Goal: Task Accomplishment & Management: Manage account settings

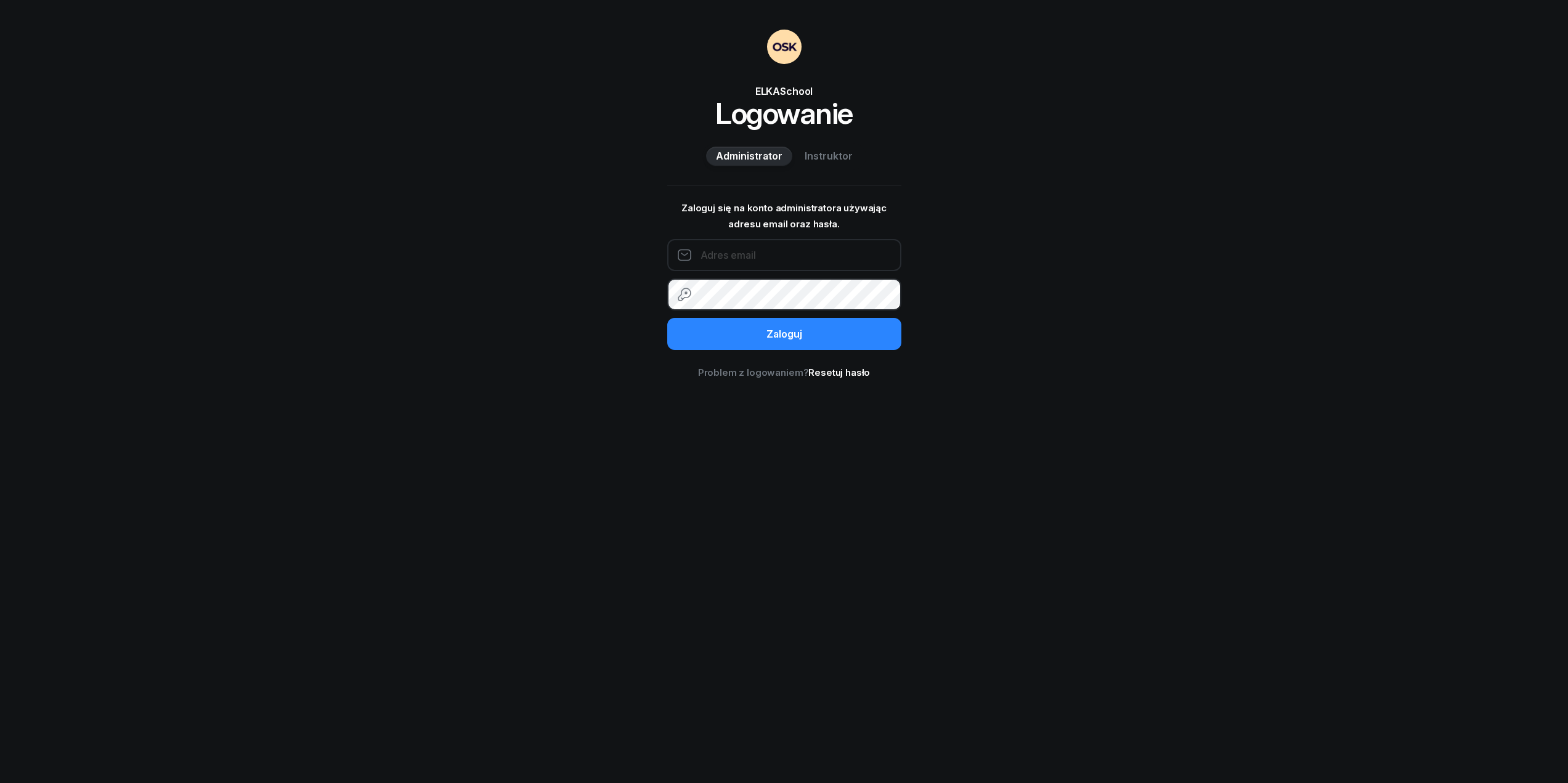
type input "732242954"
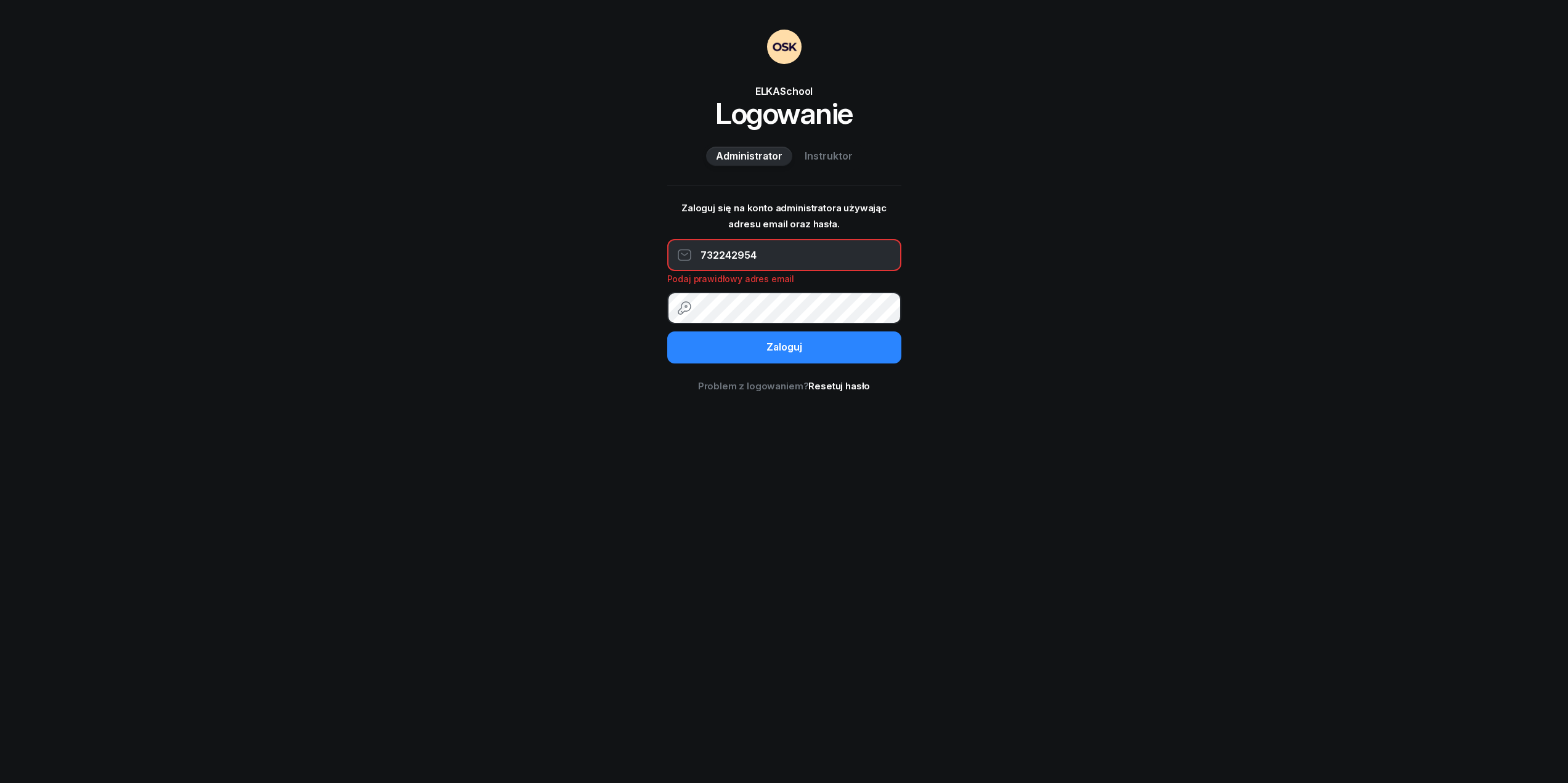
click at [819, 151] on span "Instruktor" at bounding box center [828, 156] width 48 height 16
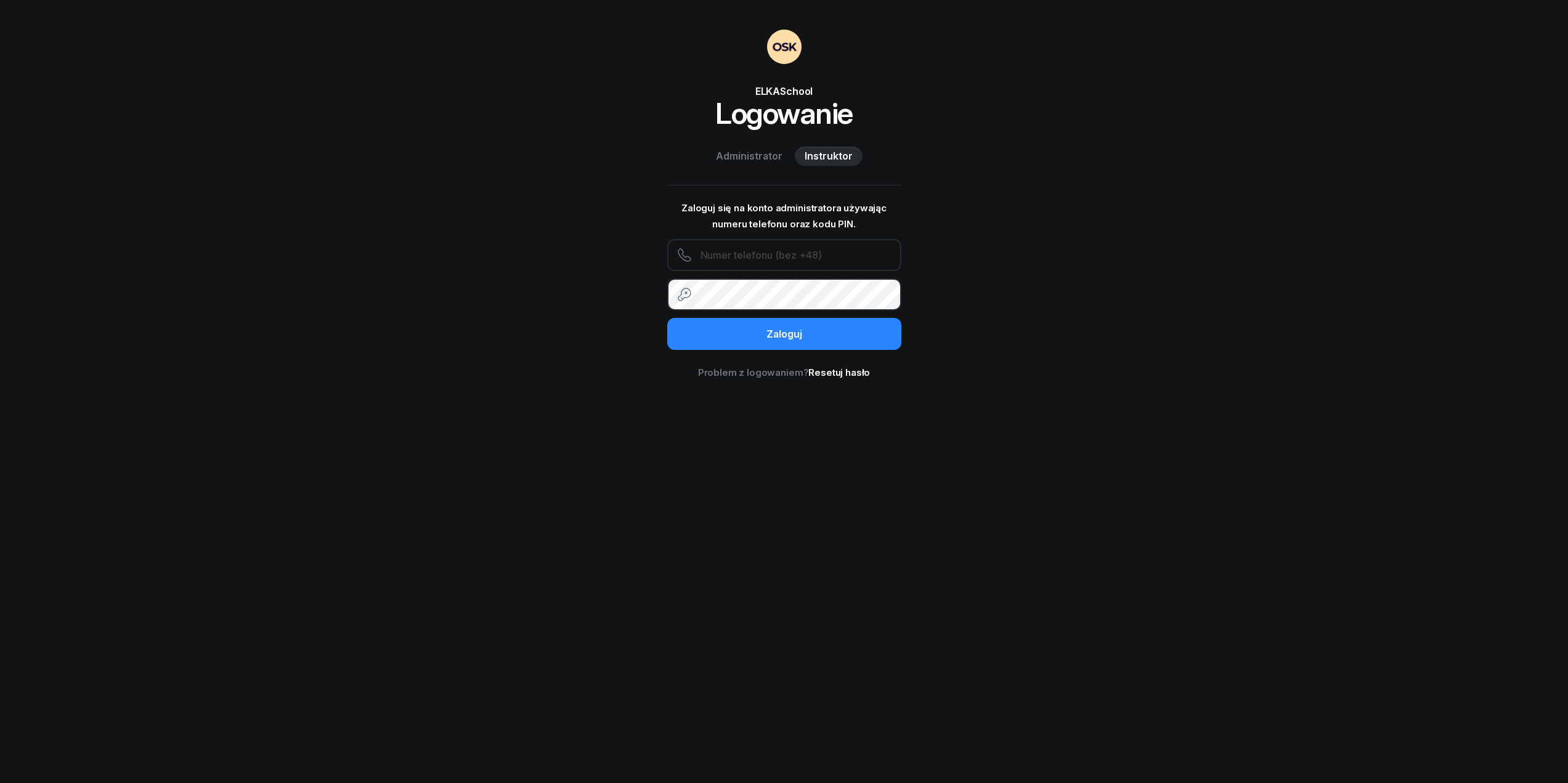
type input "732242954"
click at [781, 249] on input "732242954" at bounding box center [784, 255] width 234 height 32
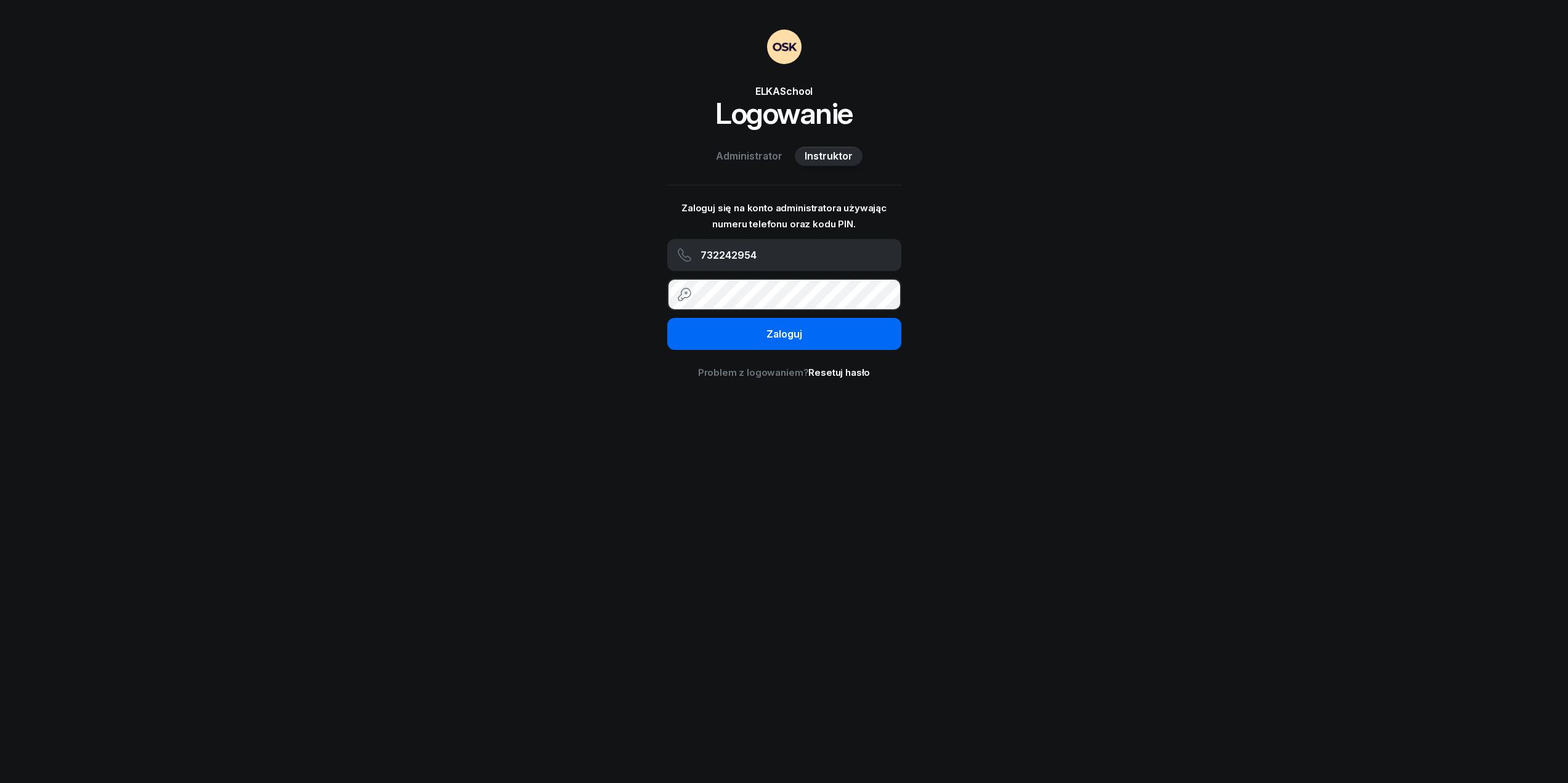
click at [833, 329] on button "Zaloguj" at bounding box center [784, 334] width 234 height 32
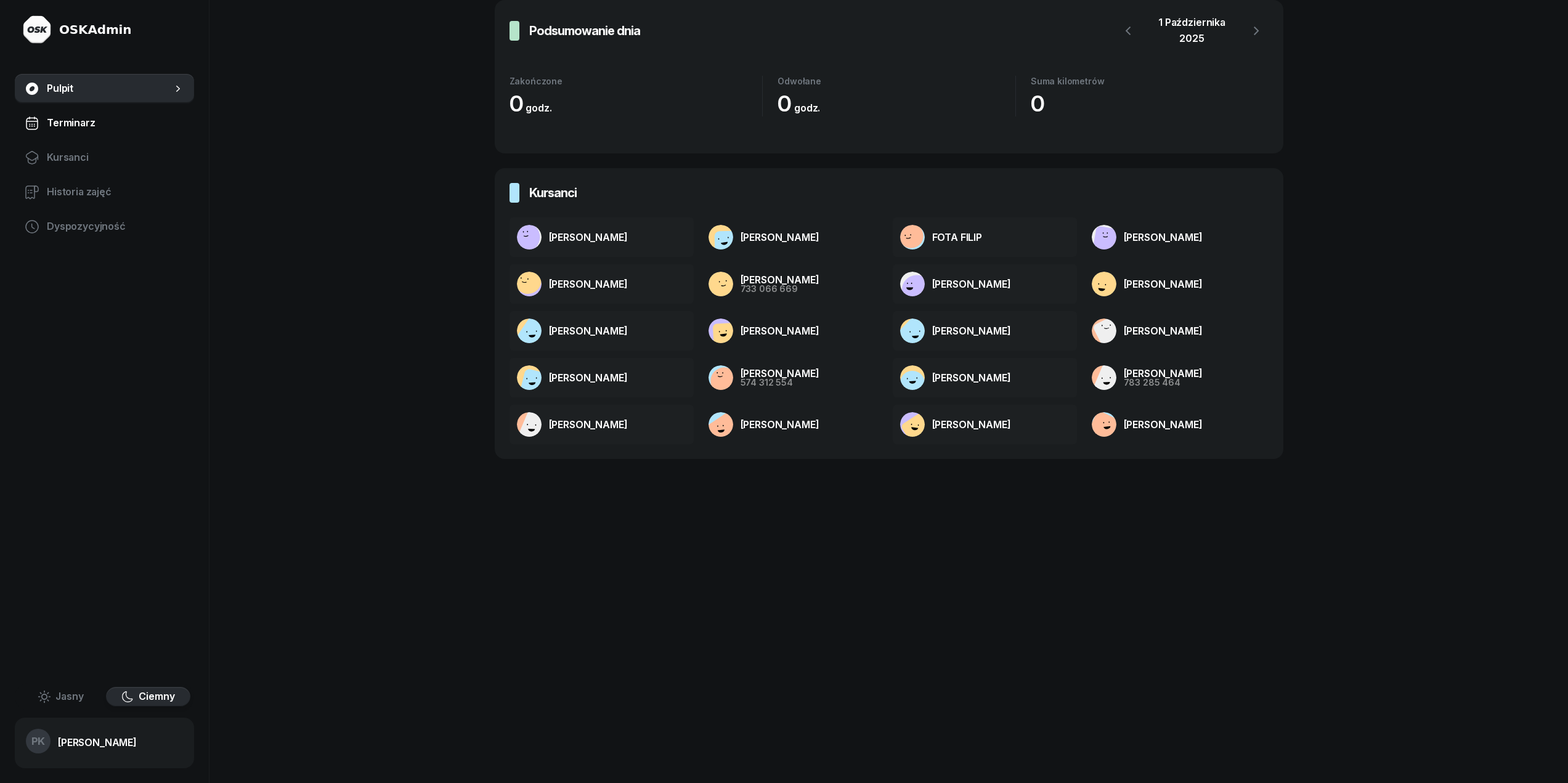
click at [90, 113] on link "Terminarz" at bounding box center [104, 123] width 179 height 30
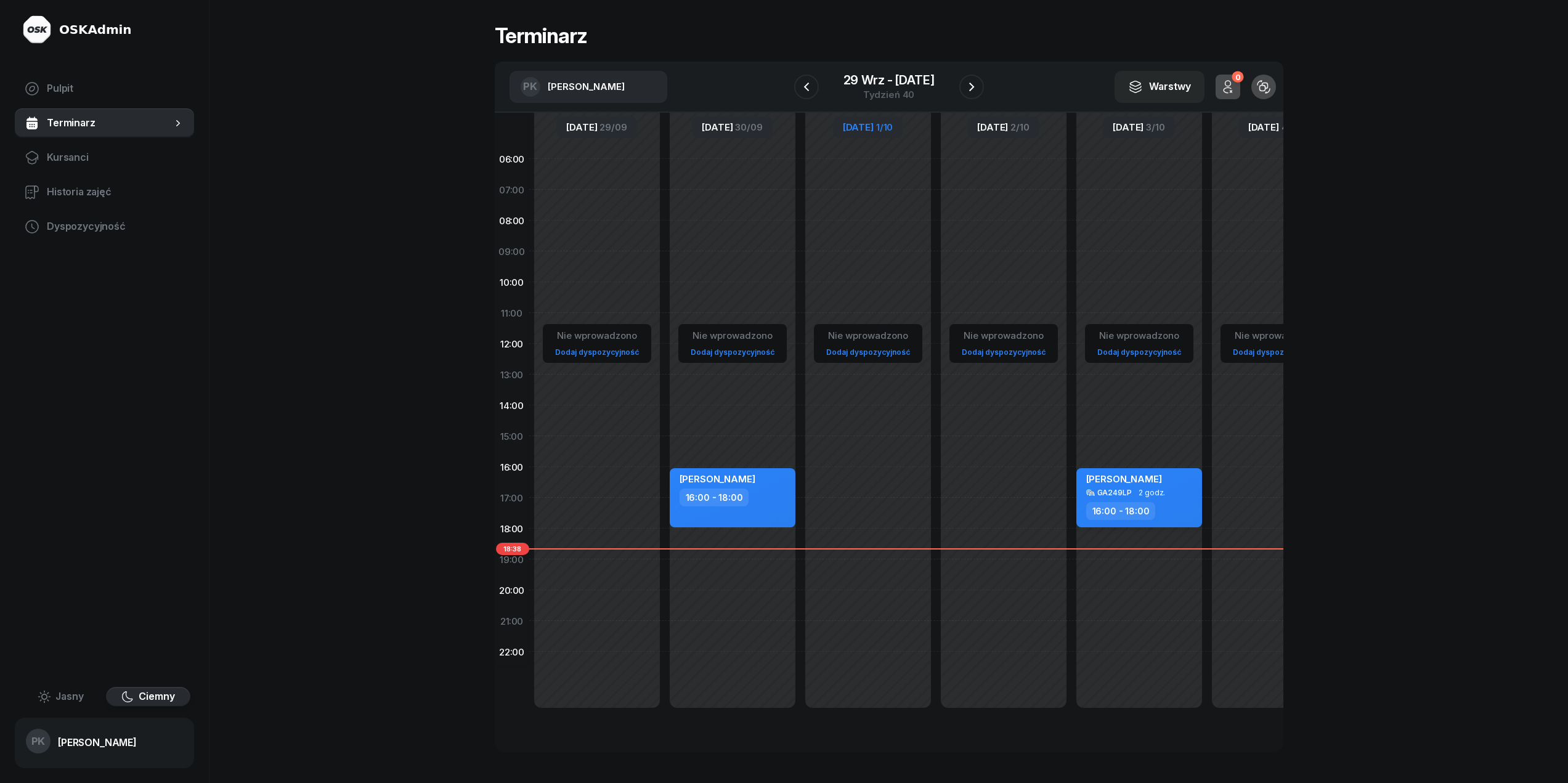
click at [1181, 504] on div "16:00 - 18:00" at bounding box center [1140, 512] width 109 height 18
select select "16"
select select "18"
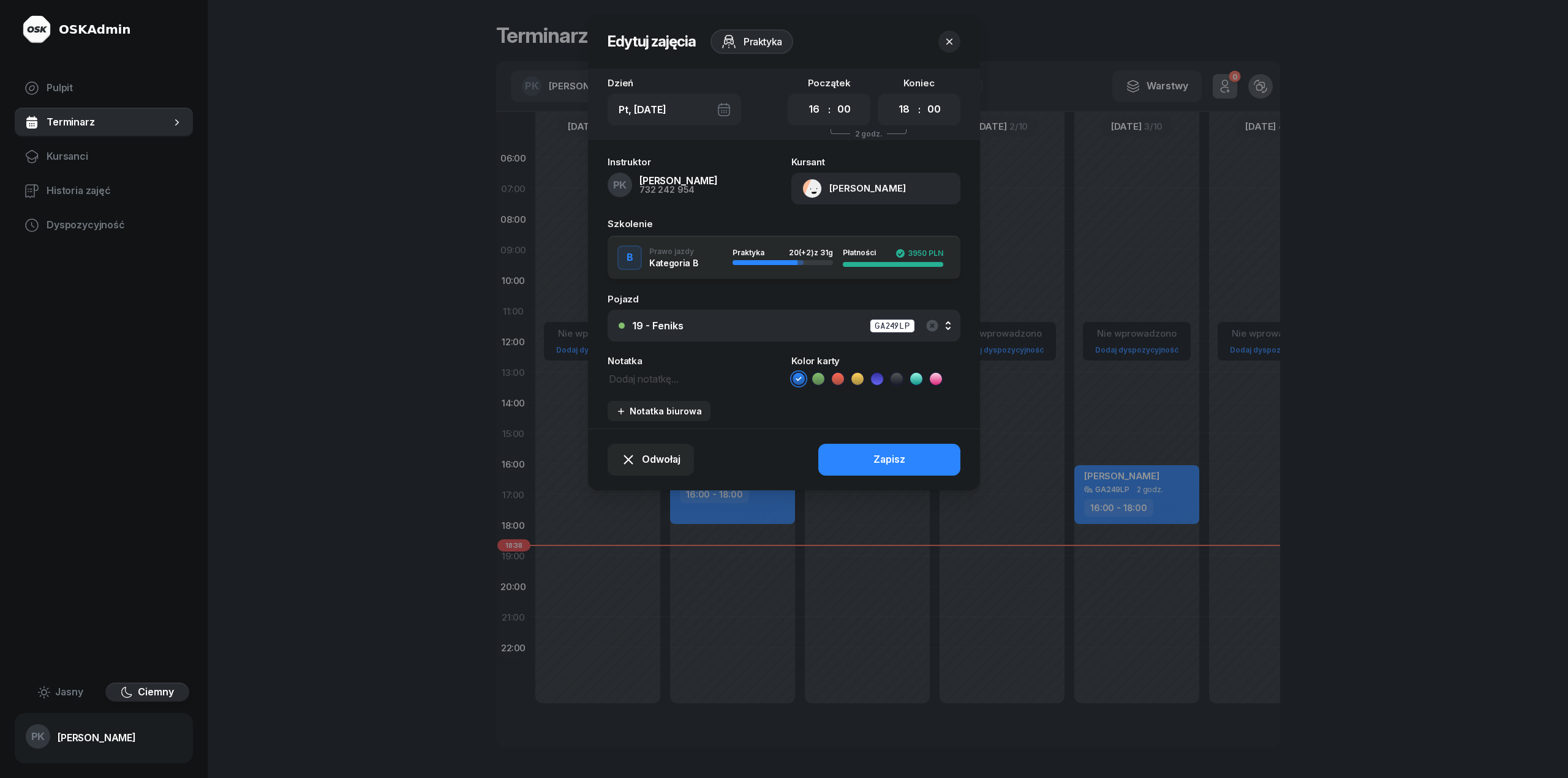
click at [948, 39] on icon "button" at bounding box center [949, 42] width 12 height 12
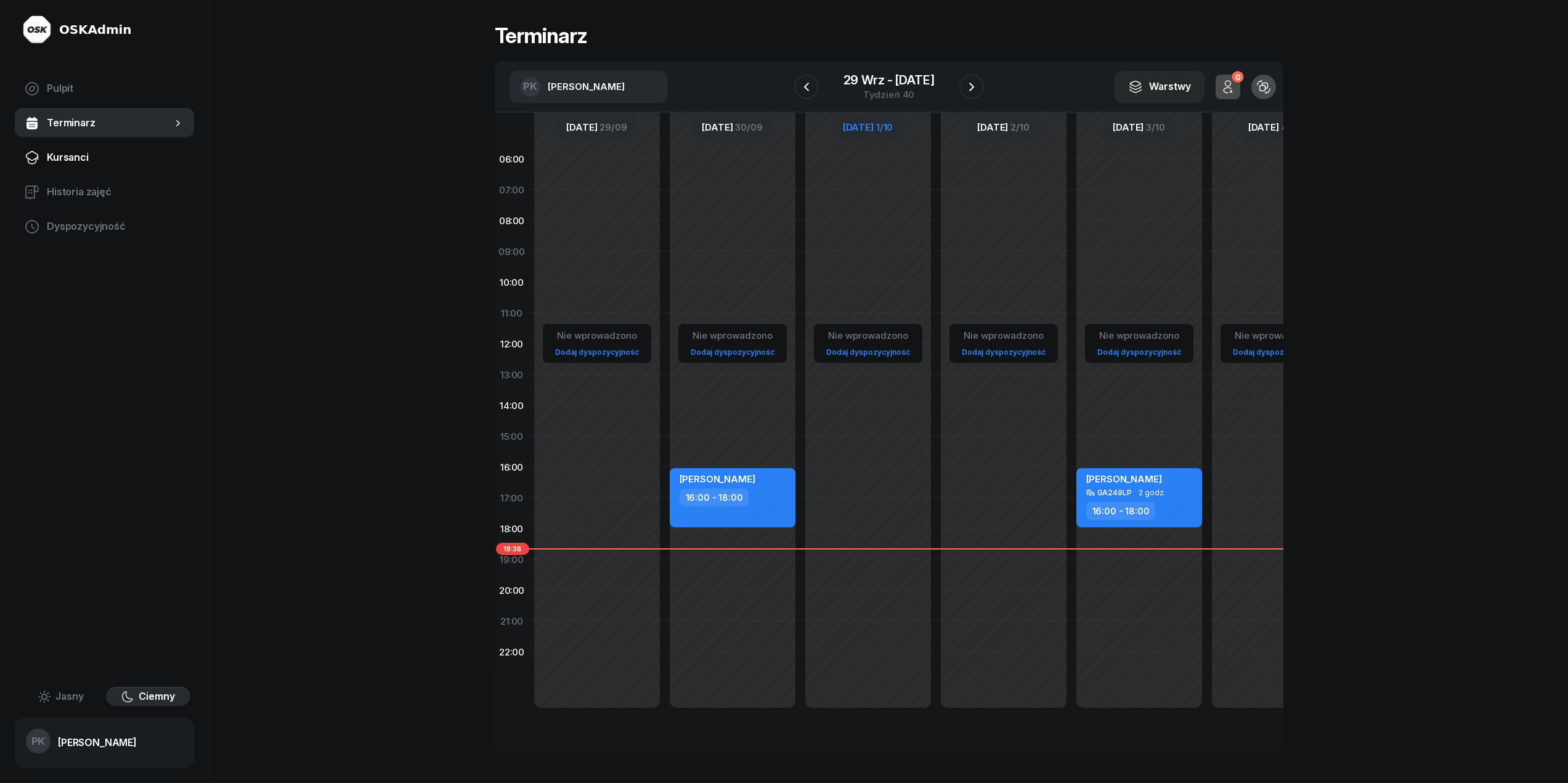
click at [176, 164] on span "Kursanci" at bounding box center [116, 157] width 138 height 16
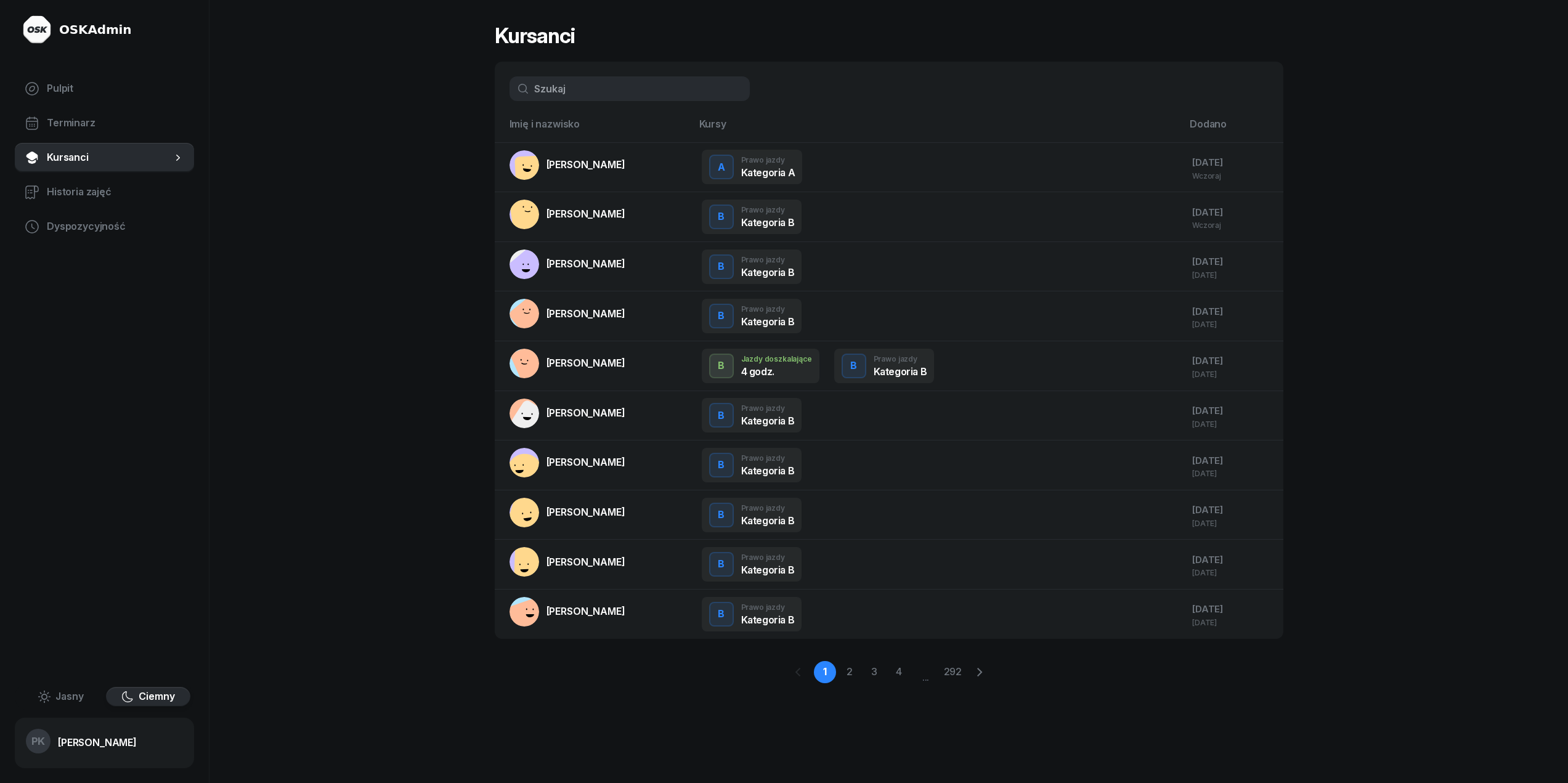
click at [613, 89] on input "text" at bounding box center [629, 89] width 240 height 24
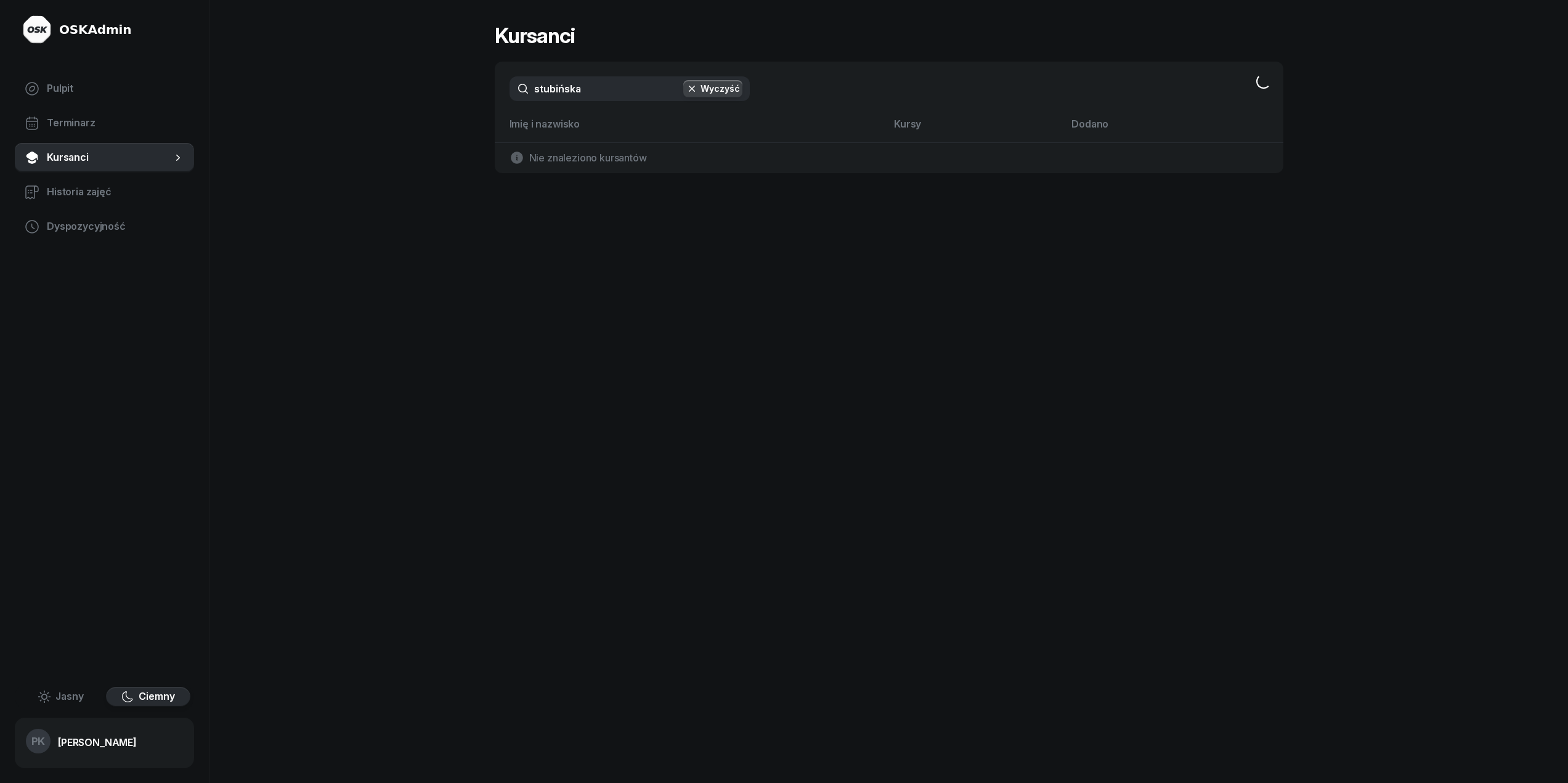
type input "stubińska"
click at [673, 168] on td "[PERSON_NAME] 506 089 960" at bounding box center [593, 167] width 197 height 50
click at [626, 152] on div "[PERSON_NAME]" at bounding box center [586, 158] width 79 height 16
click at [616, 172] on div "506 089 960" at bounding box center [586, 173] width 79 height 16
click at [835, 172] on div "B Prawo jazdy Kategoria B" at bounding box center [898, 167] width 393 height 34
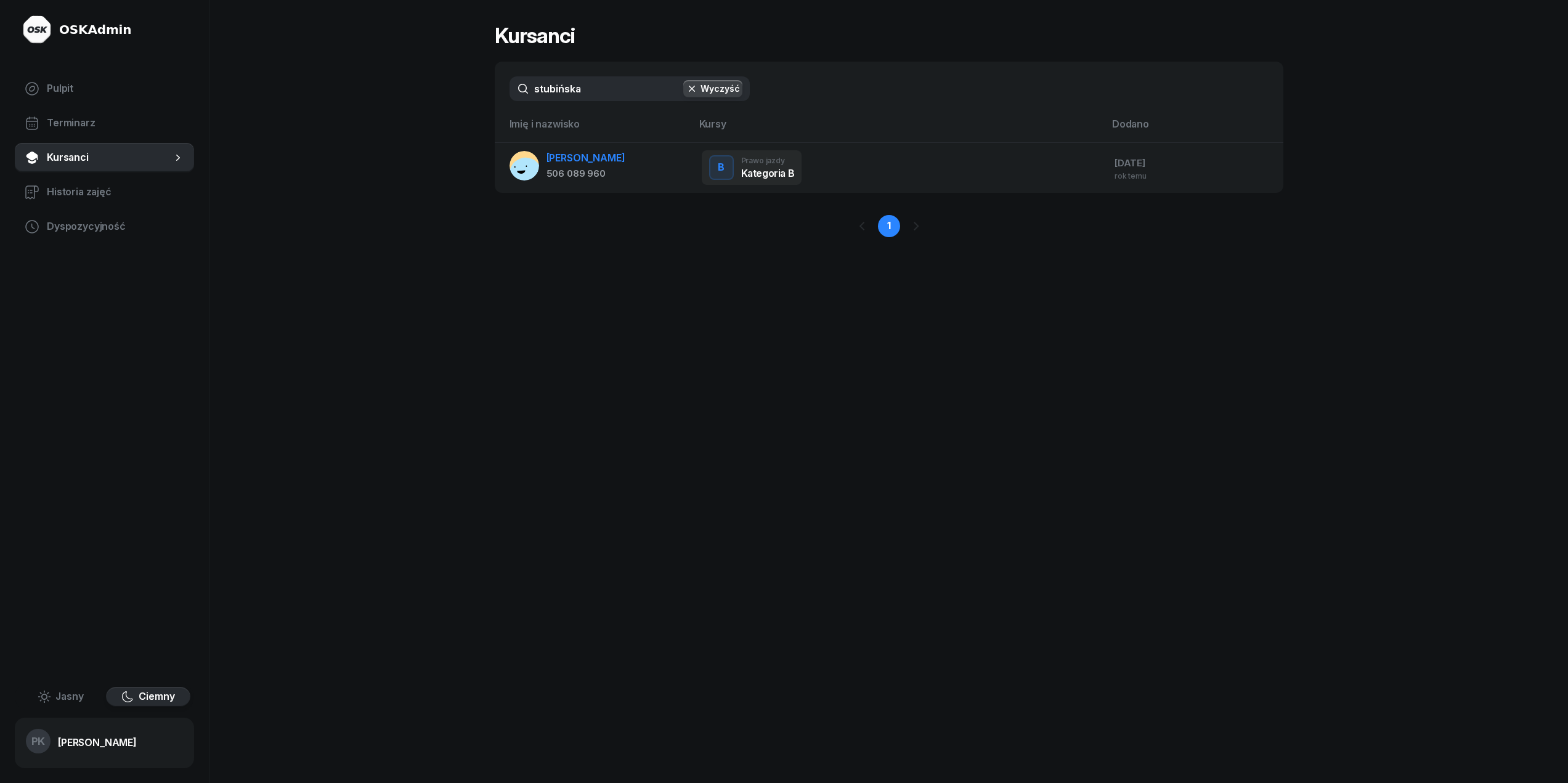
click at [1143, 168] on div "[DATE]" at bounding box center [1193, 163] width 159 height 16
click at [1117, 168] on div "[DATE]" at bounding box center [1193, 163] width 159 height 16
click at [527, 166] on rect at bounding box center [525, 173] width 34 height 34
click at [564, 158] on div "[PERSON_NAME]" at bounding box center [586, 158] width 79 height 16
click at [580, 147] on td "[PERSON_NAME] 506 089 960" at bounding box center [593, 167] width 197 height 50
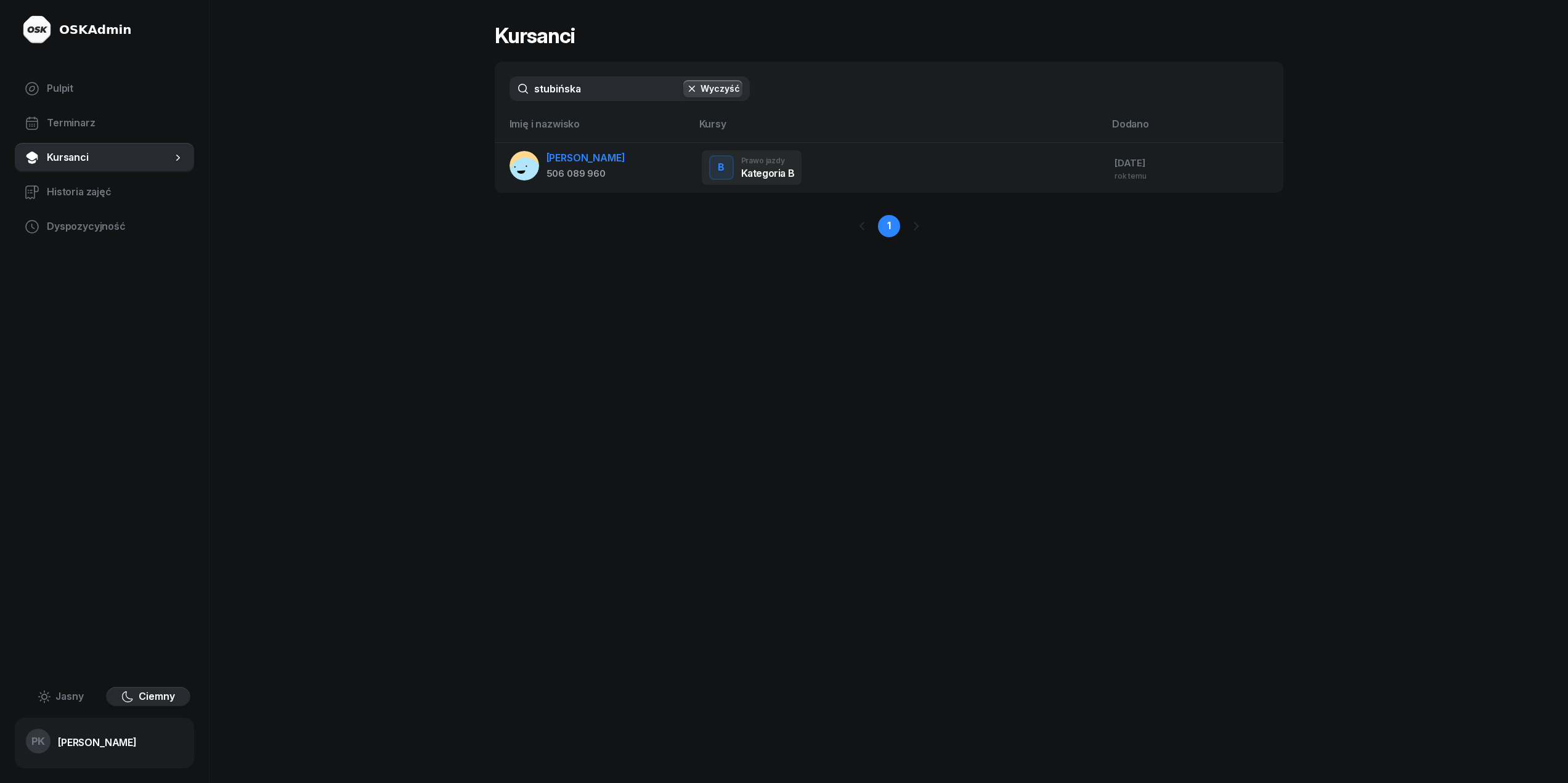
click at [581, 155] on div "[PERSON_NAME]" at bounding box center [586, 158] width 79 height 16
click at [577, 176] on div "506 089 960" at bounding box center [586, 173] width 79 height 16
click at [794, 167] on div "B Prawo jazdy Kategoria B" at bounding box center [752, 167] width 100 height 34
drag, startPoint x: 794, startPoint y: 167, endPoint x: 1127, endPoint y: 149, distance: 333.5
click at [796, 167] on div "B Prawo jazdy Kategoria B" at bounding box center [752, 167] width 100 height 34
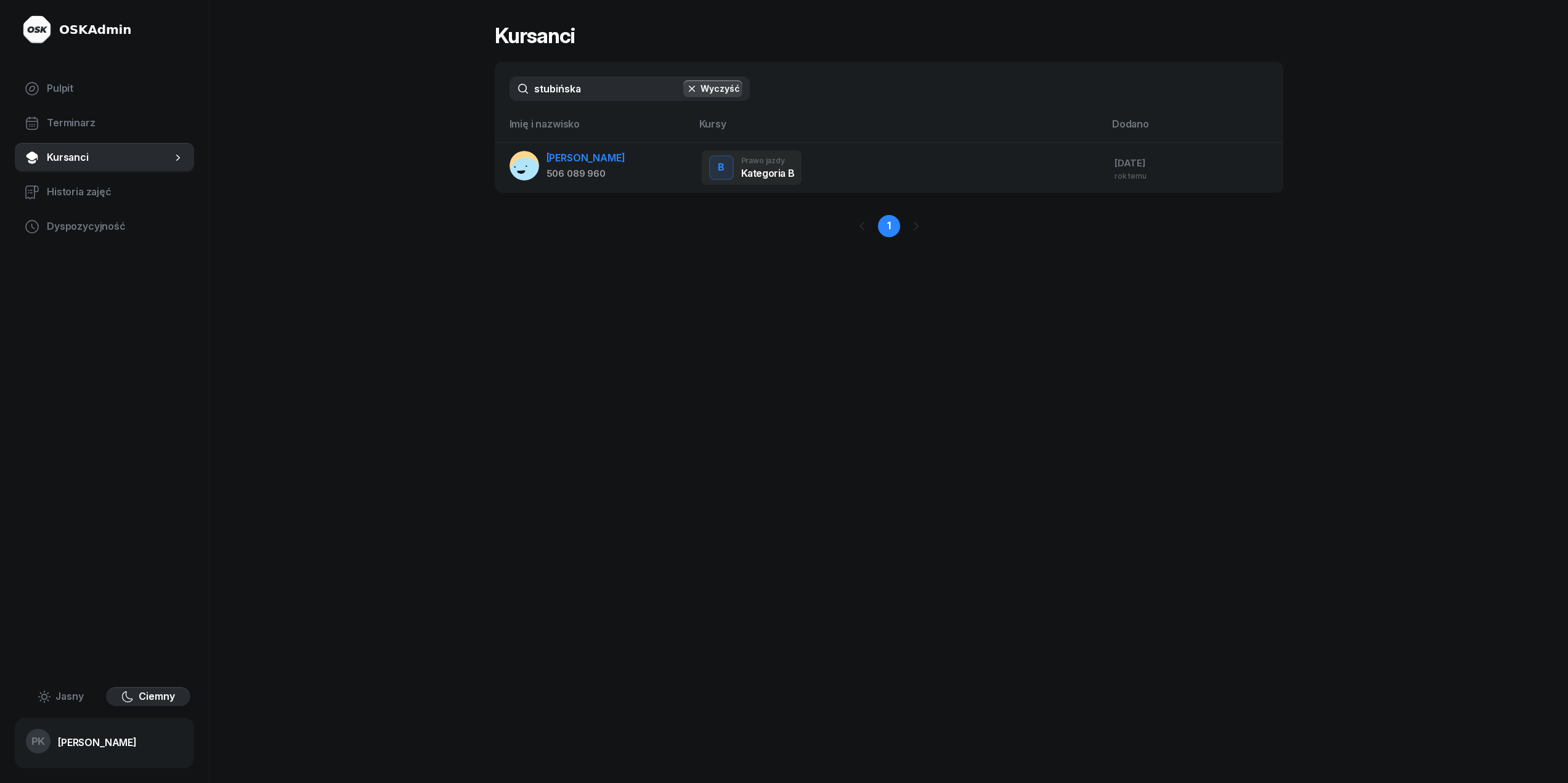
click at [1146, 152] on td "[DATE][DATE]" at bounding box center [1193, 167] width 179 height 50
click at [1137, 160] on div "[DATE]" at bounding box center [1193, 163] width 159 height 16
click at [116, 122] on span "Terminarz" at bounding box center [116, 123] width 138 height 16
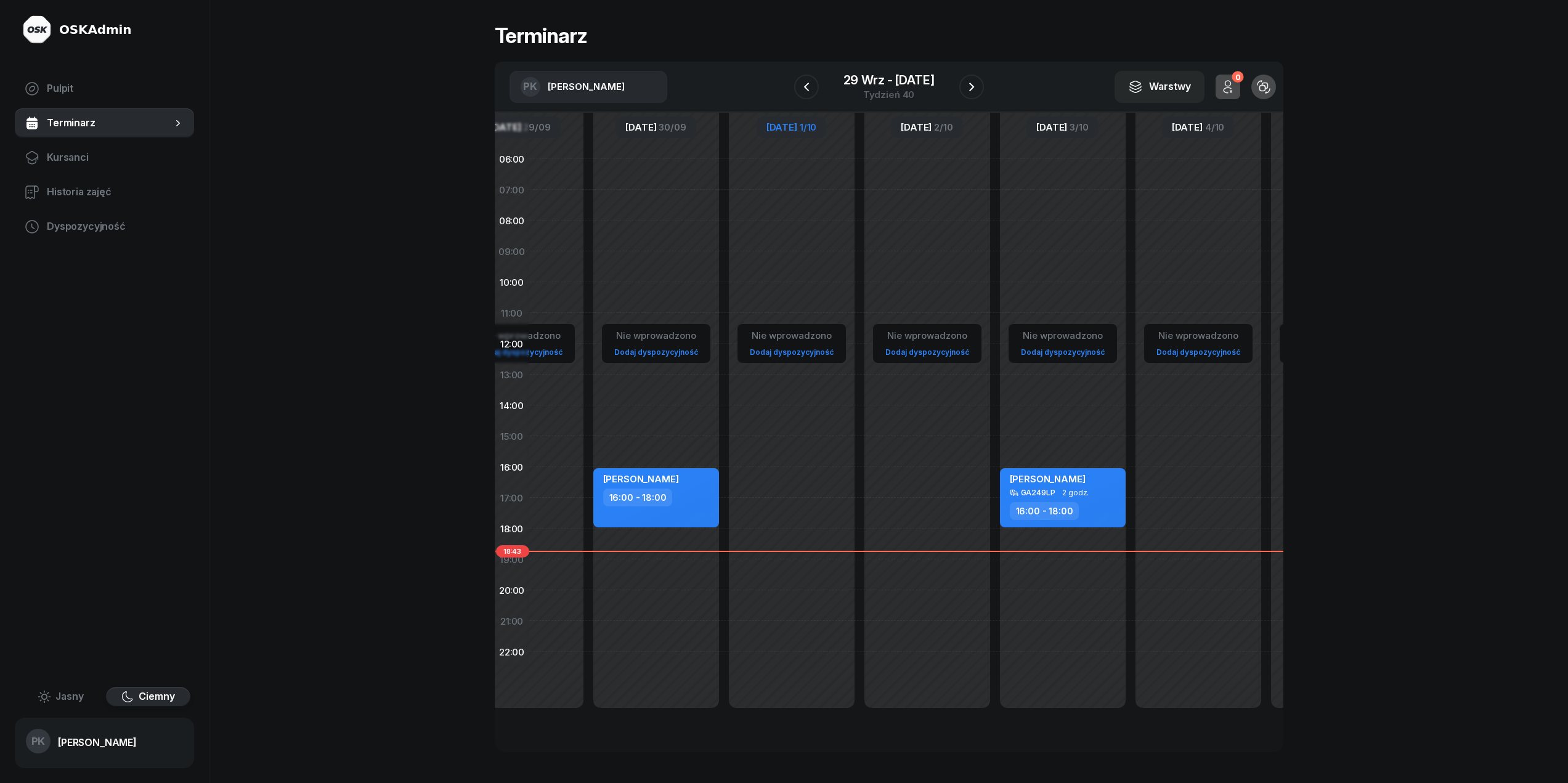
scroll to position [0, 195]
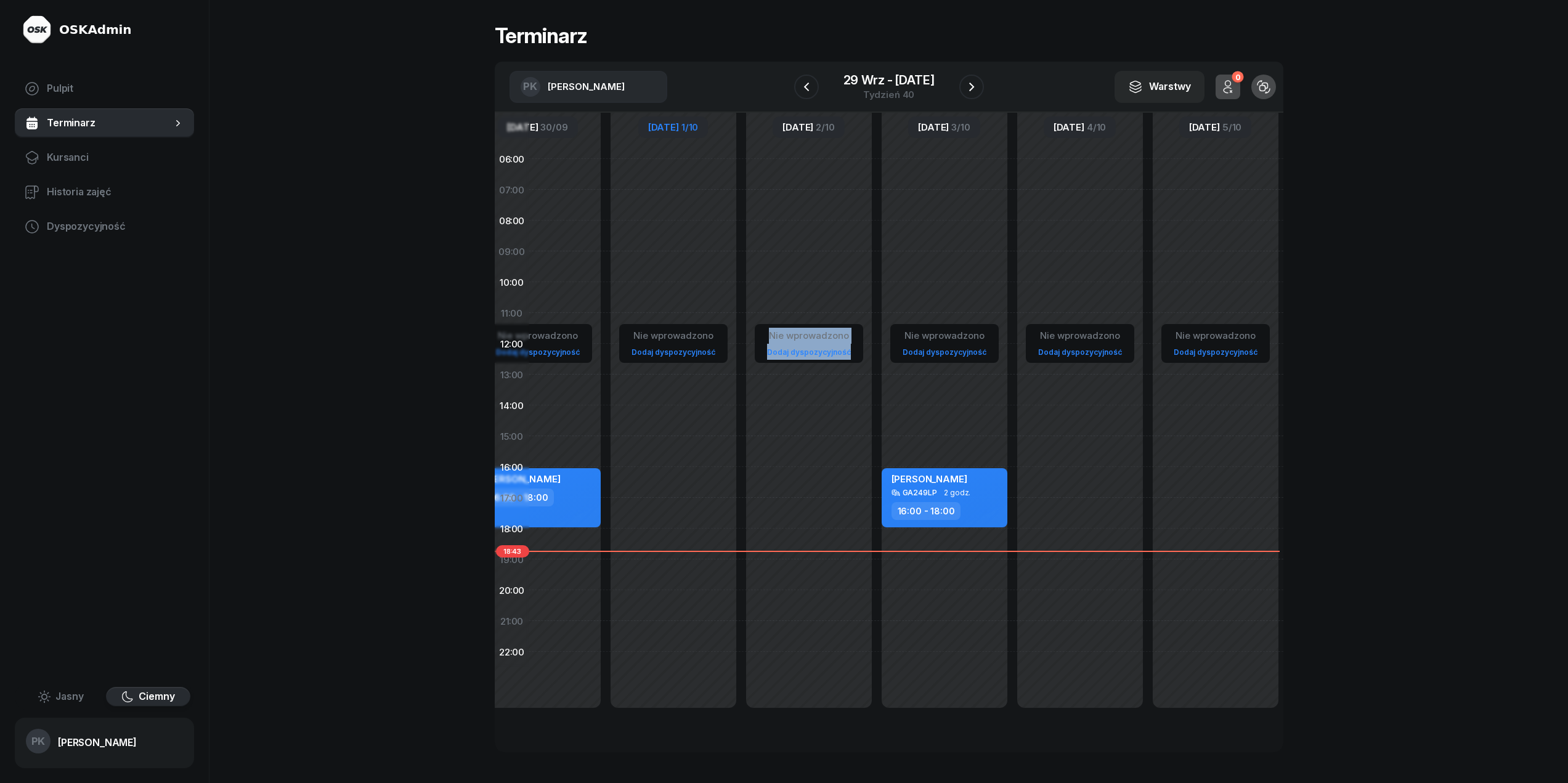
drag, startPoint x: 1148, startPoint y: 277, endPoint x: 766, endPoint y: 311, distance: 383.5
click at [766, 311] on div "Nie wprowadzono Dodaj dyspozycyjność Nie wprowadzono Dodaj dyspozycyjność [PERS…" at bounding box center [809, 405] width 949 height 585
click at [1101, 261] on div "Nie wprowadzono Dodaj dyspozycyjność" at bounding box center [1080, 436] width 135 height 585
select select "09"
select select "11"
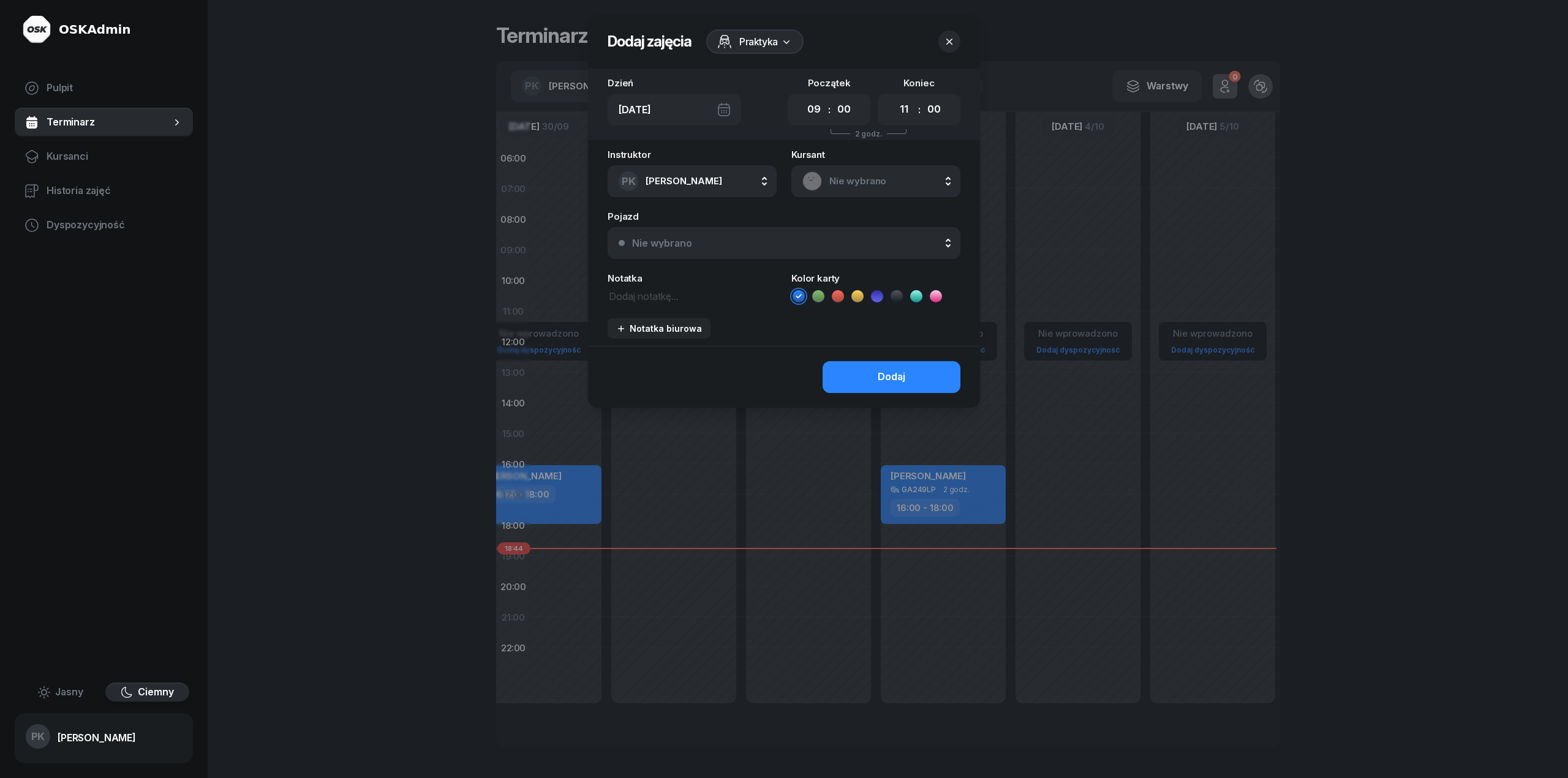
click at [765, 39] on span "Praktyka" at bounding box center [758, 41] width 39 height 14
click at [762, 76] on link "Praktyka" at bounding box center [750, 81] width 127 height 31
click at [777, 44] on span "Praktyka" at bounding box center [758, 41] width 39 height 14
click at [767, 42] on span "Praktyka" at bounding box center [758, 41] width 39 height 14
click at [764, 47] on span "Praktyka" at bounding box center [758, 41] width 39 height 14
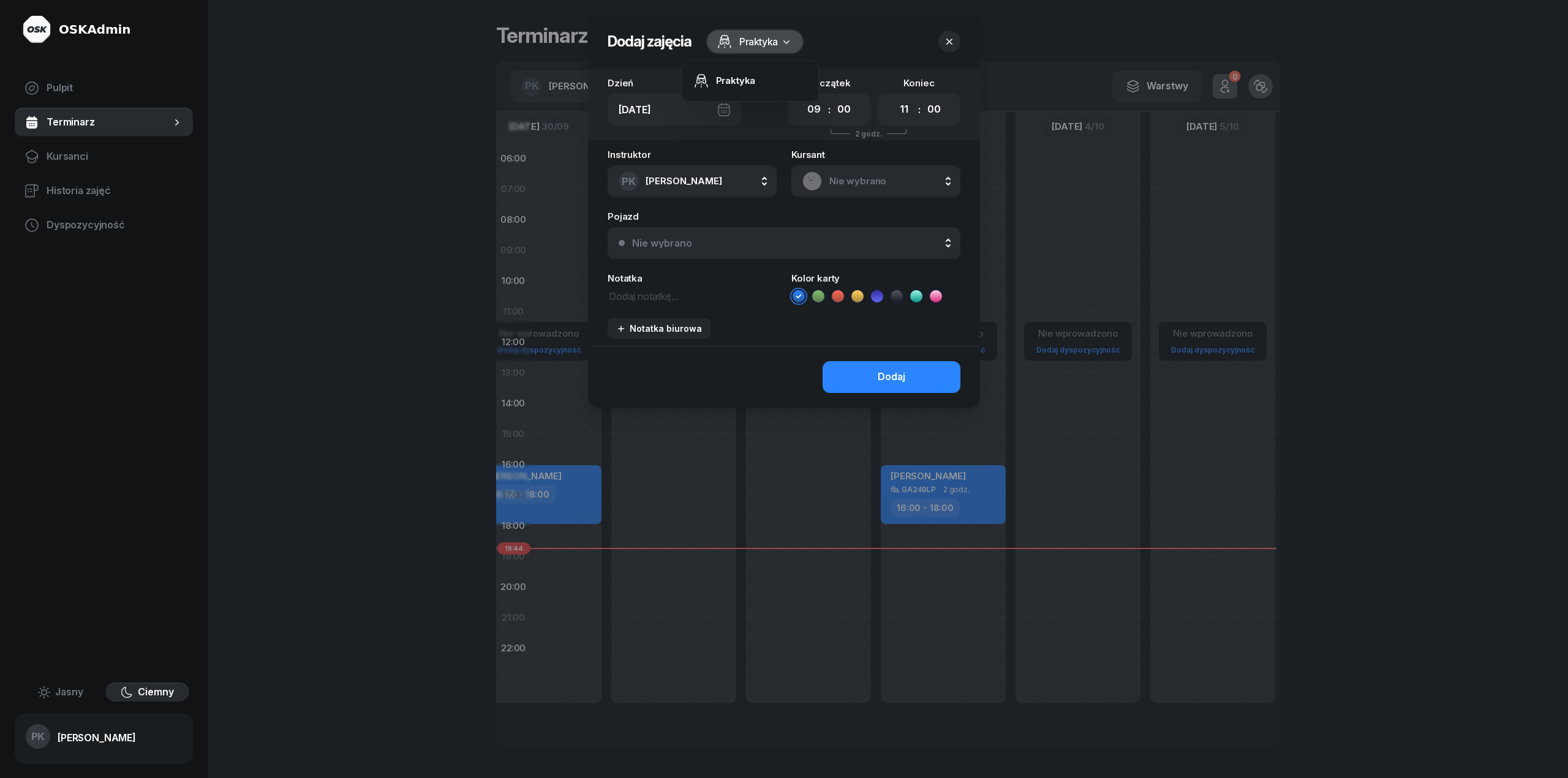
click at [764, 47] on span "Praktyka" at bounding box center [758, 41] width 39 height 14
click at [952, 43] on icon "button" at bounding box center [949, 42] width 12 height 12
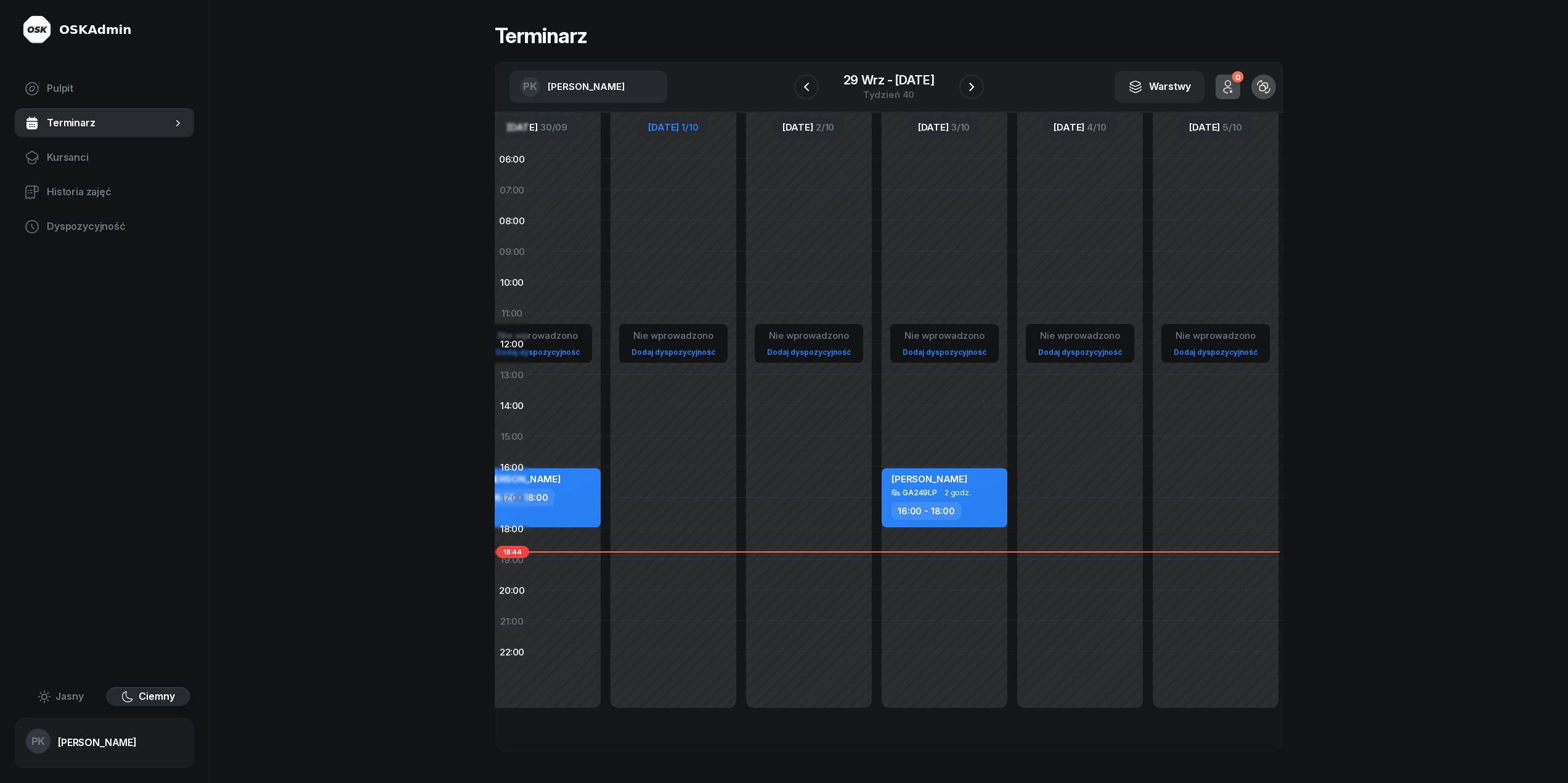
click at [151, 176] on nav "Pulpit Terminarz Kursanci Historia zajęć Dyspozycyjność" at bounding box center [104, 157] width 179 height 167
click at [151, 182] on link "Historia zajęć" at bounding box center [104, 192] width 179 height 30
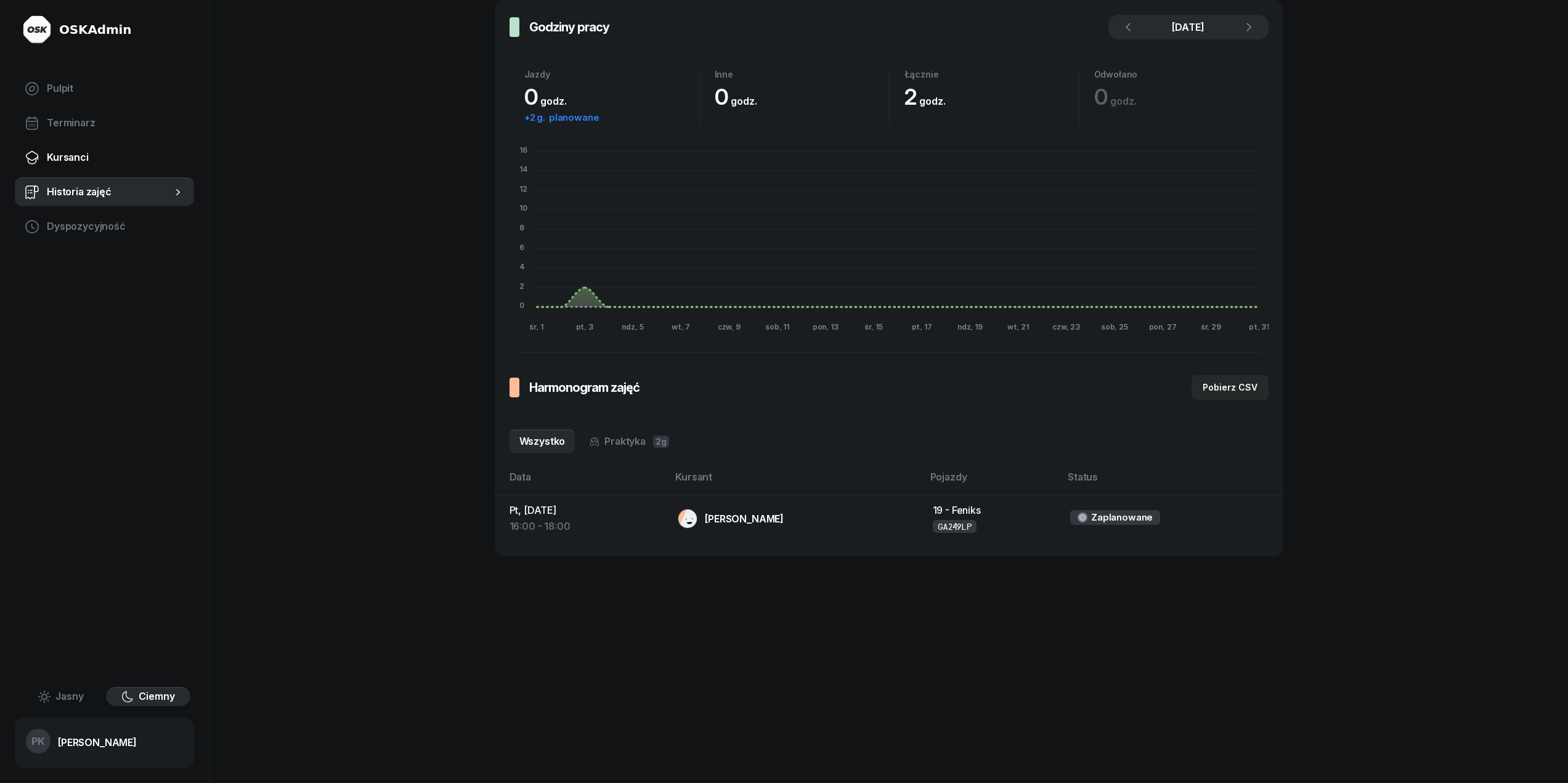
click at [79, 164] on span "Kursanci" at bounding box center [116, 157] width 138 height 16
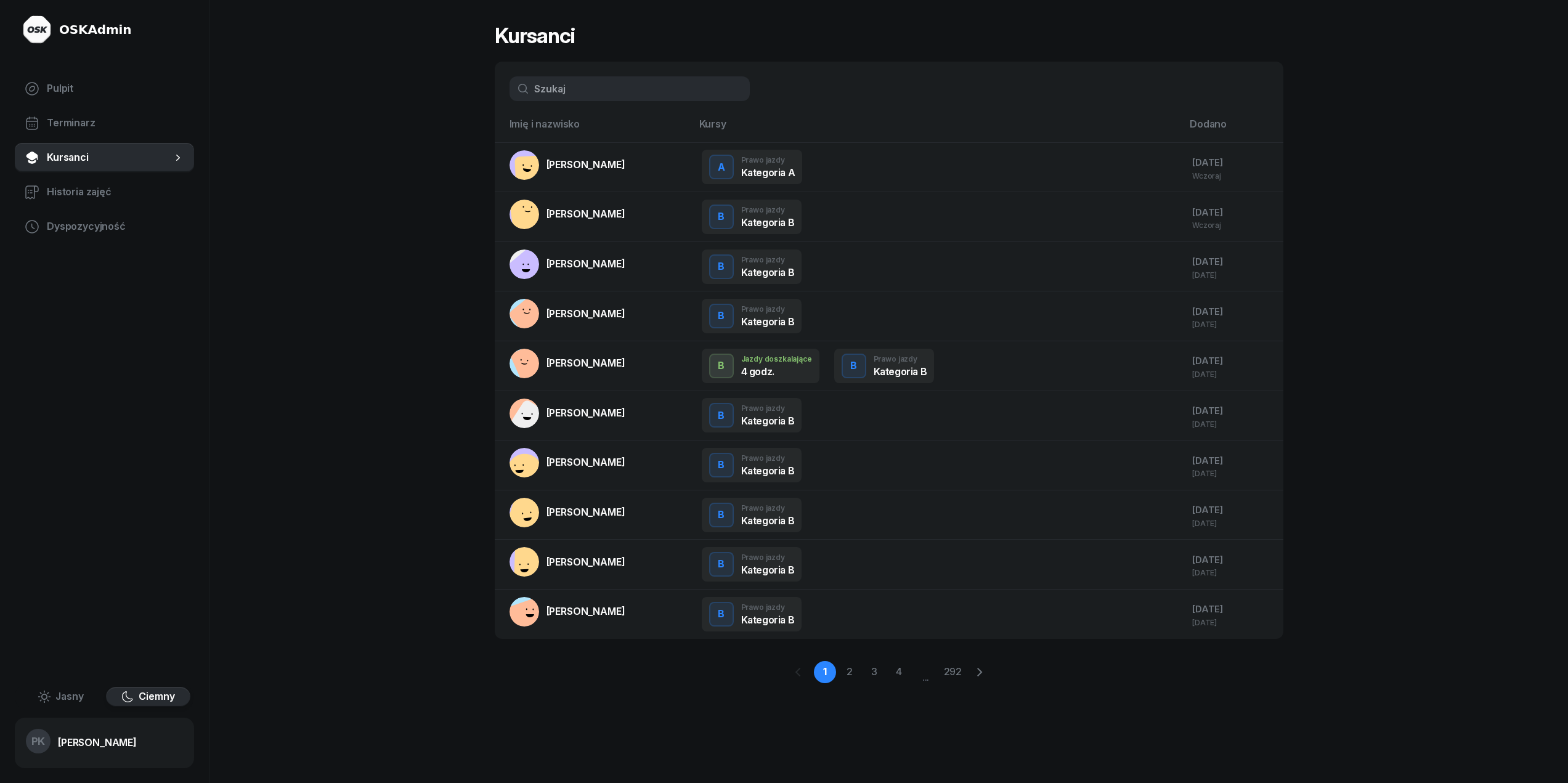
click at [84, 686] on div "Jasny Ciemny" at bounding box center [104, 697] width 179 height 27
click at [70, 696] on span "Jasny" at bounding box center [69, 696] width 28 height 16
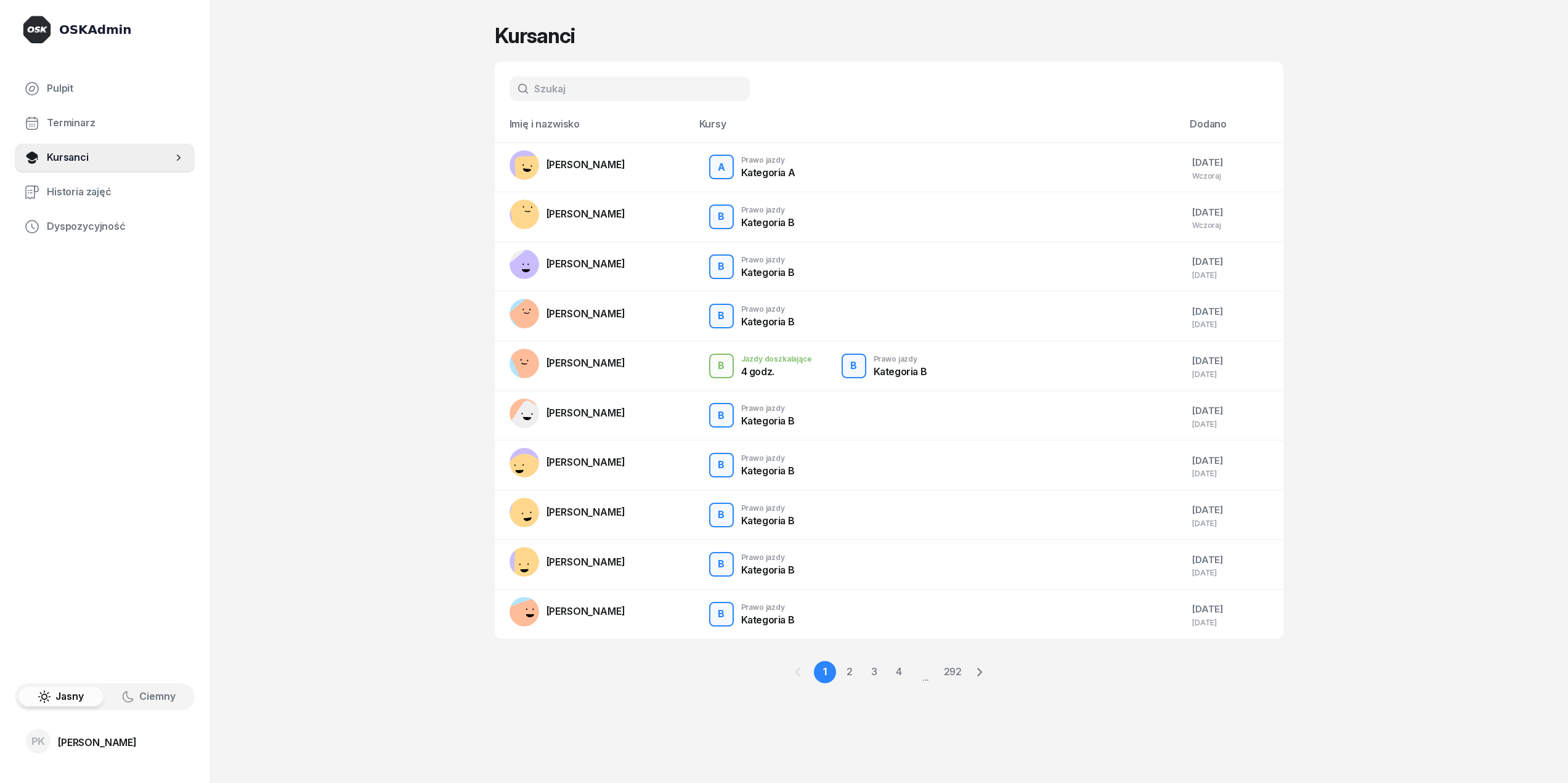
click at [137, 747] on div "[PERSON_NAME]" at bounding box center [97, 742] width 79 height 10
click at [137, 745] on div "[PERSON_NAME]" at bounding box center [97, 742] width 79 height 10
drag, startPoint x: 138, startPoint y: 194, endPoint x: 128, endPoint y: 210, distance: 18.9
click at [138, 194] on span "Historia zajęć" at bounding box center [116, 192] width 138 height 16
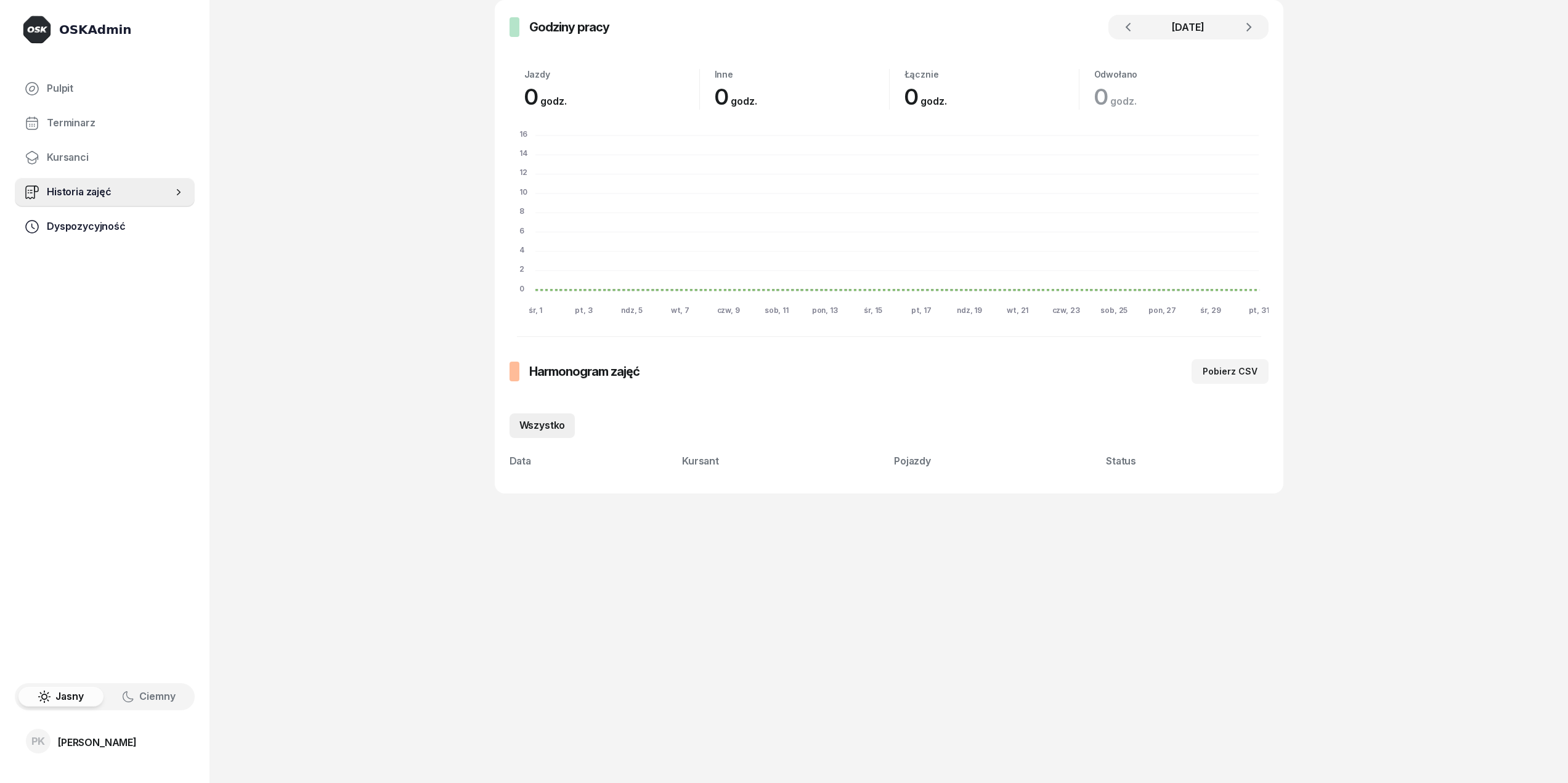
click at [124, 218] on link "Dyspozycyjność" at bounding box center [104, 227] width 180 height 30
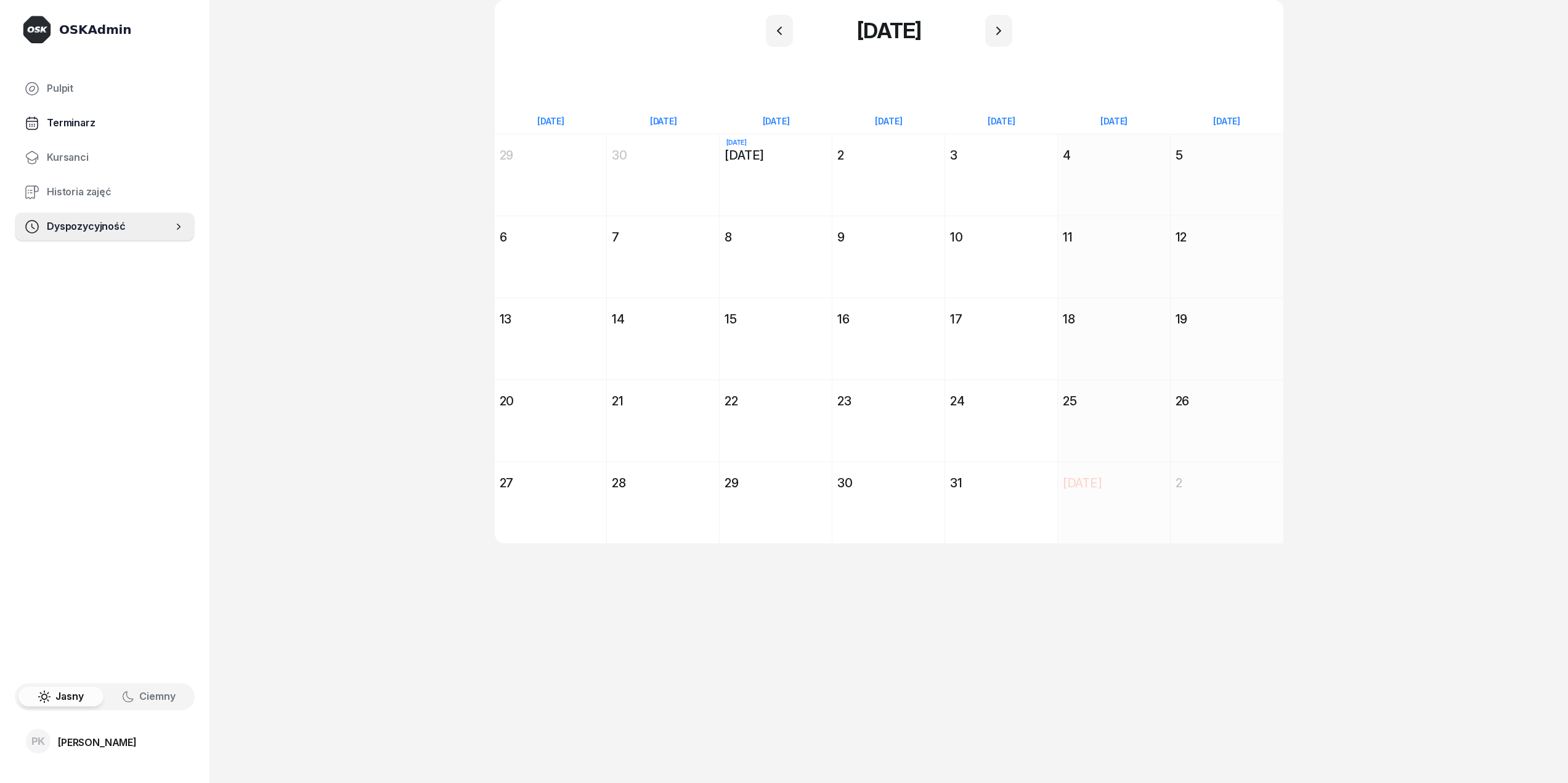
click at [81, 117] on span "Terminarz" at bounding box center [116, 123] width 138 height 16
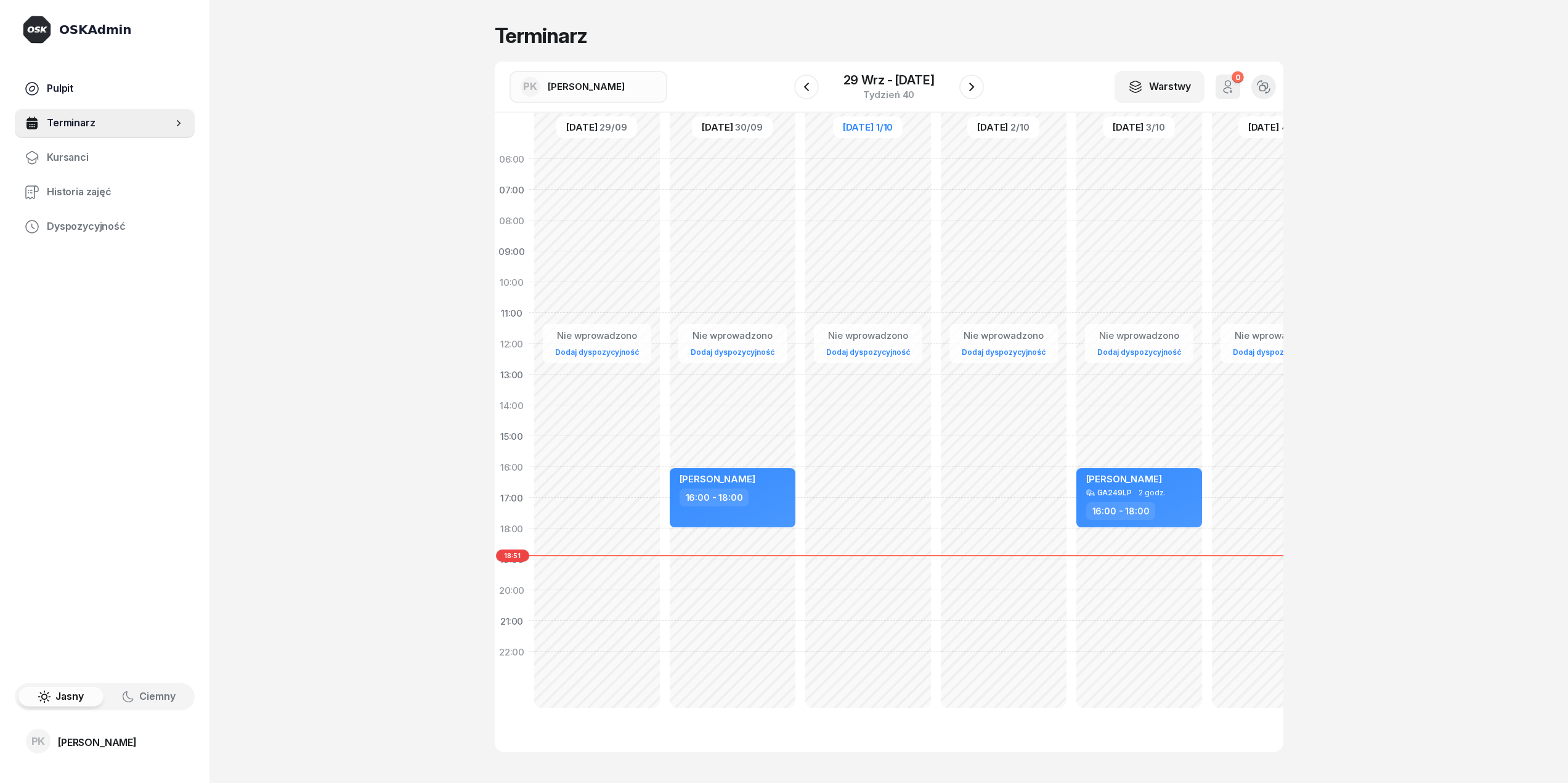
click at [73, 87] on span "Pulpit" at bounding box center [116, 88] width 138 height 16
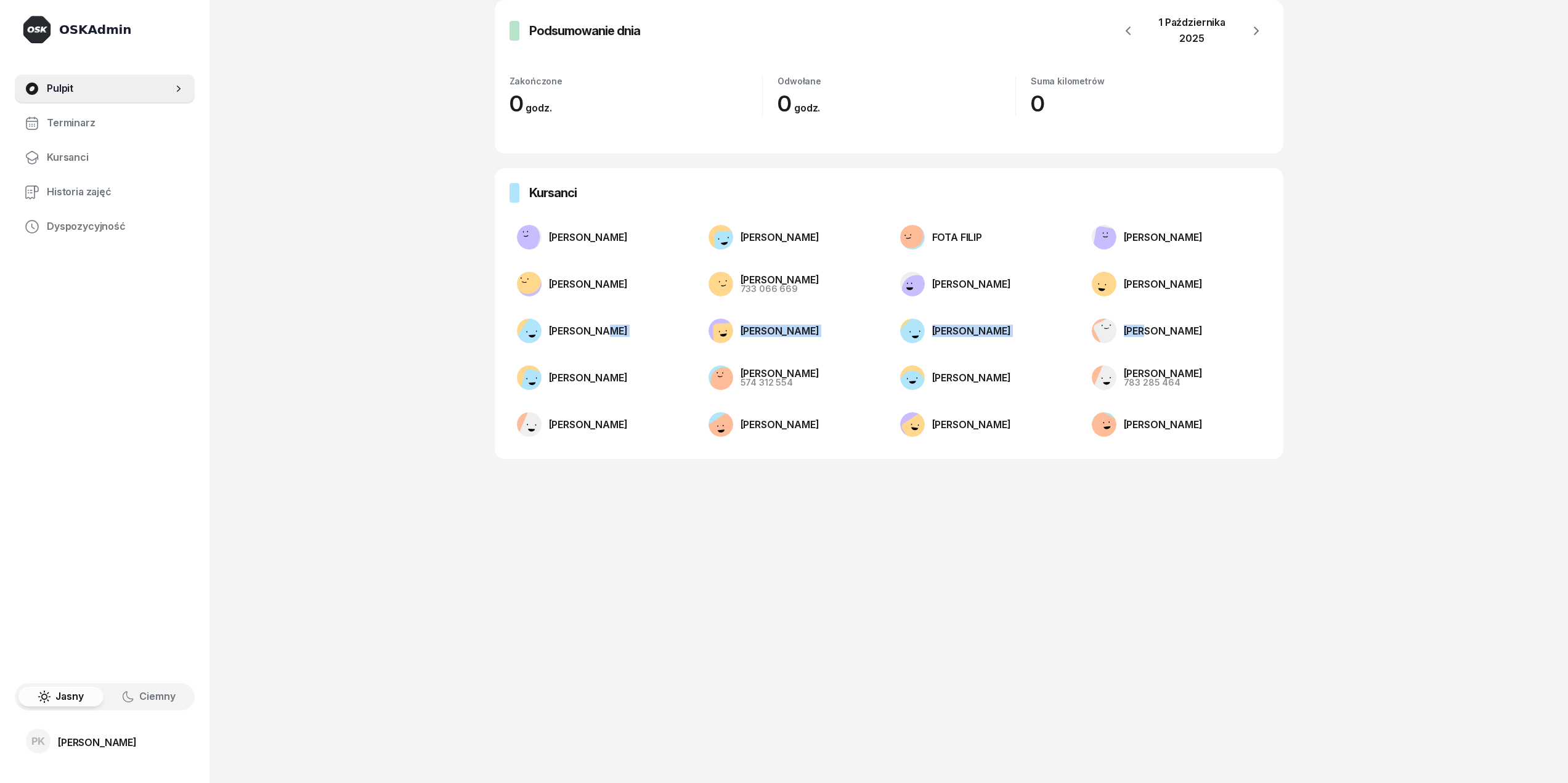
drag, startPoint x: 1153, startPoint y: 331, endPoint x: 616, endPoint y: 314, distance: 537.3
click at [616, 314] on ul "[PERSON_NAME] [PERSON_NAME] [PERSON_NAME] [PERSON_NAME] [PERSON_NAME] [PERSON_N…" at bounding box center [889, 331] width 759 height 227
click at [625, 317] on li "[PERSON_NAME]" at bounding box center [601, 331] width 184 height 40
click at [749, 271] on li "[PERSON_NAME] 733 066 669" at bounding box center [793, 284] width 184 height 40
click at [765, 275] on div "[PERSON_NAME]" at bounding box center [780, 280] width 79 height 10
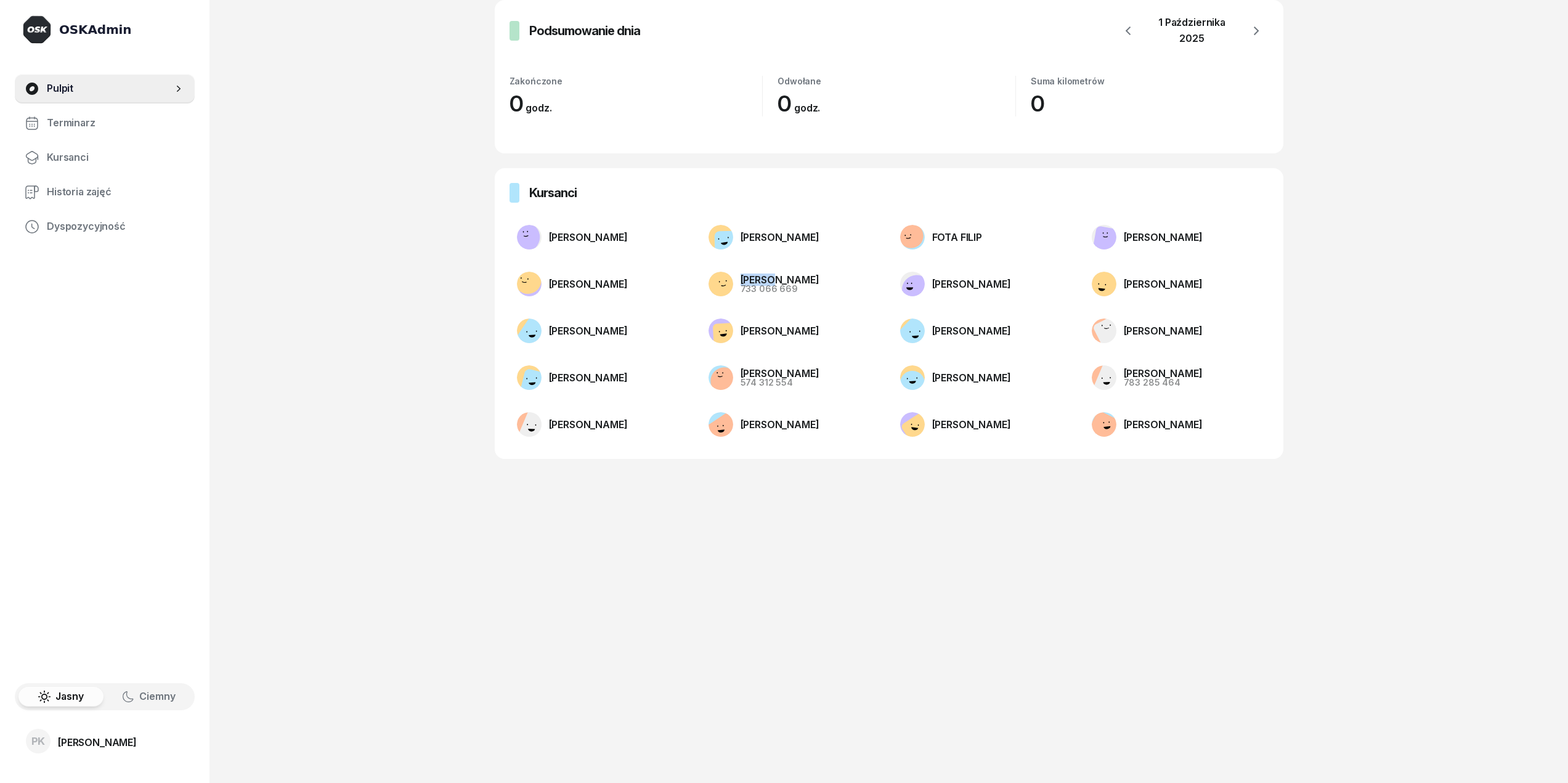
click at [765, 275] on div "[PERSON_NAME]" at bounding box center [780, 280] width 79 height 10
click at [766, 290] on div "733 066 669" at bounding box center [780, 288] width 79 height 8
click at [767, 271] on div "[PERSON_NAME] 733 066 669" at bounding box center [764, 284] width 111 height 24
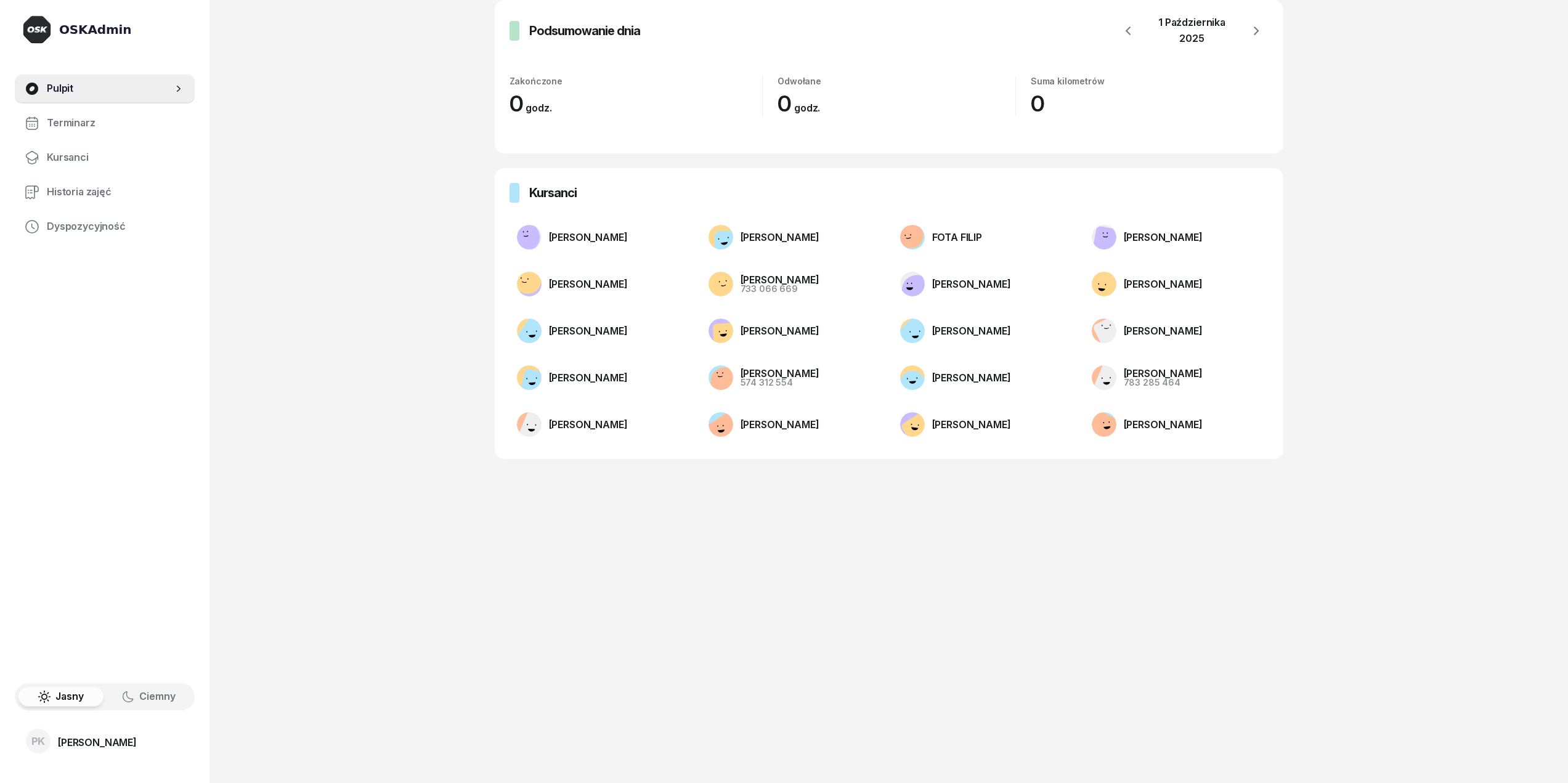
click at [725, 287] on rect at bounding box center [721, 282] width 42 height 42
click at [751, 283] on div "[PERSON_NAME]" at bounding box center [780, 280] width 79 height 10
drag, startPoint x: 1123, startPoint y: 315, endPoint x: 1088, endPoint y: 315, distance: 35.0
click at [1088, 315] on li "[PERSON_NAME]" at bounding box center [1177, 331] width 184 height 40
click at [112, 135] on link "Terminarz" at bounding box center [104, 123] width 180 height 30
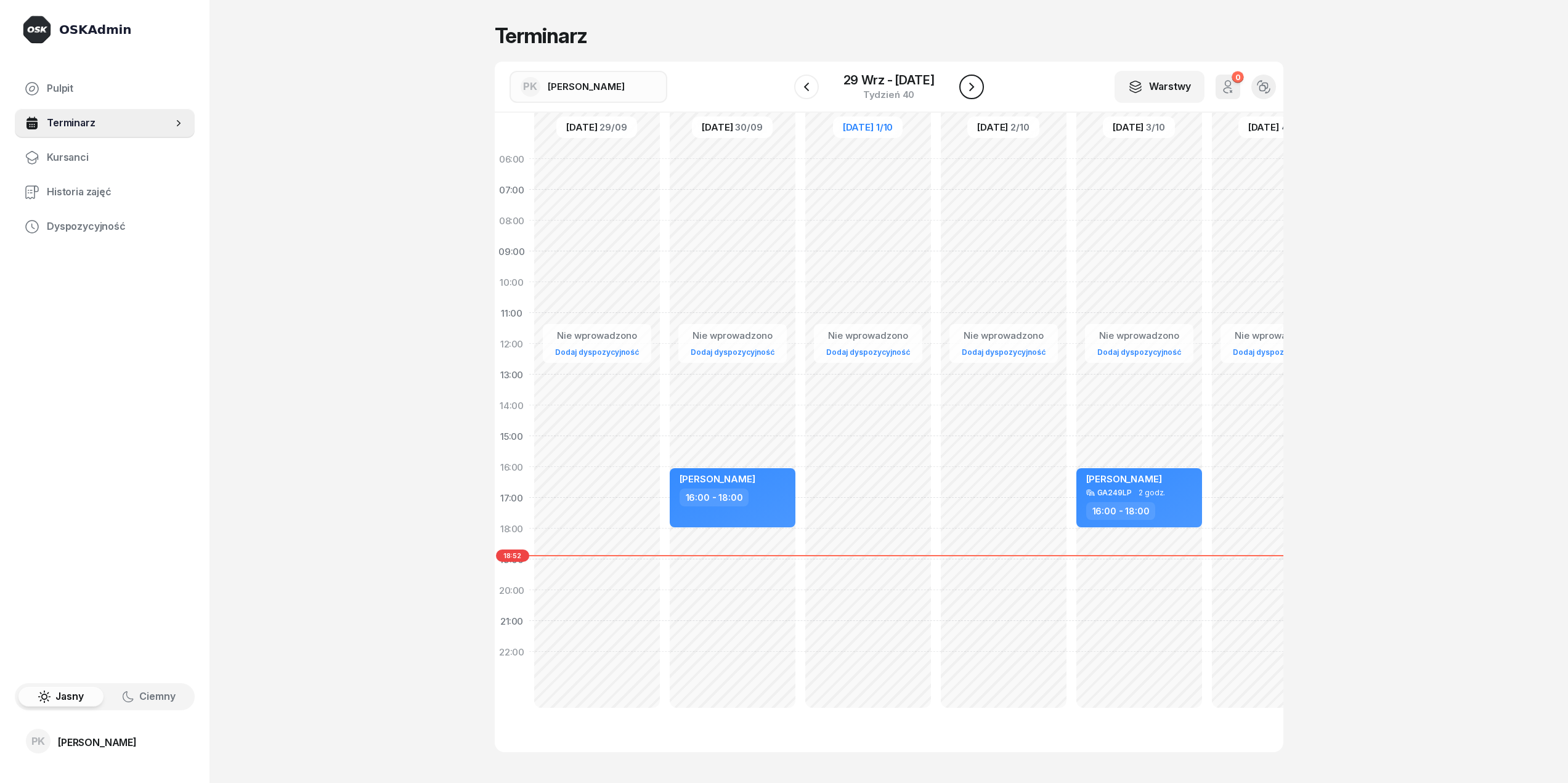
click at [974, 90] on icon "button" at bounding box center [971, 87] width 14 height 14
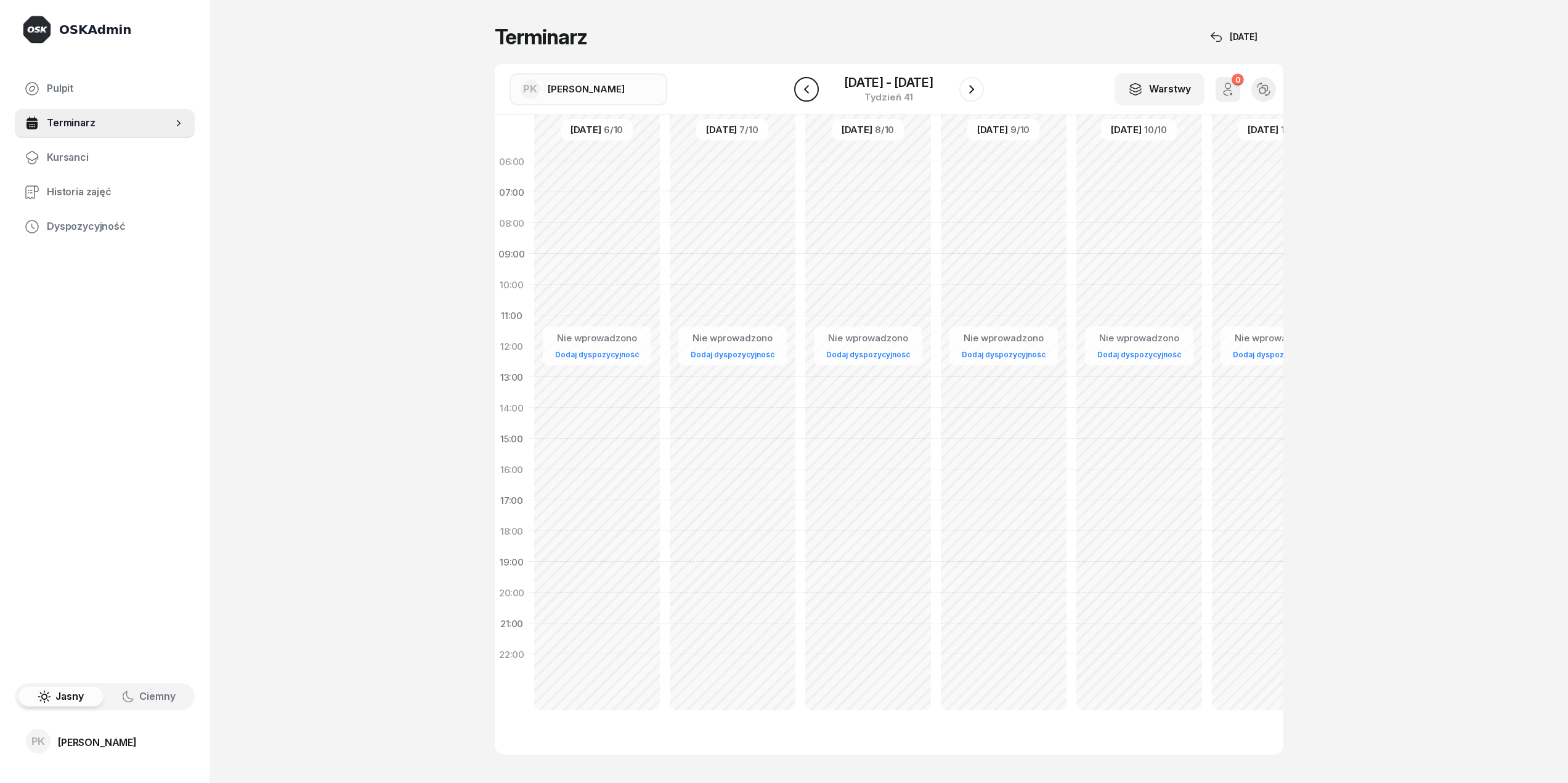
click at [812, 95] on icon "button" at bounding box center [806, 89] width 14 height 14
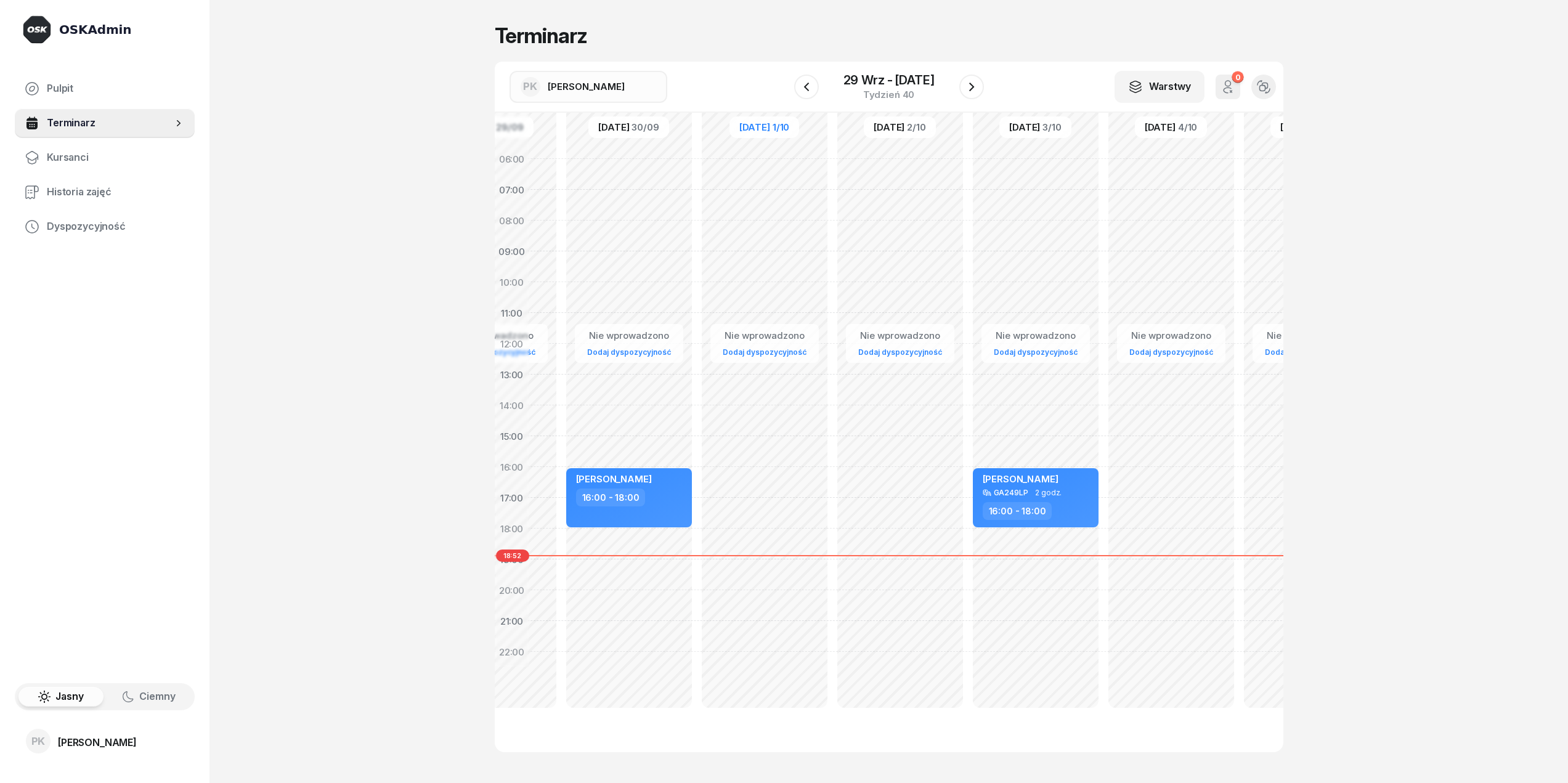
scroll to position [0, 119]
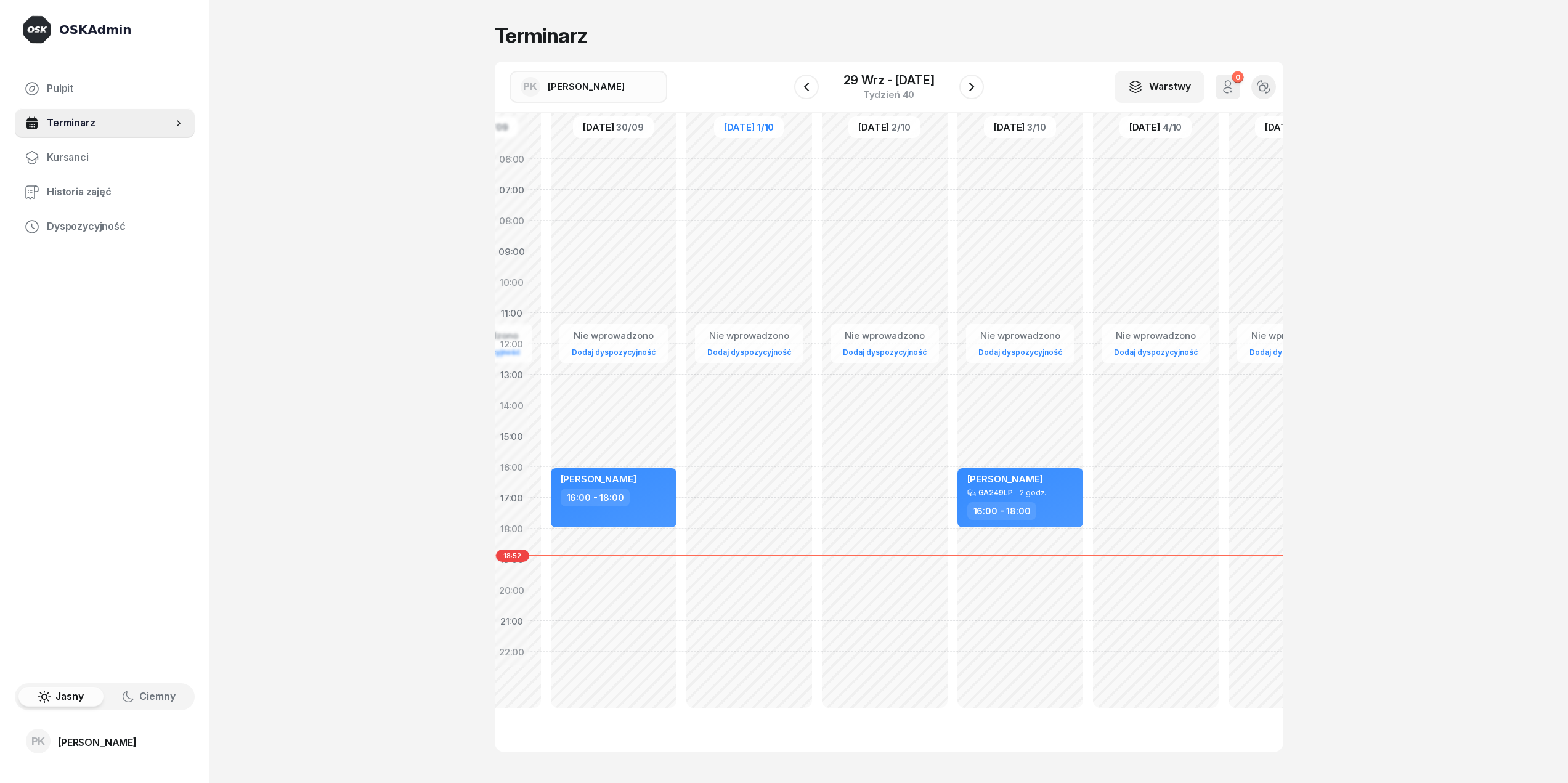
drag, startPoint x: 1237, startPoint y: 226, endPoint x: 1120, endPoint y: 224, distance: 117.0
click at [1120, 224] on div "Nie wprowadzono Dodaj dyspozycyjność" at bounding box center [1155, 436] width 135 height 585
click at [1155, 301] on div "Nie wprowadzono Dodaj dyspozycyjność" at bounding box center [1155, 436] width 135 height 585
select select "10"
select select "12"
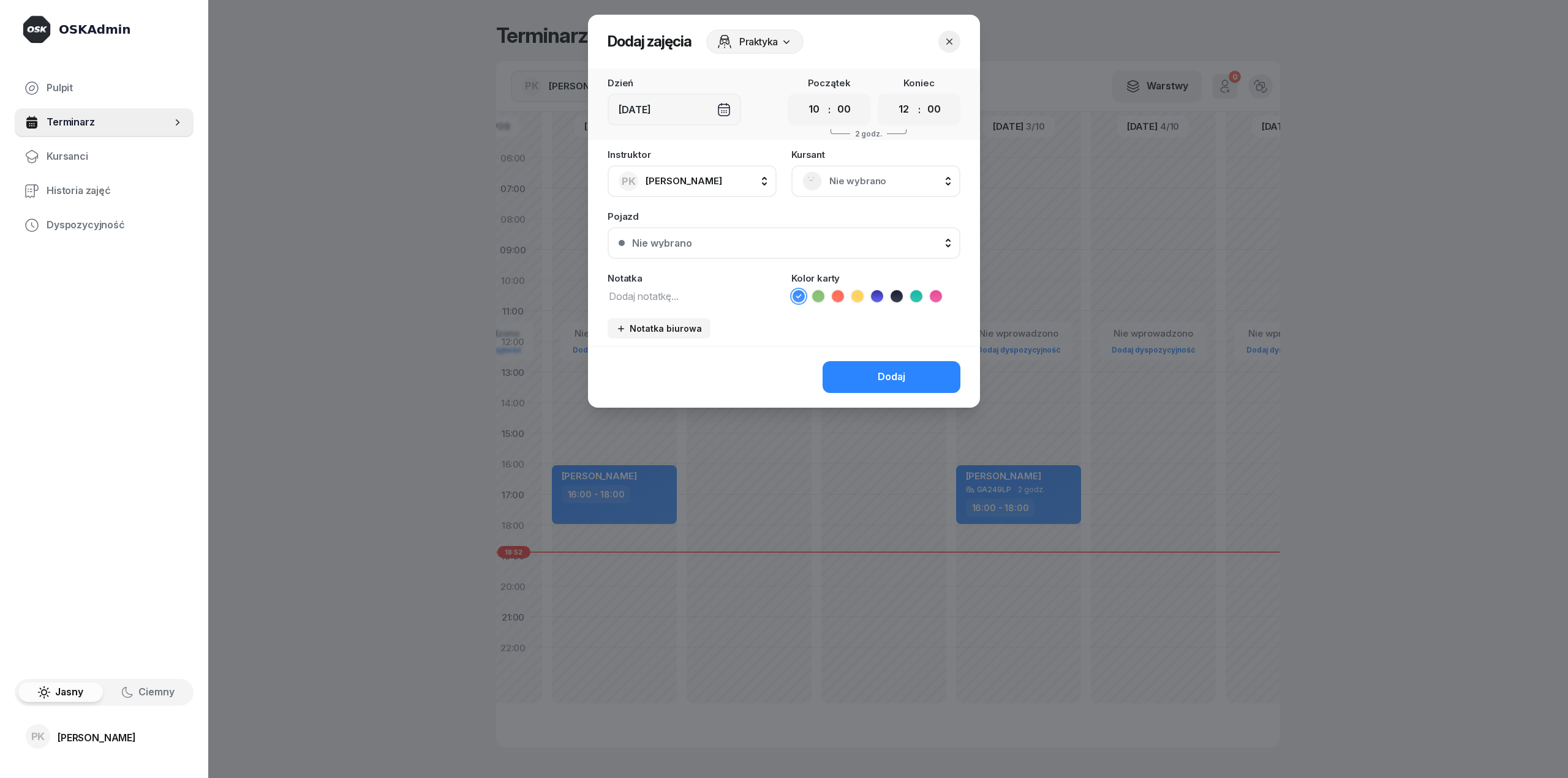
click at [1149, 299] on div at bounding box center [784, 389] width 1568 height 778
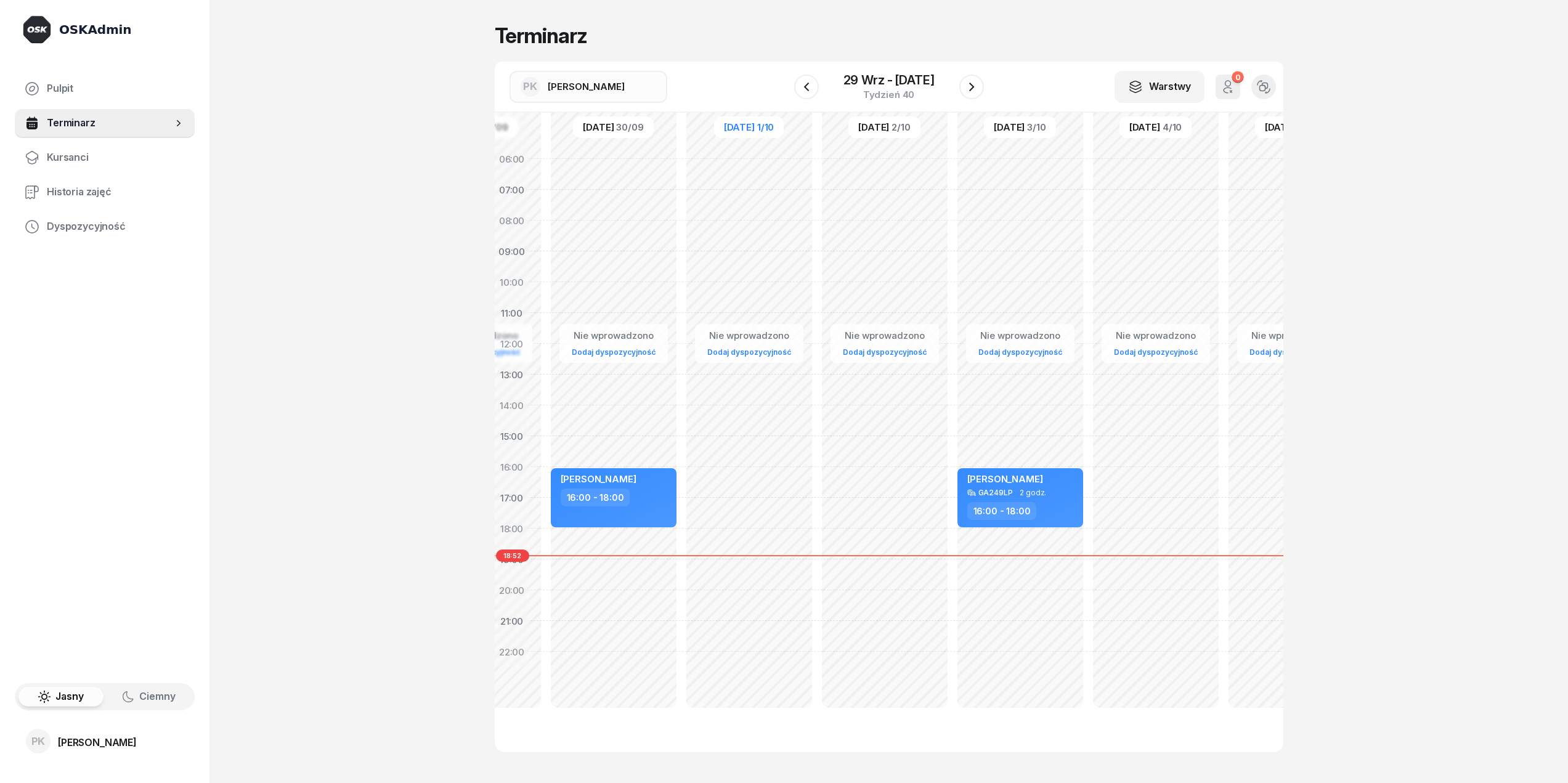
click at [1155, 301] on div "Nie wprowadzono Dodaj dyspozycyjność" at bounding box center [1155, 436] width 135 height 585
select select "10"
select select "12"
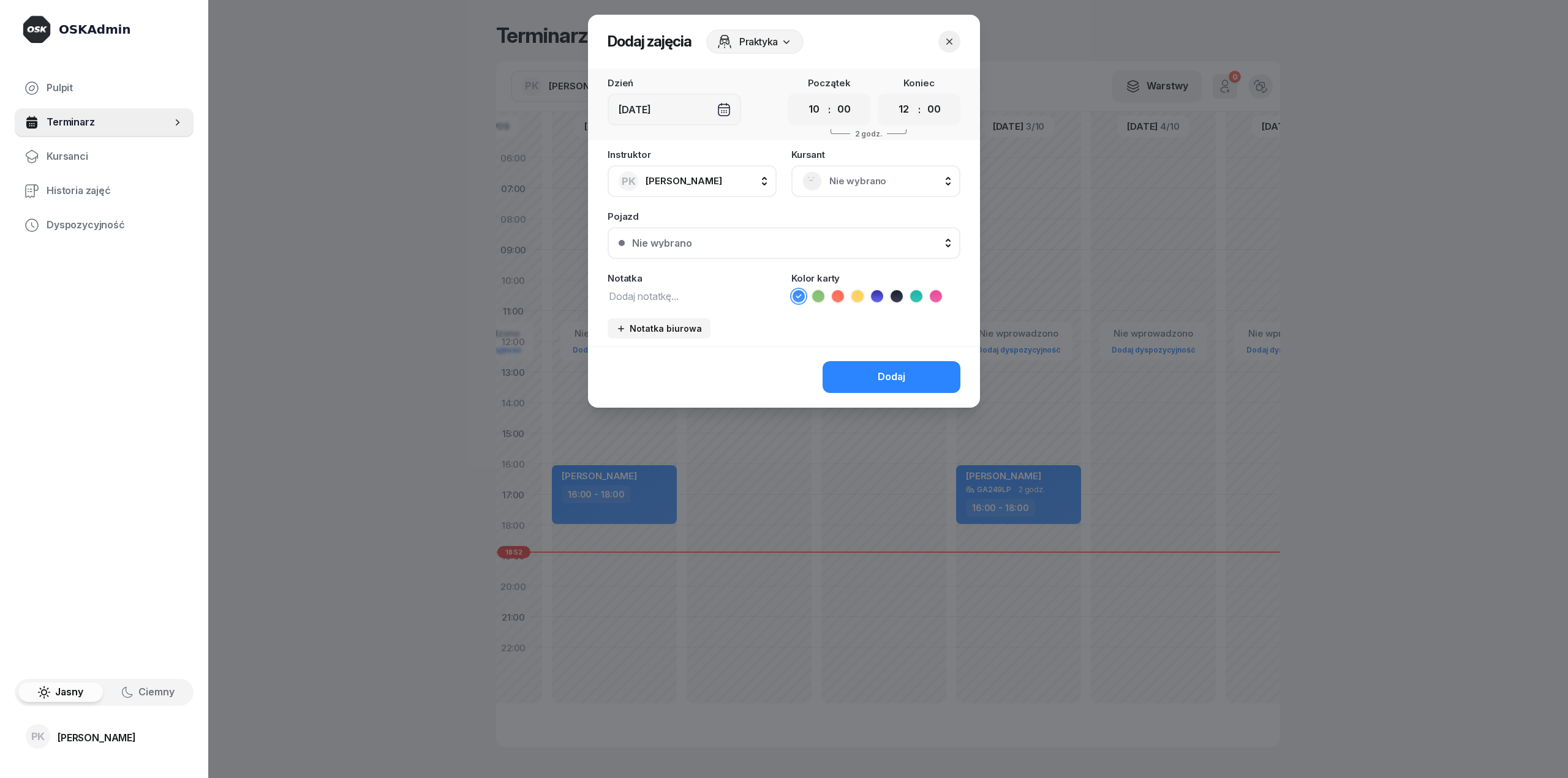
click at [950, 45] on icon "button" at bounding box center [949, 42] width 12 height 12
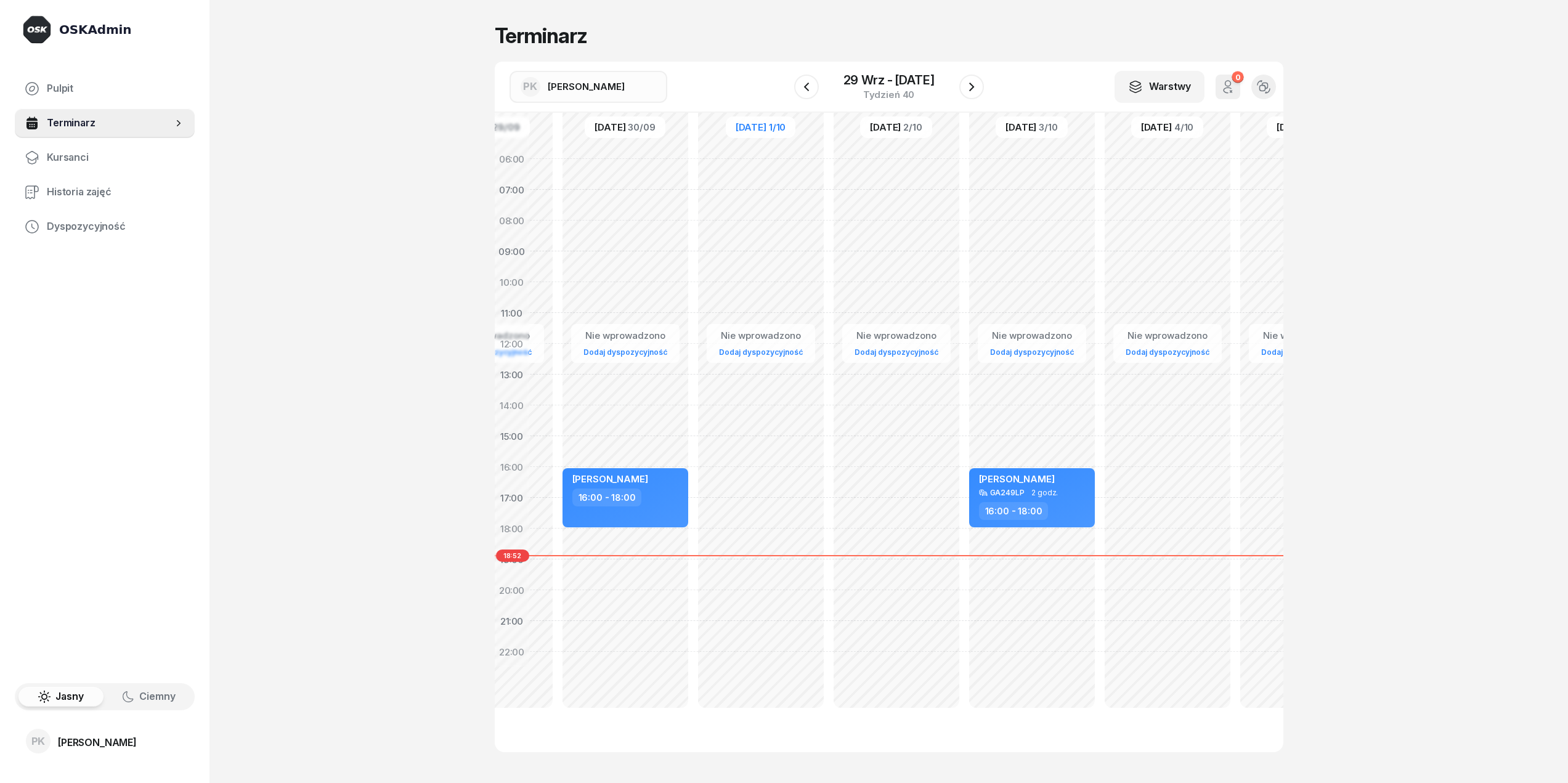
scroll to position [0, 73]
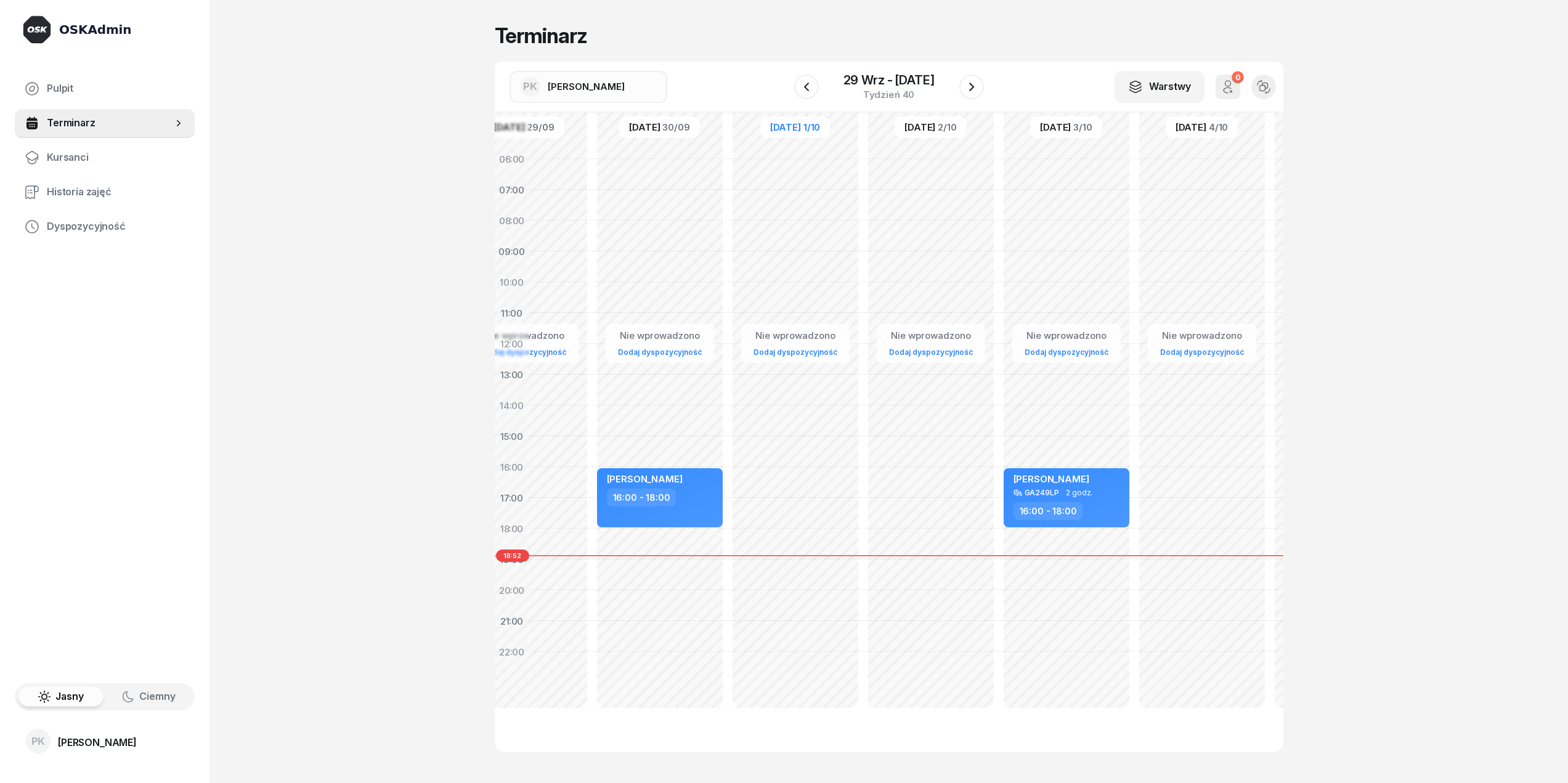
drag, startPoint x: 743, startPoint y: 307, endPoint x: 805, endPoint y: 306, distance: 62.0
click at [805, 306] on div "Nie wprowadzono Dodaj dyspozycyjność" at bounding box center [795, 436] width 135 height 585
click at [610, 276] on div "Nie wprowadzono Dodaj dyspozycyjność [PERSON_NAME] 16:00 - 18:00" at bounding box center [660, 436] width 135 height 585
click at [626, 272] on div "Nie wprowadzono Dodaj dyspozycyjność [PERSON_NAME] 16:00 - 18:00" at bounding box center [660, 436] width 135 height 585
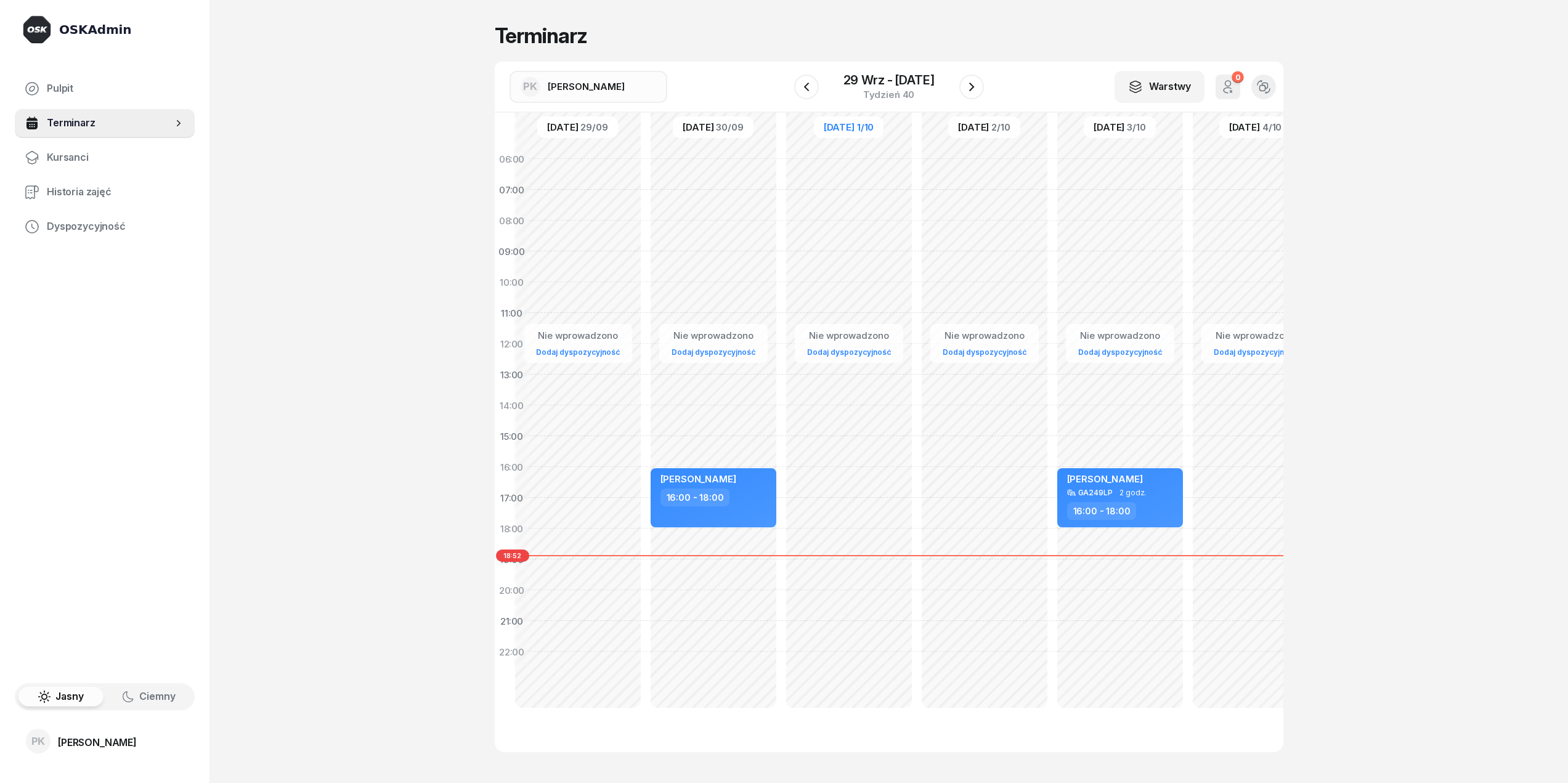
scroll to position [0, 11]
drag, startPoint x: 636, startPoint y: 298, endPoint x: 698, endPoint y: 305, distance: 62.4
click at [698, 305] on div "Nie wprowadzono Dodaj dyspozycyjność [PERSON_NAME] 16:00 - 18:00" at bounding box center [722, 436] width 135 height 585
drag, startPoint x: 724, startPoint y: 314, endPoint x: 717, endPoint y: 348, distance: 34.7
click at [724, 315] on div "Nie wprowadzono Dodaj dyspozycyjność [PERSON_NAME] 16:00 - 18:00" at bounding box center [722, 436] width 135 height 585
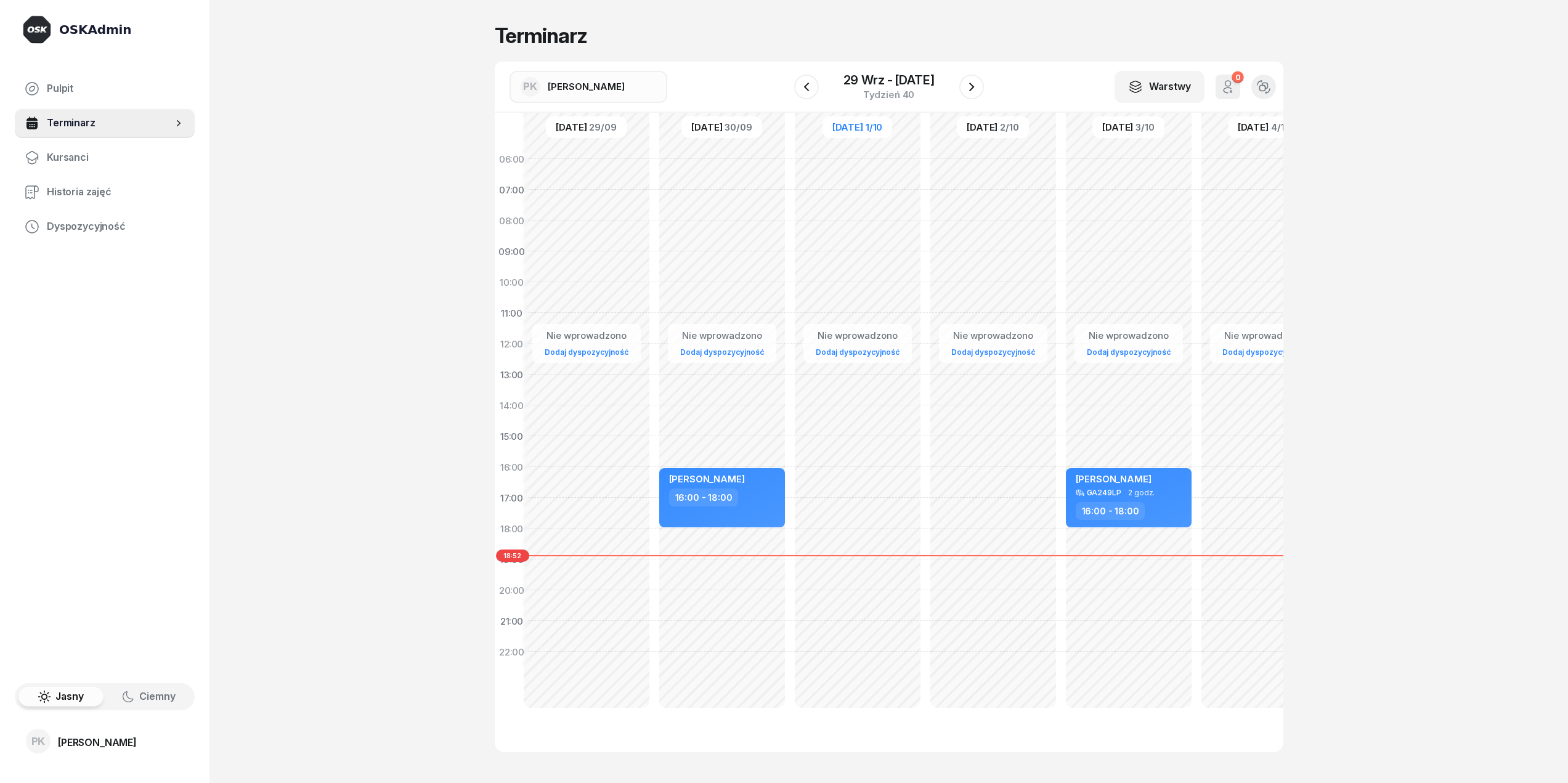
click at [717, 348] on link "Dodaj dyspozycyjność" at bounding box center [721, 352] width 93 height 14
select select "08"
select select "16"
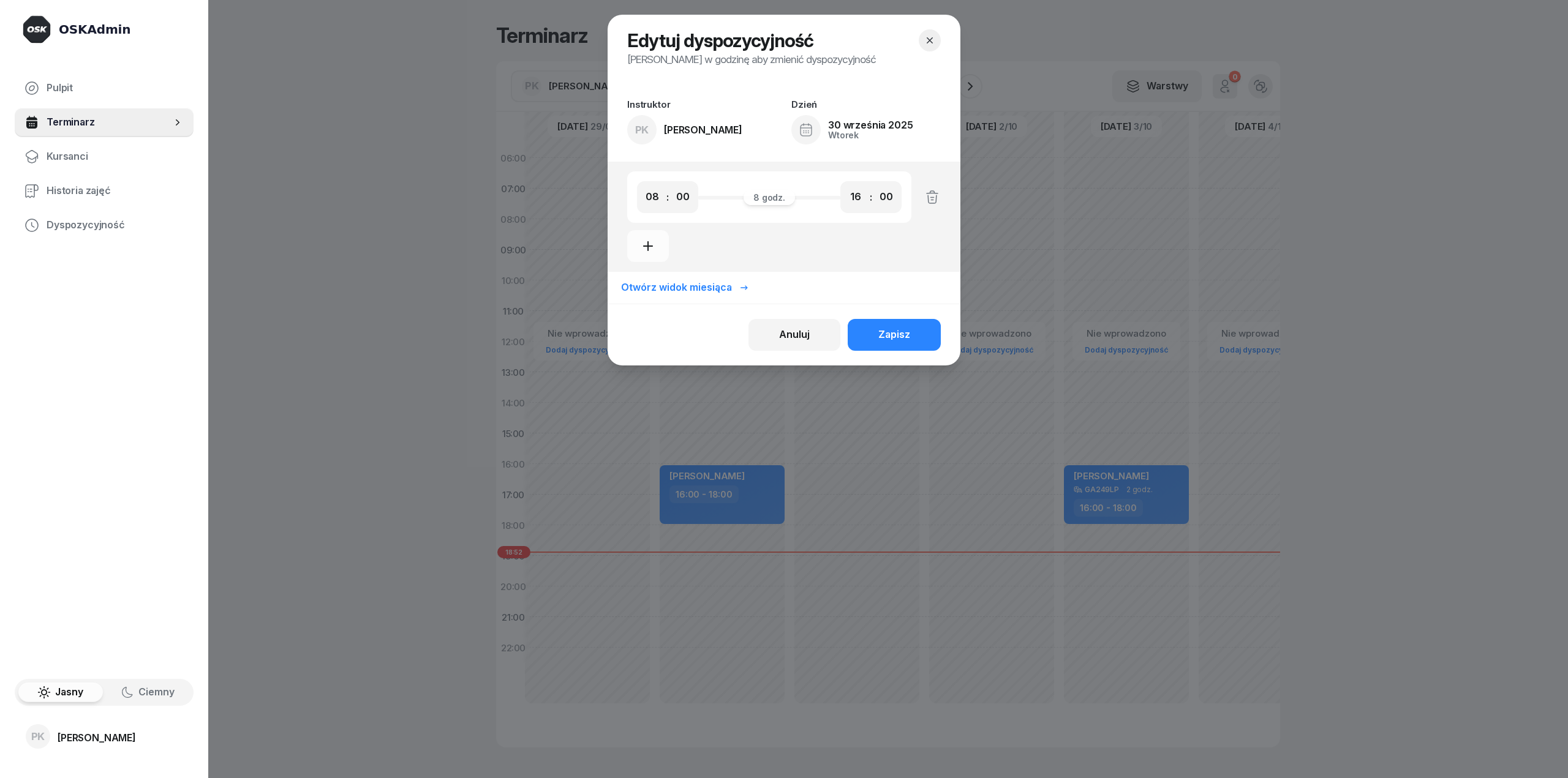
click at [940, 41] on button "button" at bounding box center [929, 40] width 22 height 22
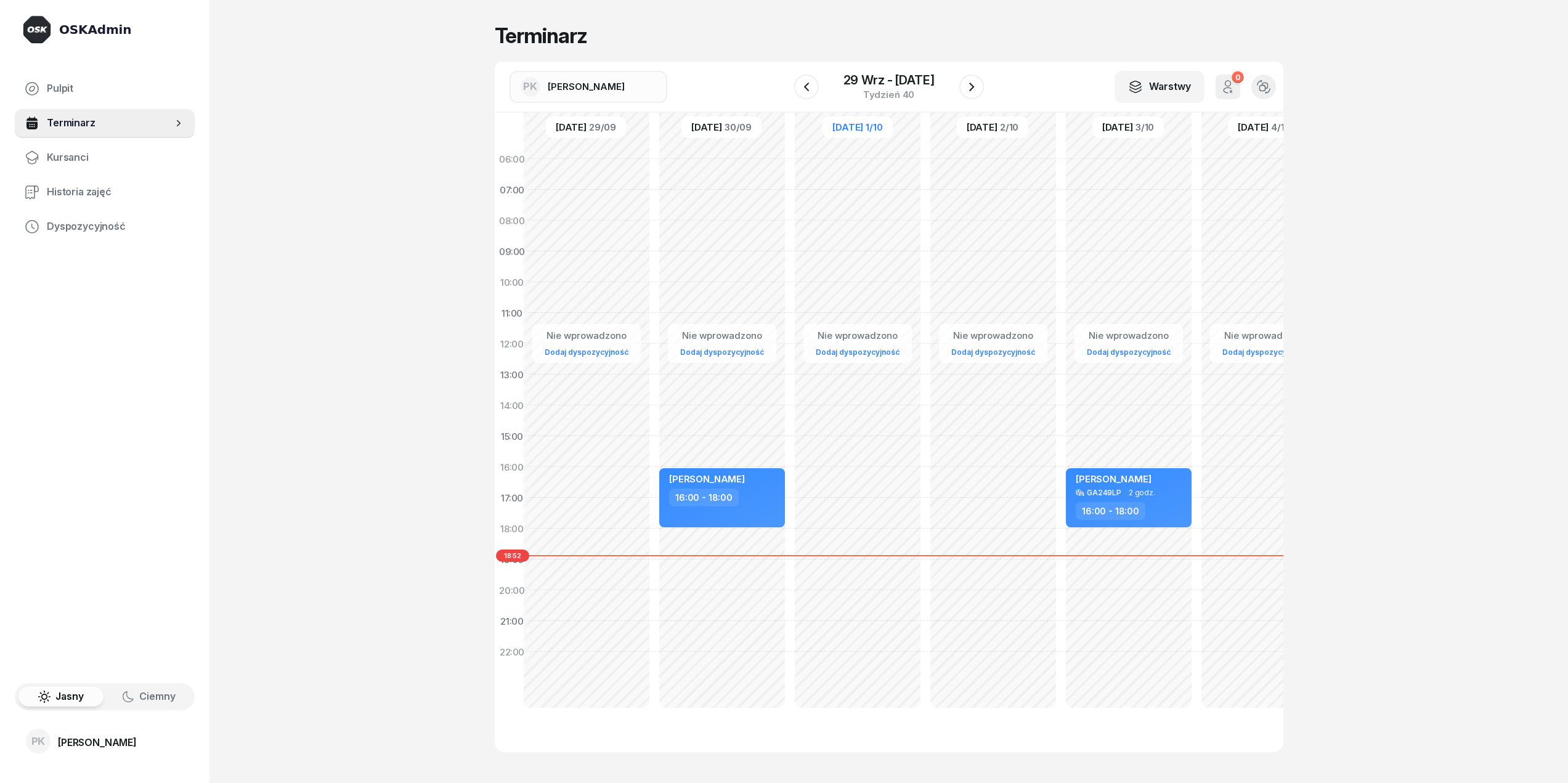
scroll to position [0, 195]
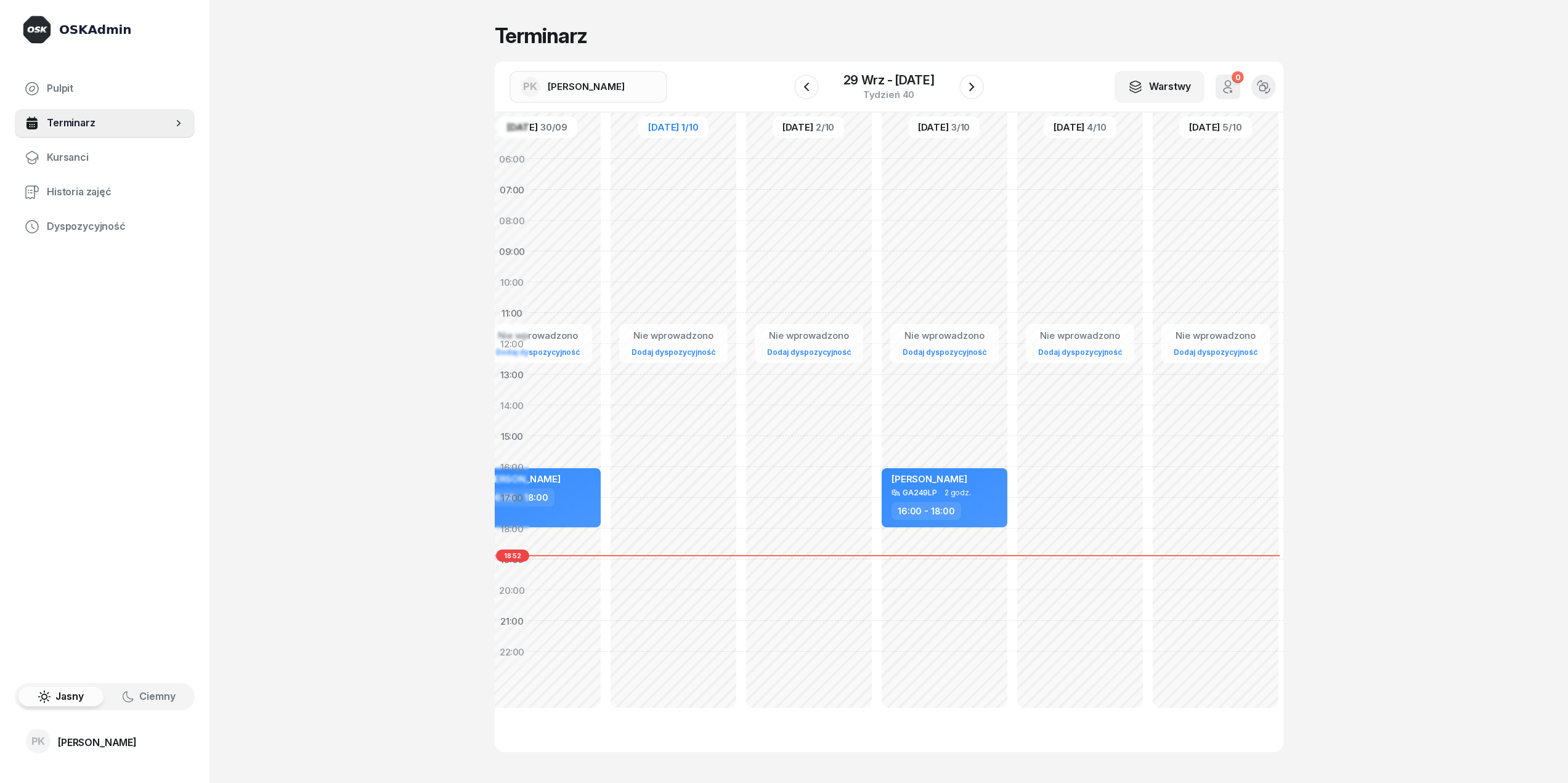
drag, startPoint x: 1037, startPoint y: 236, endPoint x: 823, endPoint y: 239, distance: 214.0
click at [825, 239] on div "Nie wprowadzono Dodaj dyspozycyjność" at bounding box center [809, 436] width 135 height 585
click at [1278, 90] on div "Widok alternatywny" at bounding box center [1264, 87] width 40 height 40
click at [1267, 83] on icon "button" at bounding box center [1264, 85] width 5 height 5
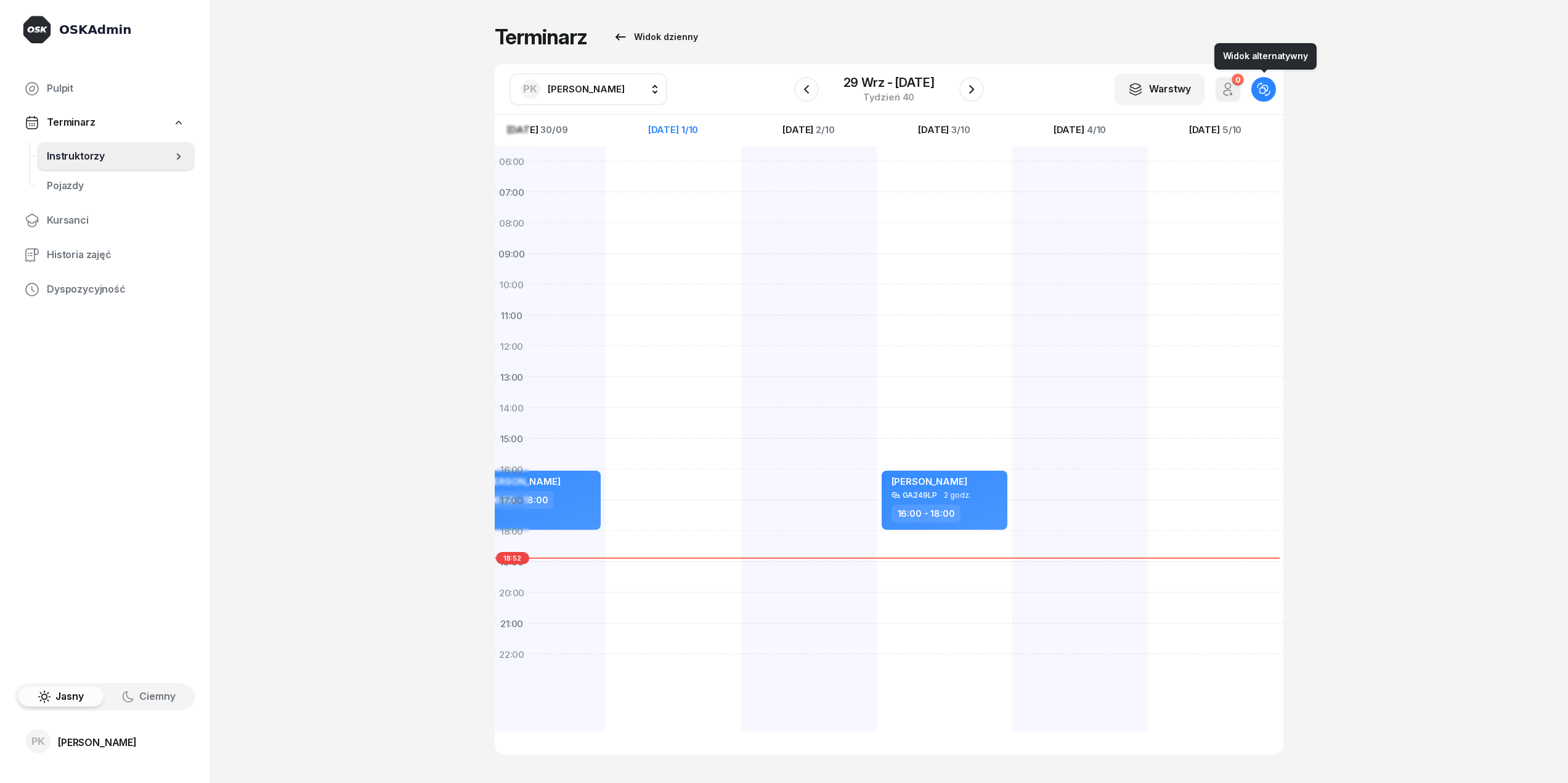
click at [1267, 87] on icon "button" at bounding box center [1264, 90] width 14 height 14
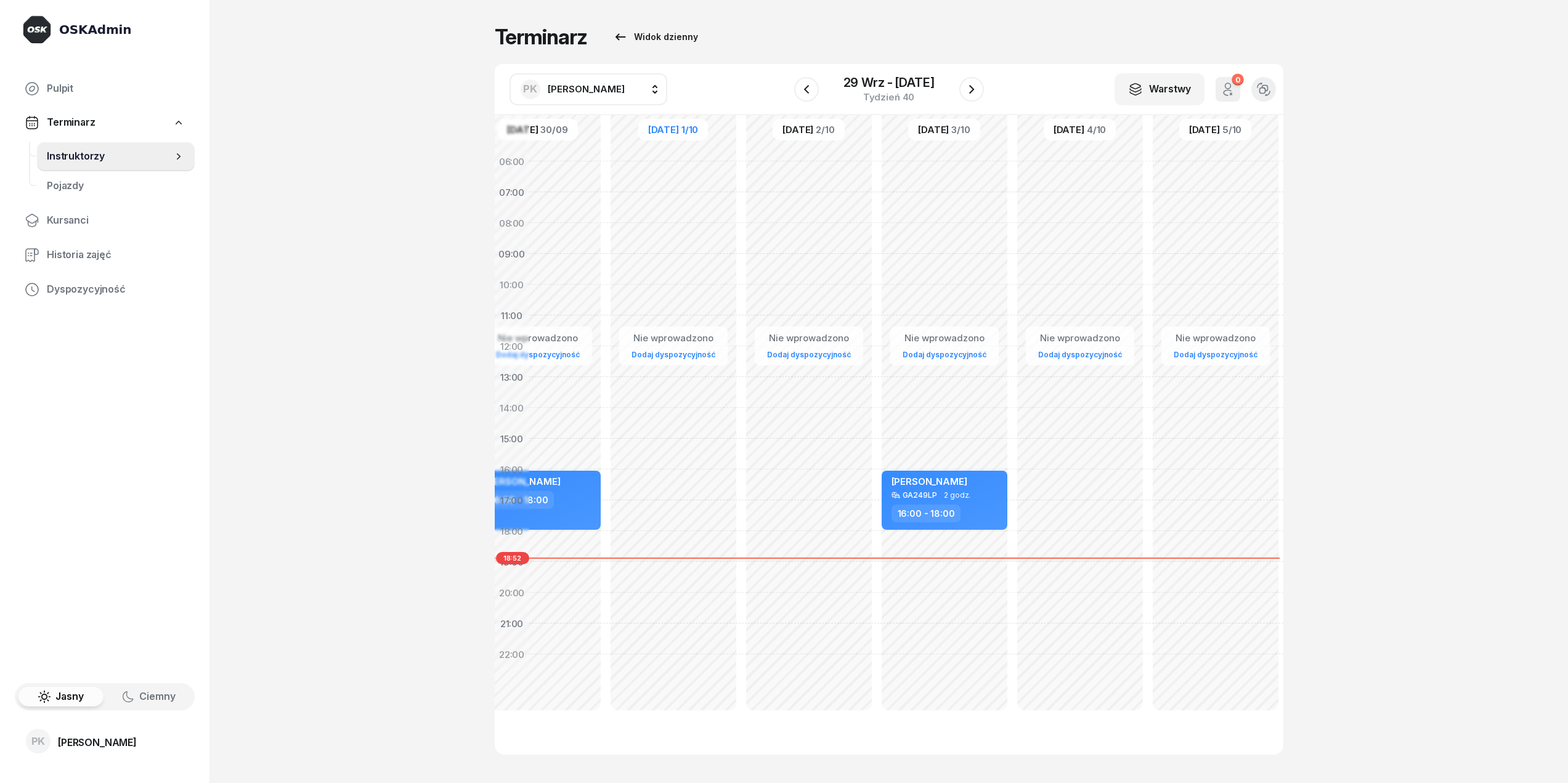
click at [1267, 87] on icon "button" at bounding box center [1264, 90] width 14 height 14
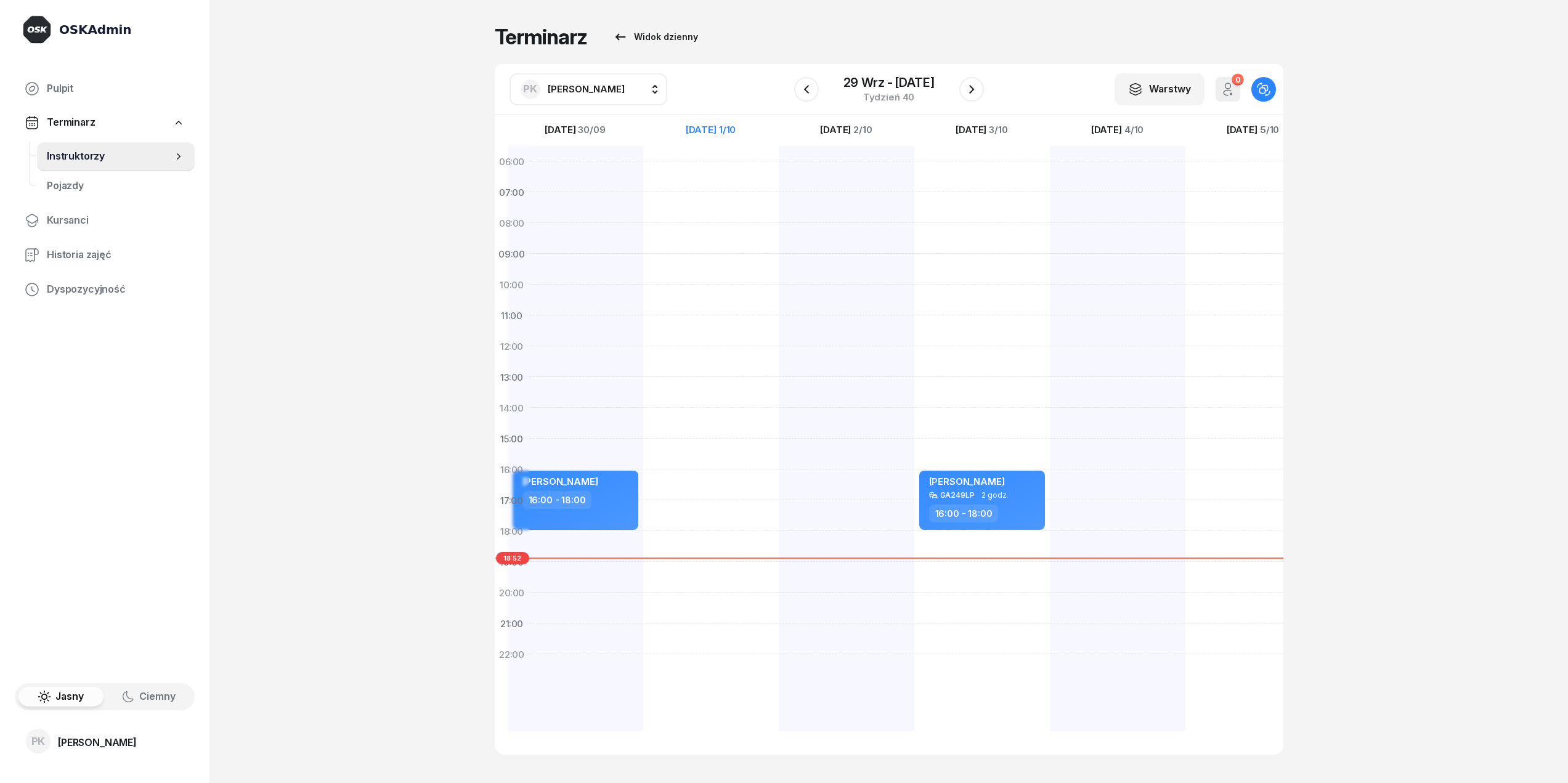
scroll to position [0, 132]
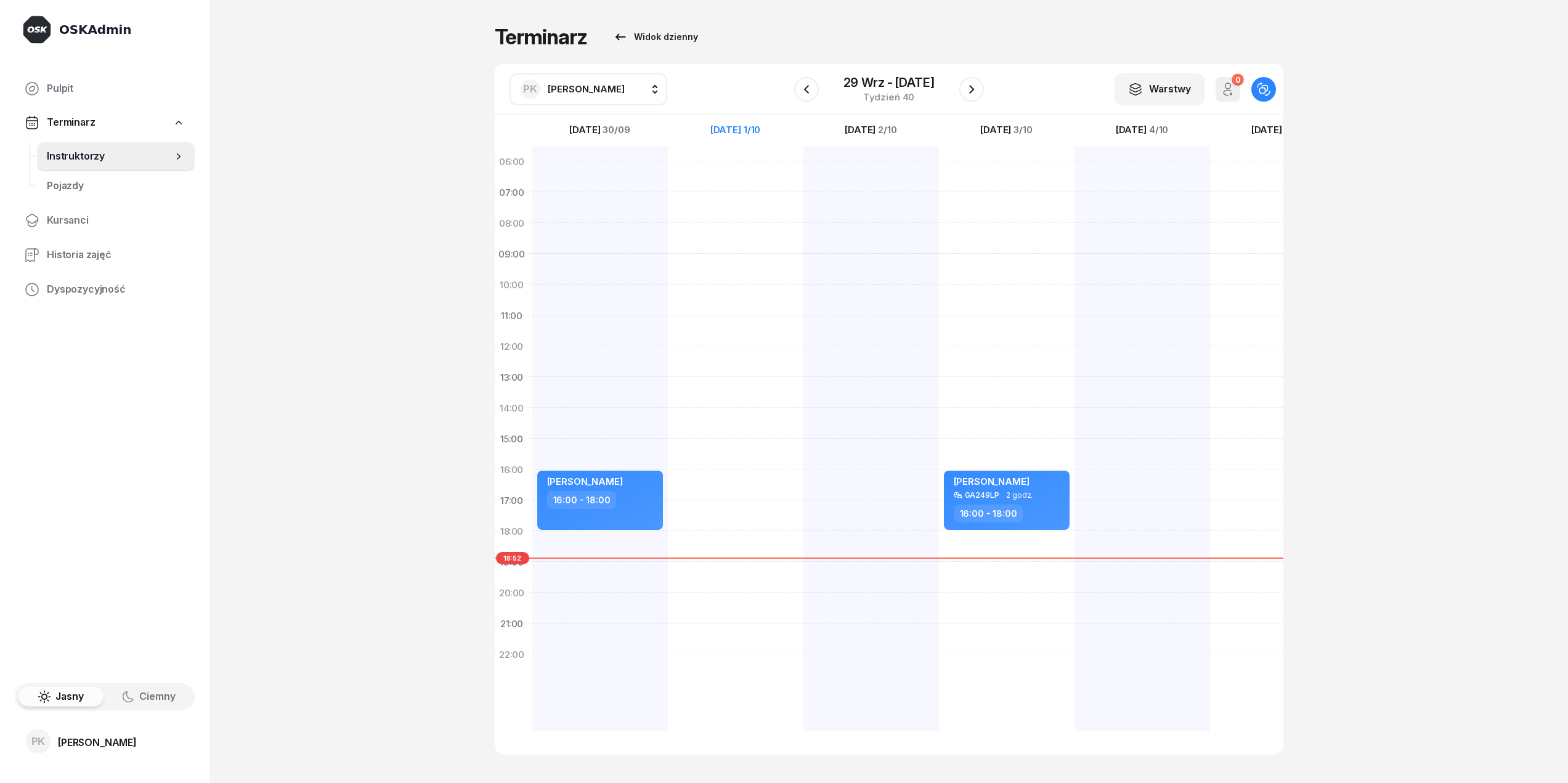
drag, startPoint x: 960, startPoint y: 314, endPoint x: 1022, endPoint y: 318, distance: 62.1
click at [1022, 318] on div "[PERSON_NAME] GA249LP 2 godz. 16:00 - 18:00" at bounding box center [1006, 439] width 135 height 585
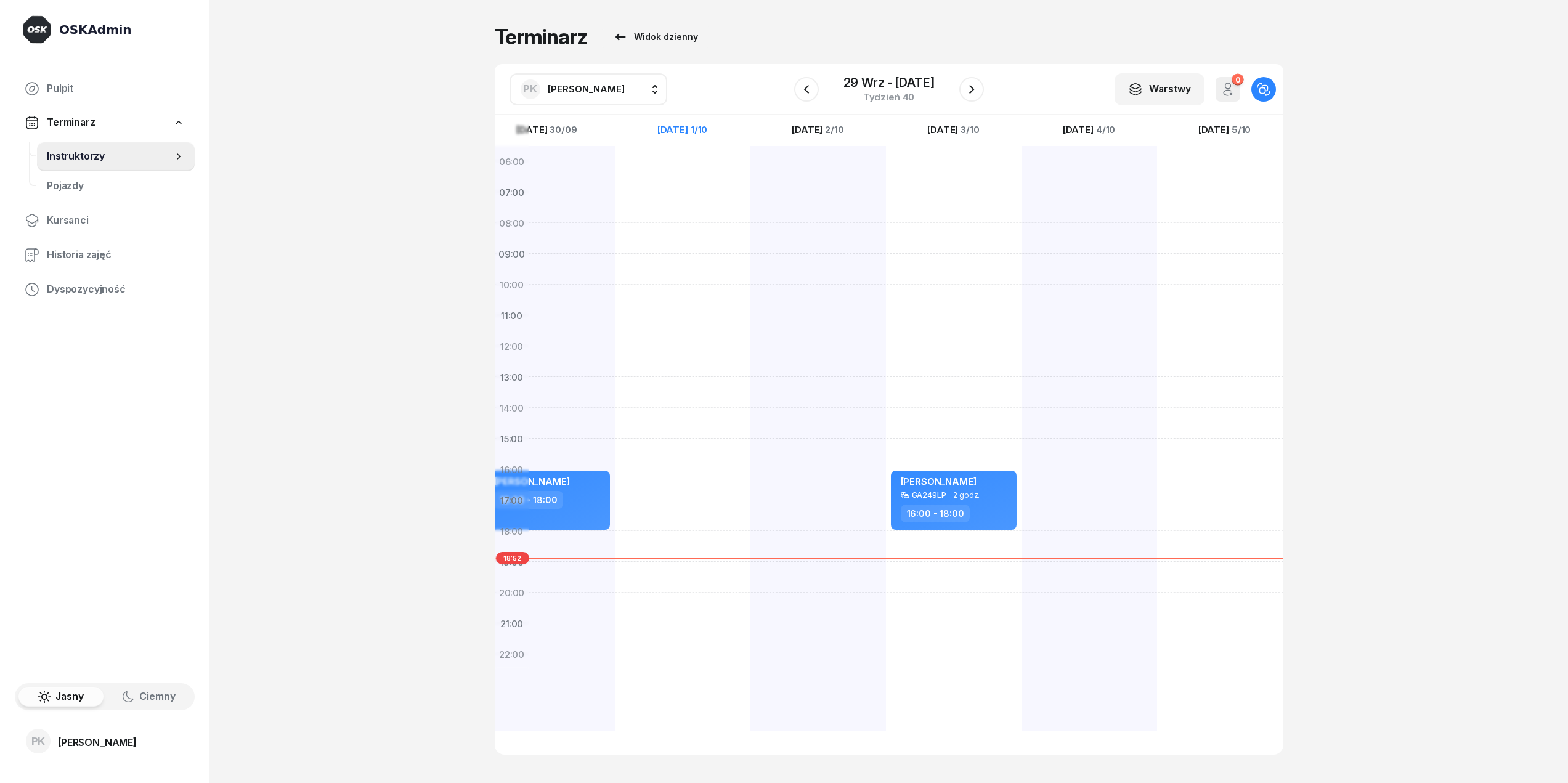
drag, startPoint x: 878, startPoint y: 233, endPoint x: 762, endPoint y: 200, distance: 120.6
click at [825, 223] on div at bounding box center [818, 439] width 135 height 585
click at [613, 50] on div "Terminarz Widok dzienny PK [PERSON_NAME] AJ [PERSON_NAME] AM [PERSON_NAME] AP […" at bounding box center [889, 389] width 789 height 779
click at [616, 75] on button "PK [PERSON_NAME]" at bounding box center [588, 89] width 158 height 32
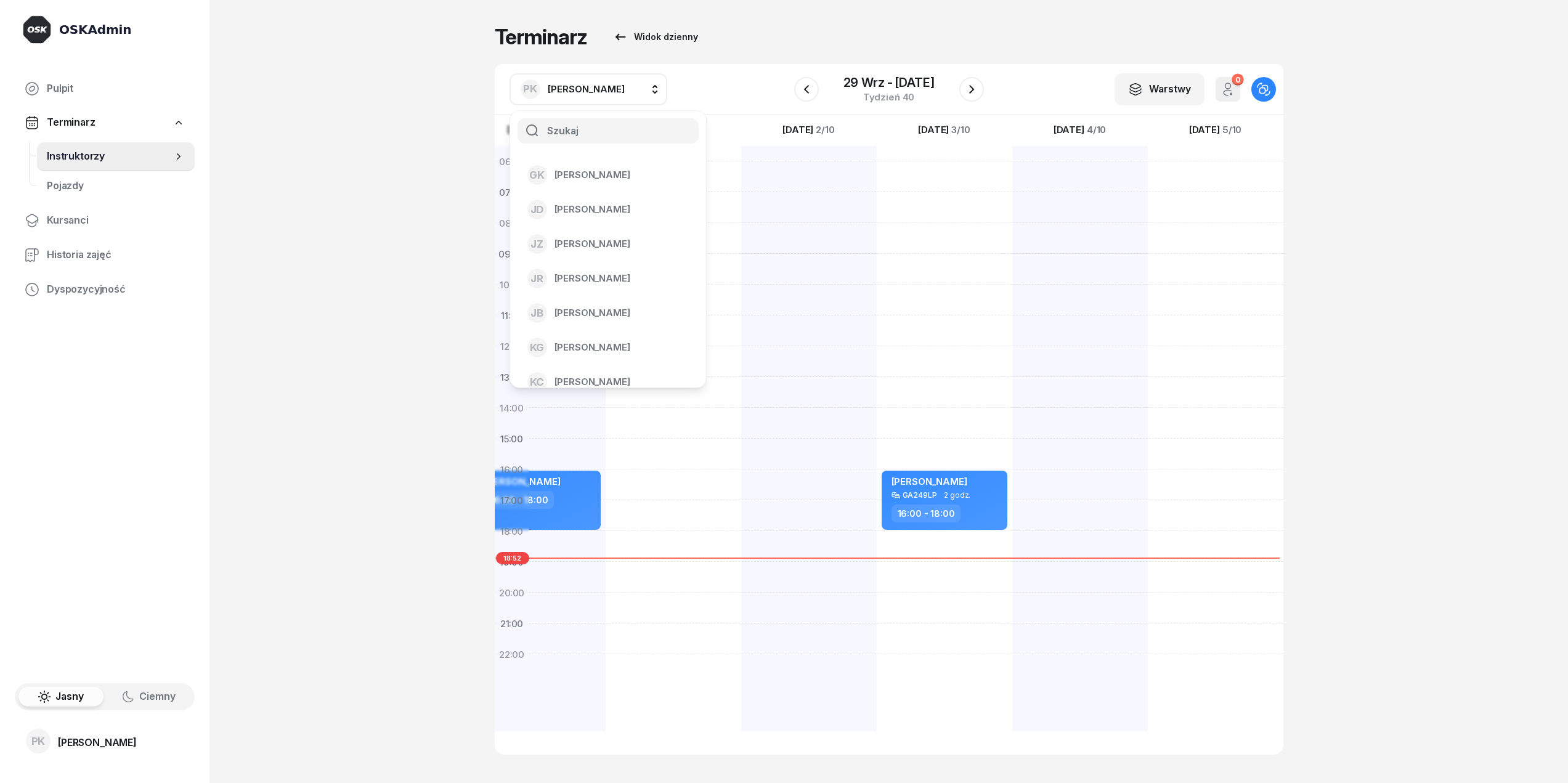
scroll to position [308, 0]
click at [612, 237] on span "[PERSON_NAME]" at bounding box center [593, 242] width 76 height 16
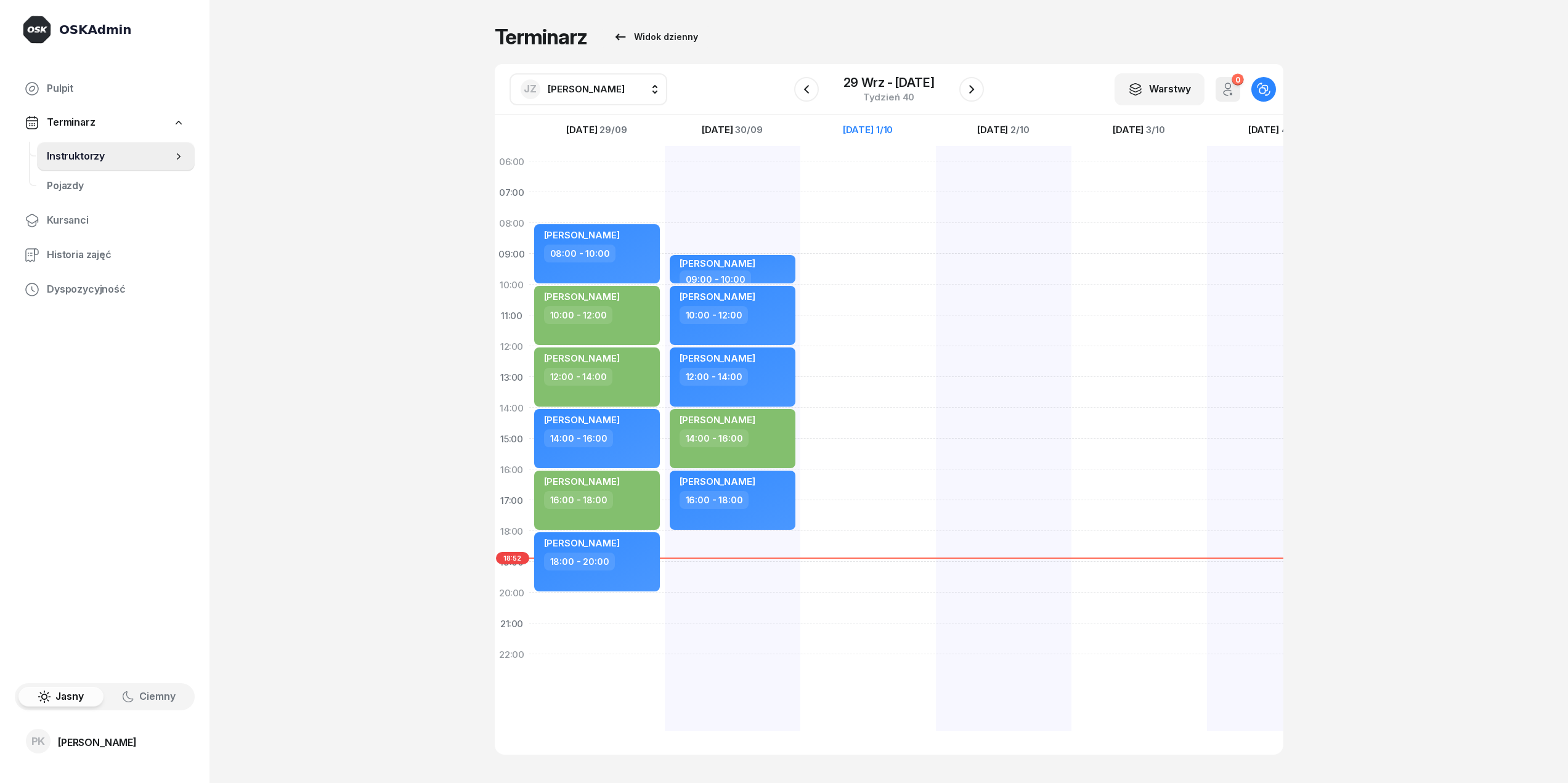
drag, startPoint x: 643, startPoint y: 287, endPoint x: 993, endPoint y: 286, distance: 350.0
click at [993, 286] on div "[PERSON_NAME] 08:00 - 10:00 [PERSON_NAME] 10:00 - 12:00 [PERSON_NAME] 12:00 - 1…" at bounding box center [1003, 408] width 949 height 585
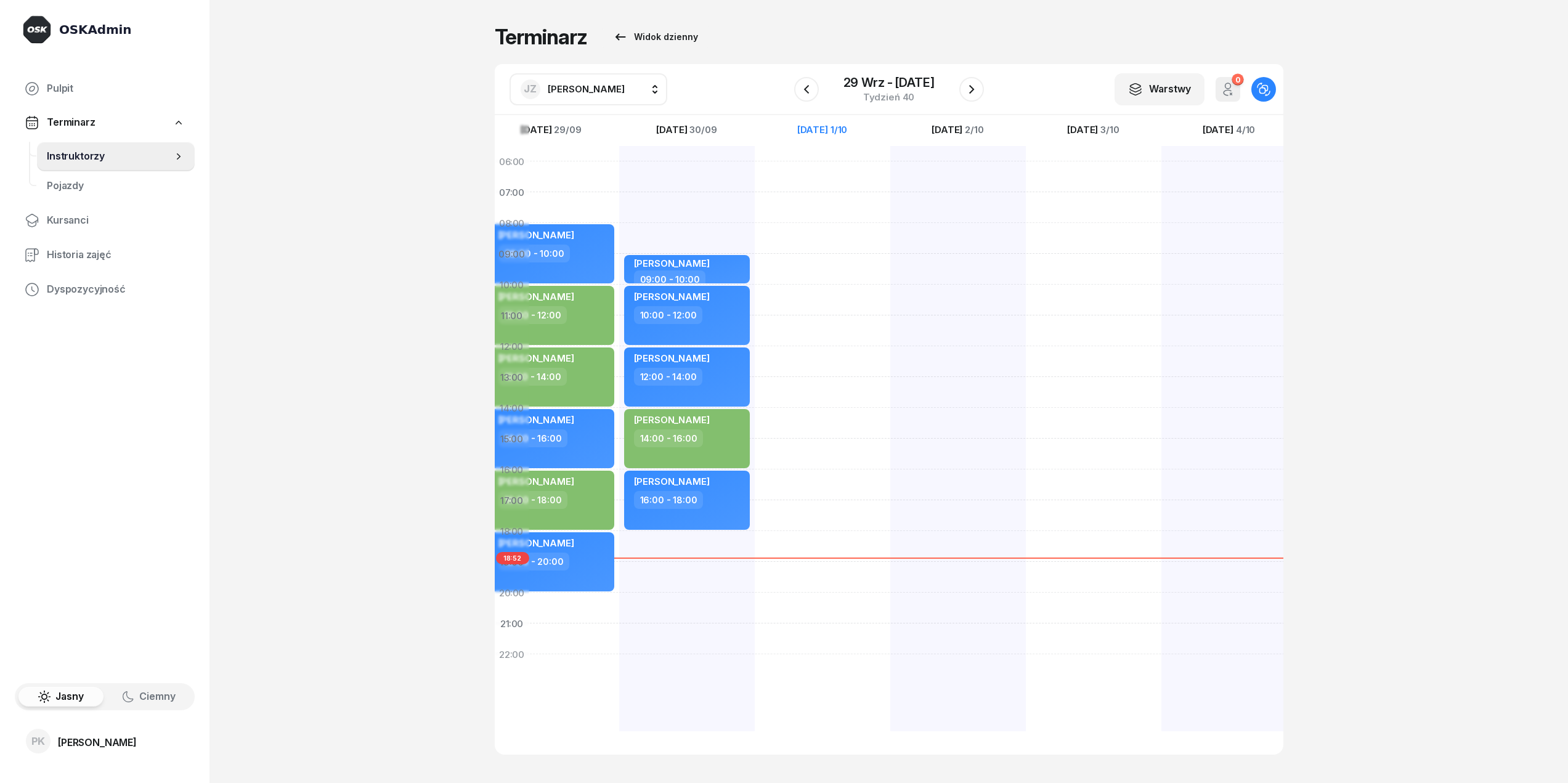
scroll to position [0, 60]
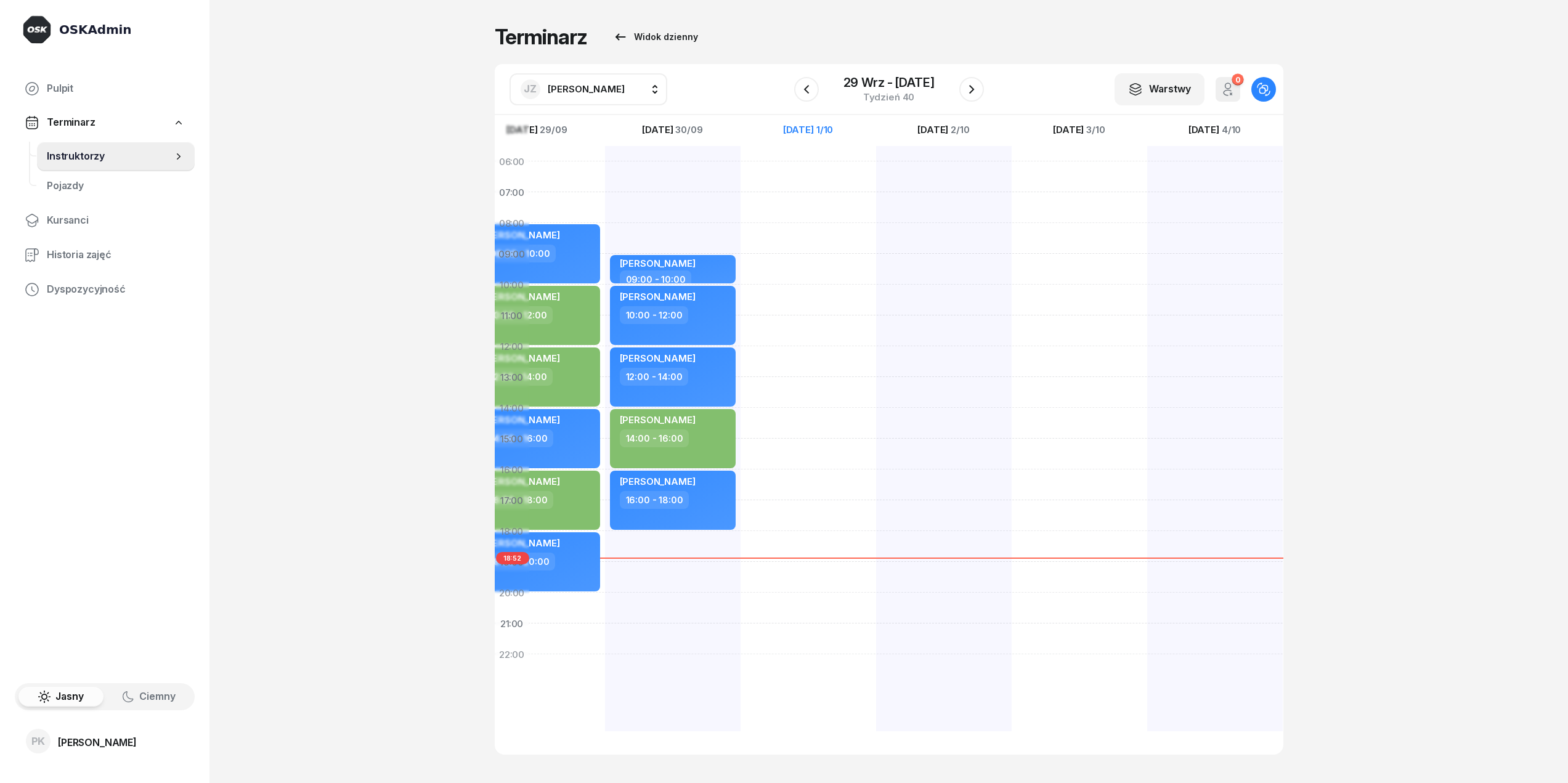
click at [1003, 297] on div at bounding box center [944, 439] width 135 height 585
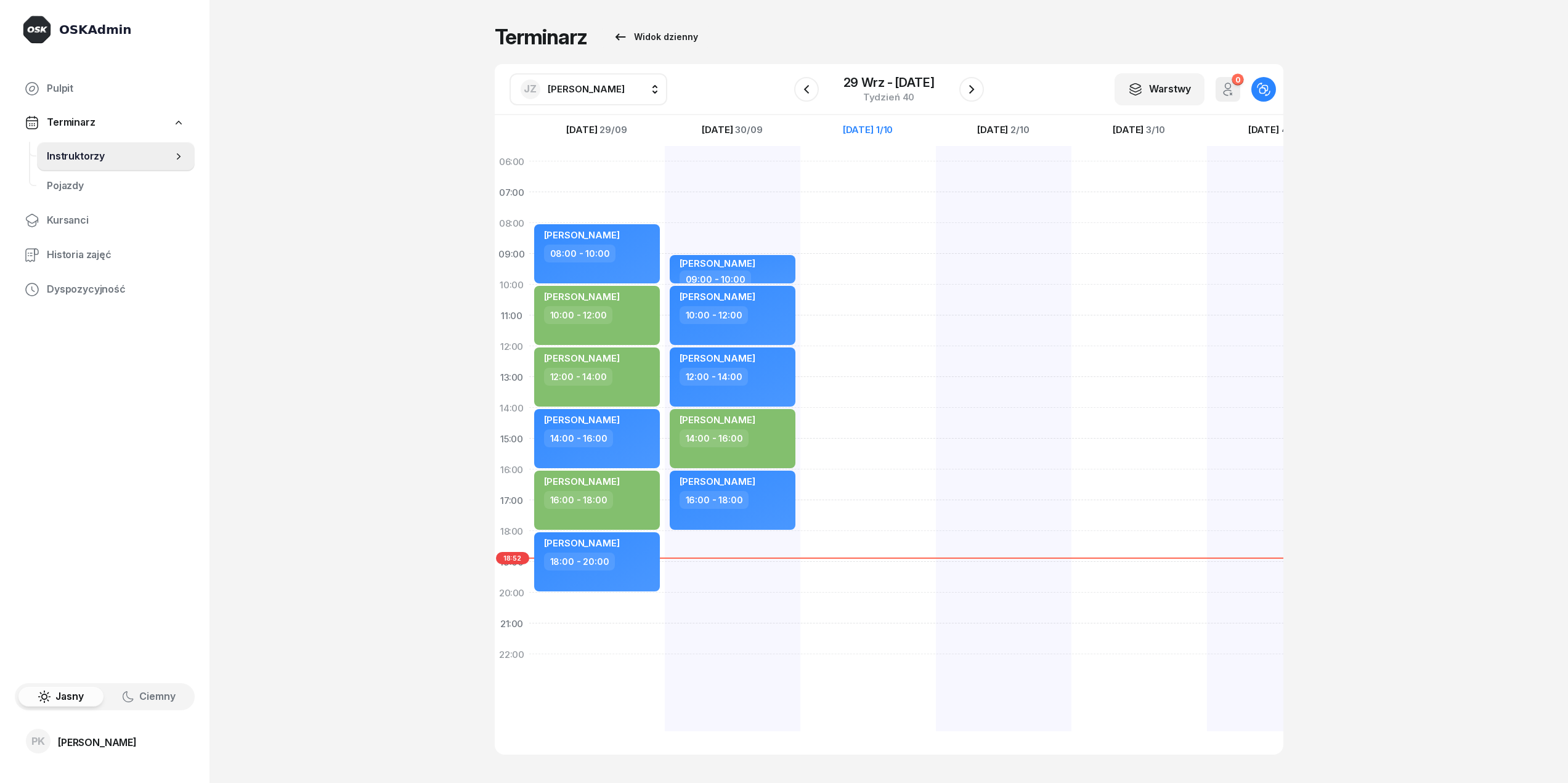
drag, startPoint x: 741, startPoint y: 457, endPoint x: 1193, endPoint y: 466, distance: 452.1
click at [1193, 466] on div "[PERSON_NAME] 08:00 - 10:00 [PERSON_NAME] 10:00 - 12:00 [PERSON_NAME] 12:00 - 1…" at bounding box center [1003, 408] width 949 height 585
click at [812, 96] on icon "button" at bounding box center [806, 89] width 14 height 14
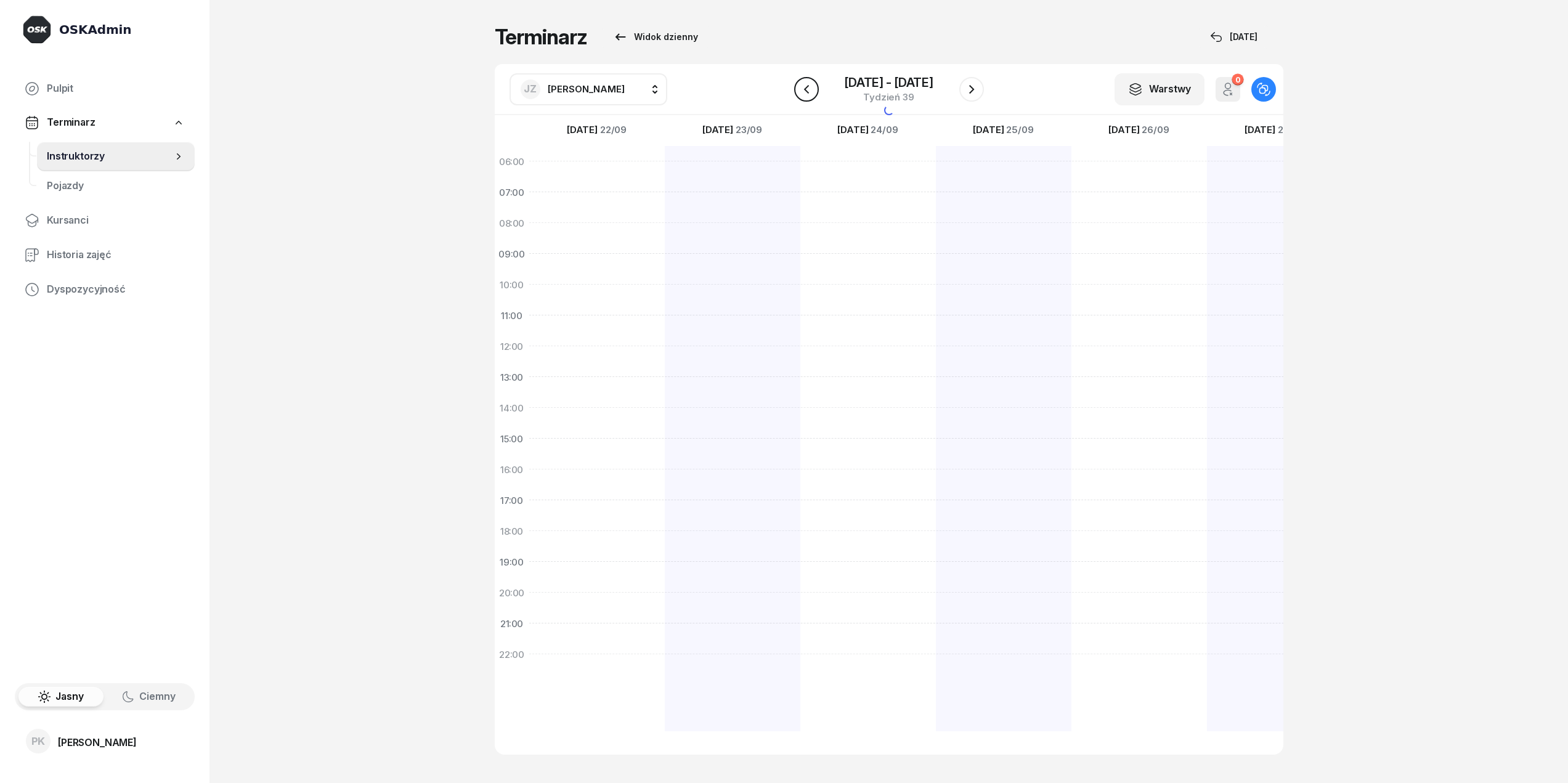
click at [812, 96] on icon "button" at bounding box center [806, 89] width 14 height 14
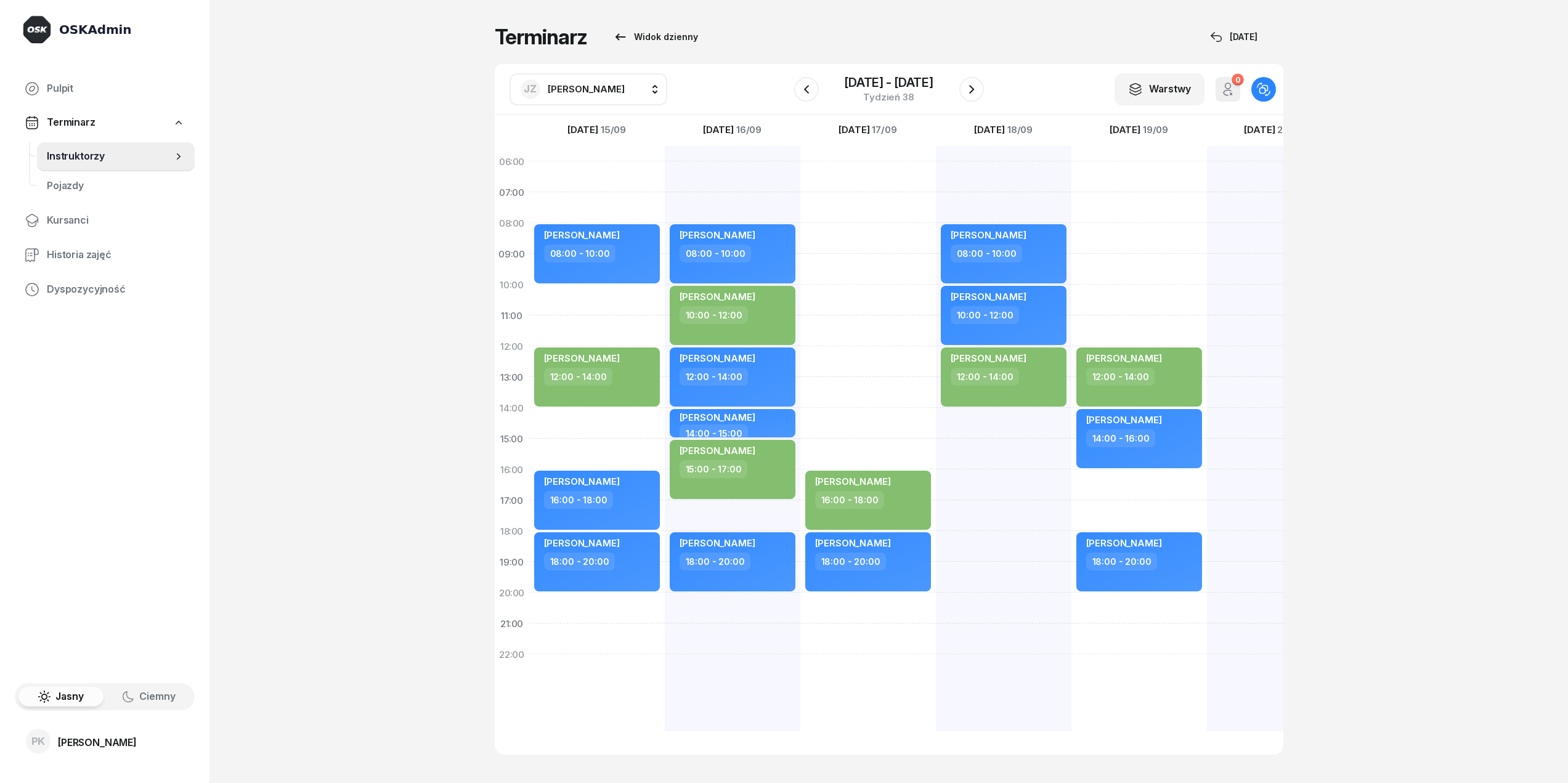
click at [629, 91] on button "JZ [PERSON_NAME]" at bounding box center [588, 89] width 158 height 32
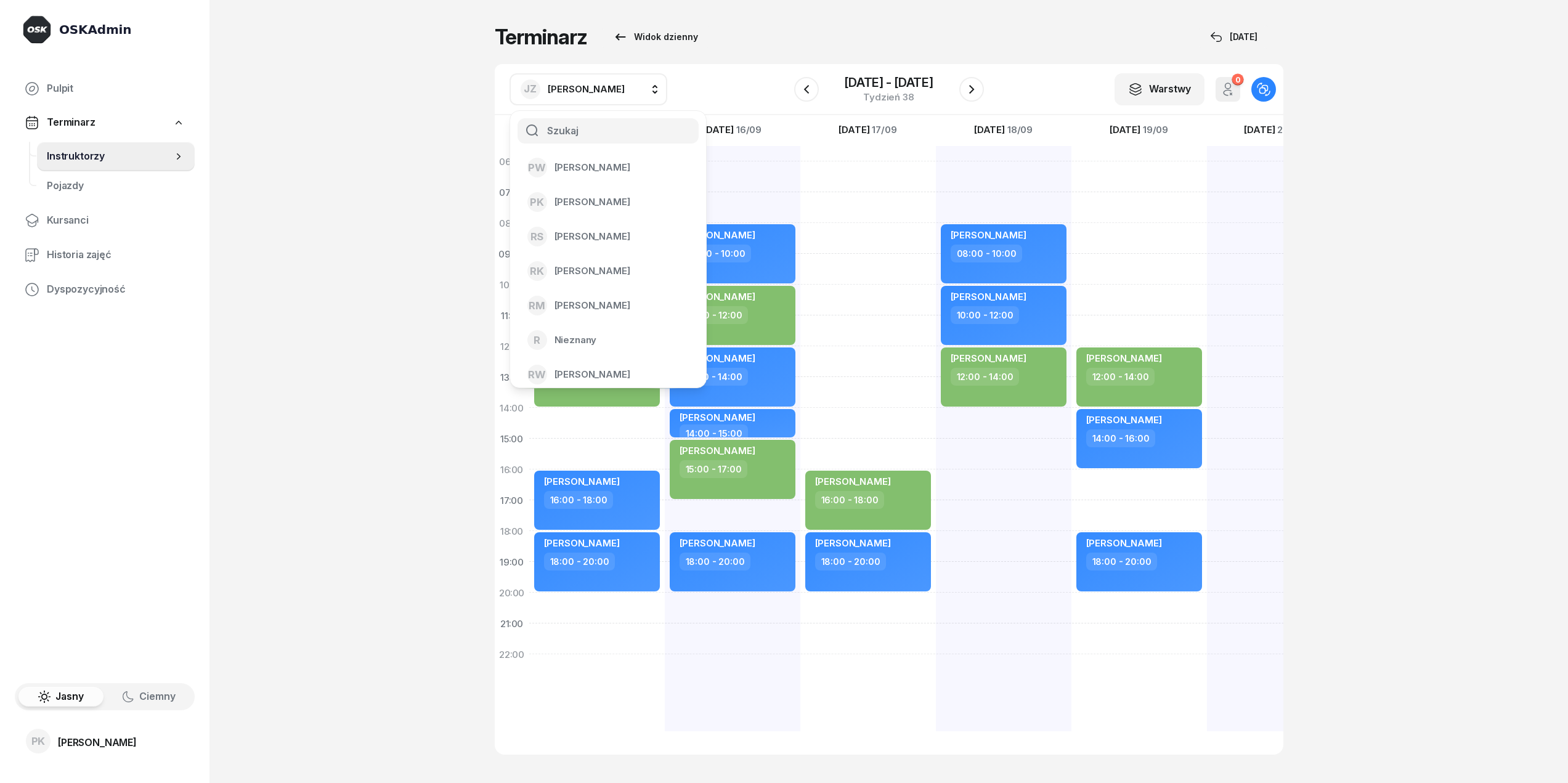
scroll to position [1218, 0]
click at [629, 357] on li "[PERSON_NAME]" at bounding box center [608, 367] width 176 height 34
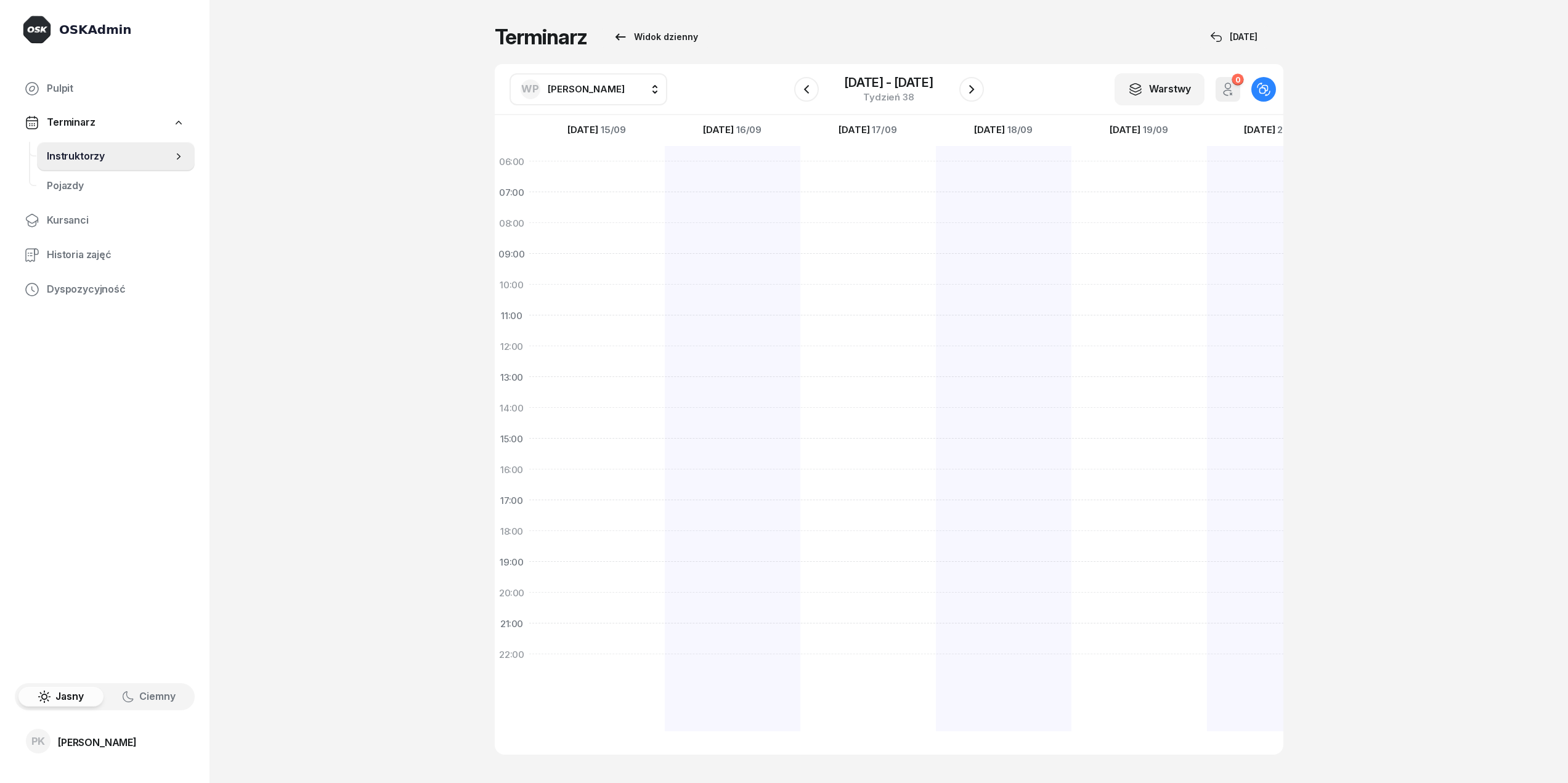
drag, startPoint x: 971, startPoint y: 236, endPoint x: 1029, endPoint y: 236, distance: 58.0
click at [1029, 236] on div at bounding box center [1003, 408] width 949 height 585
click at [600, 91] on span "[PERSON_NAME]" at bounding box center [586, 88] width 77 height 11
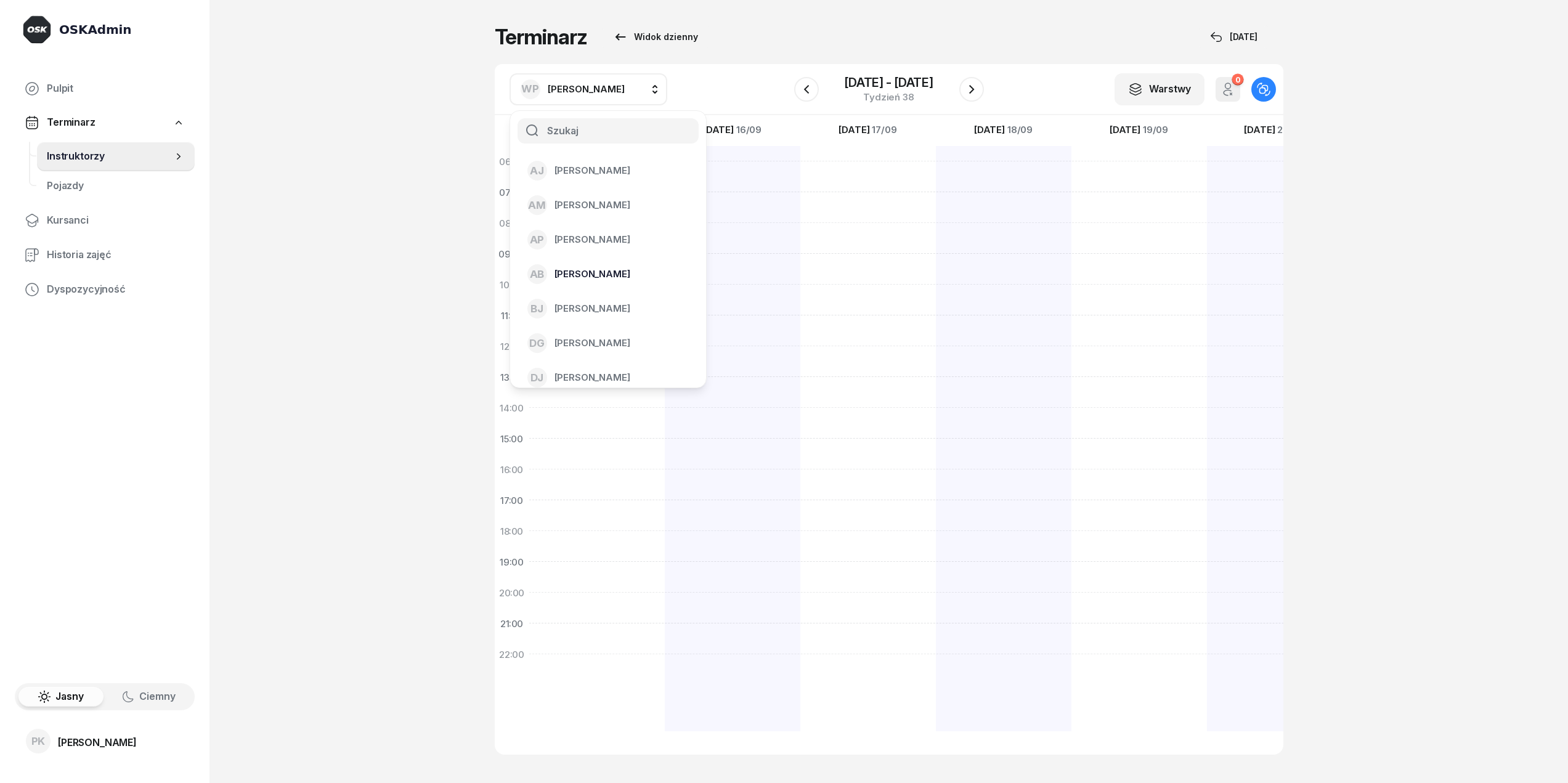
click at [629, 260] on li "AB [PERSON_NAME]" at bounding box center [608, 274] width 176 height 34
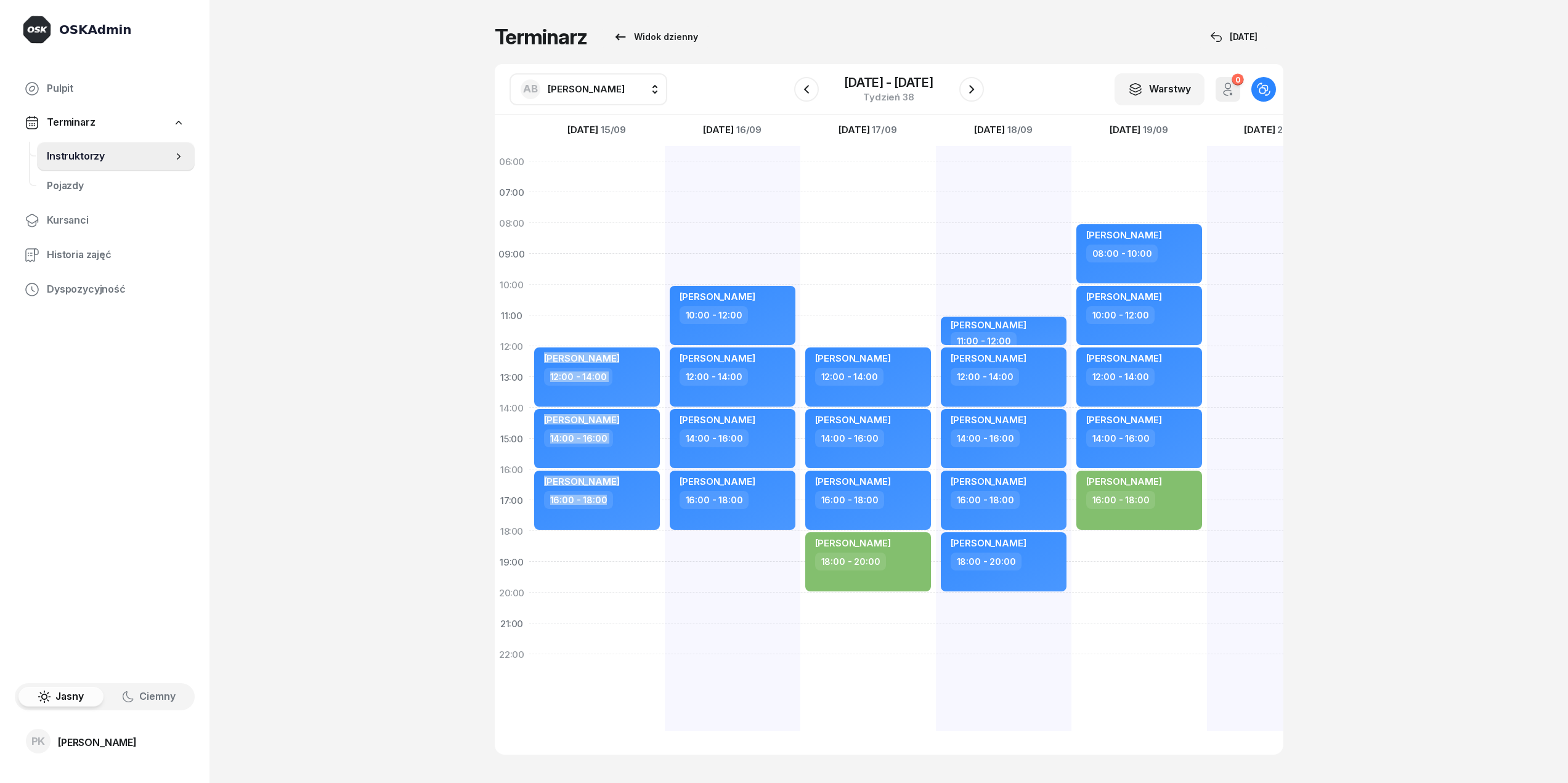
drag, startPoint x: 651, startPoint y: 252, endPoint x: 717, endPoint y: 252, distance: 66.0
click at [714, 252] on div "[PERSON_NAME] 12:00 - 14:00 [PERSON_NAME] 14:00 - 16:00 [PERSON_NAME] 16:00 - 1…" at bounding box center [1003, 408] width 949 height 585
click at [822, 88] on div "[DATE] - [DATE] Tydzień 38" at bounding box center [889, 89] width 190 height 35
click at [813, 91] on icon "button" at bounding box center [806, 89] width 14 height 14
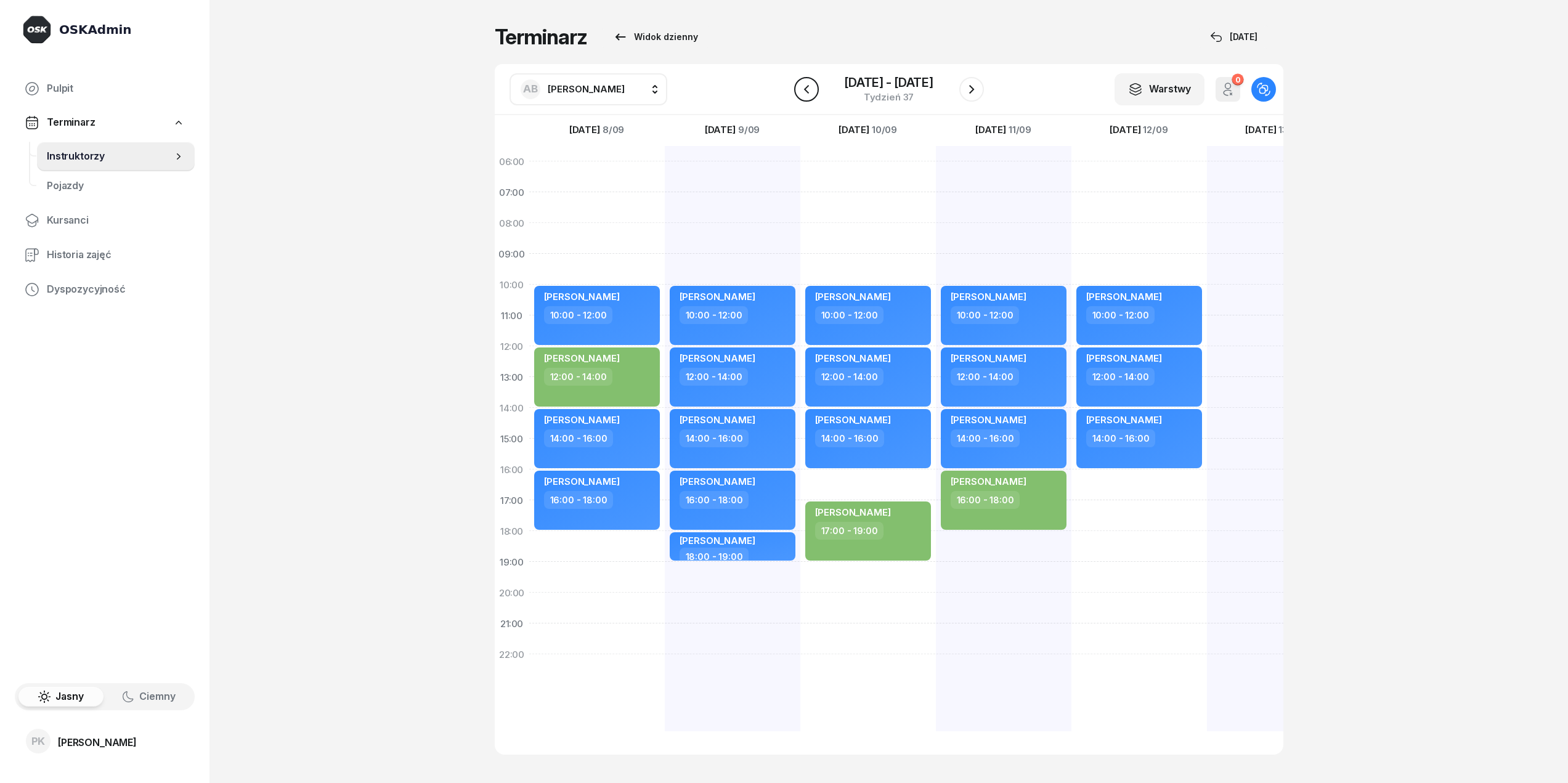
click at [813, 91] on icon "button" at bounding box center [806, 89] width 14 height 14
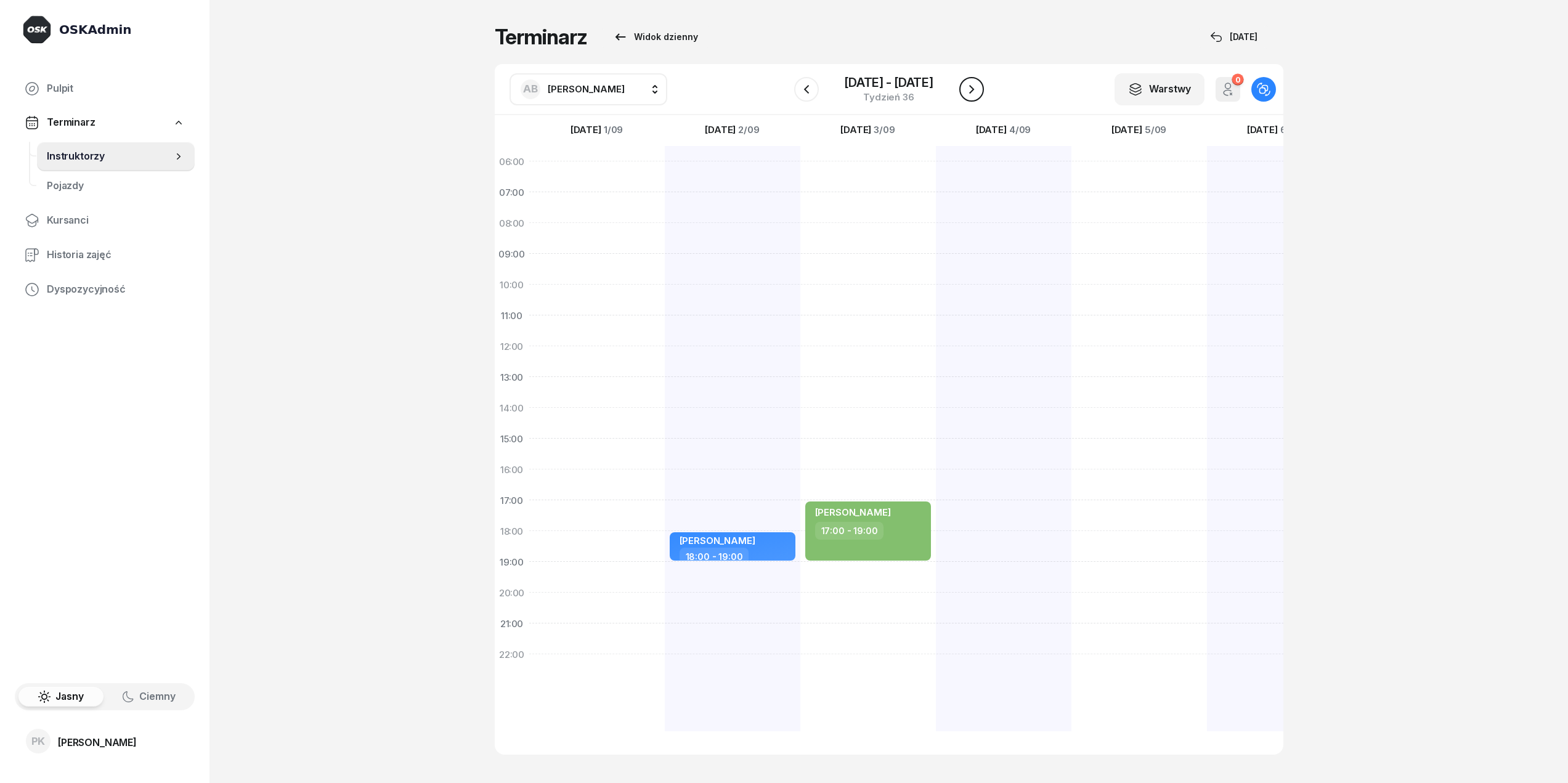
click at [969, 90] on icon "button" at bounding box center [971, 89] width 14 height 14
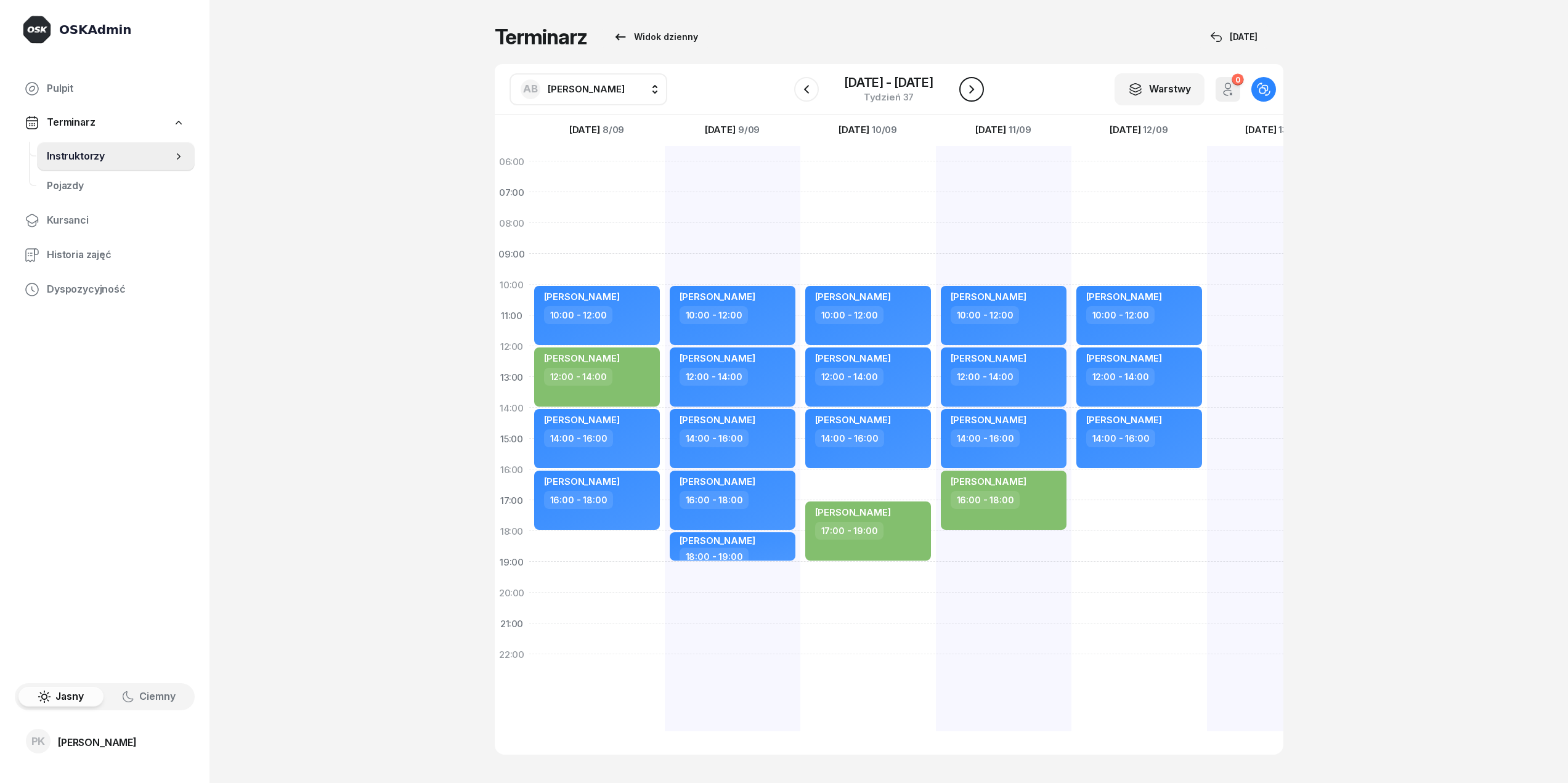
click at [968, 94] on icon "button" at bounding box center [971, 89] width 14 height 14
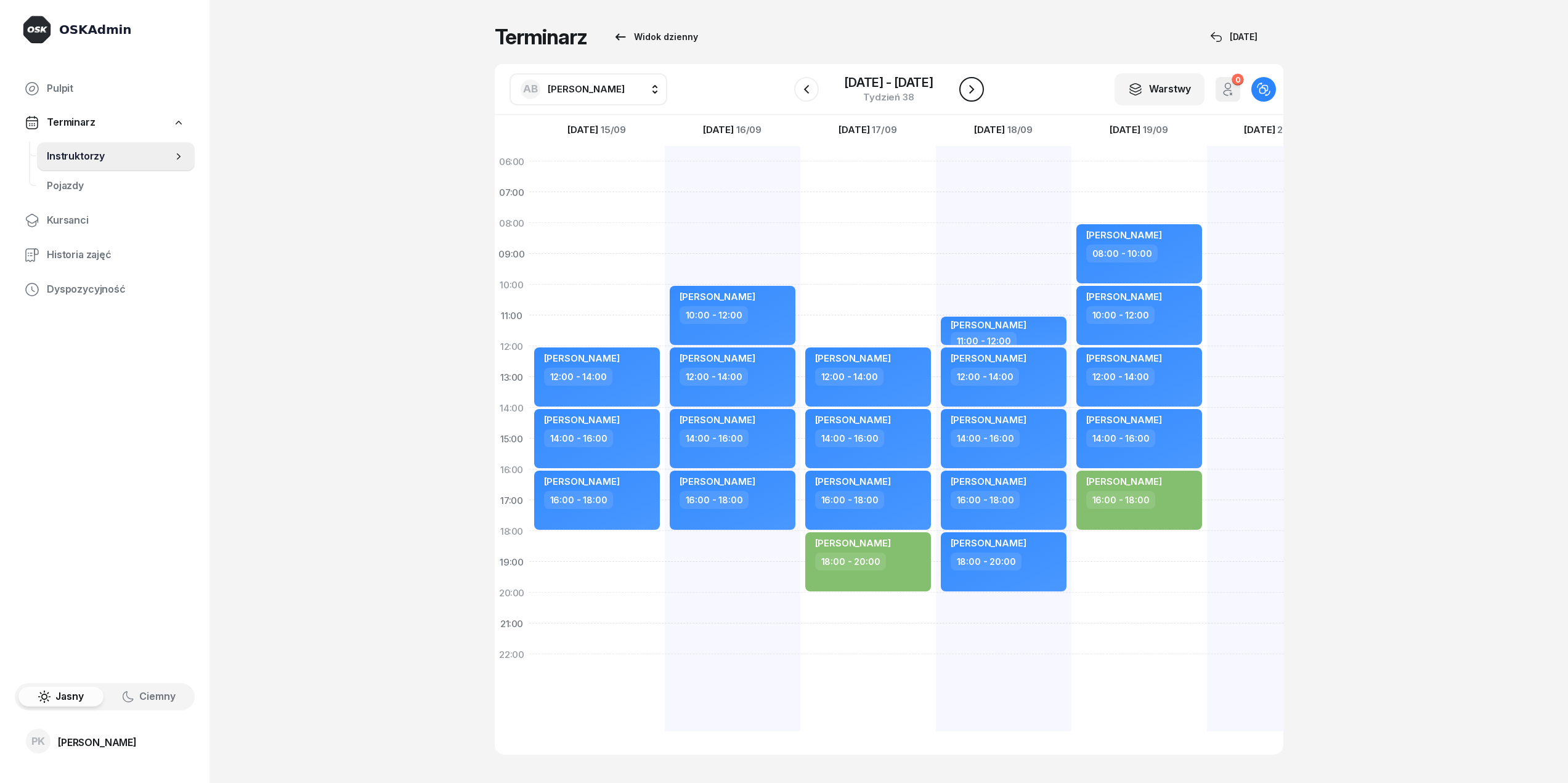
click at [977, 92] on icon "button" at bounding box center [971, 89] width 14 height 14
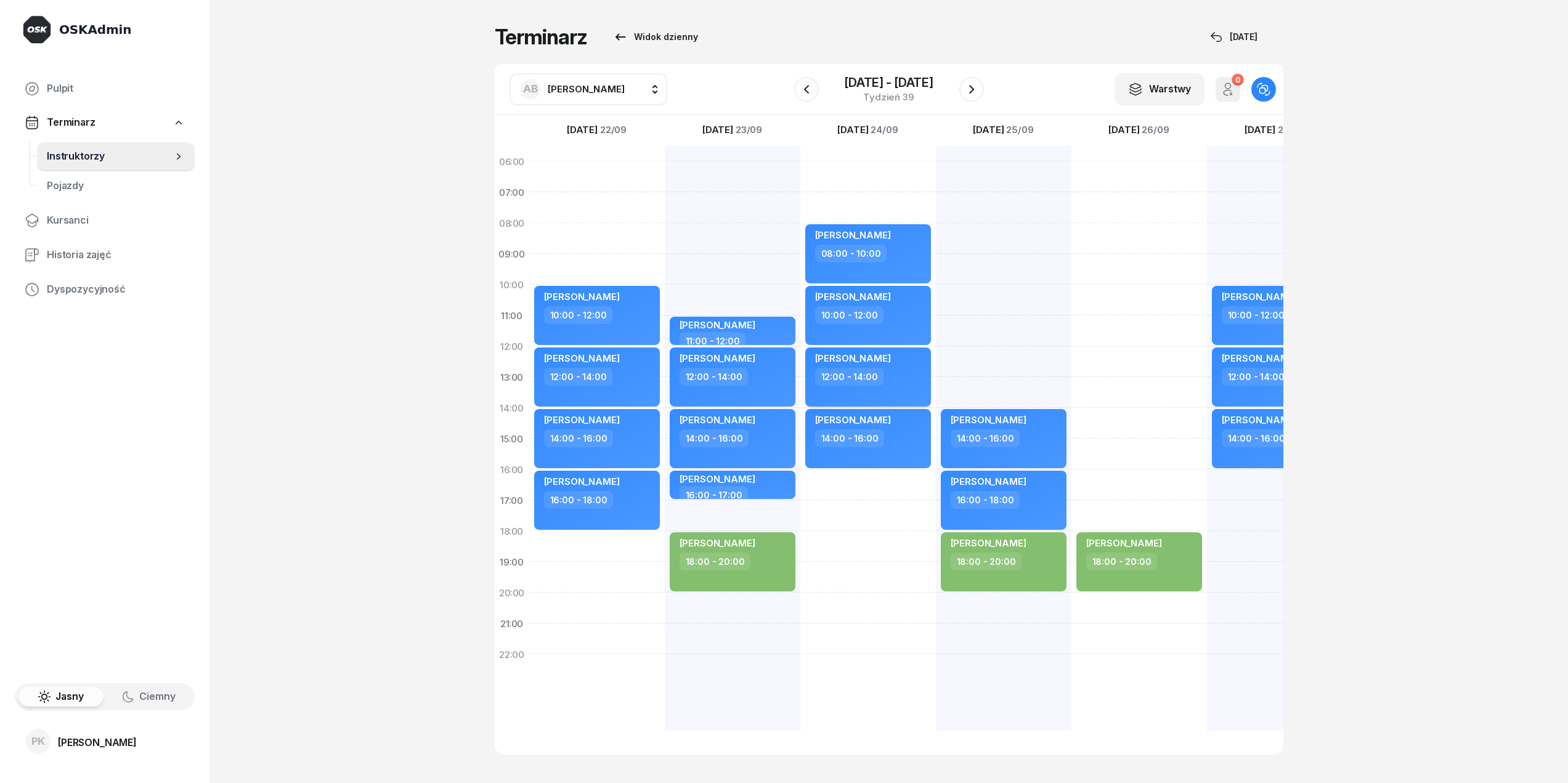
click at [870, 360] on span "[PERSON_NAME]" at bounding box center [853, 358] width 76 height 11
click at [70, 230] on link "Kursanci" at bounding box center [104, 220] width 180 height 30
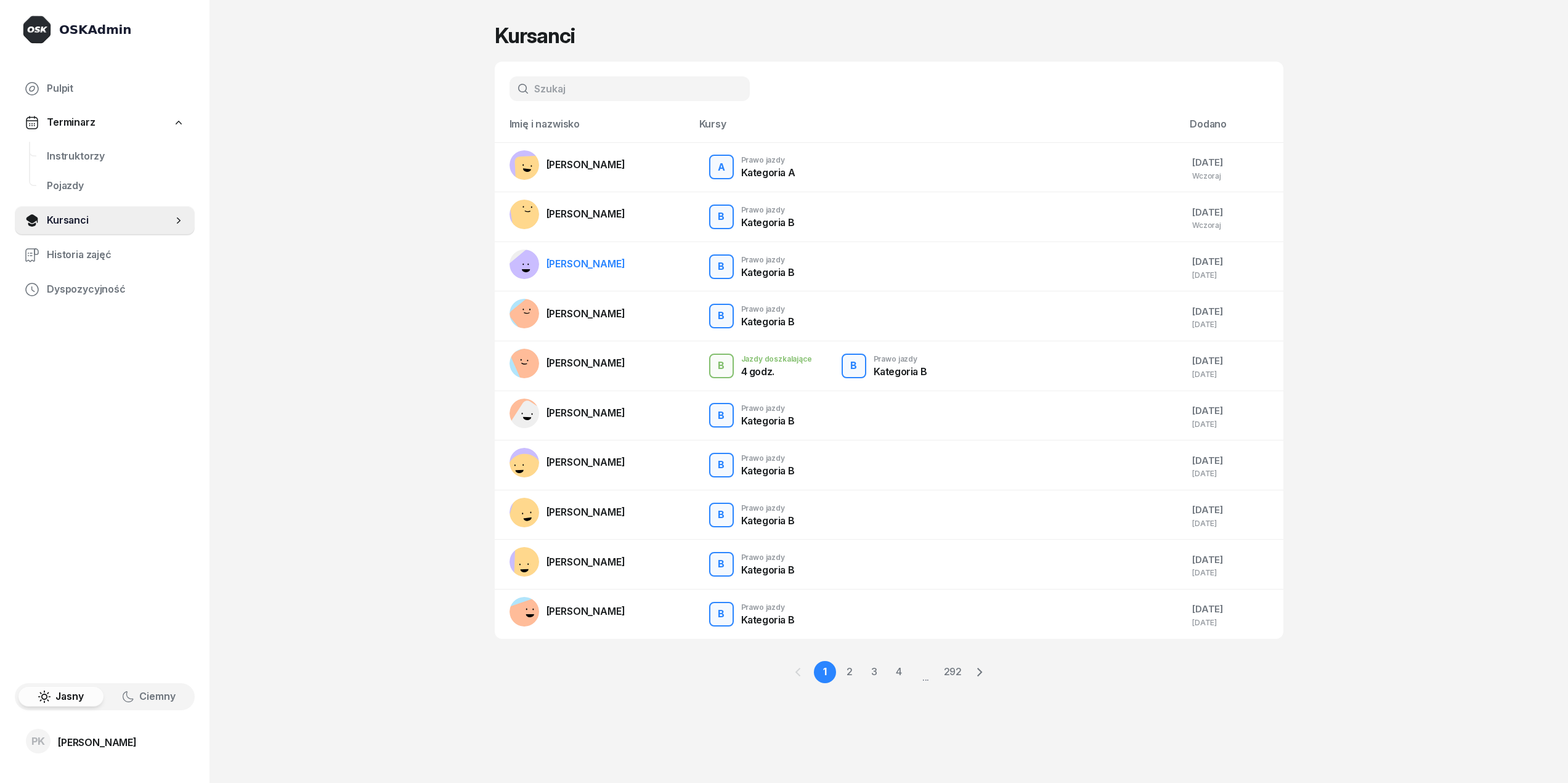
click at [607, 263] on div "[PERSON_NAME]" at bounding box center [586, 264] width 79 height 16
click at [828, 284] on div "B Prawo jazdy Kategoria B" at bounding box center [937, 266] width 471 height 34
drag, startPoint x: 1184, startPoint y: 271, endPoint x: 958, endPoint y: 284, distance: 226.4
click at [1192, 274] on div "[DATE]" at bounding box center [1232, 275] width 81 height 8
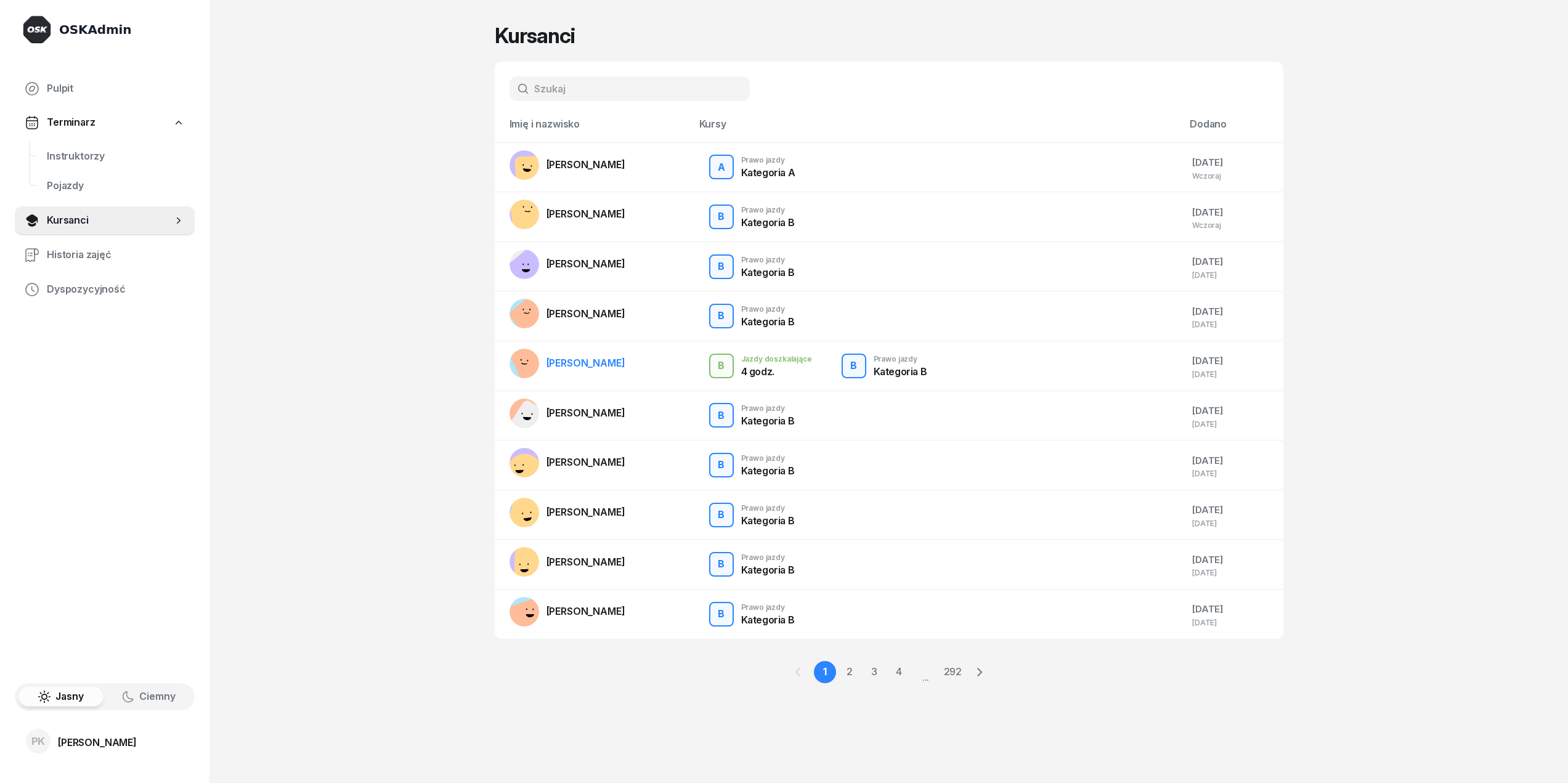
click at [875, 388] on td "B Jazdy doszkalające 4 godz. B Prawo jazdy Kategoria B" at bounding box center [937, 366] width 491 height 50
click at [870, 376] on div "B Prawo jazdy Kategoria B" at bounding box center [885, 366] width 100 height 34
click at [866, 369] on div "B Prawo jazdy Kategoria B" at bounding box center [885, 366] width 100 height 34
click at [856, 365] on div "B" at bounding box center [854, 366] width 17 height 21
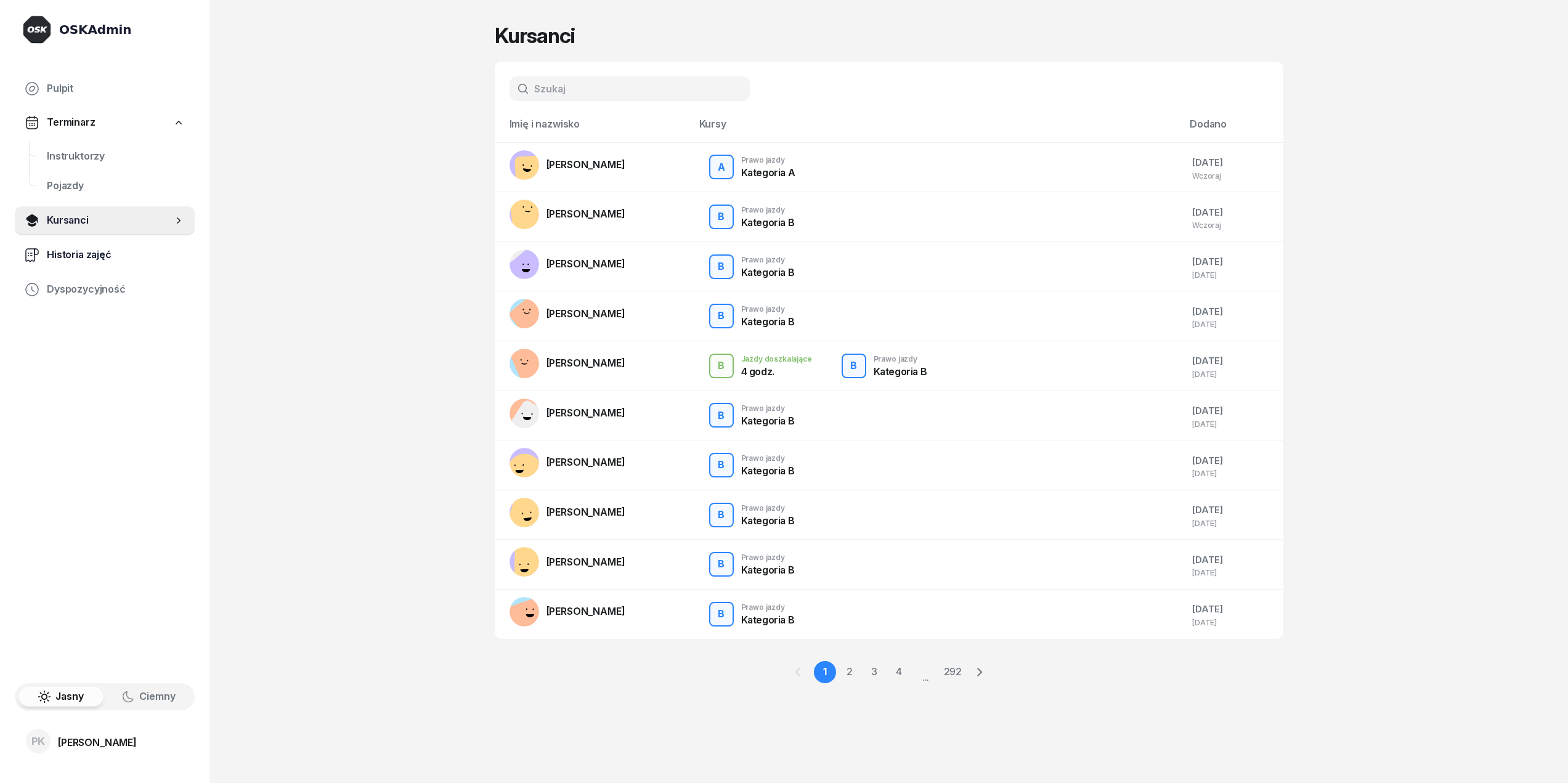
click at [112, 263] on link "Historia zajęć" at bounding box center [104, 255] width 180 height 30
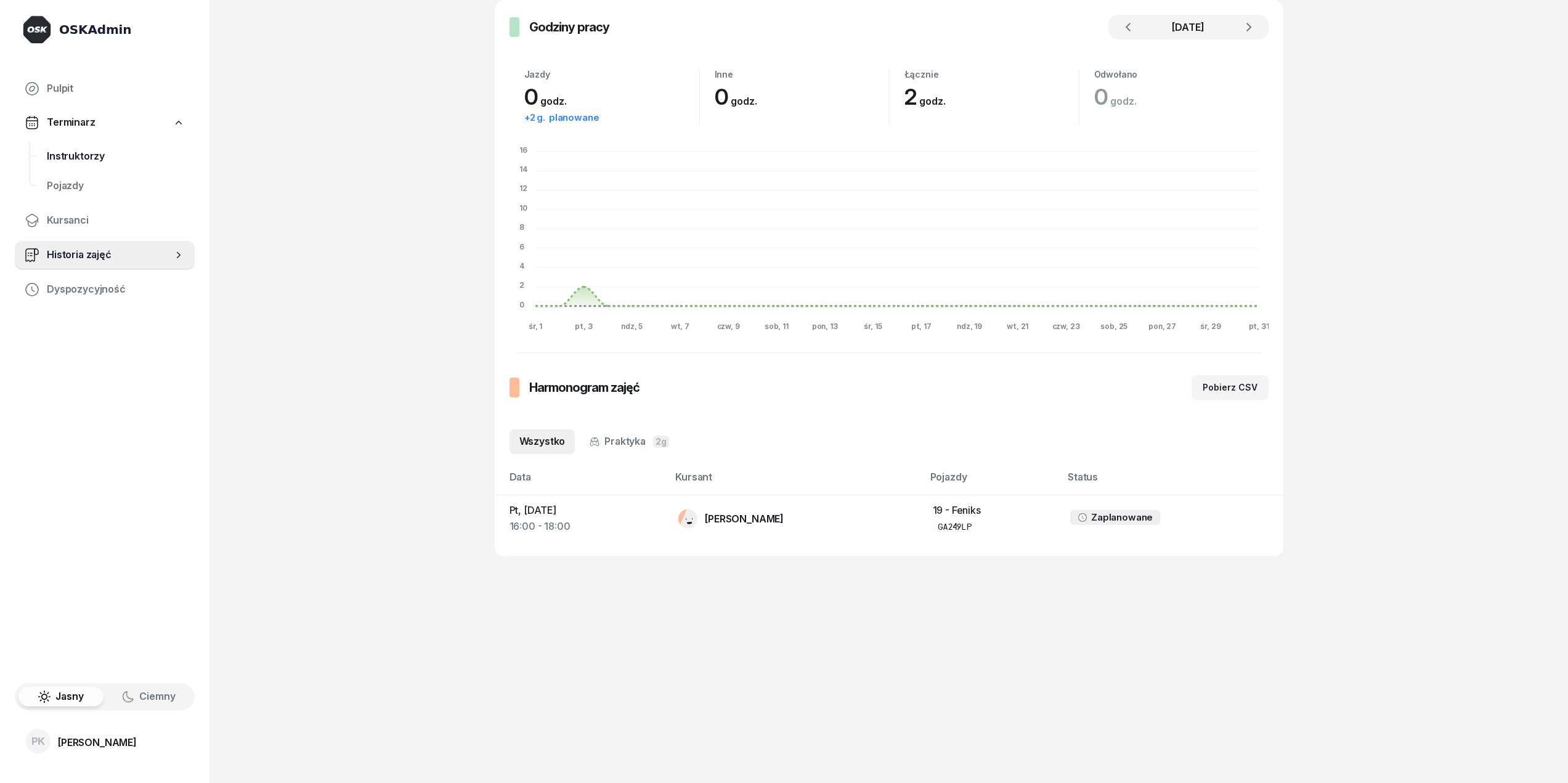
click at [91, 160] on span "Instruktorzy" at bounding box center [116, 156] width 138 height 16
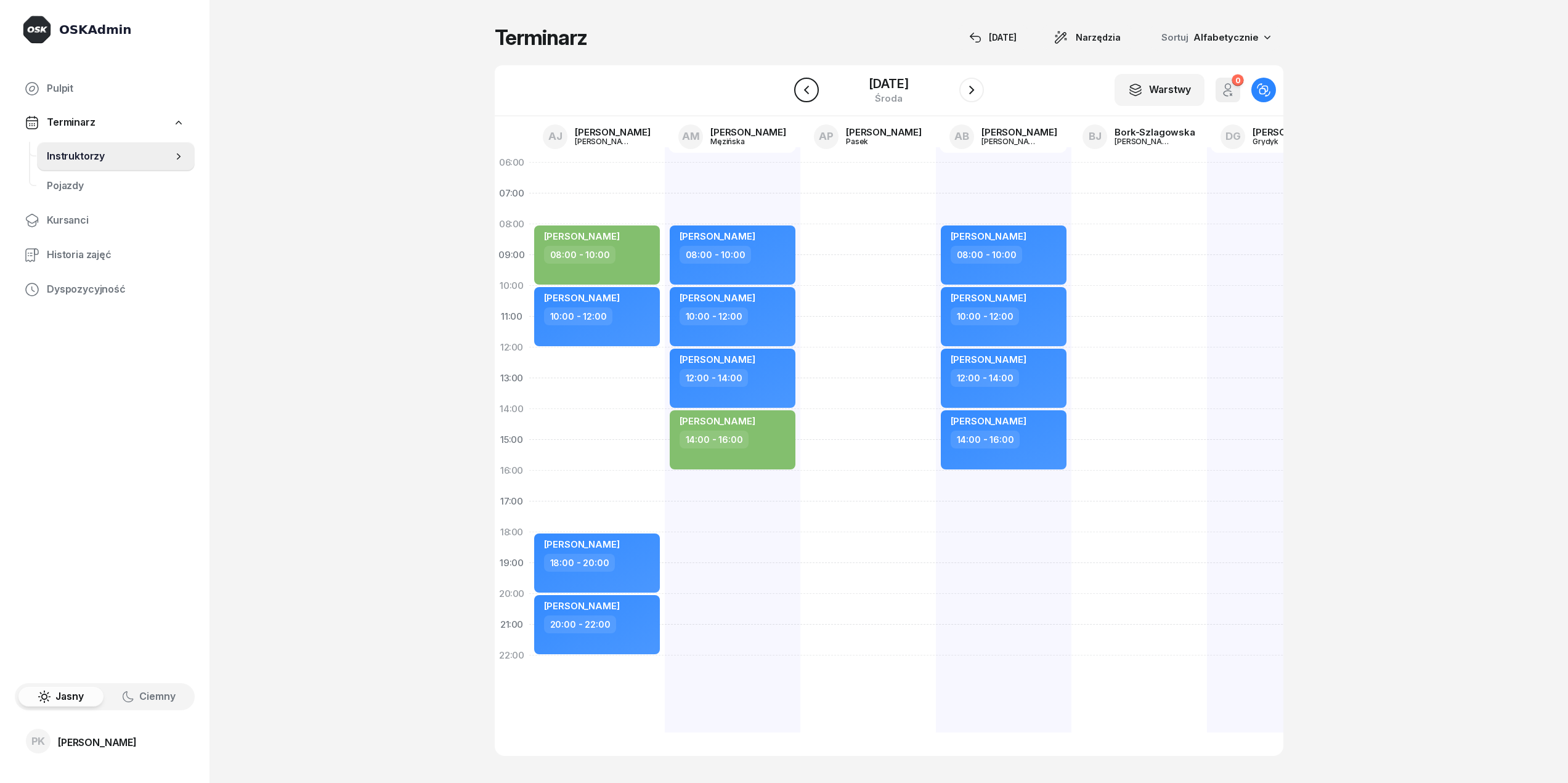
click at [799, 97] on icon "button" at bounding box center [806, 90] width 14 height 14
click at [800, 100] on button "button" at bounding box center [806, 90] width 24 height 24
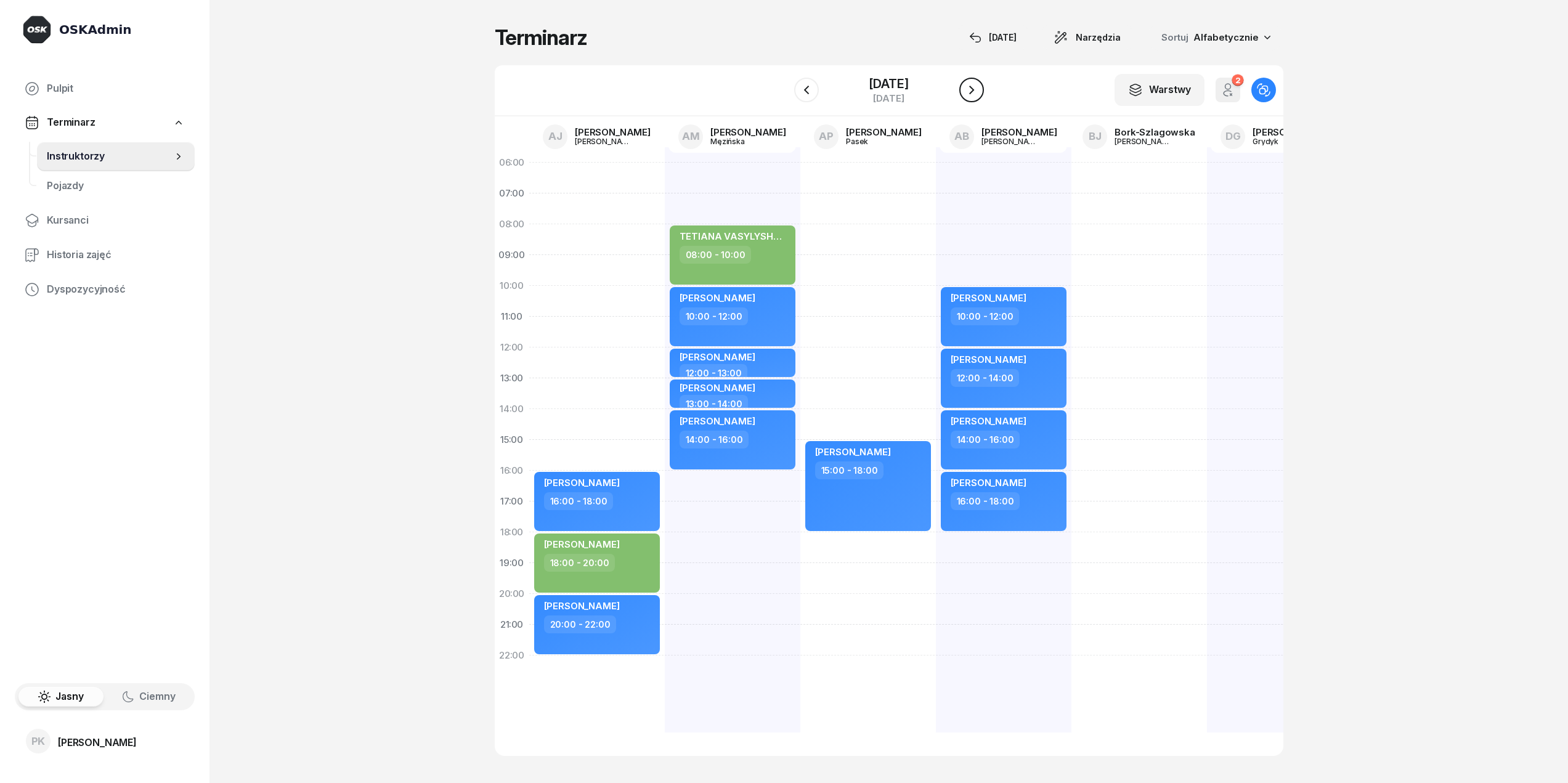
click at [977, 98] on button "button" at bounding box center [971, 90] width 24 height 24
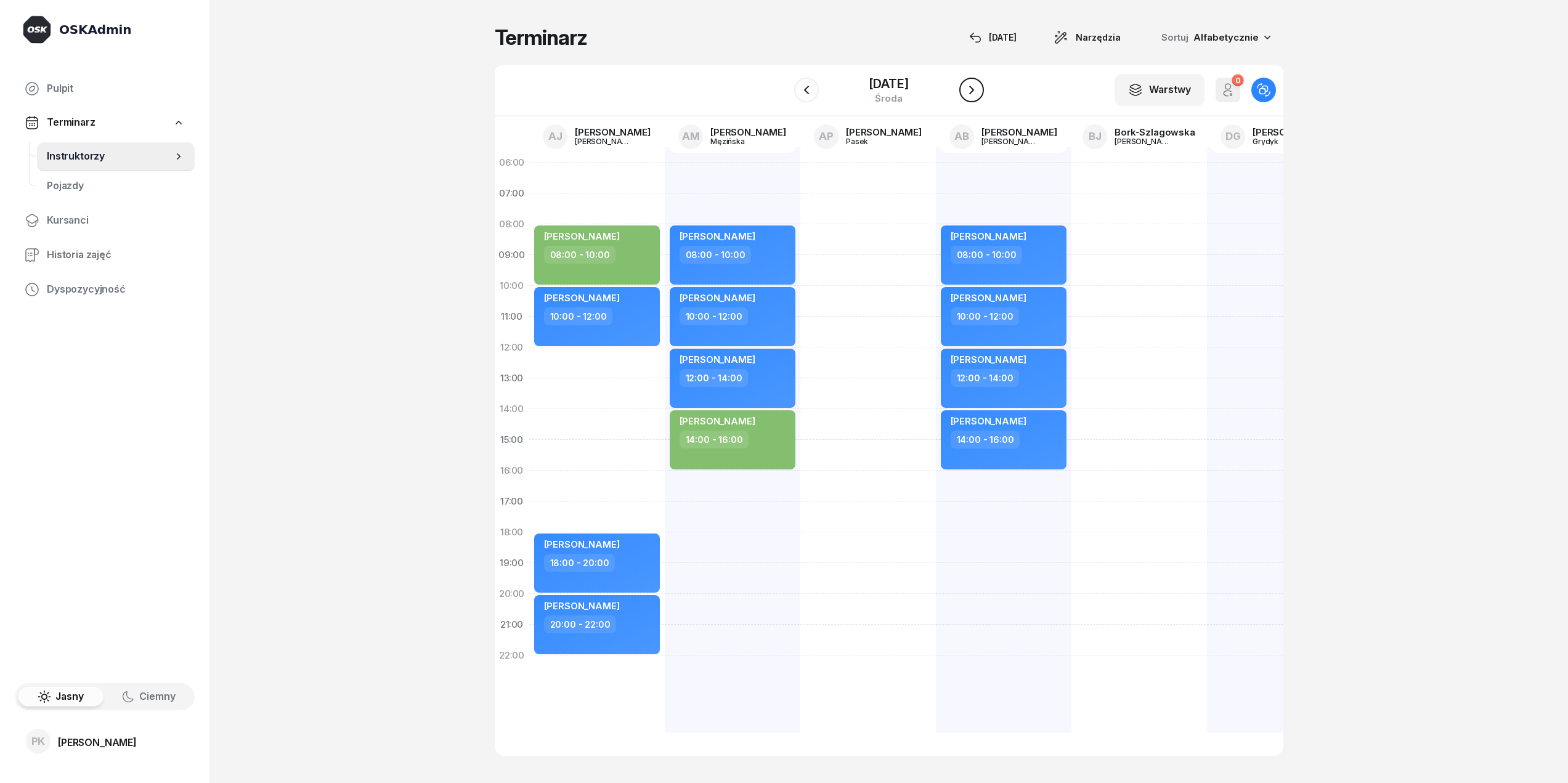
click at [977, 98] on button "button" at bounding box center [971, 90] width 24 height 24
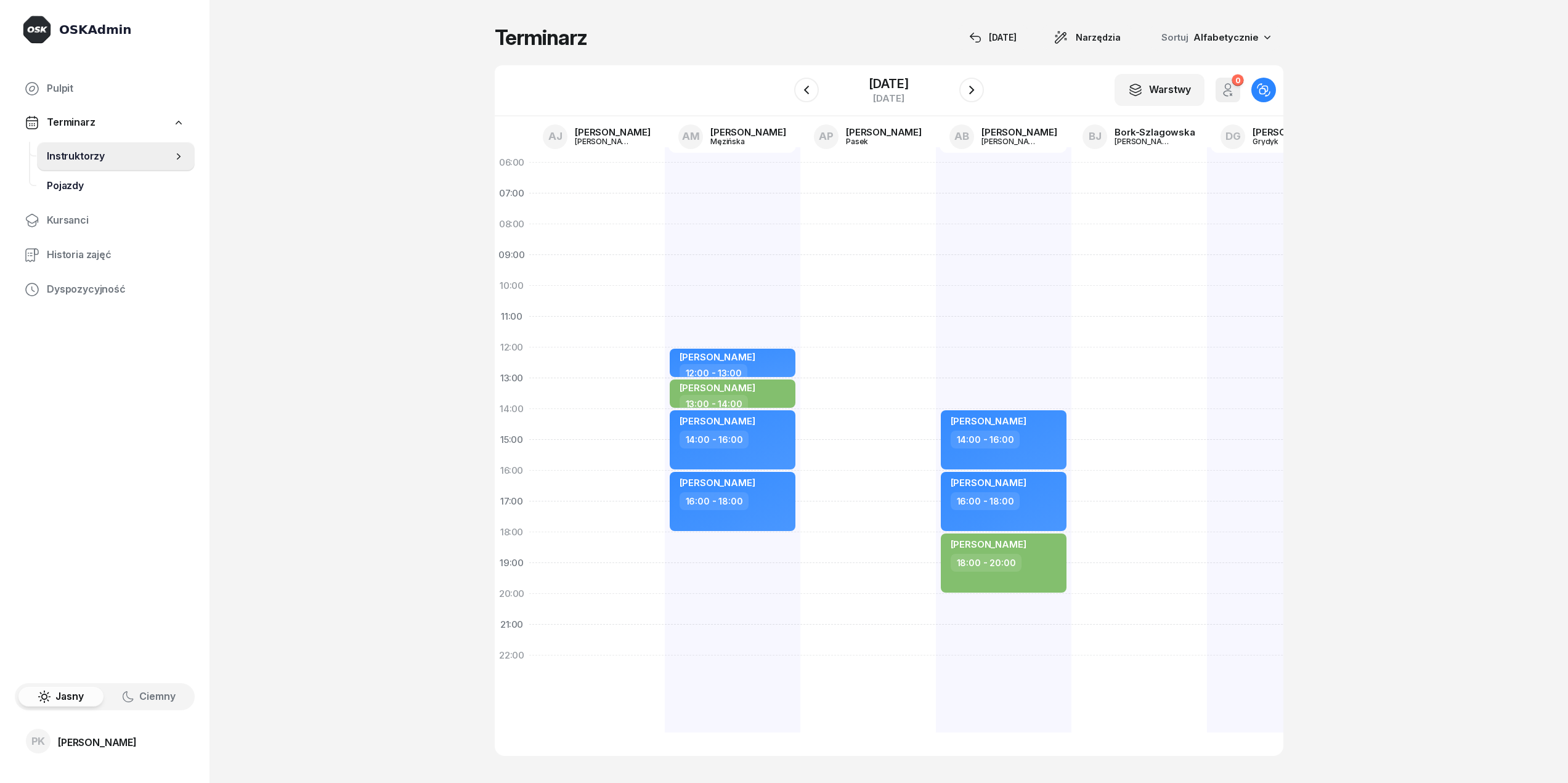
click at [166, 184] on span "Pojazdy" at bounding box center [116, 185] width 138 height 16
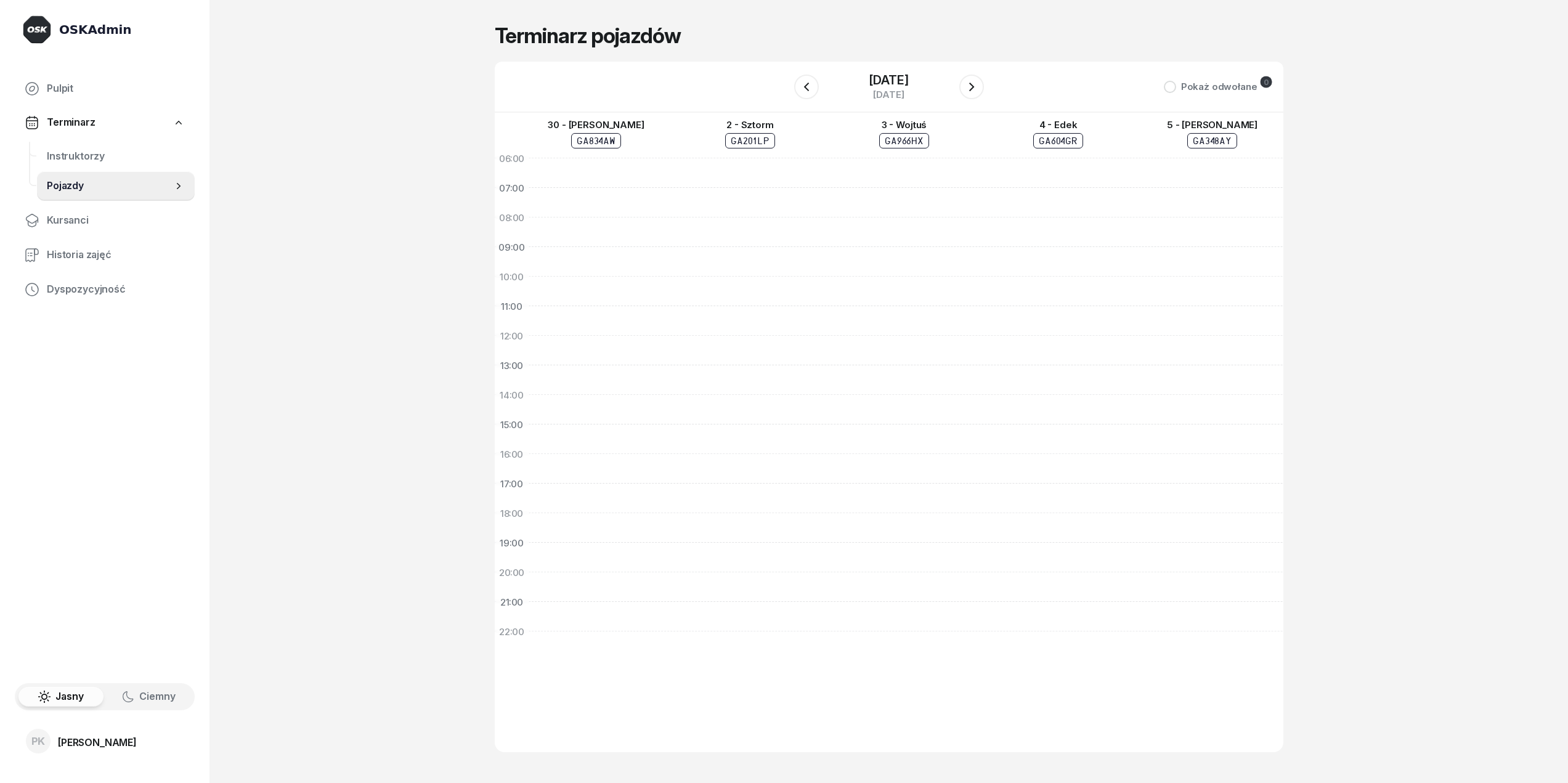
scroll to position [0, 27]
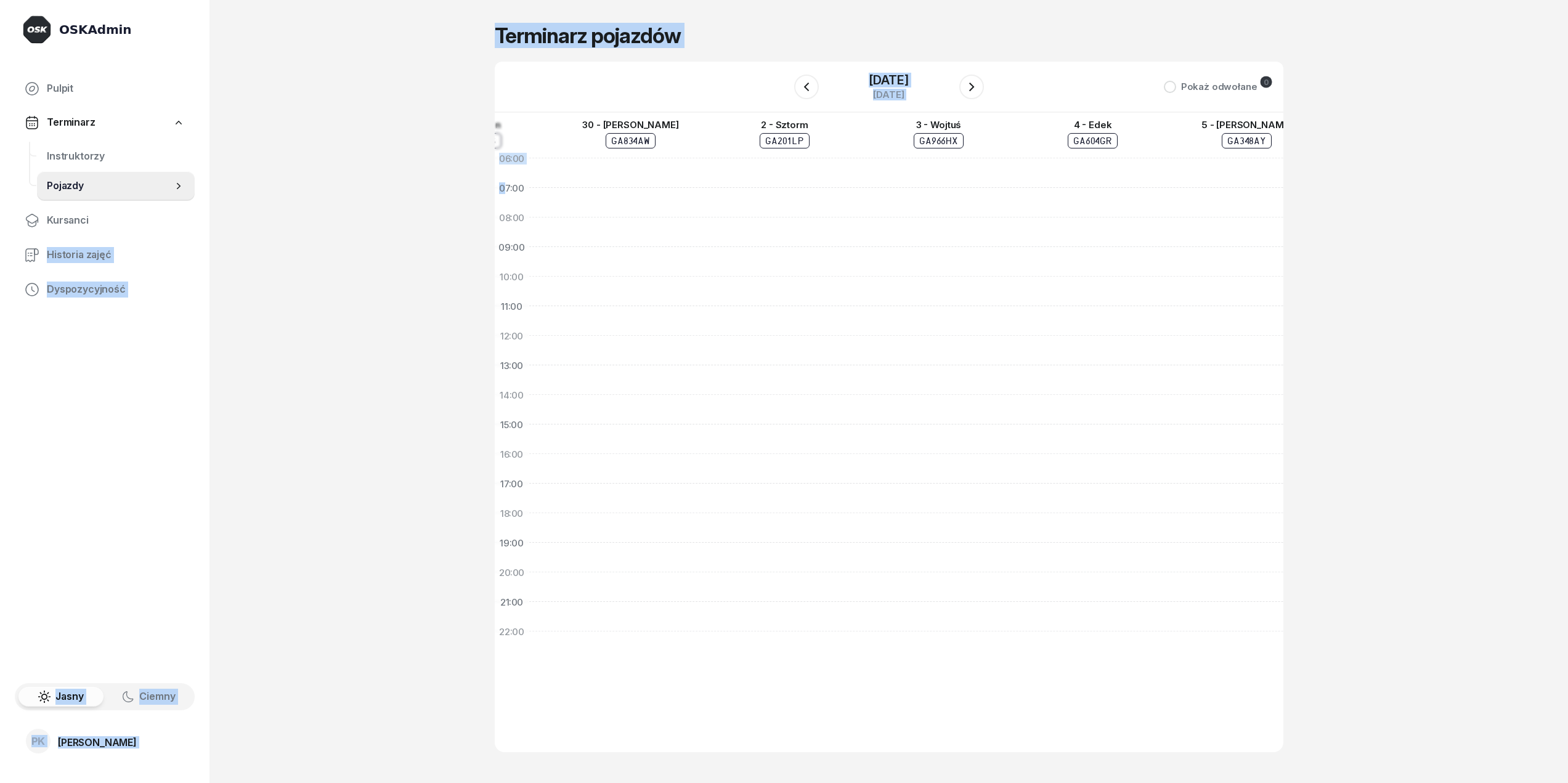
drag, startPoint x: 715, startPoint y: 200, endPoint x: 185, endPoint y: 202, distance: 530.0
click at [223, 202] on div "OSKAdmin Pulpit Terminarz Instruktorzy Pojazdy Kursanci Historia zajęć Dyspozyc…" at bounding box center [784, 392] width 1568 height 783
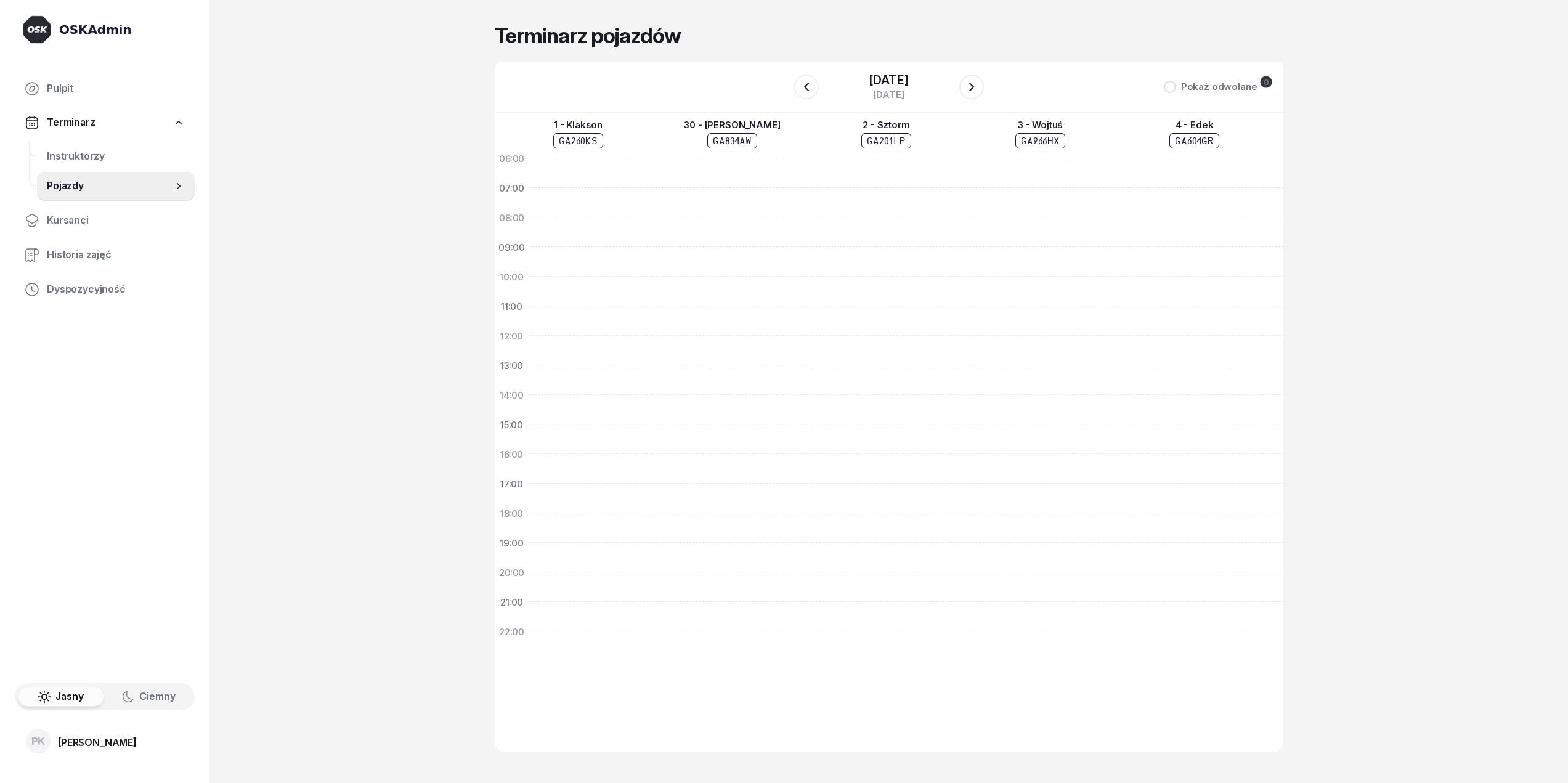
scroll to position [0, 0]
drag, startPoint x: 1322, startPoint y: 202, endPoint x: 1436, endPoint y: 209, distance: 114.2
click at [1394, 204] on div "OSKAdmin Pulpit Terminarz Instruktorzy Pojazdy Kursanci Historia zajęć Dyspozyc…" at bounding box center [784, 392] width 1568 height 783
click at [1104, 202] on div at bounding box center [1068, 424] width 154 height 562
click at [805, 87] on icon "button" at bounding box center [806, 87] width 14 height 14
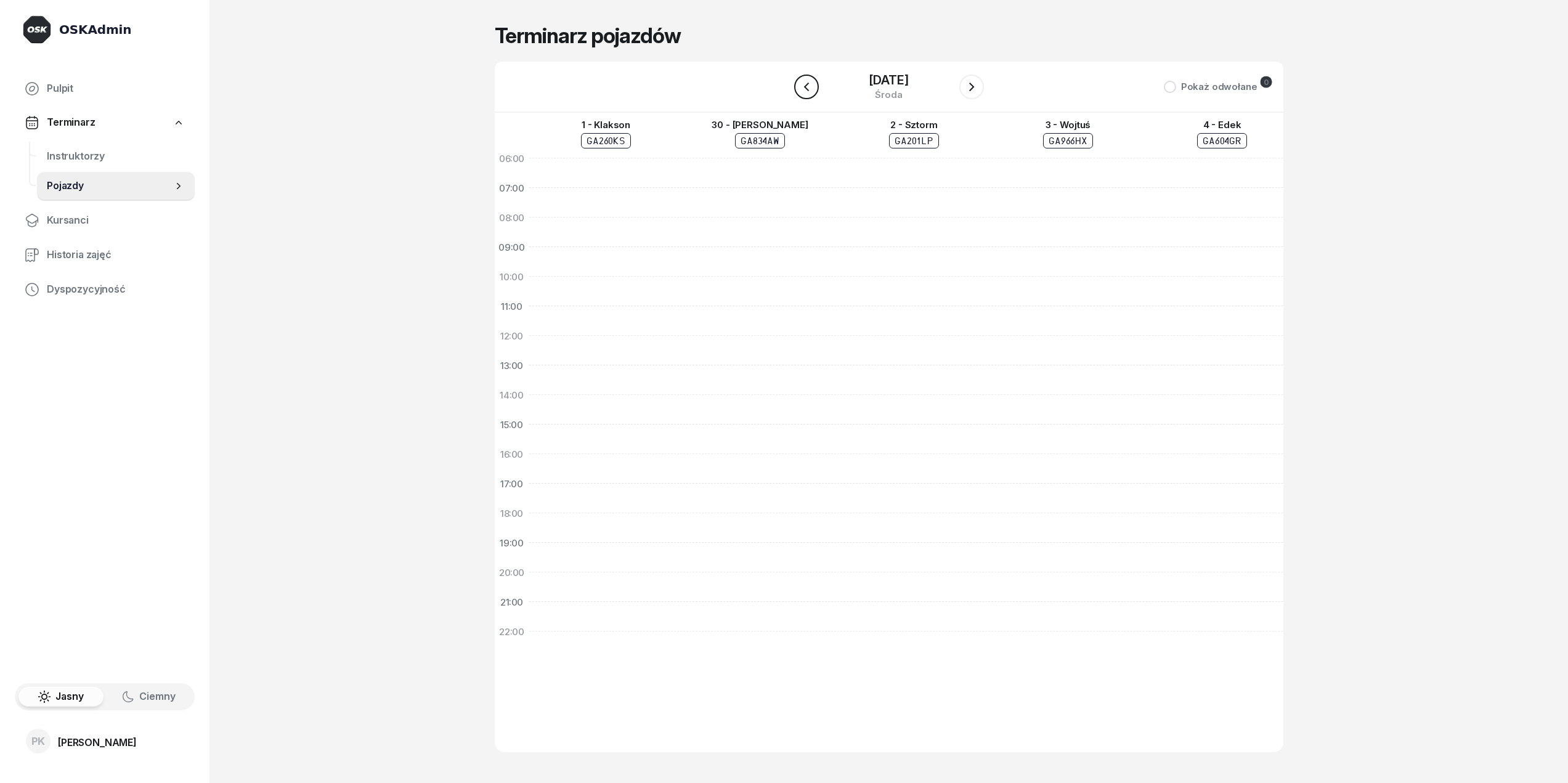
click at [801, 89] on icon "button" at bounding box center [806, 87] width 14 height 14
drag, startPoint x: 662, startPoint y: 227, endPoint x: 837, endPoint y: 230, distance: 175.0
drag, startPoint x: 782, startPoint y: 260, endPoint x: 445, endPoint y: 260, distance: 337.0
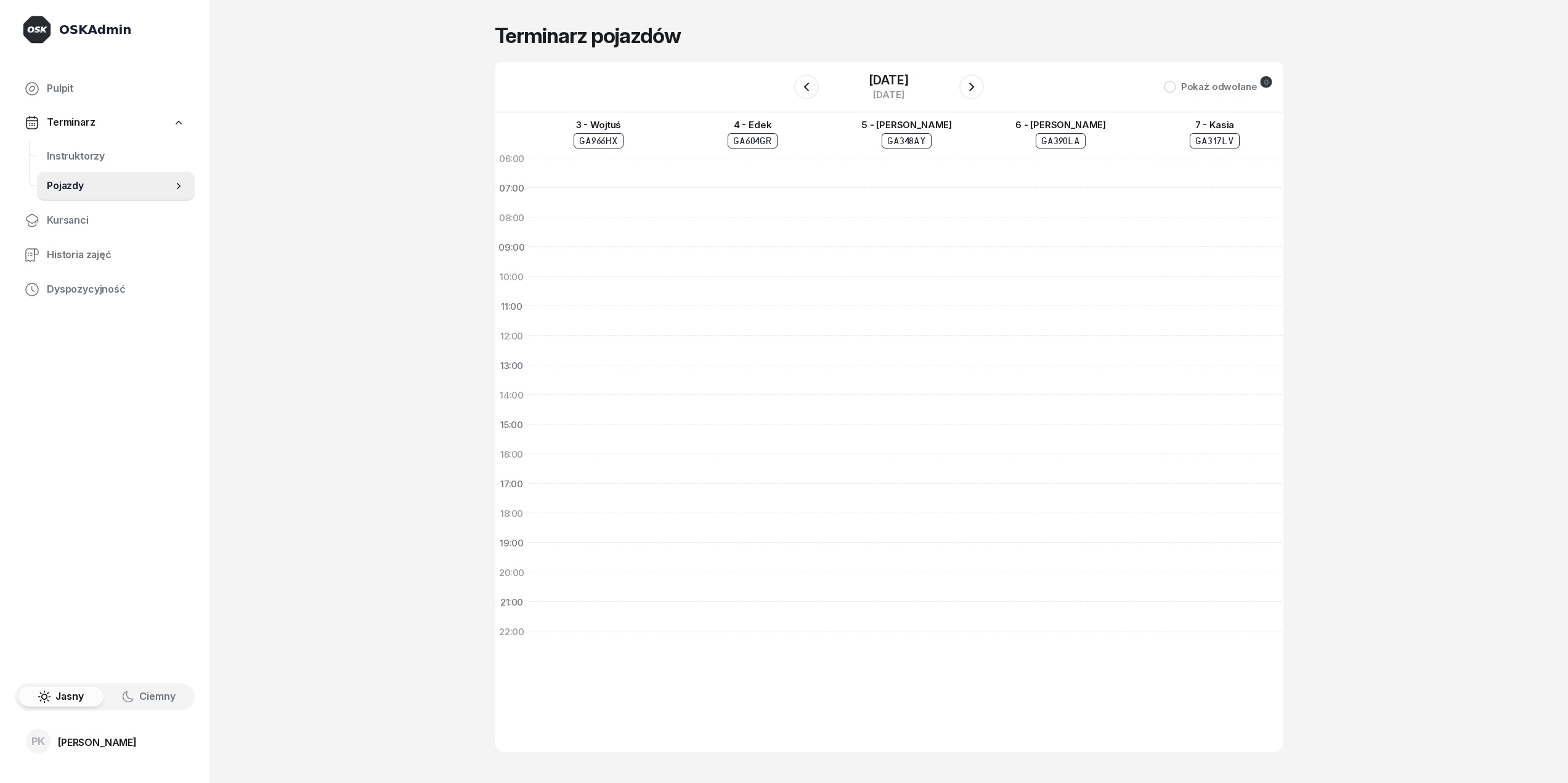
click at [499, 260] on div "06:00 07:00 08:00 09:00 10:00 11:00 12:00 13:00 14:00 15:00 16:00 17:00 18:00 1…" at bounding box center [1506, 379] width 2961 height 534
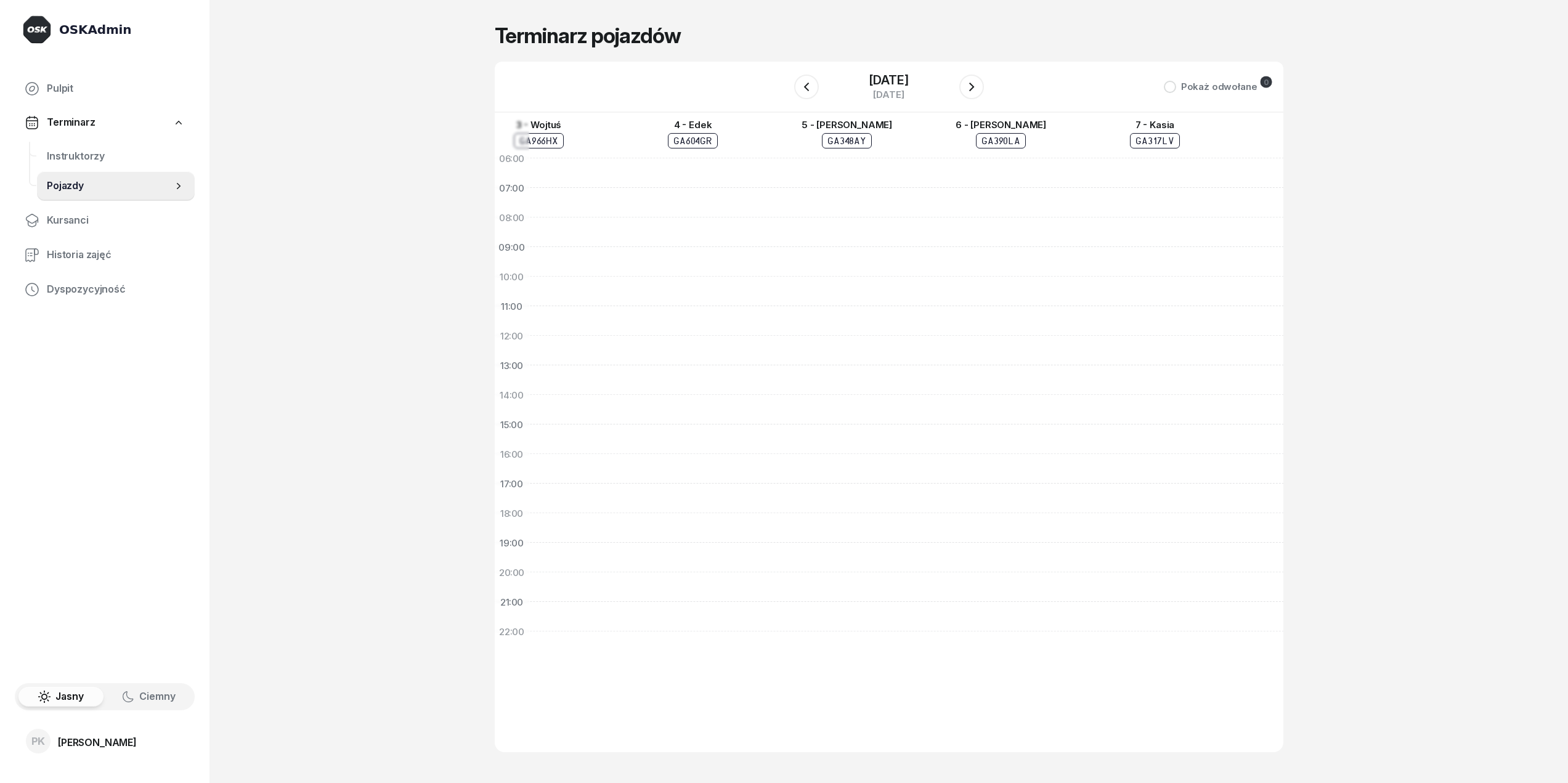
click at [1085, 271] on div at bounding box center [1155, 424] width 154 height 562
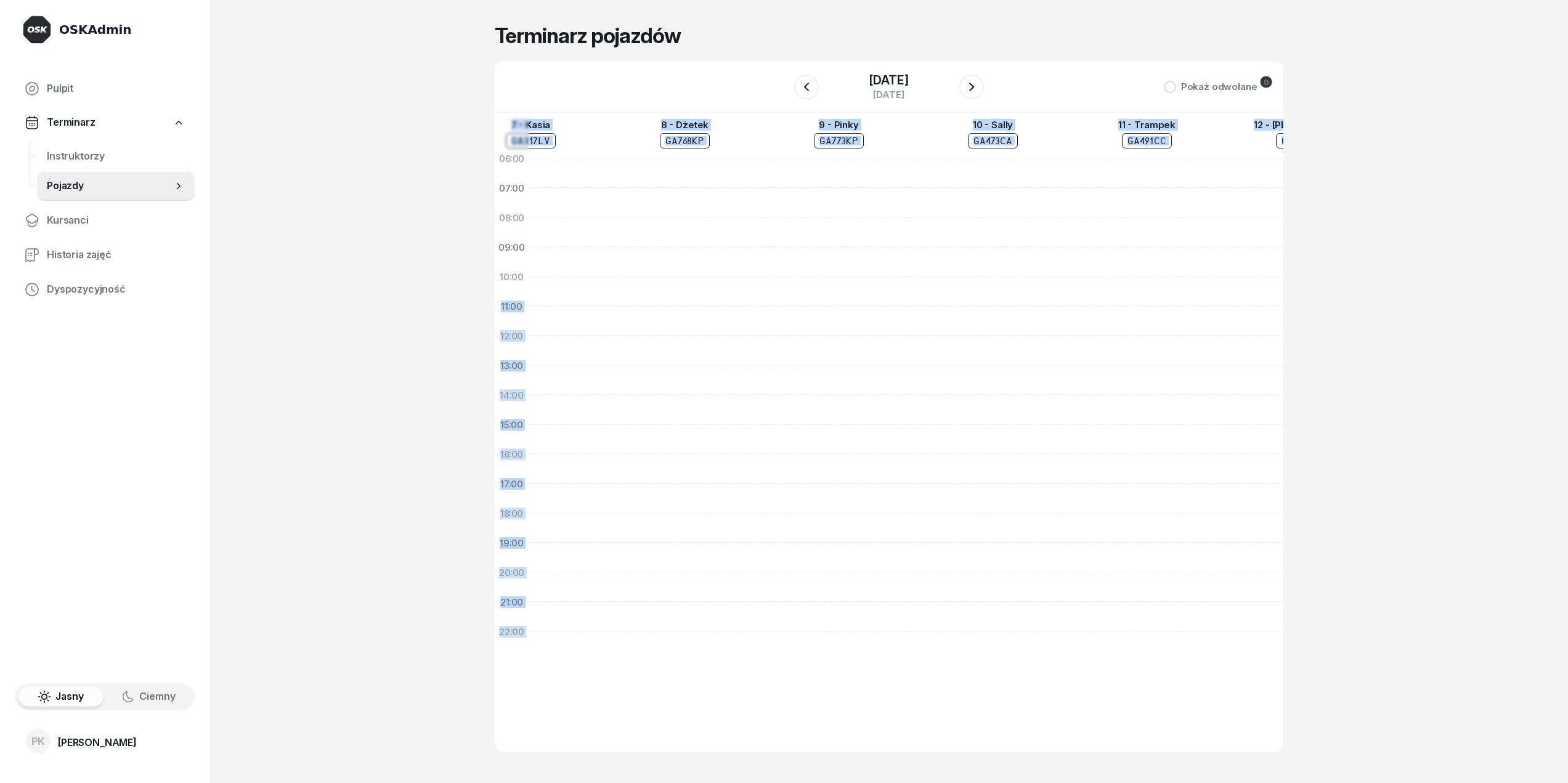
drag, startPoint x: 662, startPoint y: 290, endPoint x: 524, endPoint y: 290, distance: 138.0
click at [524, 290] on div "06:00 07:00 08:00 09:00 10:00 11:00 12:00 13:00 14:00 15:00 16:00 17:00 18:00 1…" at bounding box center [822, 379] width 2961 height 534
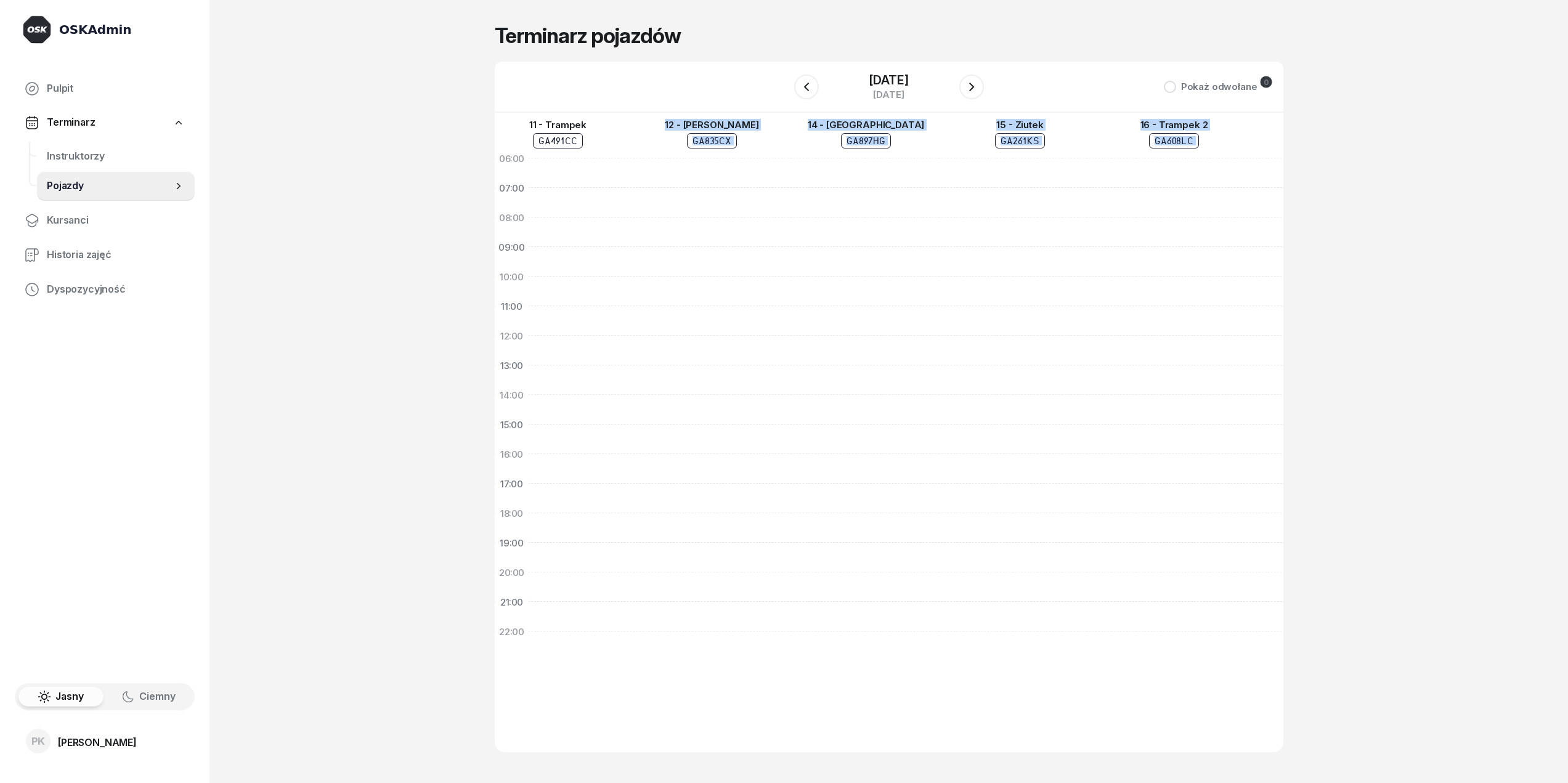
drag, startPoint x: 984, startPoint y: 301, endPoint x: 480, endPoint y: 301, distance: 504.0
click at [480, 301] on div "OSKAdmin Pulpit Terminarz Instruktorzy Pojazdy Kursanci Historia zajęć Dyspozyc…" at bounding box center [784, 392] width 1568 height 783
drag, startPoint x: 868, startPoint y: 308, endPoint x: 526, endPoint y: 309, distance: 342.0
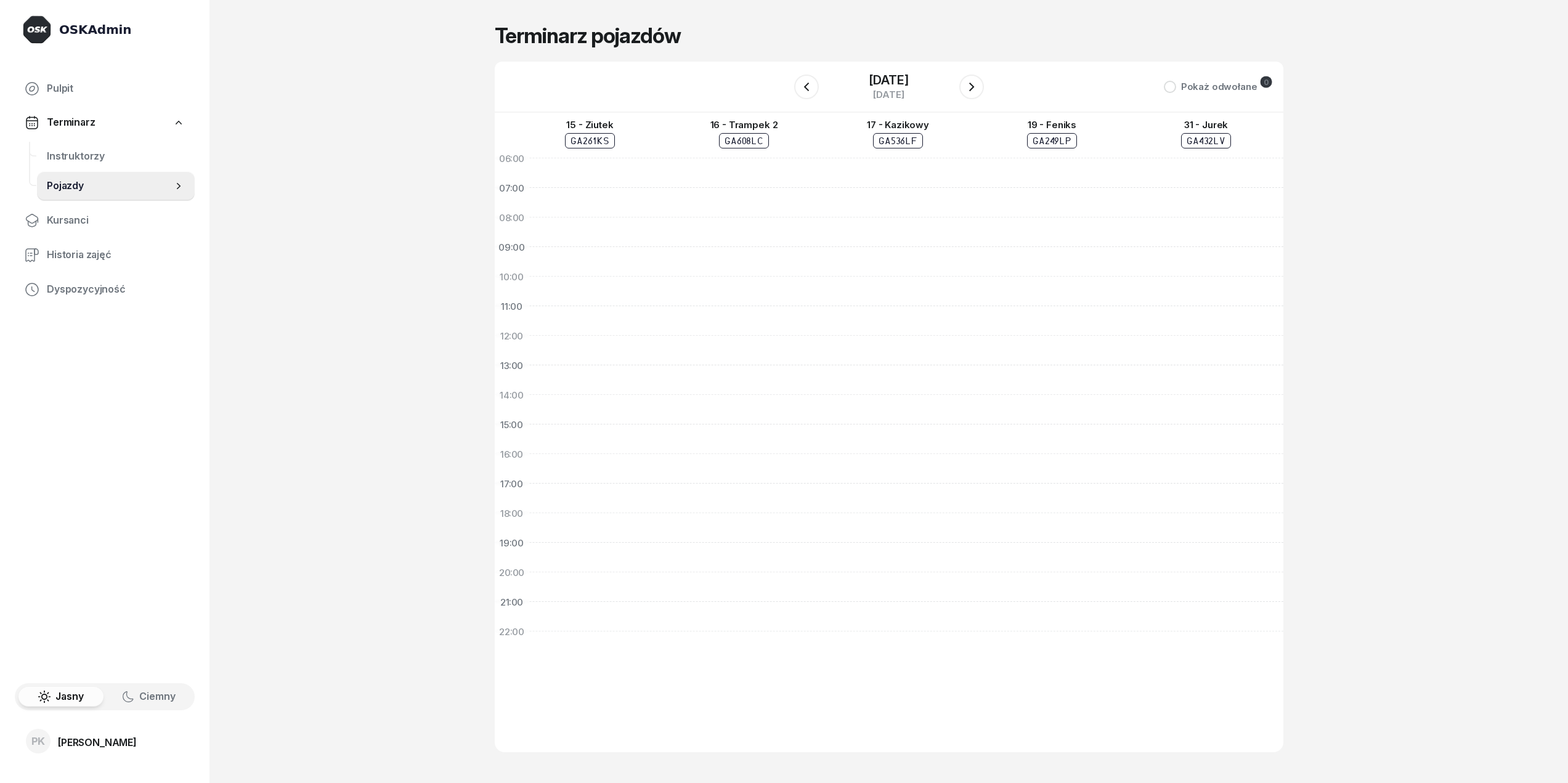
drag, startPoint x: 1064, startPoint y: 307, endPoint x: 885, endPoint y: 307, distance: 179.0
drag, startPoint x: 575, startPoint y: 307, endPoint x: 1300, endPoint y: 306, distance: 725.0
click at [1300, 306] on div "OSKAdmin Pulpit Terminarz Instruktorzy Pojazdy Kursanci Historia zajęć Dyspozyc…" at bounding box center [784, 392] width 1568 height 783
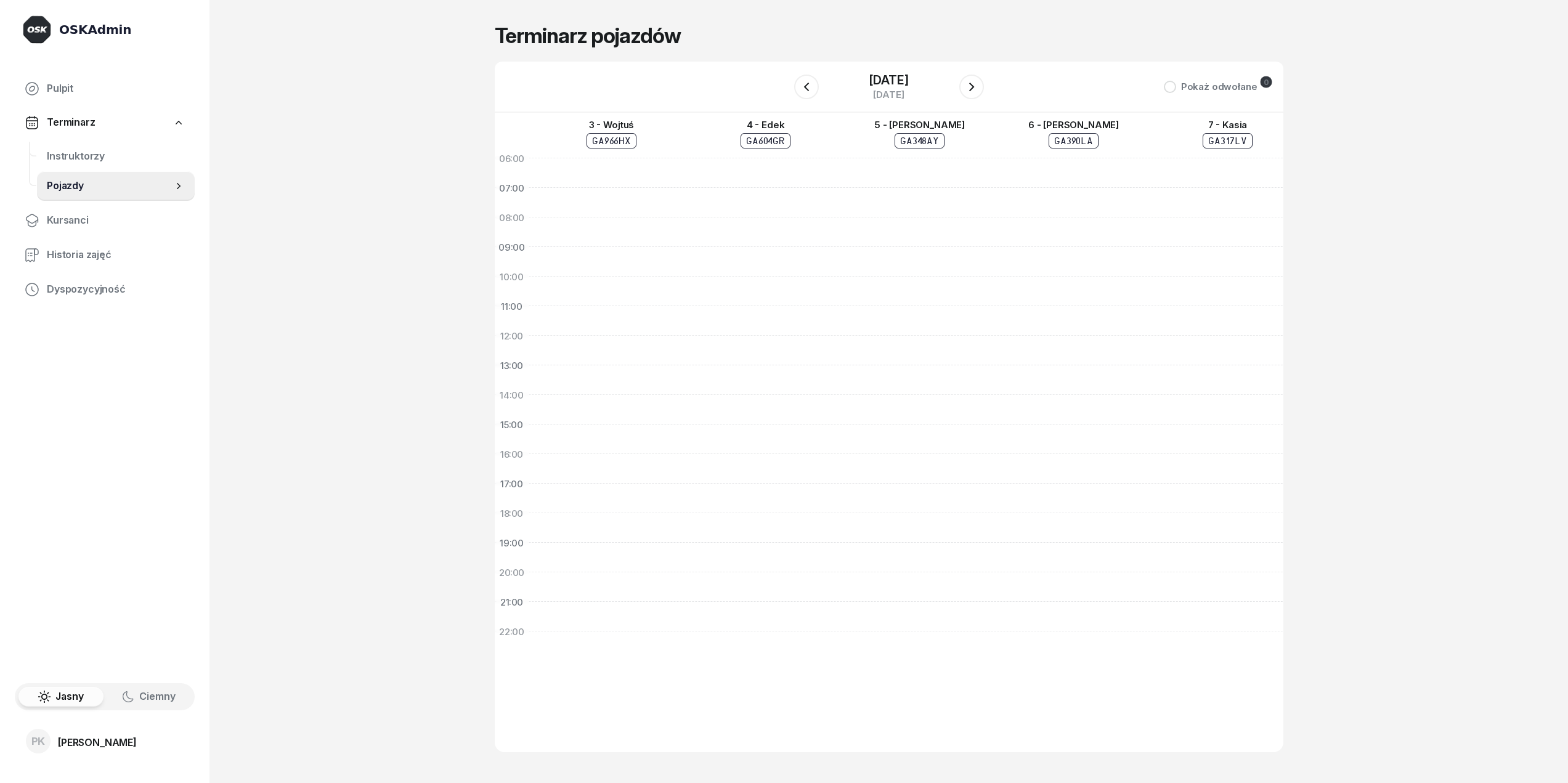
click at [1107, 324] on div at bounding box center [1074, 424] width 154 height 562
click at [74, 147] on link "Instruktorzy" at bounding box center [116, 156] width 158 height 30
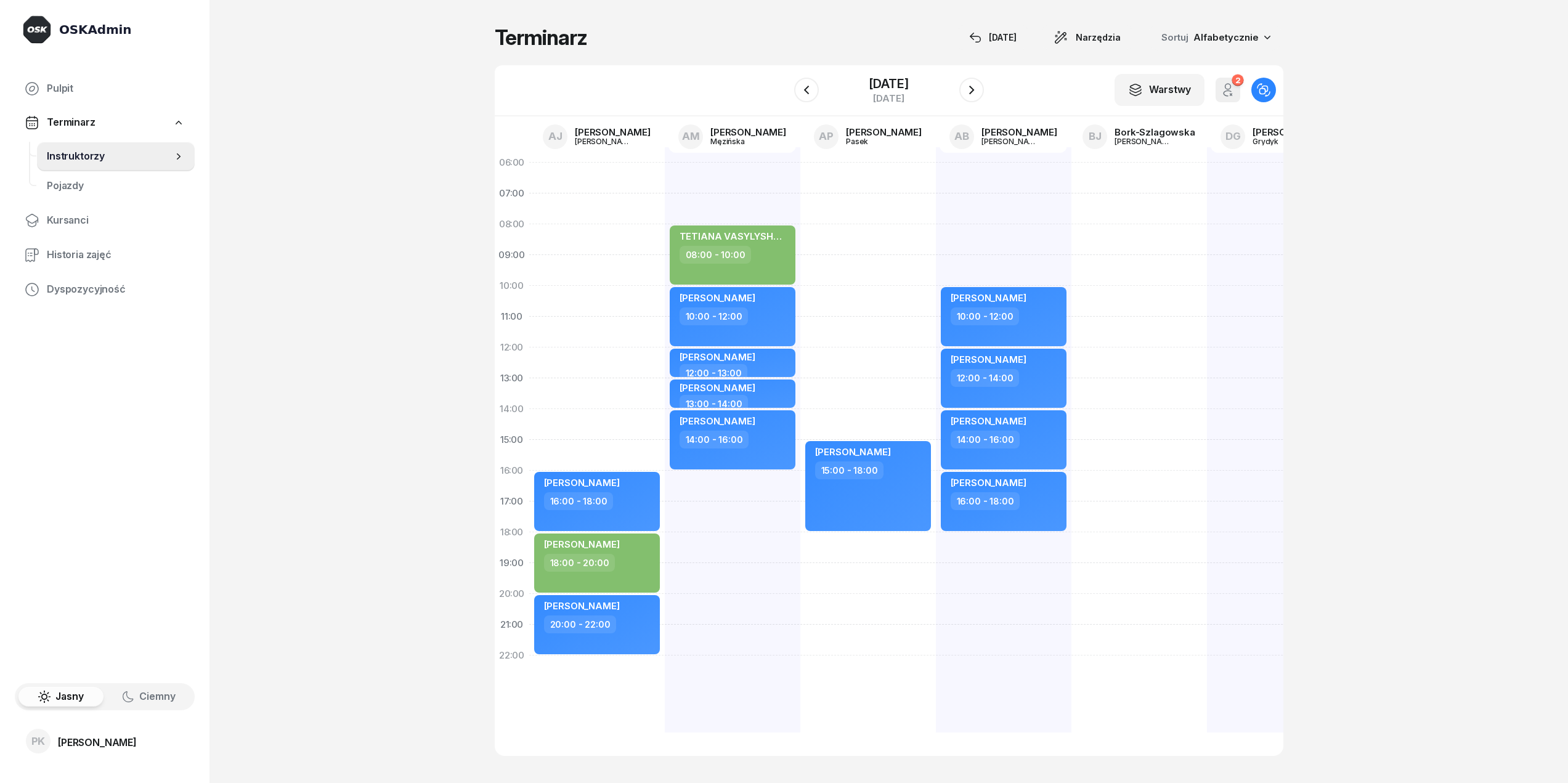
click at [75, 130] on span "Terminarz" at bounding box center [71, 122] width 49 height 16
click at [73, 128] on span "Terminarz" at bounding box center [71, 122] width 49 height 16
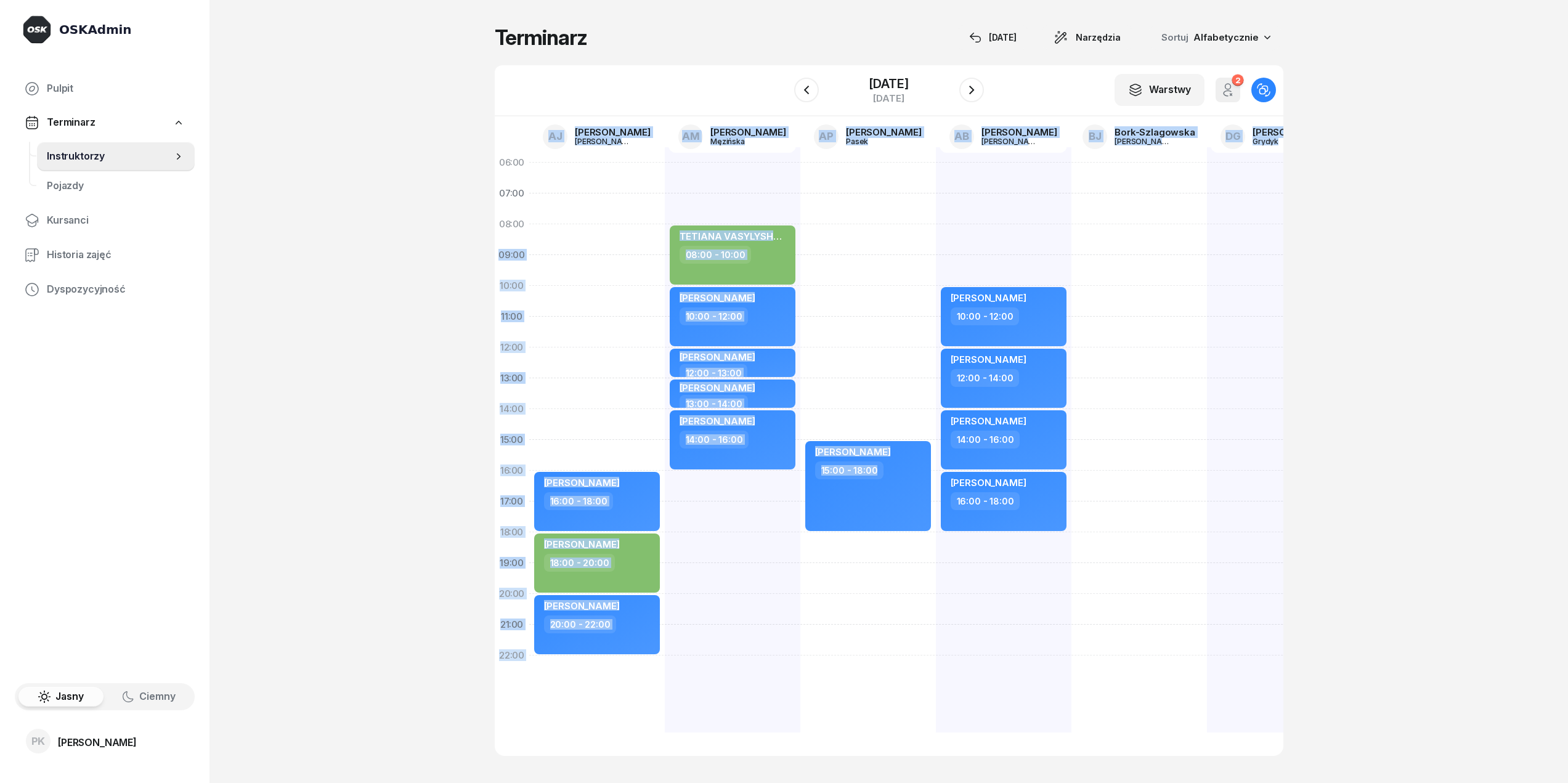
drag, startPoint x: 947, startPoint y: 244, endPoint x: 358, endPoint y: 258, distance: 589.2
click at [358, 258] on div "OSKAdmin Pulpit Terminarz Instruktorzy Pojazdy Kursanci Historia zajęć Dyspozyc…" at bounding box center [784, 392] width 1568 height 783
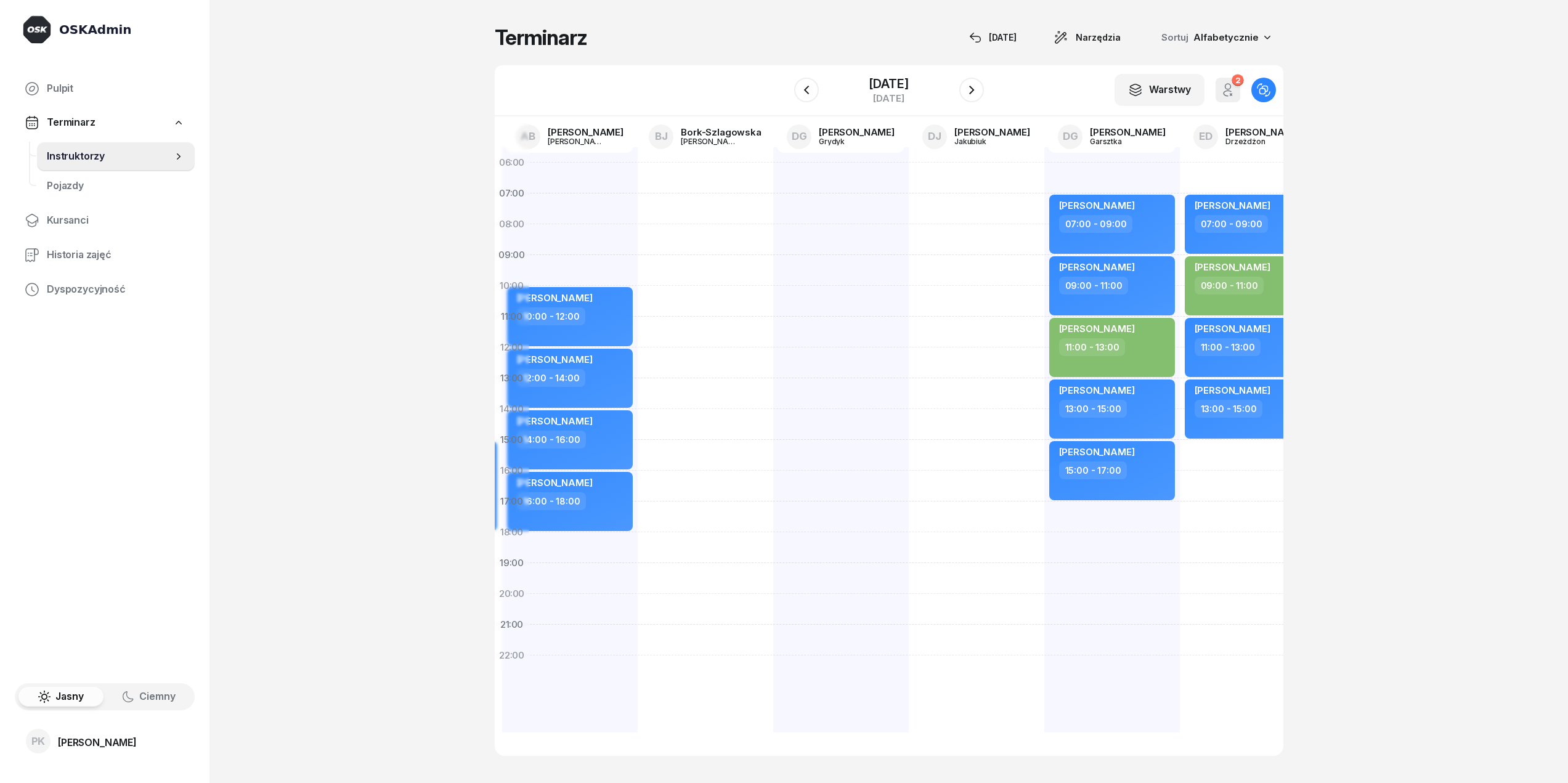
drag, startPoint x: 1077, startPoint y: 211, endPoint x: 579, endPoint y: 214, distance: 498.0
click at [638, 214] on div at bounding box center [705, 440] width 135 height 585
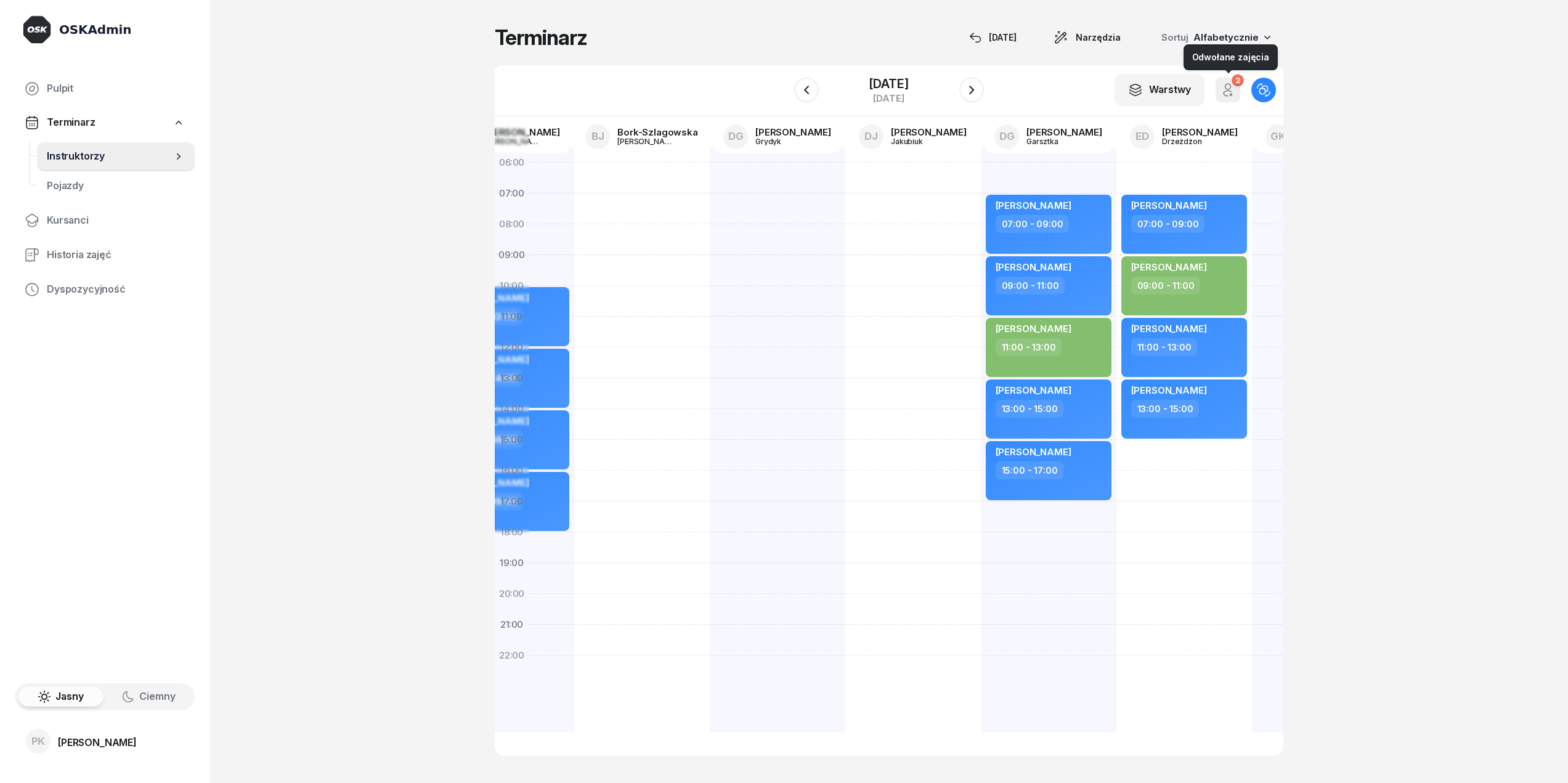
click at [1237, 97] on button "2" at bounding box center [1227, 90] width 24 height 24
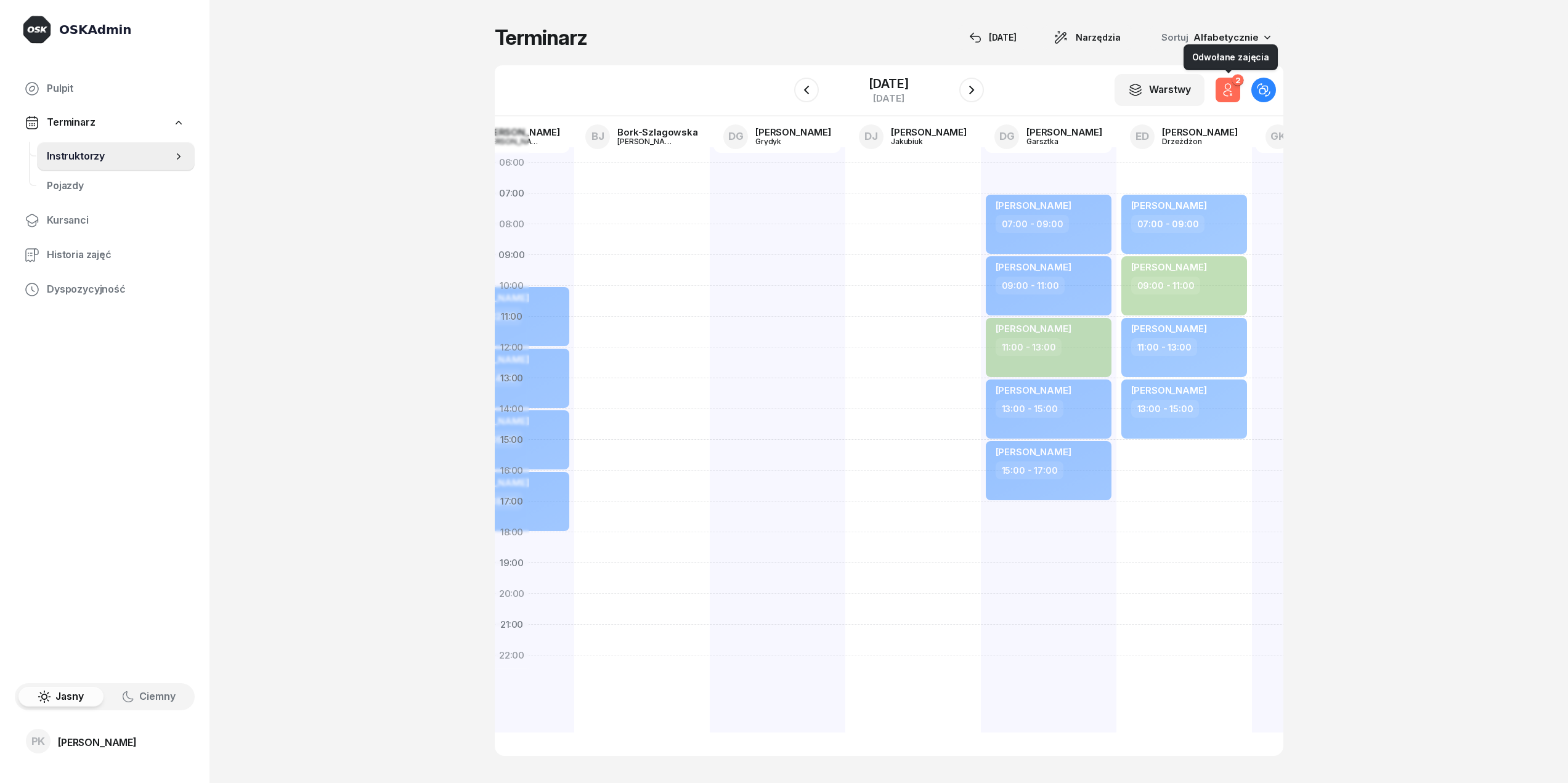
click at [1234, 96] on icon "button" at bounding box center [1227, 90] width 14 height 14
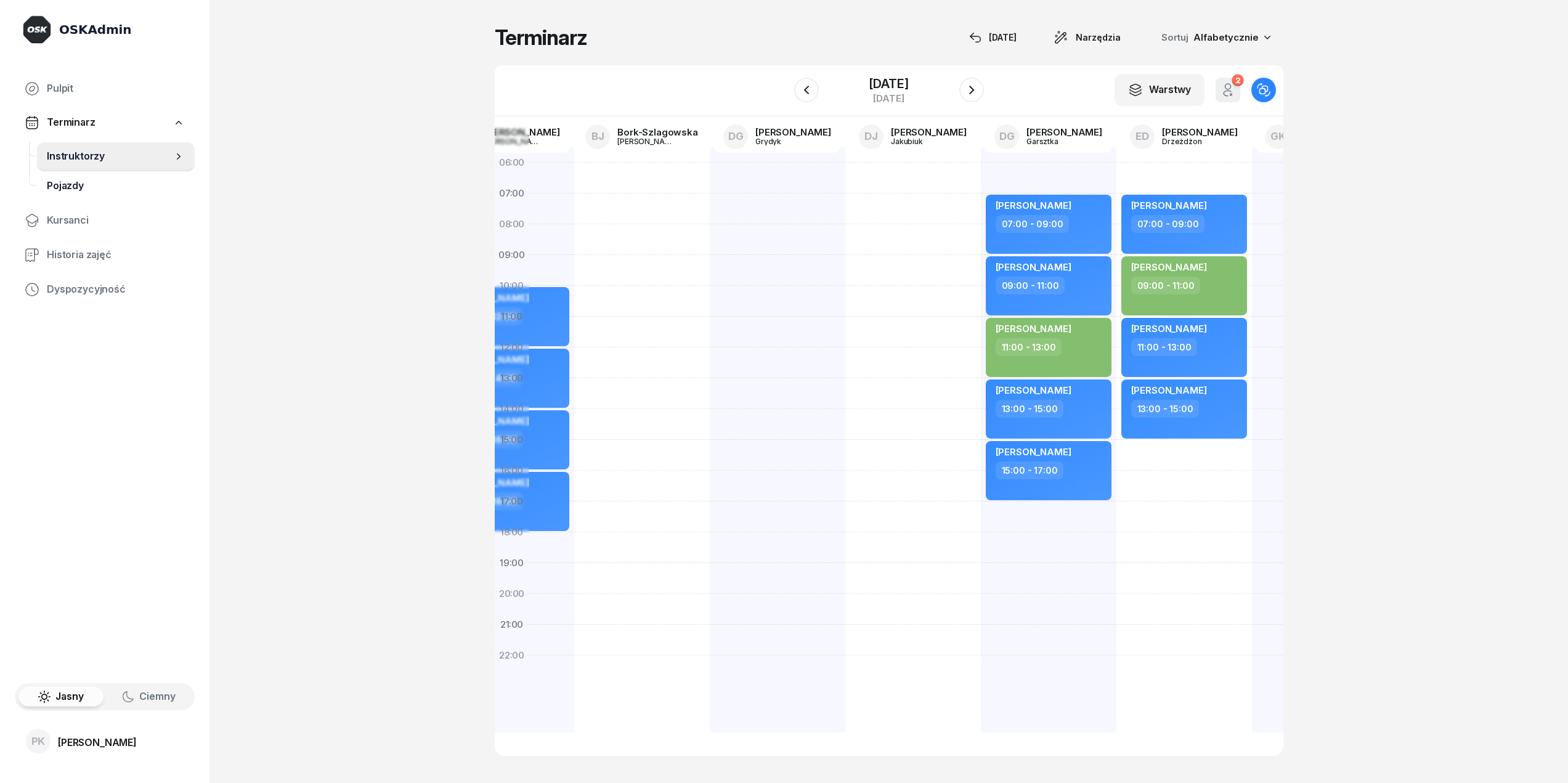
click at [156, 200] on link "Pojazdy" at bounding box center [116, 185] width 158 height 30
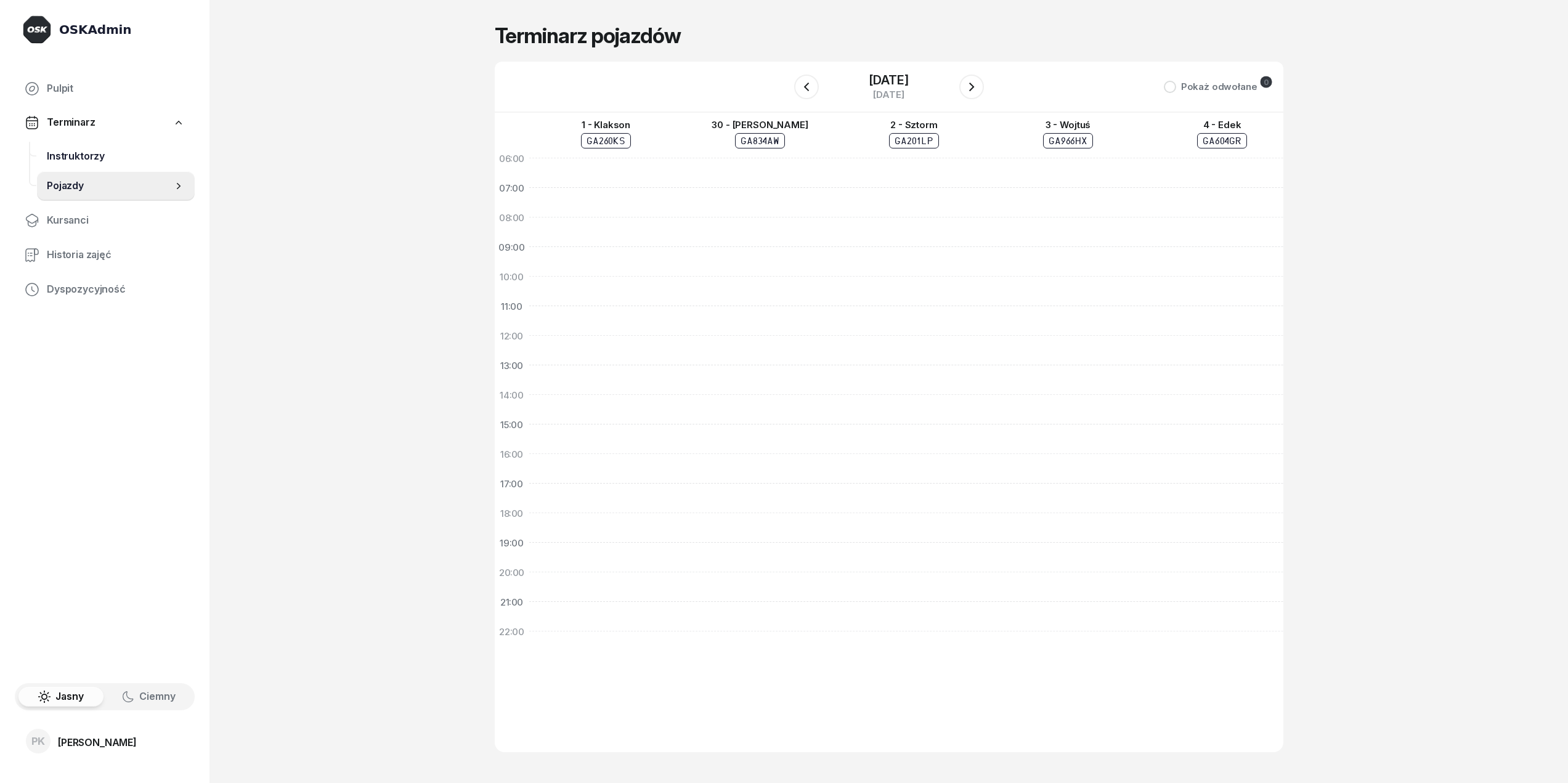
click at [150, 146] on link "Instruktorzy" at bounding box center [116, 156] width 158 height 30
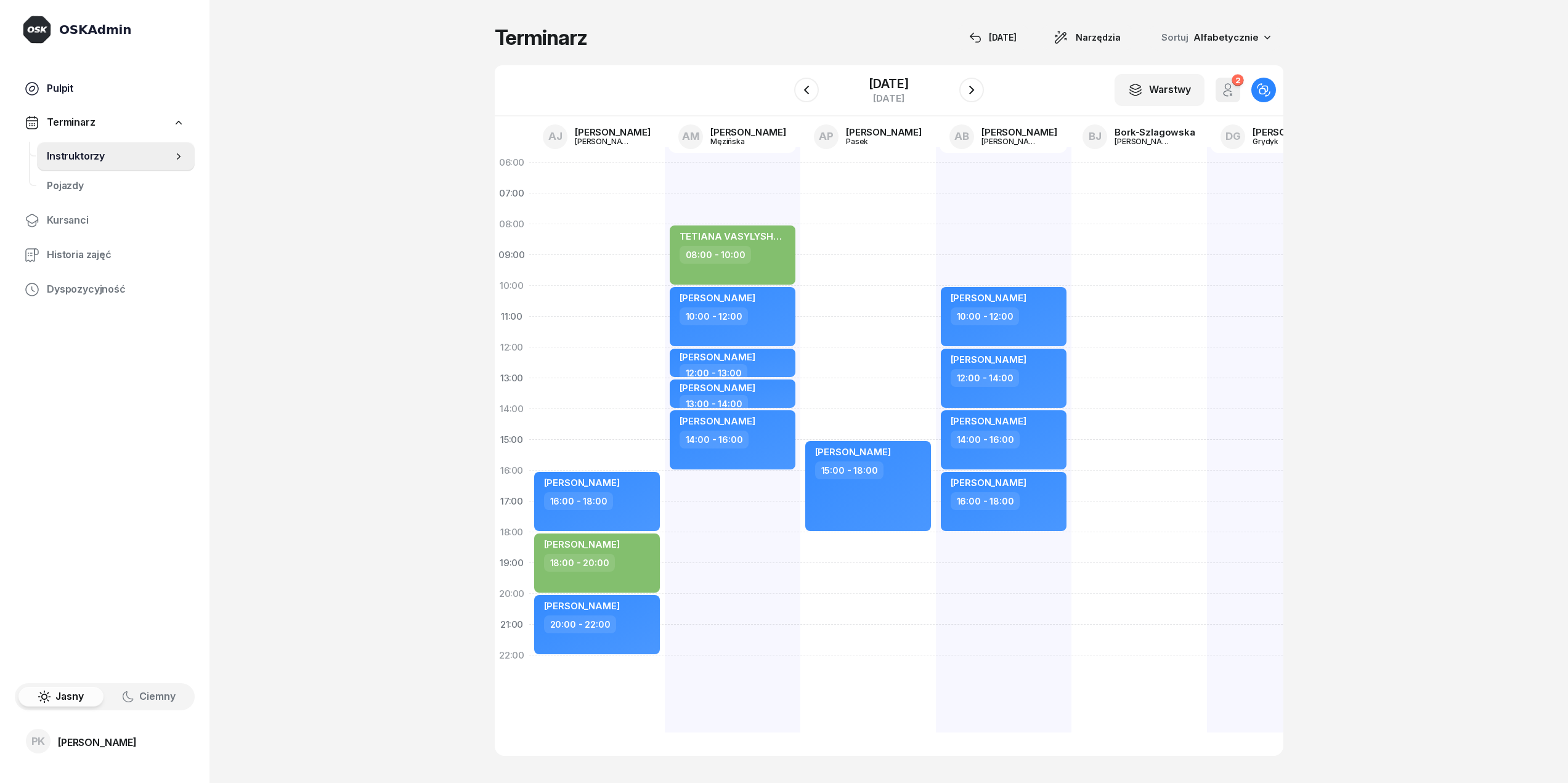
click at [100, 99] on link "Pulpit" at bounding box center [104, 88] width 180 height 30
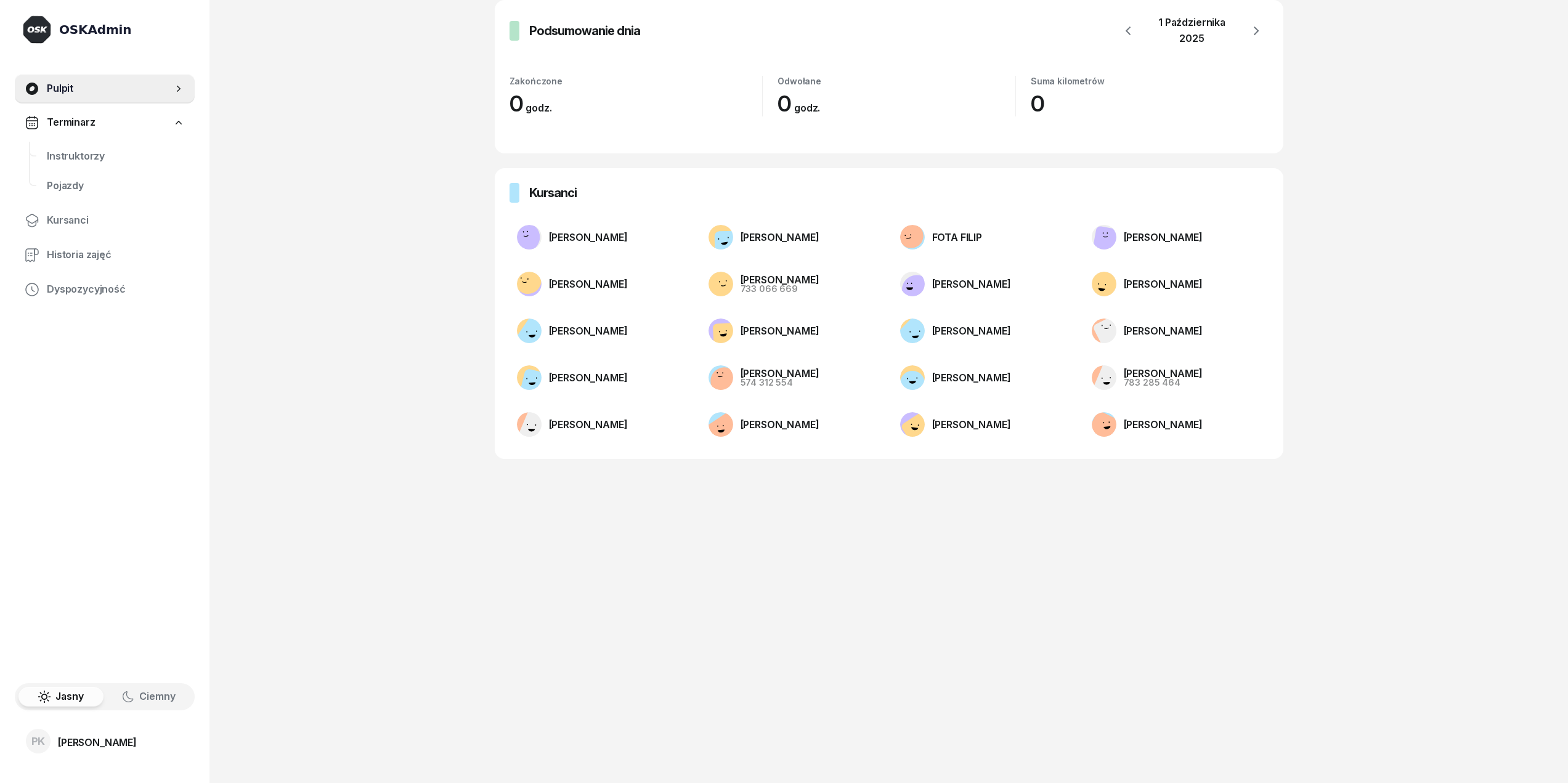
click at [105, 116] on link "Terminarz" at bounding box center [104, 122] width 180 height 28
click at [96, 125] on link "Terminarz" at bounding box center [104, 122] width 180 height 28
click at [118, 154] on span "Instruktorzy" at bounding box center [116, 156] width 138 height 16
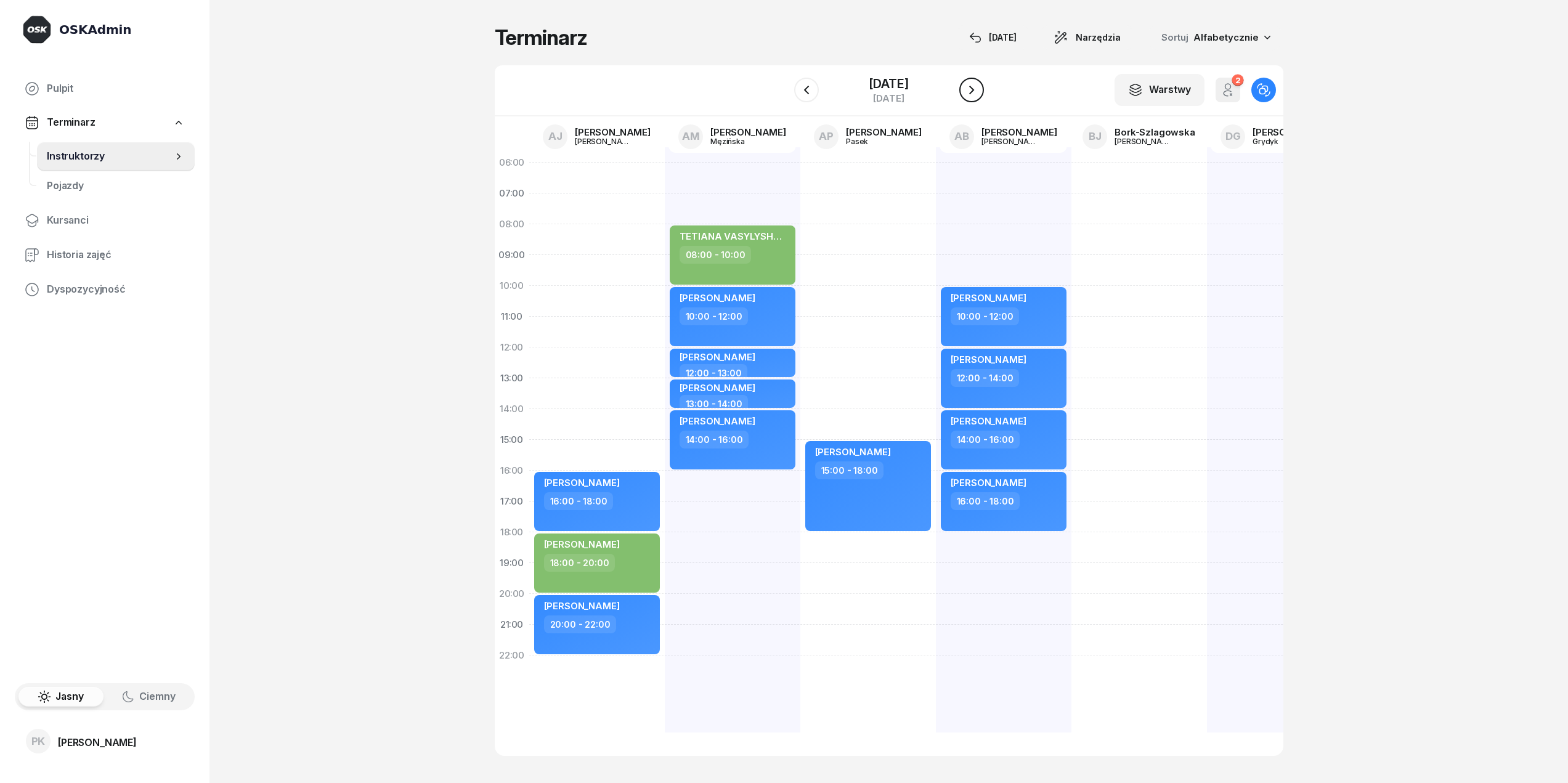
click at [984, 92] on button "button" at bounding box center [971, 90] width 24 height 24
click at [1164, 94] on div "Warstwy" at bounding box center [1159, 90] width 63 height 16
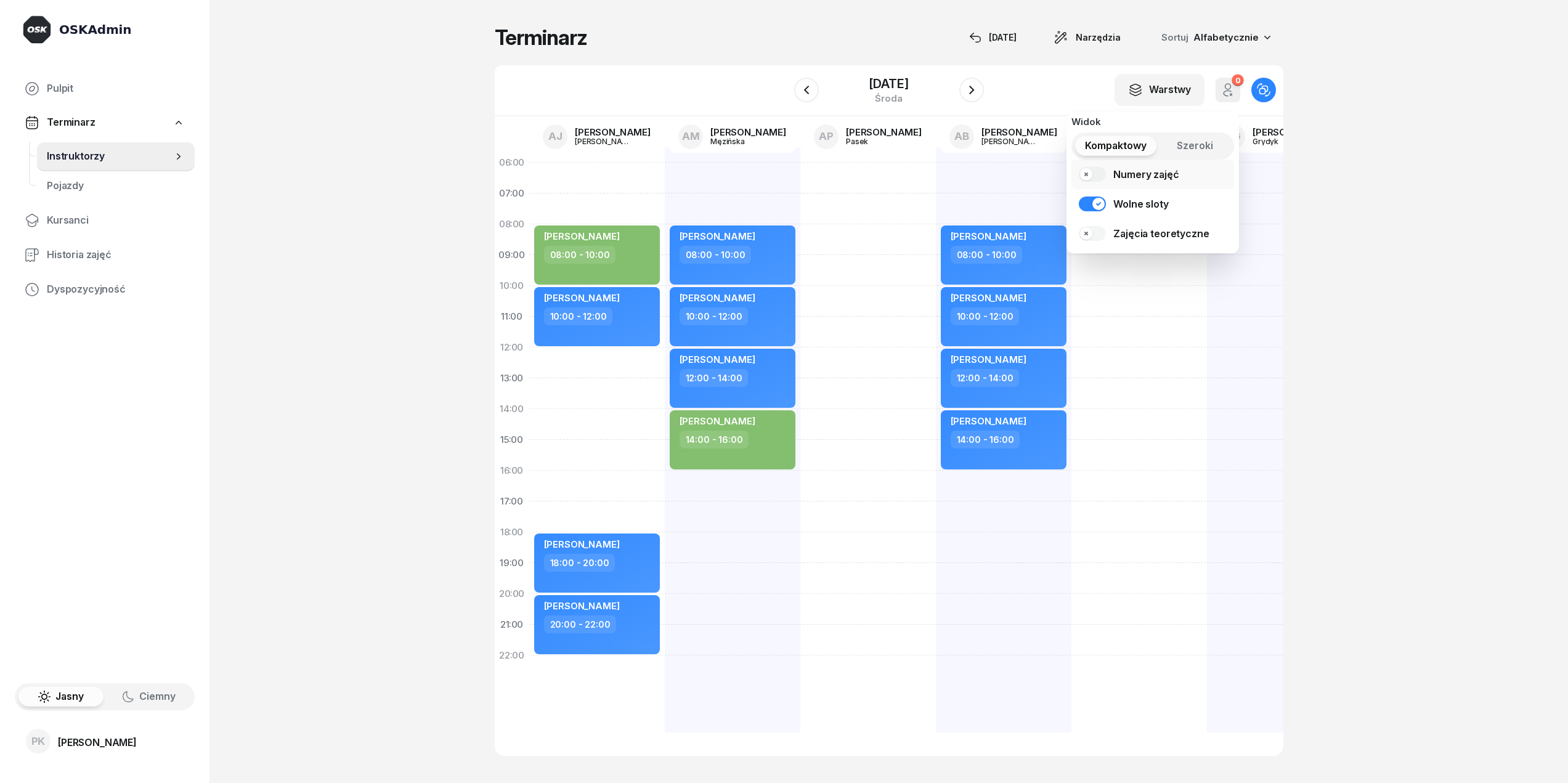
click at [1091, 172] on link "Numery zajęć" at bounding box center [1153, 174] width 163 height 30
click at [1088, 235] on link "Zajęcia teoretyczne" at bounding box center [1153, 233] width 163 height 30
click at [1196, 148] on span "Szeroki" at bounding box center [1195, 146] width 36 height 16
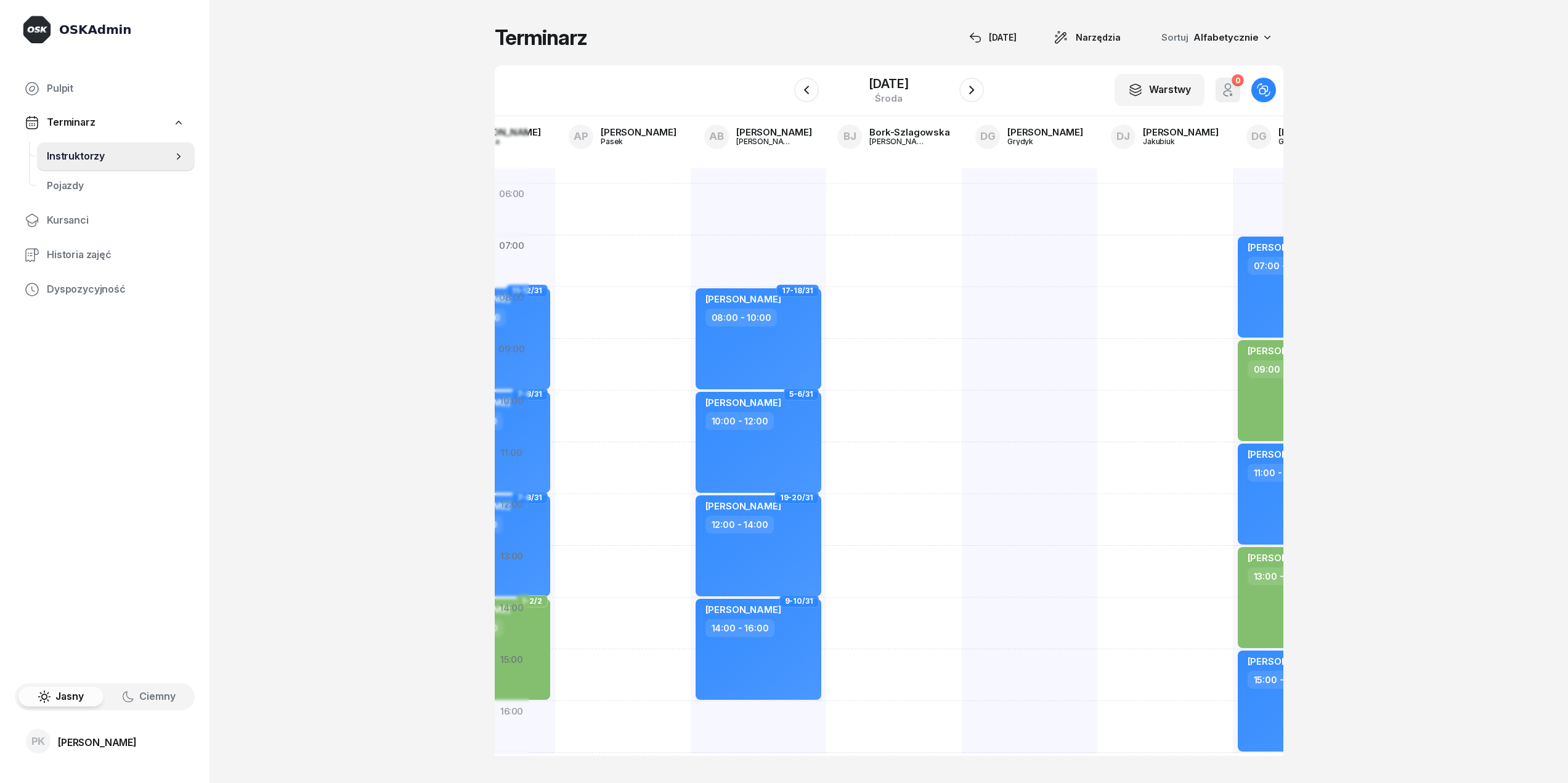
drag, startPoint x: 1028, startPoint y: 186, endPoint x: 782, endPoint y: 187, distance: 246.0
click at [782, 187] on div "17-18/31 [PERSON_NAME] 08:00 - 10:00 5-6/31 YELYZAVETA KHARKINA 10:00 - 12:00 1…" at bounding box center [759, 461] width 135 height 585
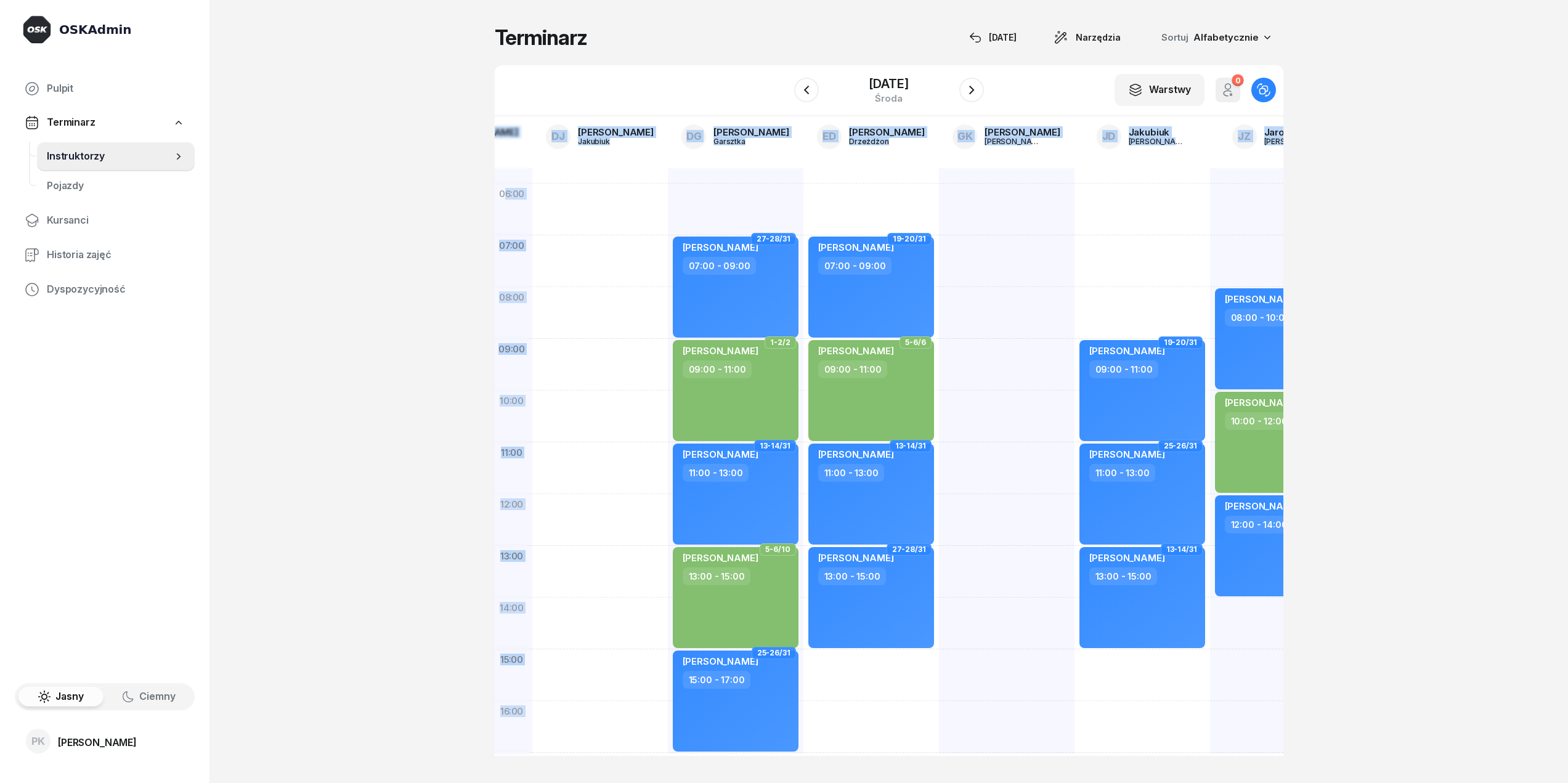
drag, startPoint x: 903, startPoint y: 189, endPoint x: 505, endPoint y: 189, distance: 398.0
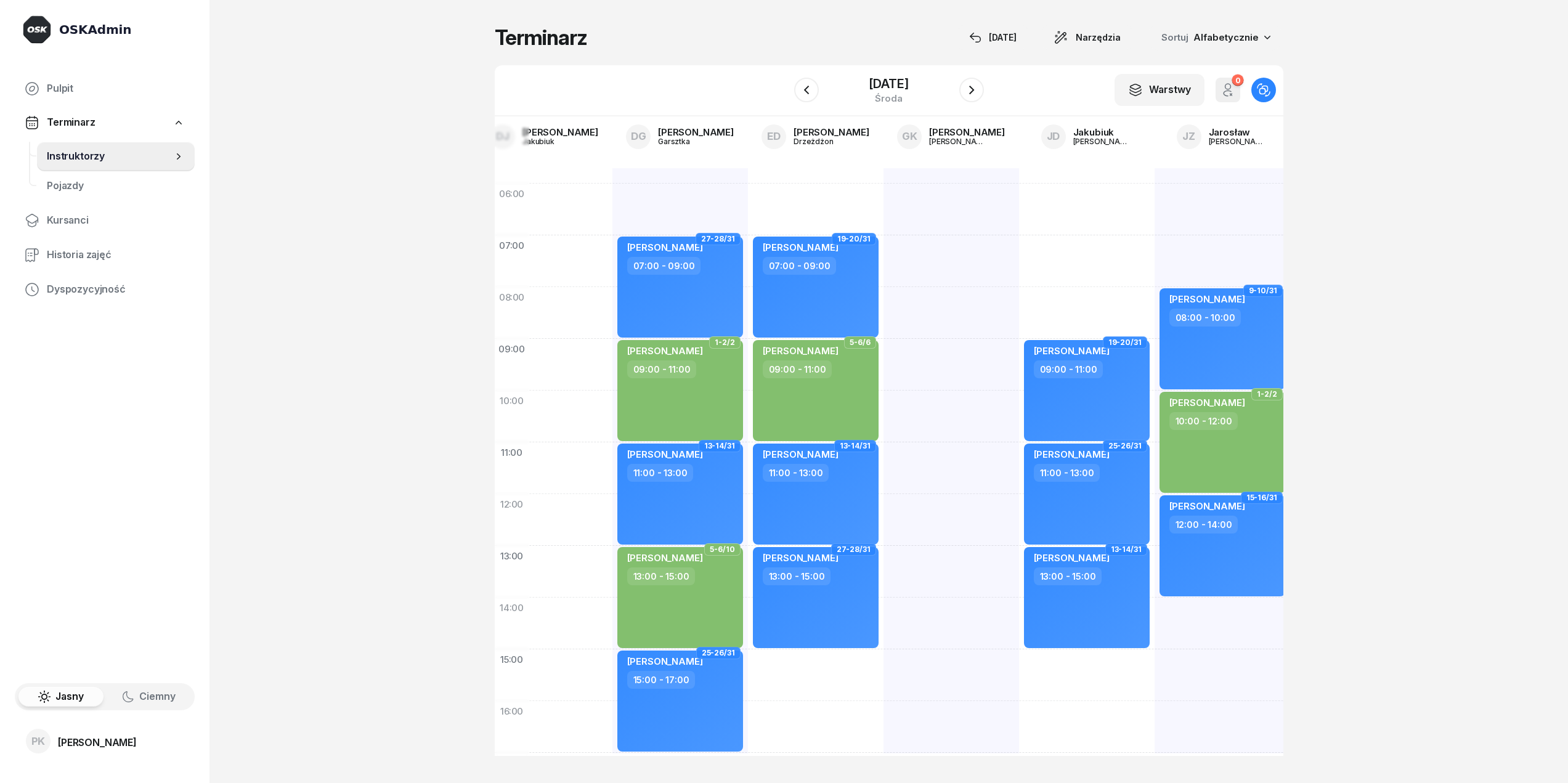
scroll to position [0, 1009]
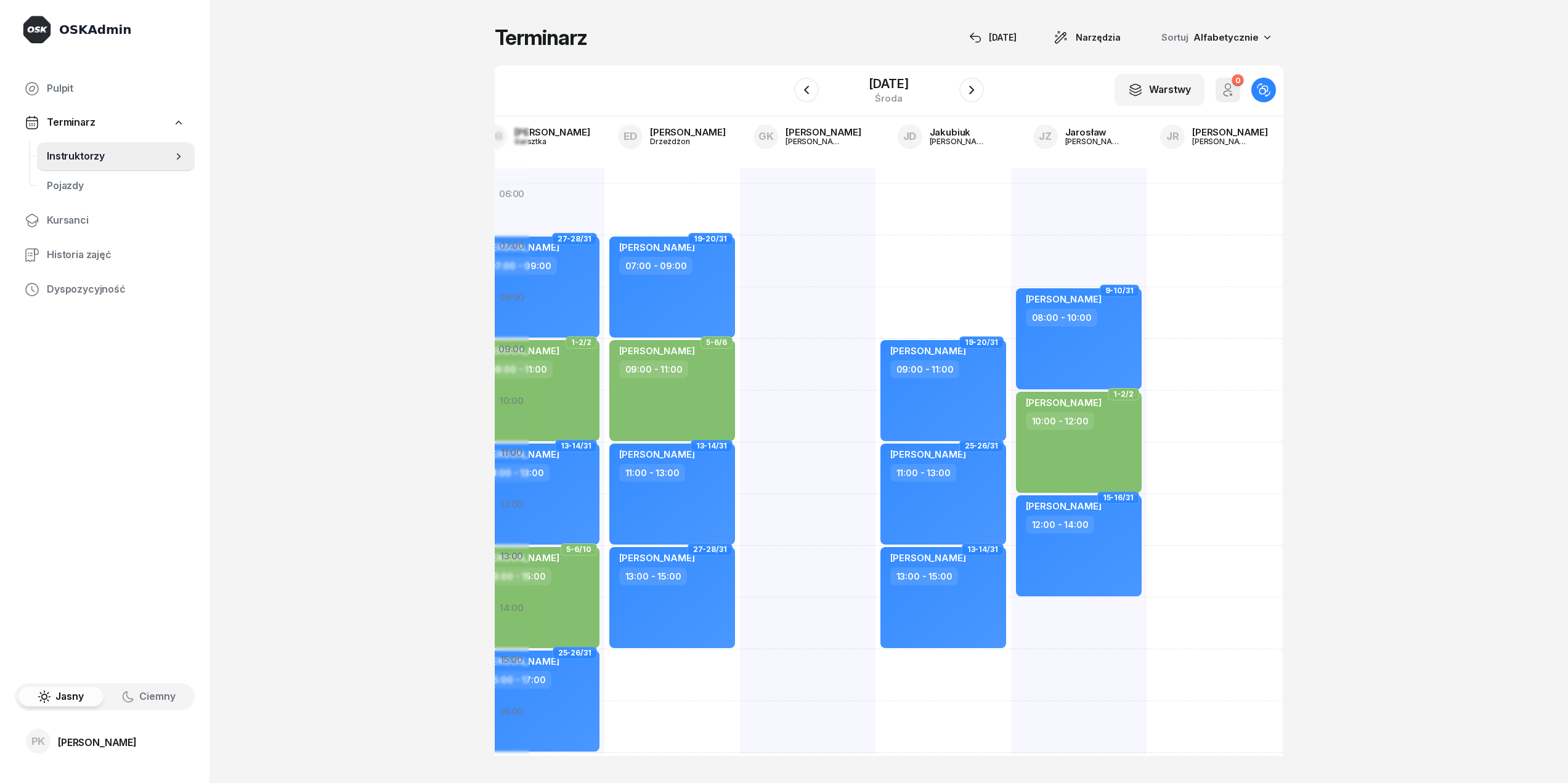
drag, startPoint x: 870, startPoint y: 172, endPoint x: 710, endPoint y: 176, distance: 160.0
click at [137, 215] on span "Kursanci" at bounding box center [116, 220] width 138 height 16
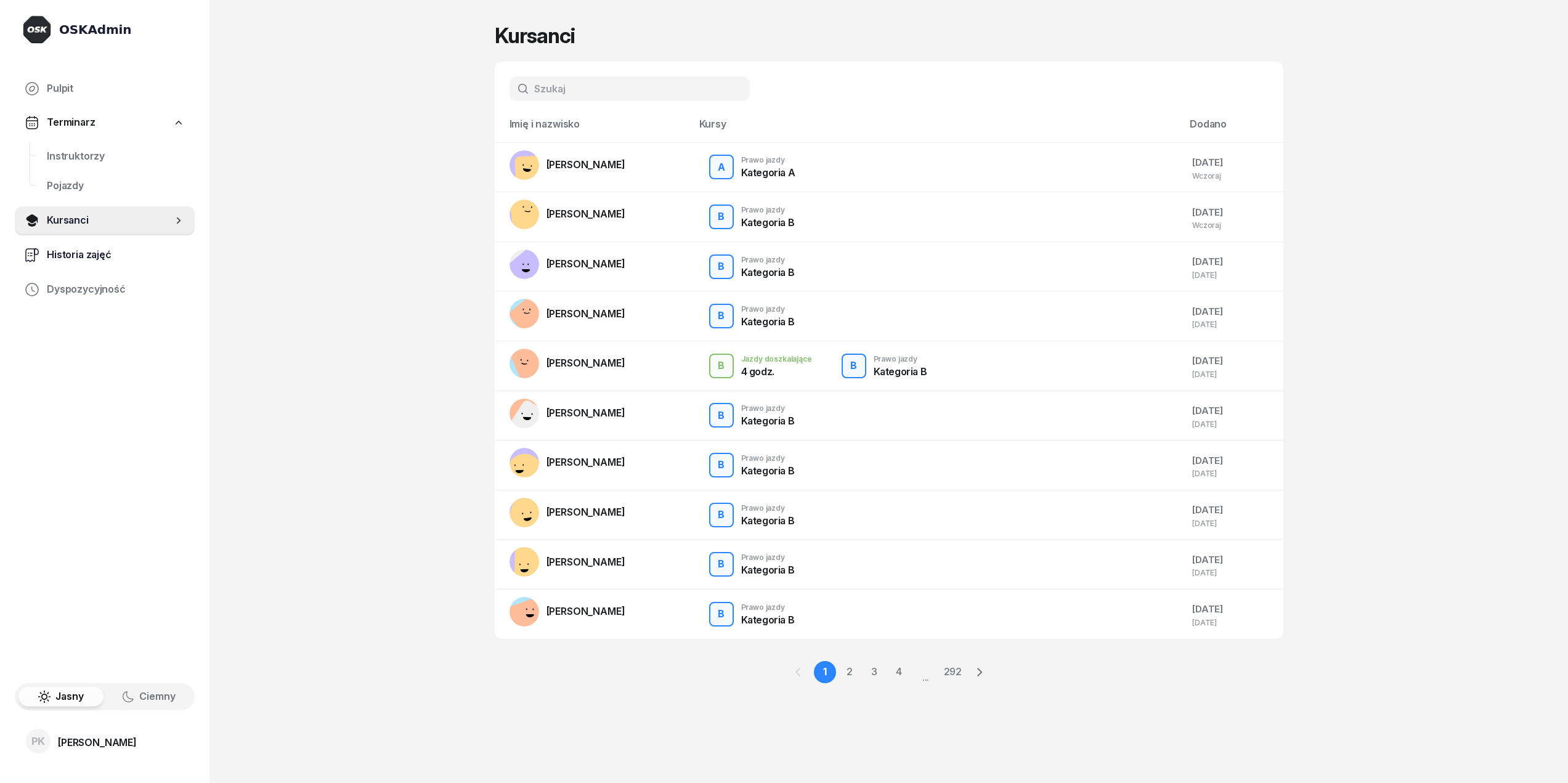
click at [138, 250] on span "Historia zajęć" at bounding box center [116, 255] width 138 height 16
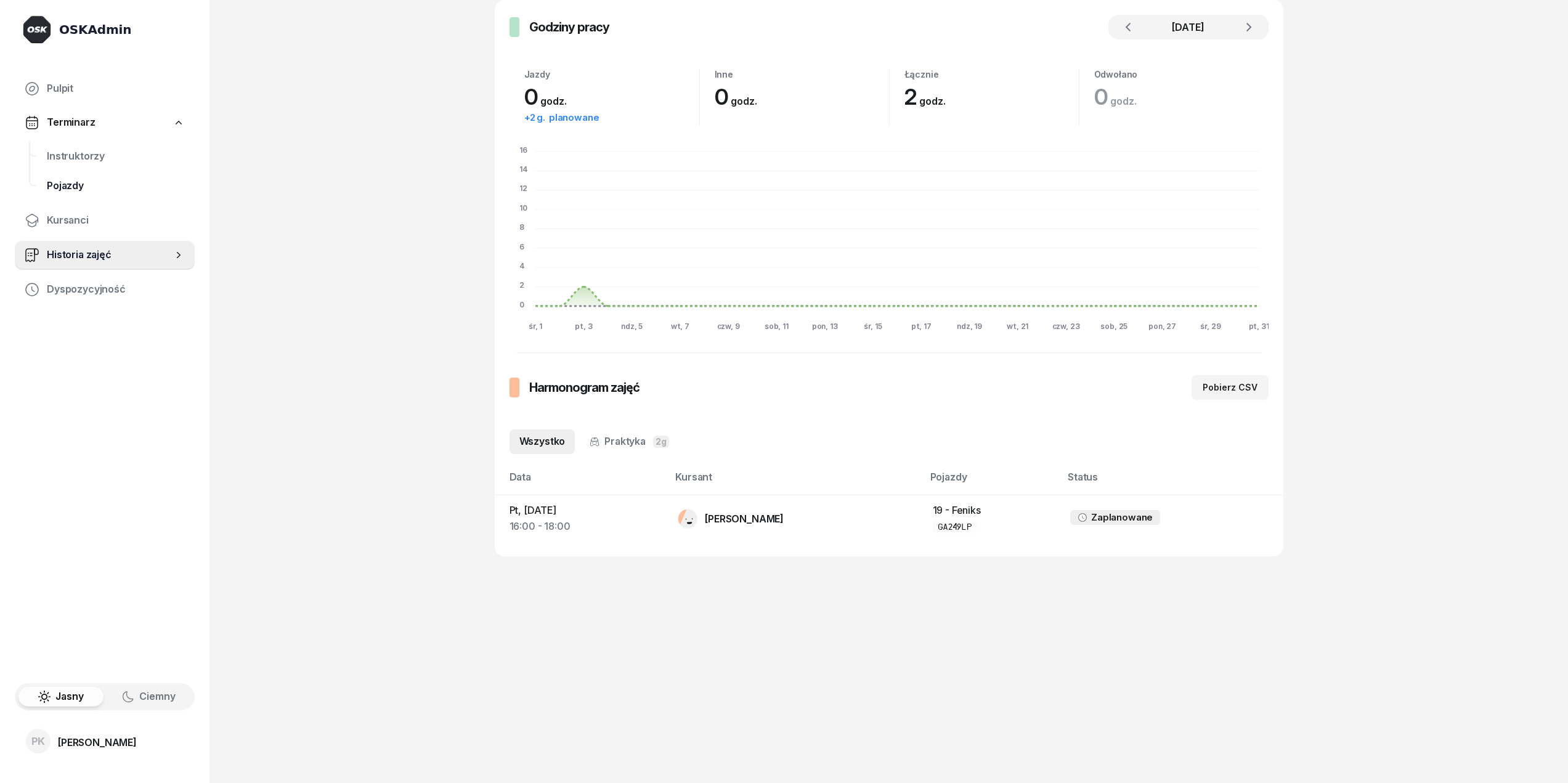
click at [91, 196] on link "Pojazdy" at bounding box center [116, 185] width 158 height 30
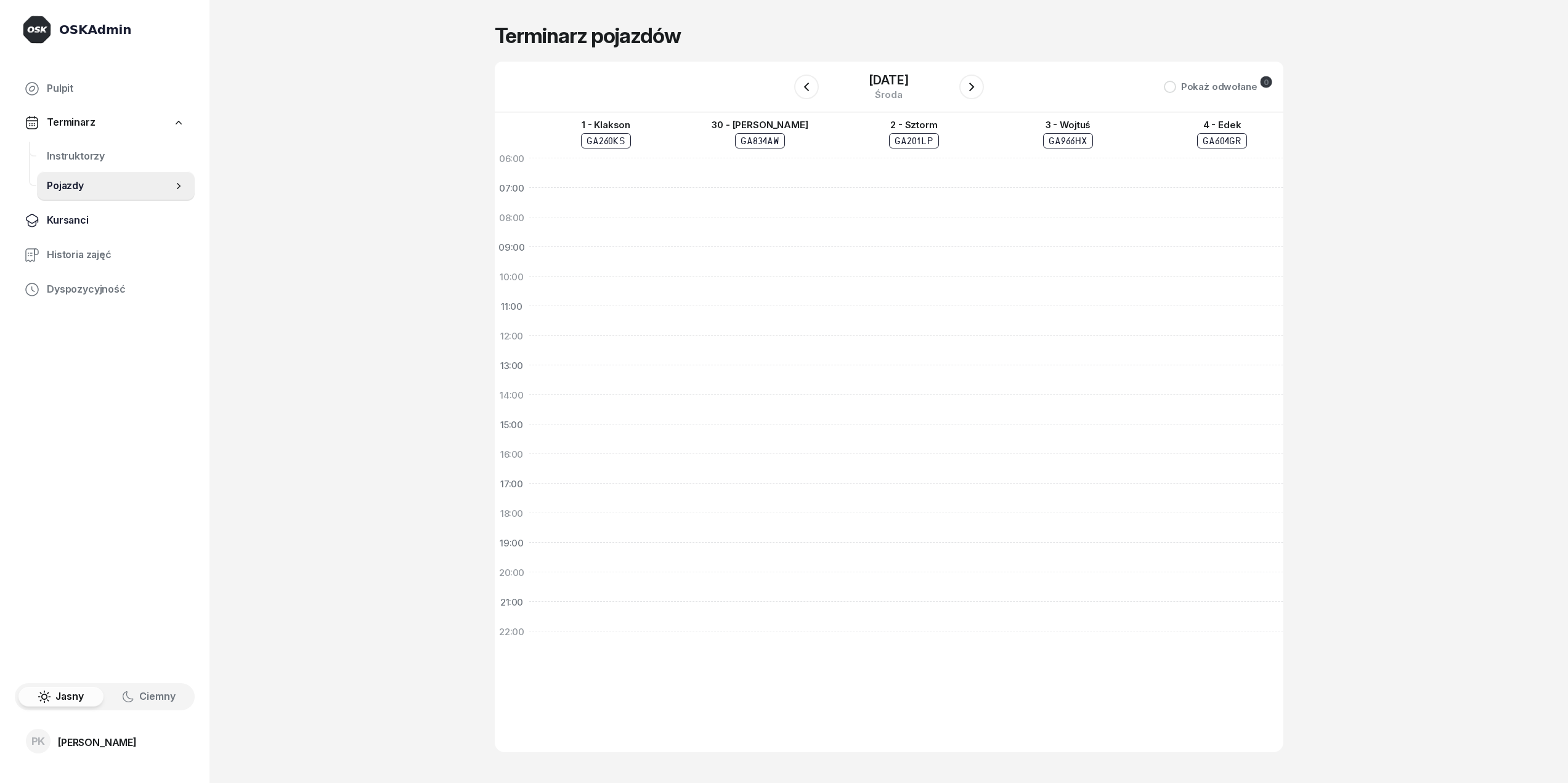
click at [90, 213] on span "Kursanci" at bounding box center [116, 220] width 138 height 16
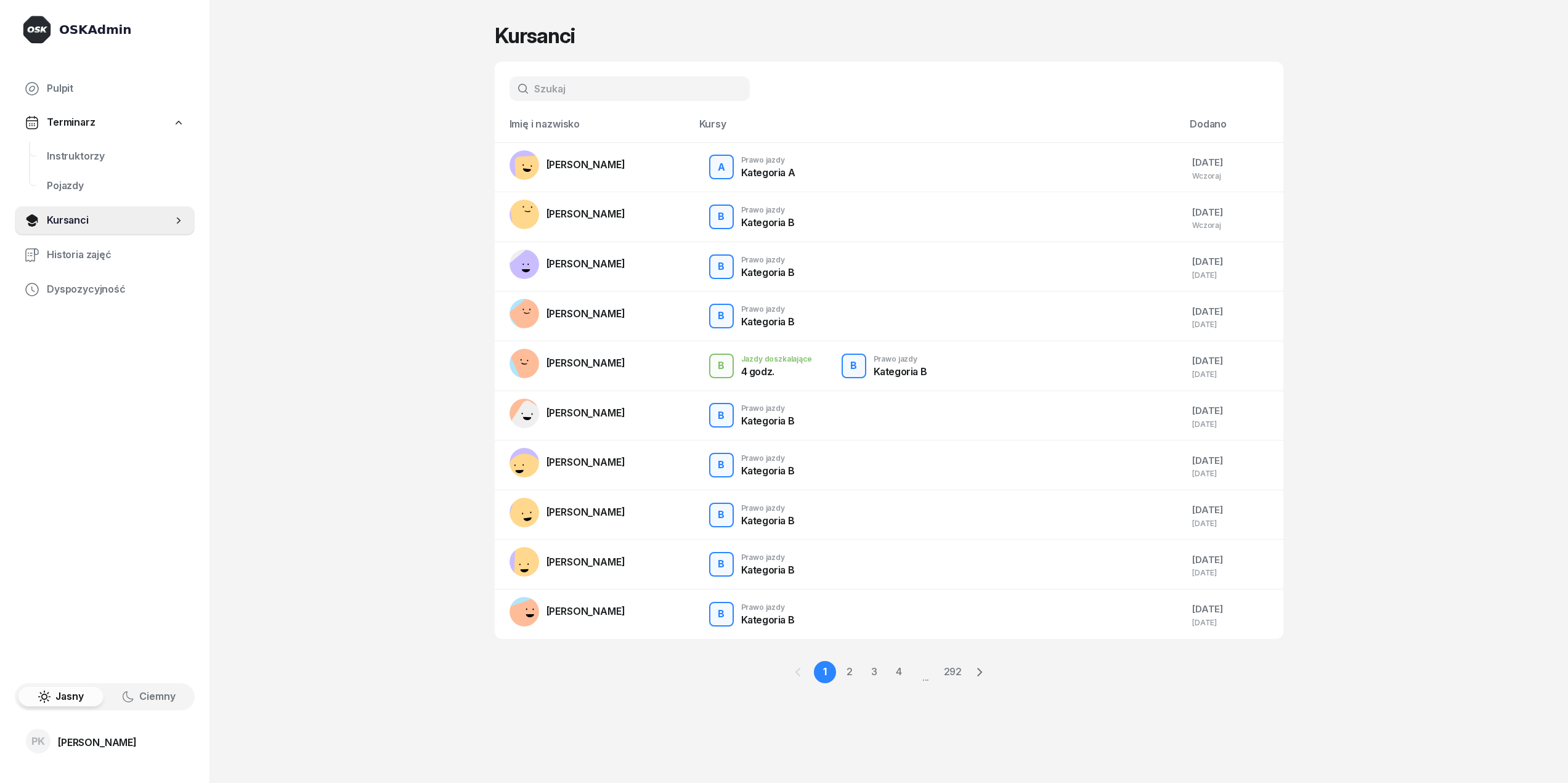
click at [78, 135] on link "Terminarz" at bounding box center [104, 122] width 180 height 28
click at [119, 155] on span "Kursanci" at bounding box center [109, 156] width 125 height 16
click at [116, 121] on link "Terminarz" at bounding box center [104, 122] width 180 height 28
click at [100, 151] on span "Instruktorzy" at bounding box center [116, 156] width 138 height 16
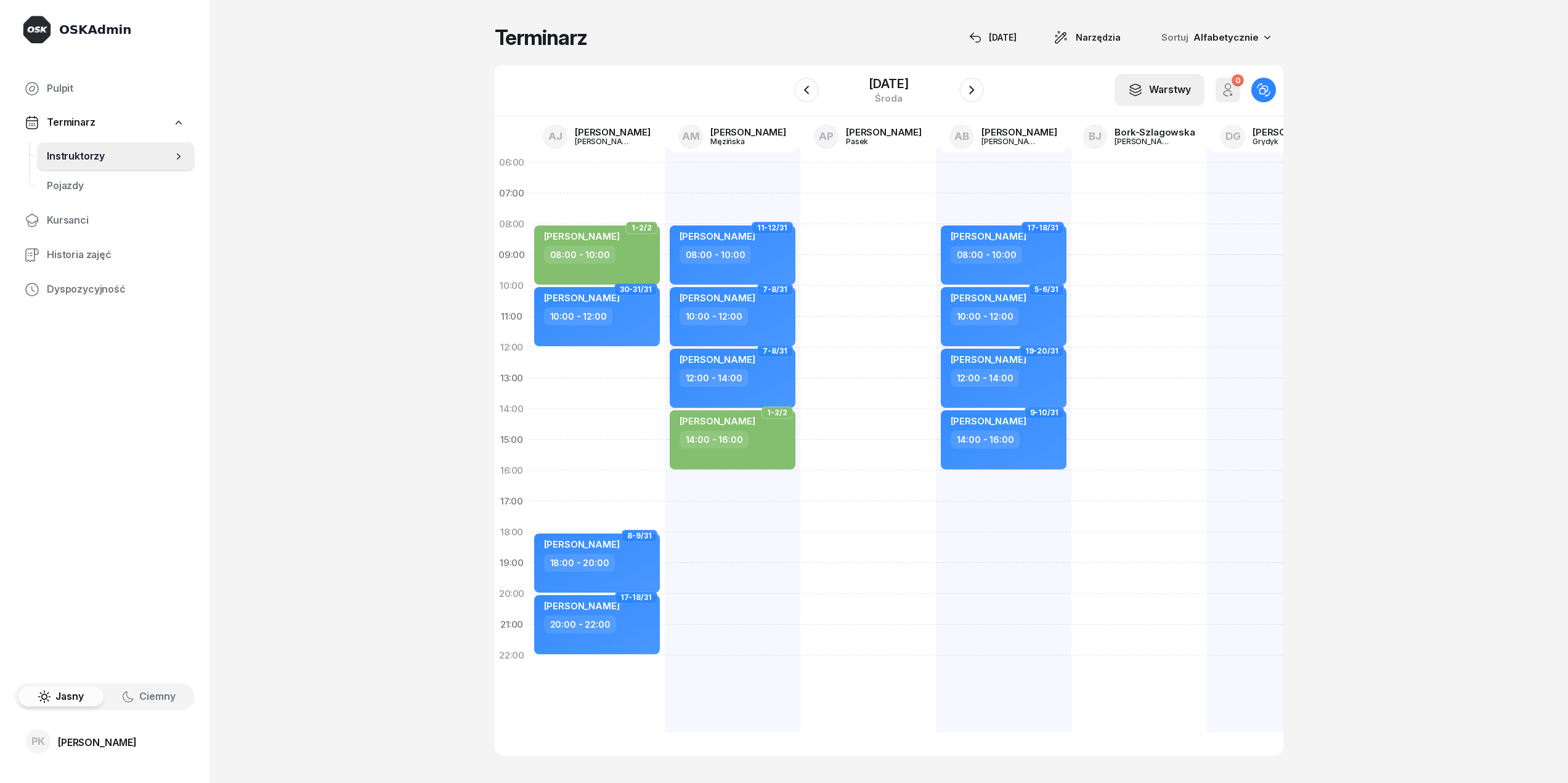
click at [1159, 102] on button "Warstwy" at bounding box center [1159, 90] width 90 height 32
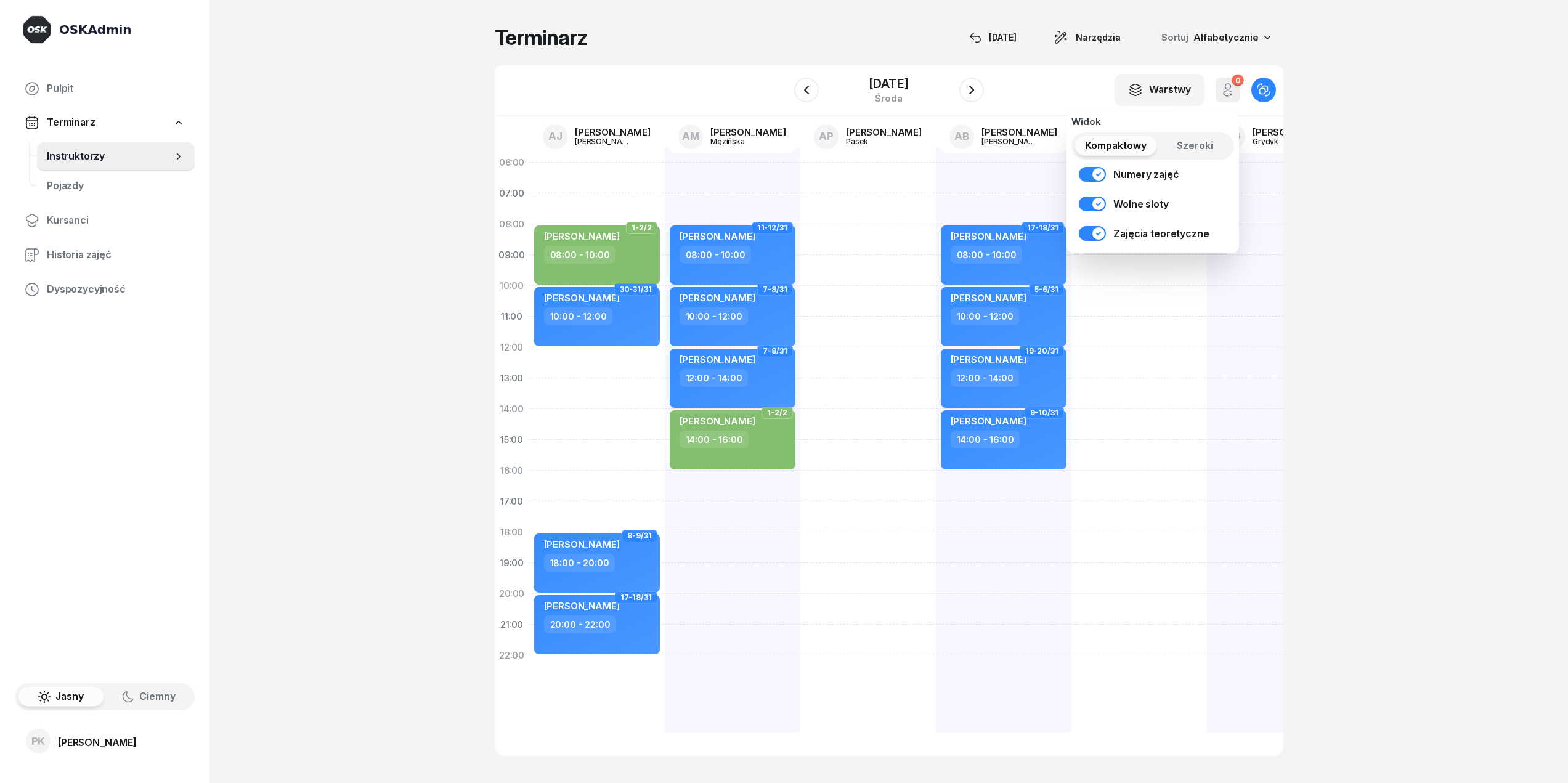
click at [1168, 148] on button "Szeroki" at bounding box center [1195, 146] width 71 height 20
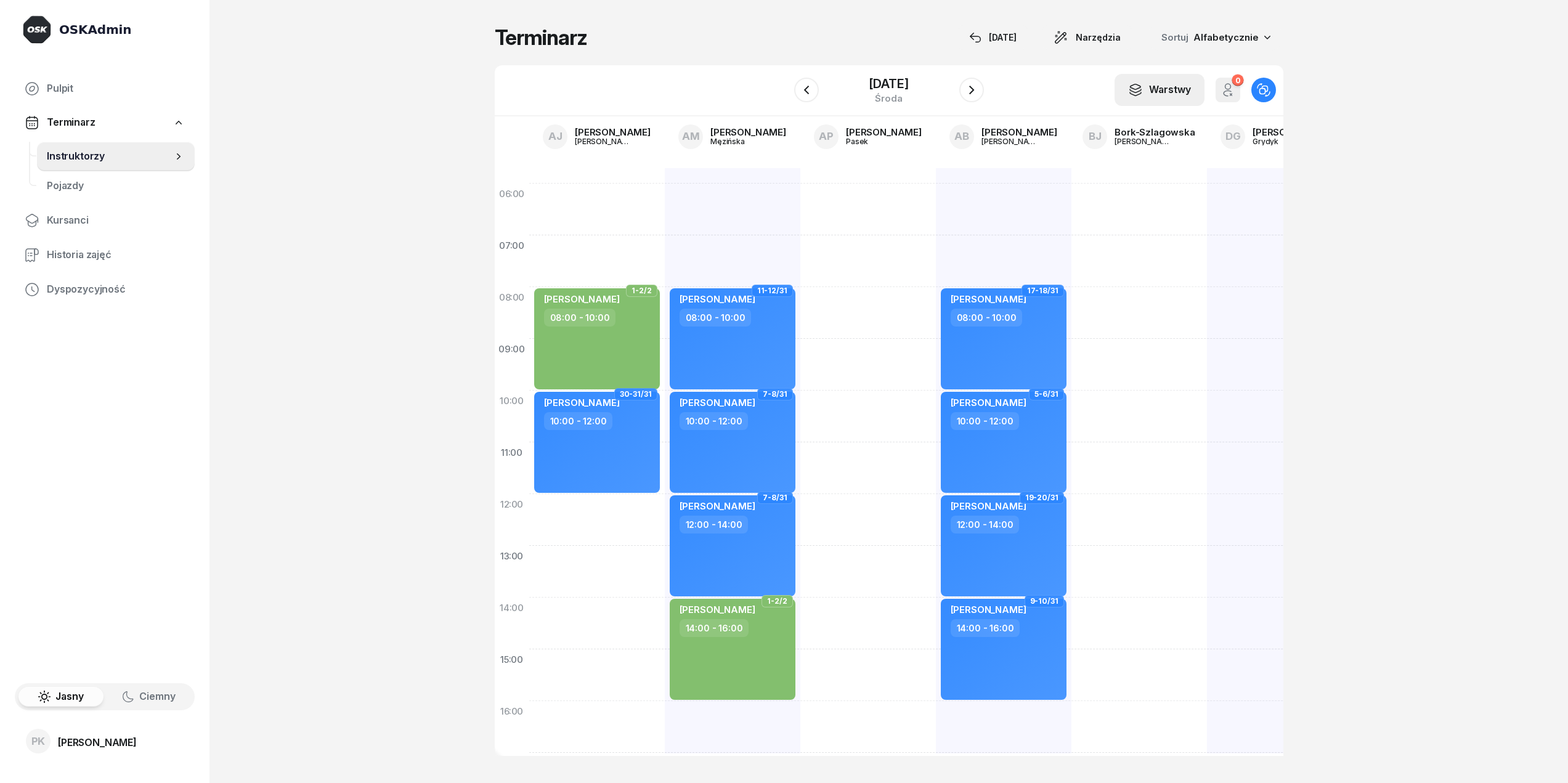
click at [1140, 96] on icon "button" at bounding box center [1135, 90] width 14 height 14
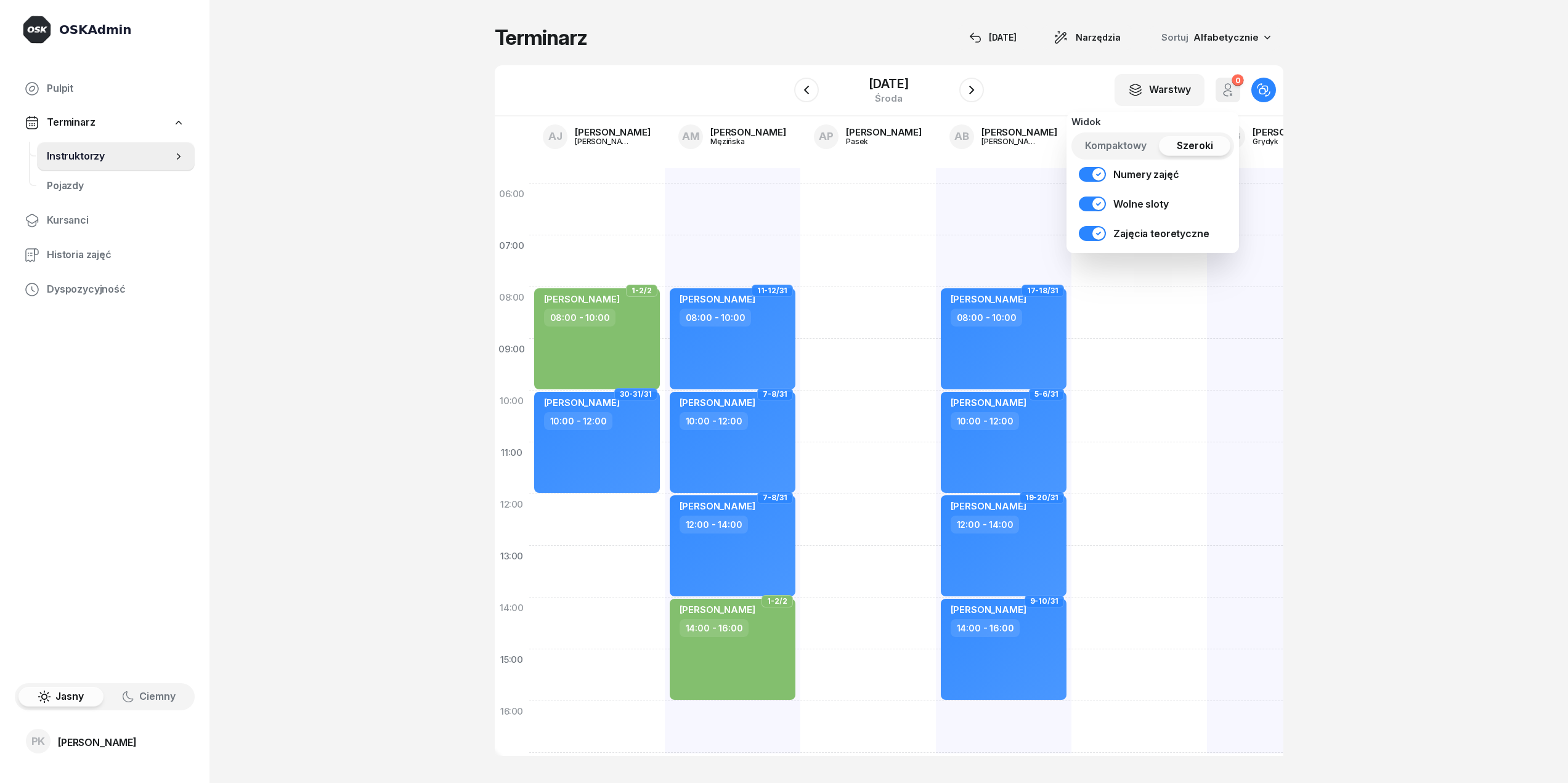
click at [1139, 148] on span "Kompaktowy" at bounding box center [1115, 146] width 62 height 16
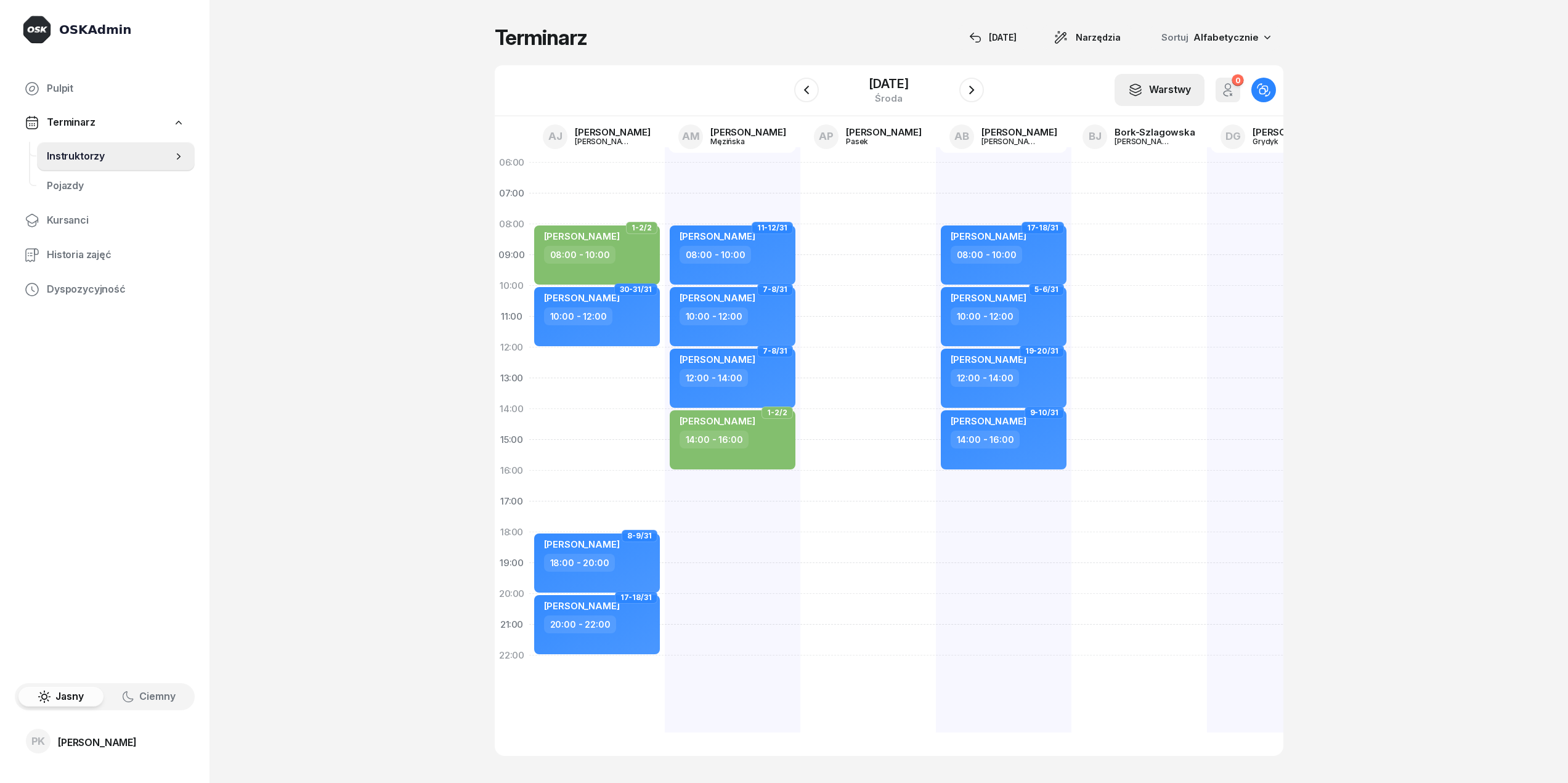
click at [1141, 92] on icon "button" at bounding box center [1135, 90] width 14 height 14
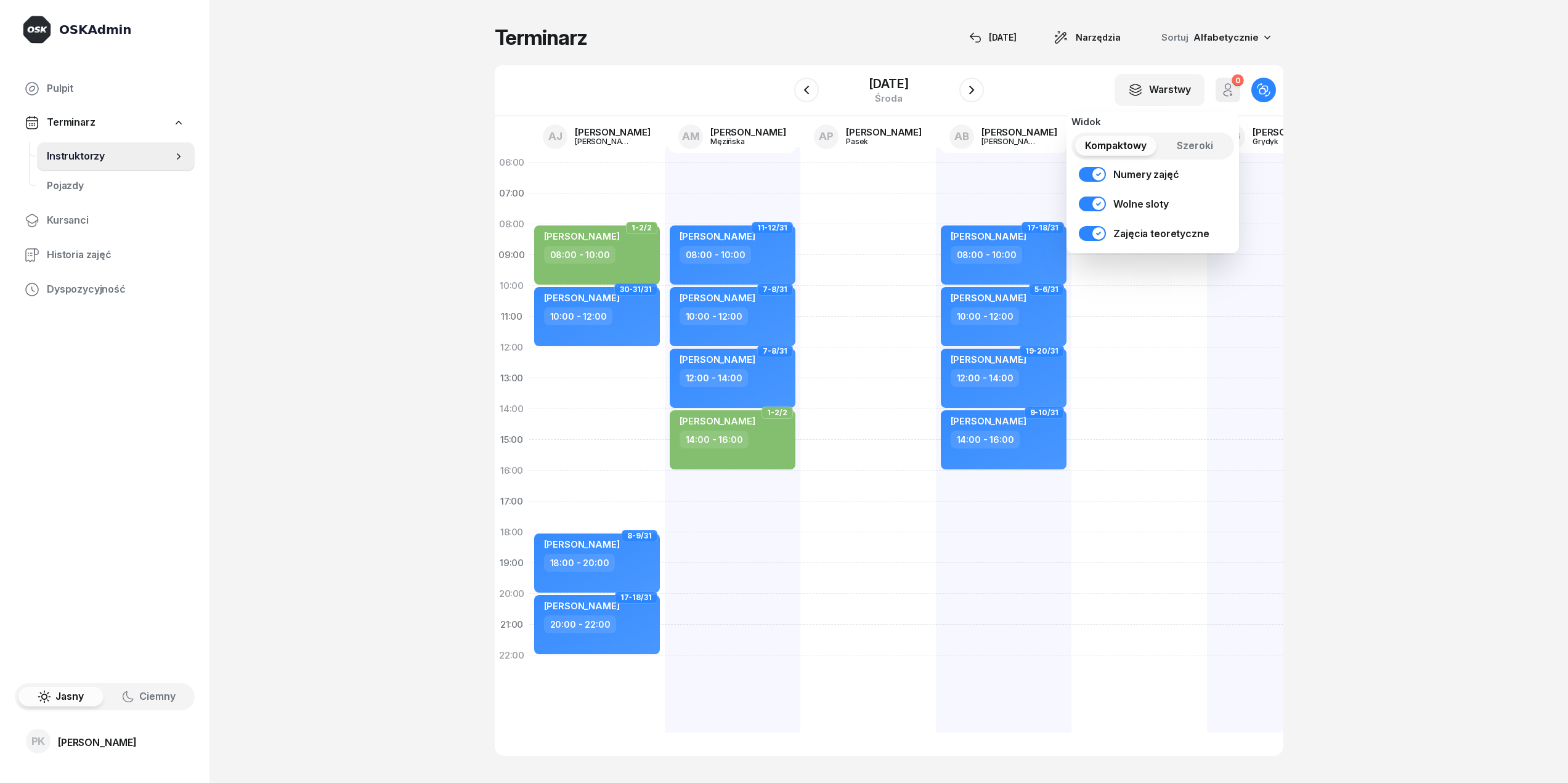
drag, startPoint x: 1199, startPoint y: 132, endPoint x: 1207, endPoint y: 145, distance: 15.3
click at [1201, 137] on div "Kompaktowy Szeroki" at bounding box center [1153, 146] width 163 height 27
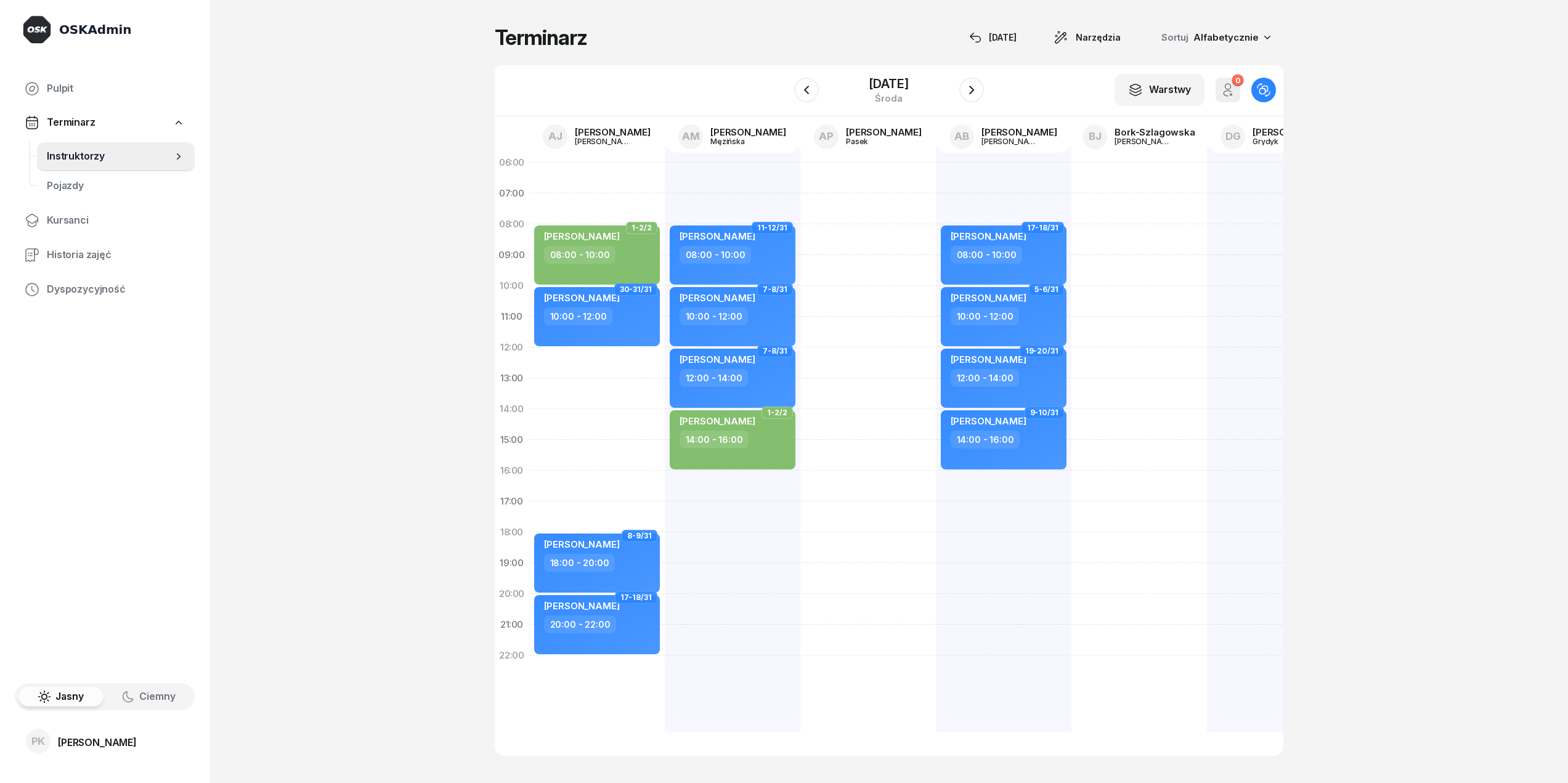
click at [1212, 40] on span "Alfabetycznie" at bounding box center [1226, 36] width 65 height 11
click at [1084, 41] on span "Narzędzia" at bounding box center [1098, 37] width 45 height 14
click at [1088, 36] on span "Narzędzia" at bounding box center [1098, 37] width 45 height 14
click at [1015, 39] on div "[DATE]" at bounding box center [993, 37] width 47 height 14
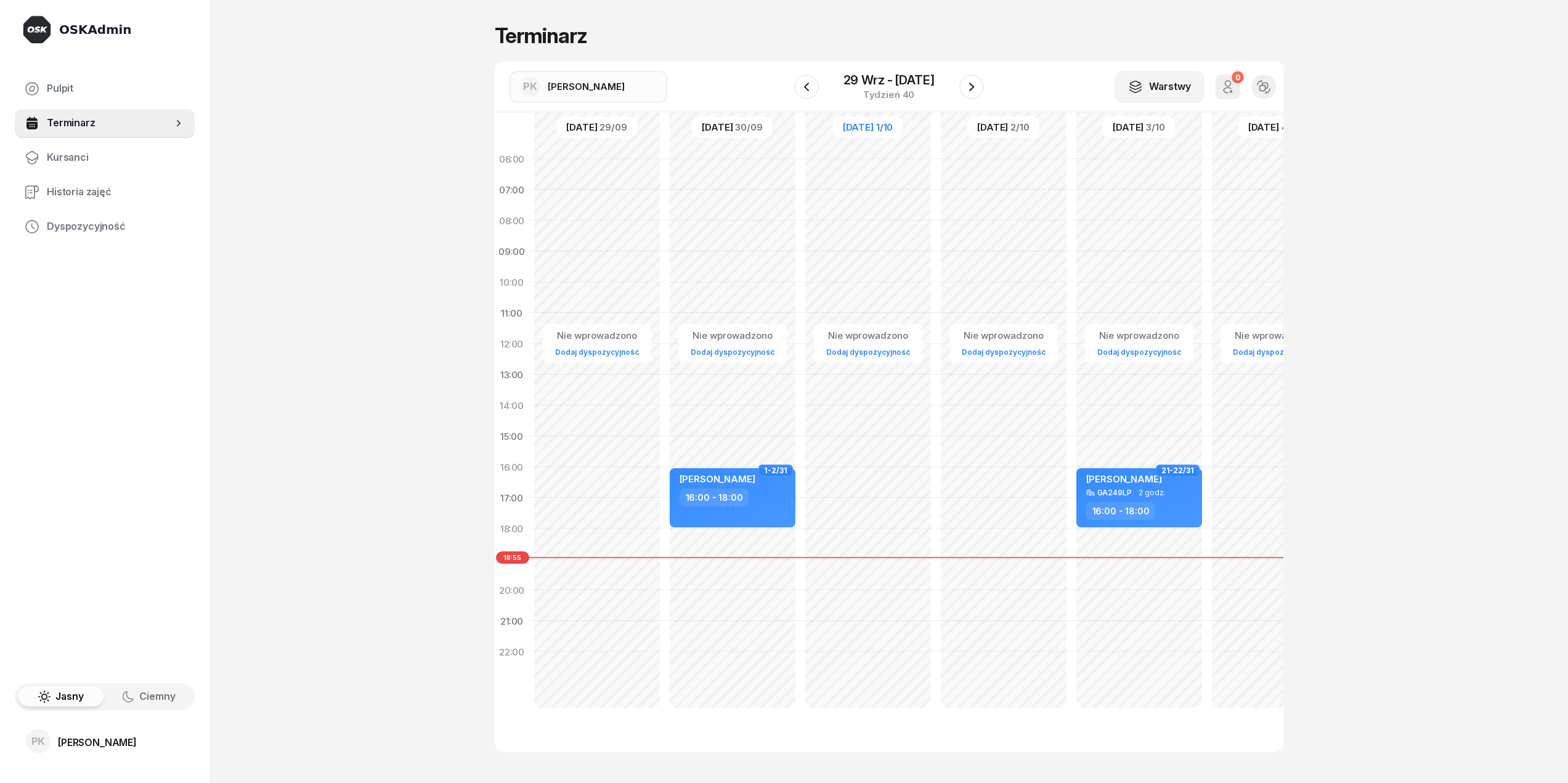
click at [610, 93] on span "[PERSON_NAME]" at bounding box center [586, 87] width 77 height 16
click at [1255, 90] on button "button" at bounding box center [1263, 87] width 24 height 24
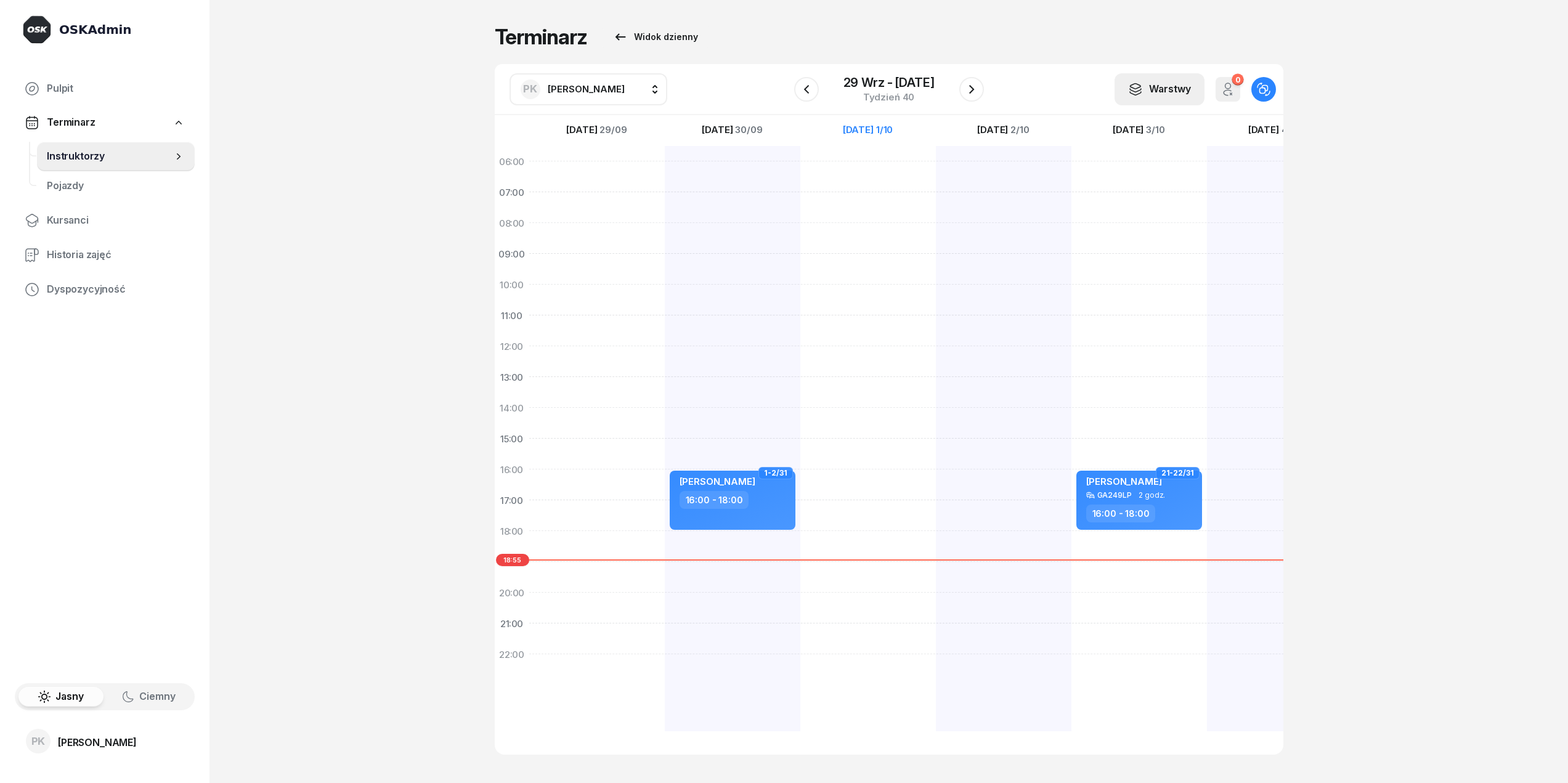
click at [1174, 96] on div "Warstwy" at bounding box center [1159, 89] width 63 height 16
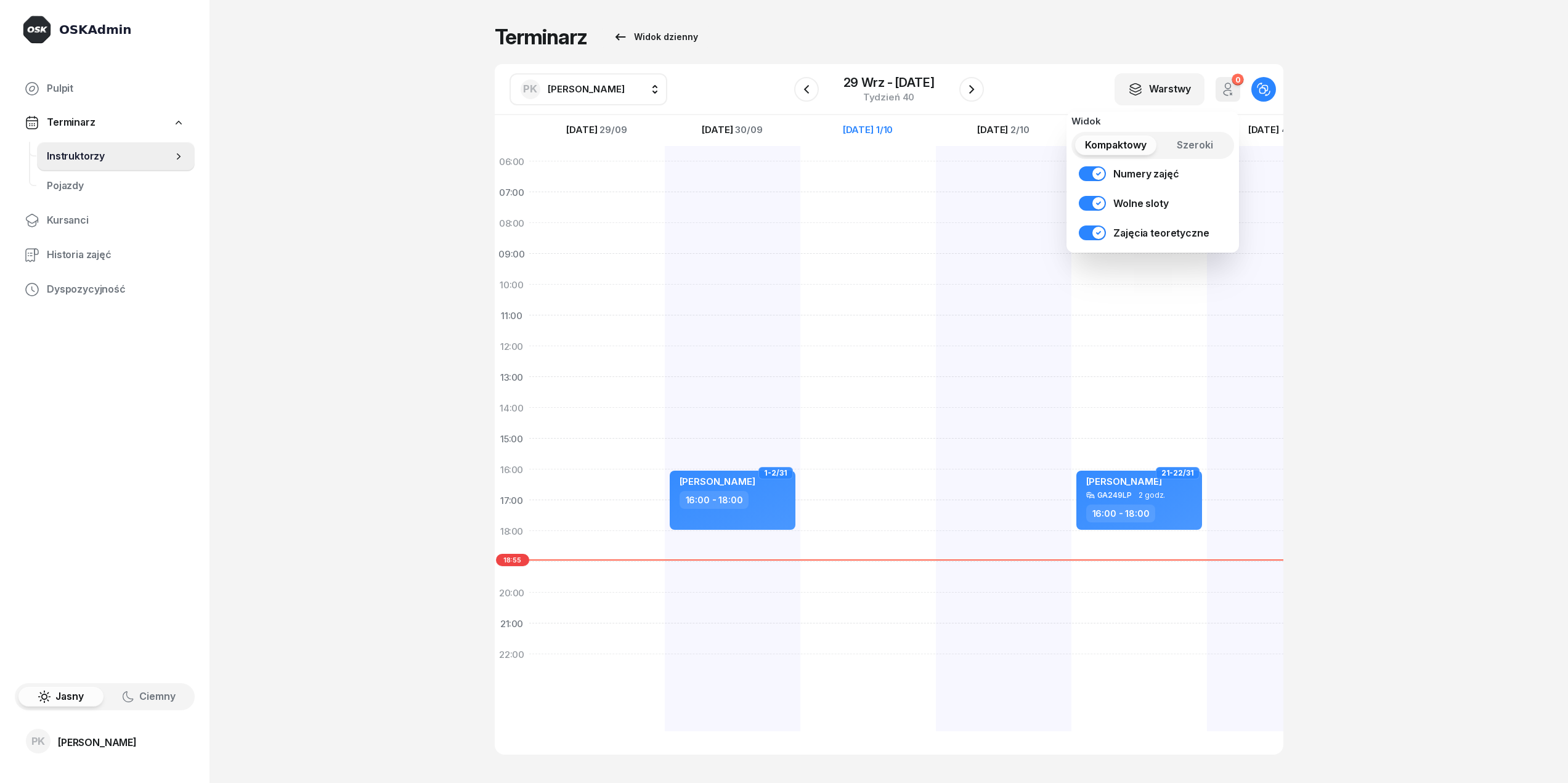
click at [921, 198] on div at bounding box center [868, 439] width 135 height 585
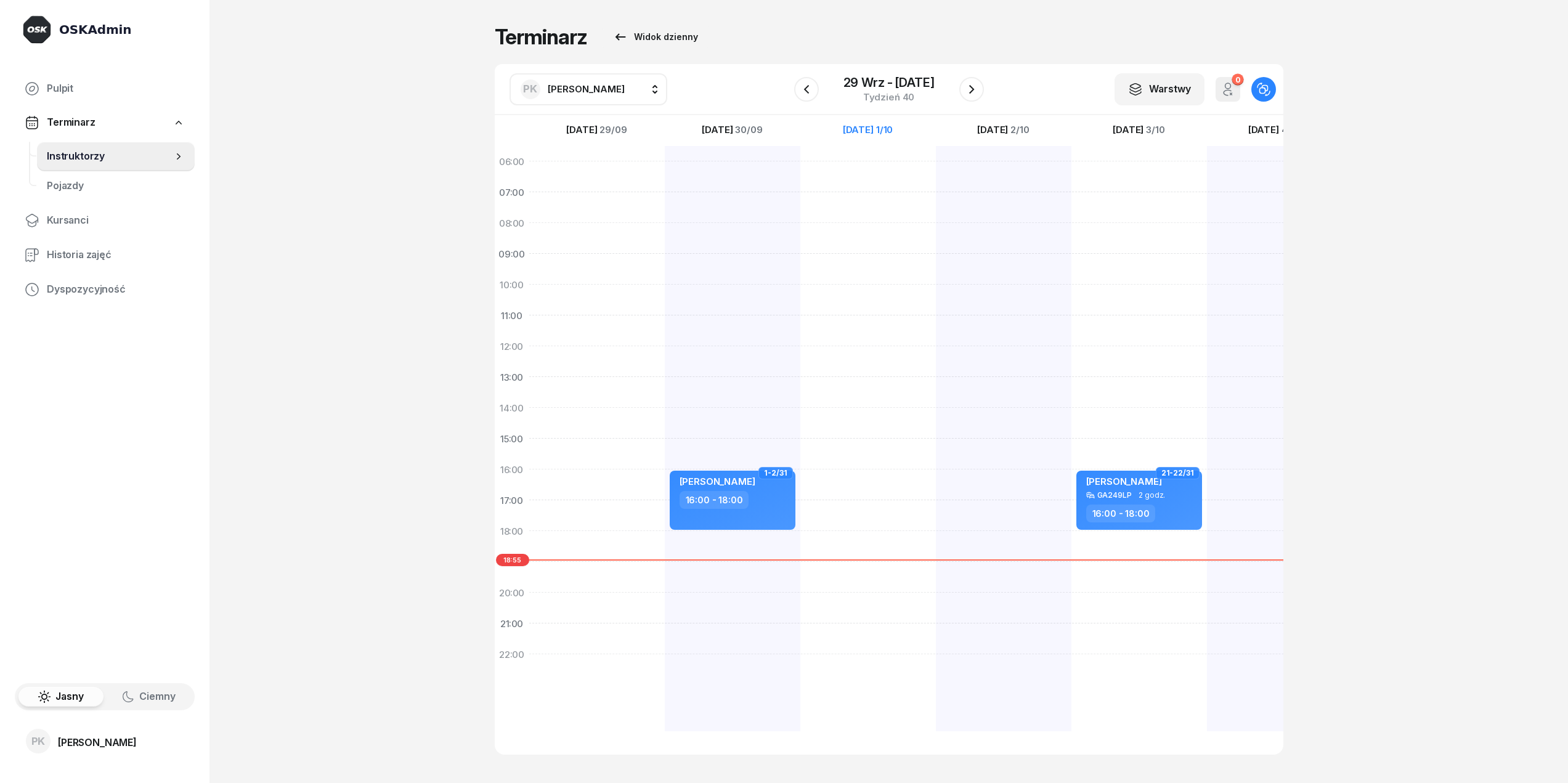
drag, startPoint x: 840, startPoint y: 212, endPoint x: 900, endPoint y: 212, distance: 60.0
click at [900, 212] on div at bounding box center [868, 439] width 135 height 585
click at [809, 87] on icon "button" at bounding box center [806, 89] width 14 height 14
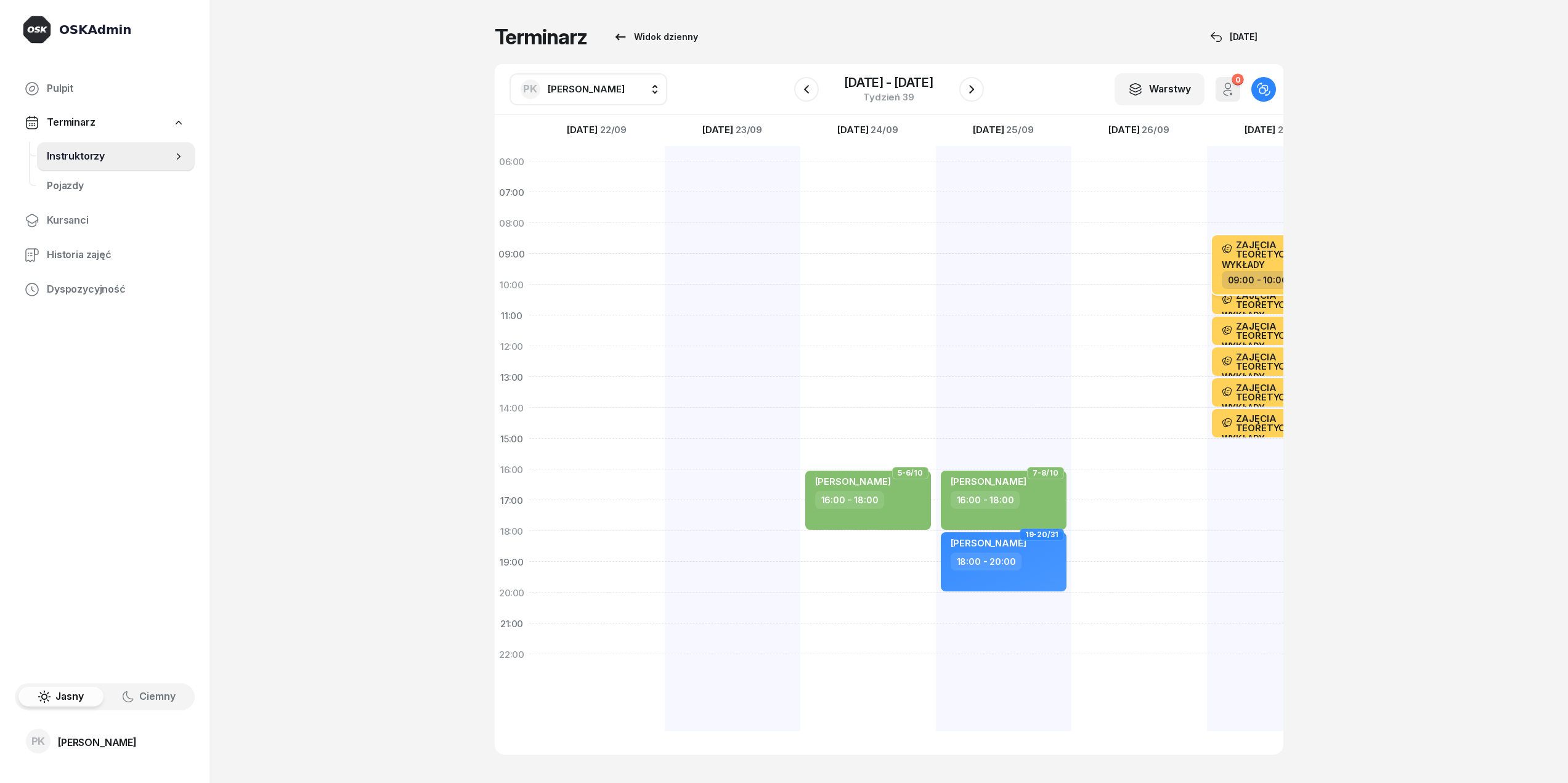
click at [1264, 258] on span "ZAJĘCIA TEORETYCZNE" at bounding box center [1283, 249] width 94 height 18
click at [977, 91] on icon "button" at bounding box center [971, 89] width 14 height 14
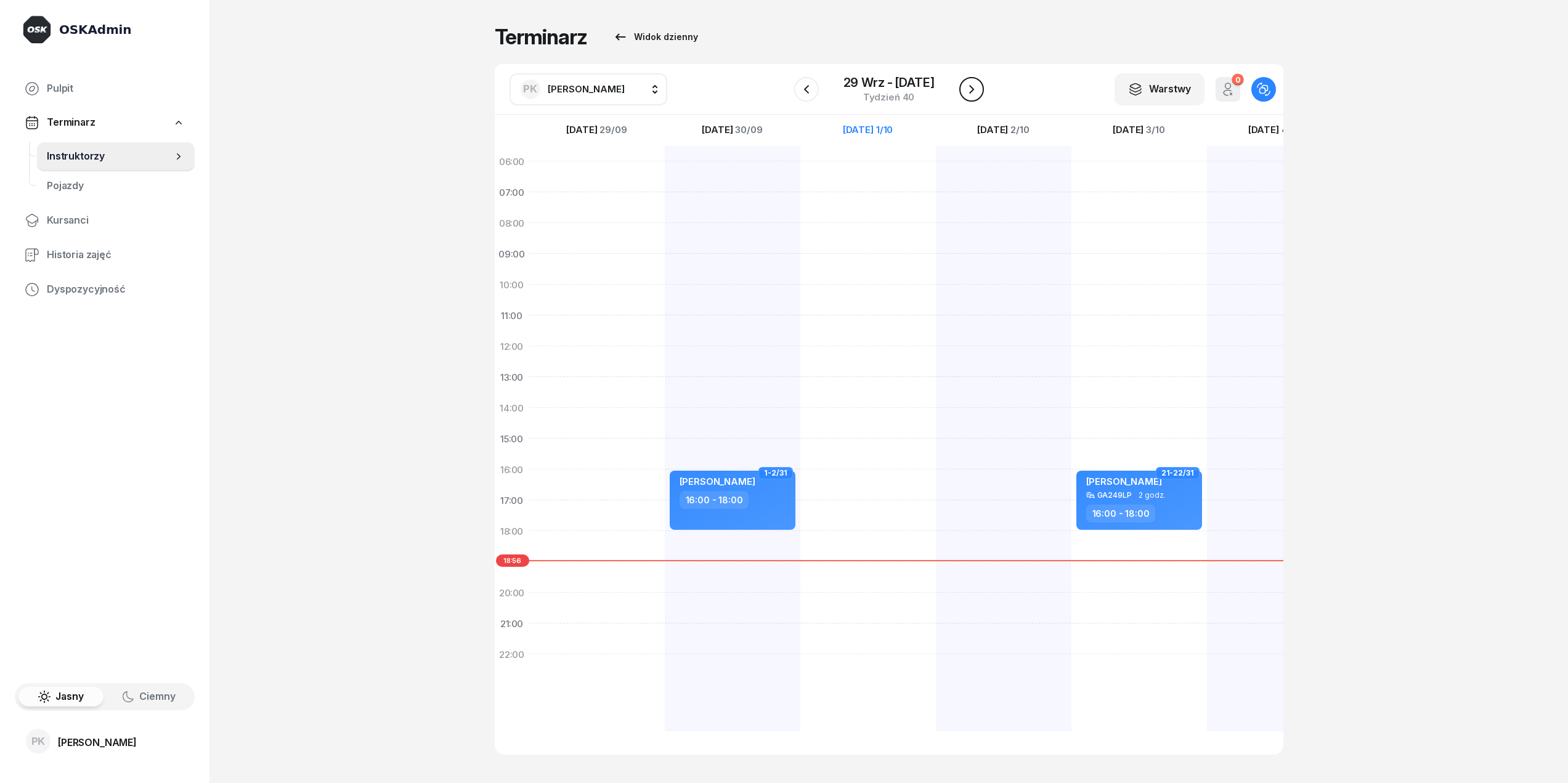
click at [977, 91] on icon "button" at bounding box center [971, 89] width 14 height 14
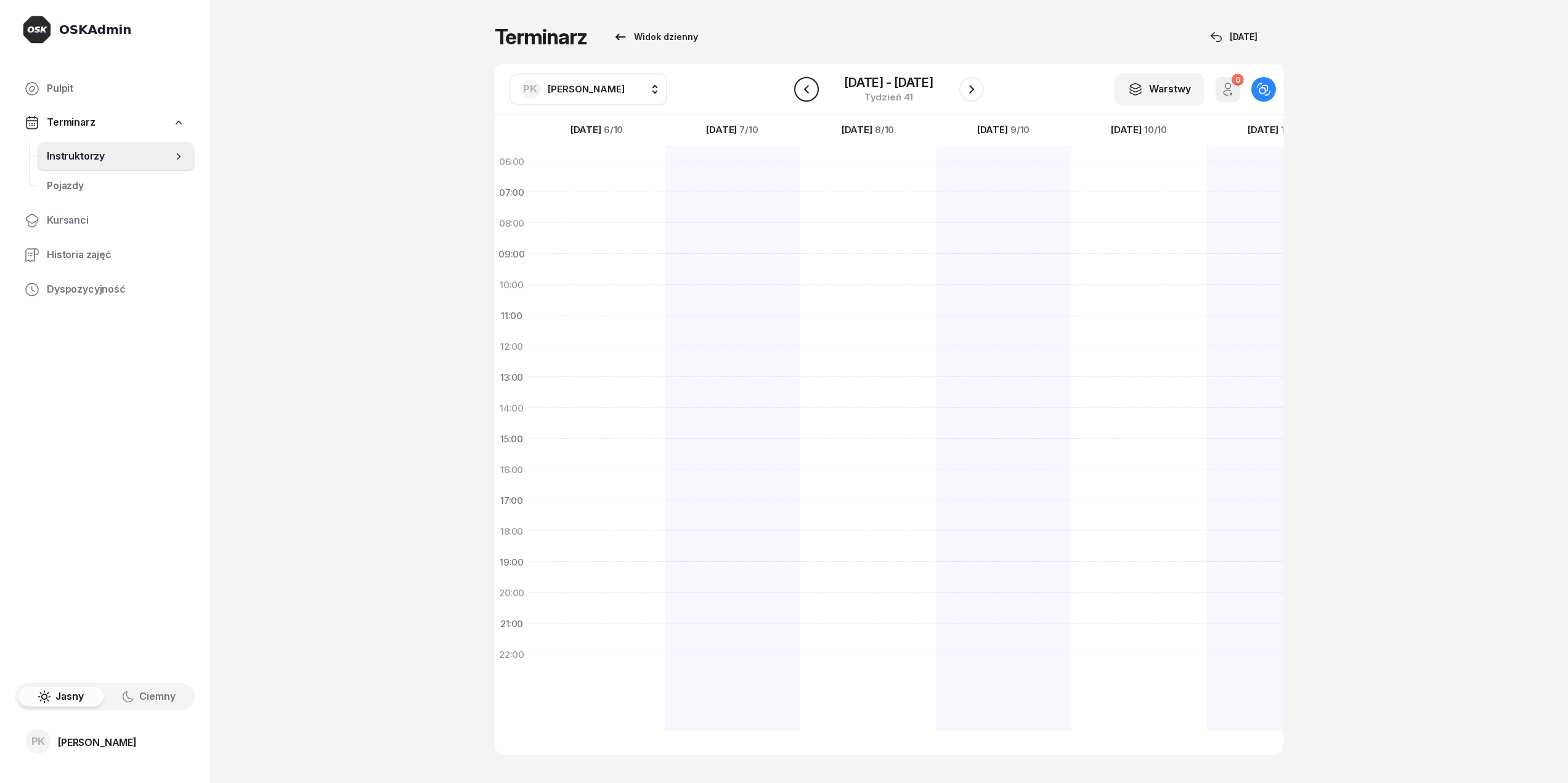
click at [803, 94] on icon "button" at bounding box center [806, 89] width 14 height 14
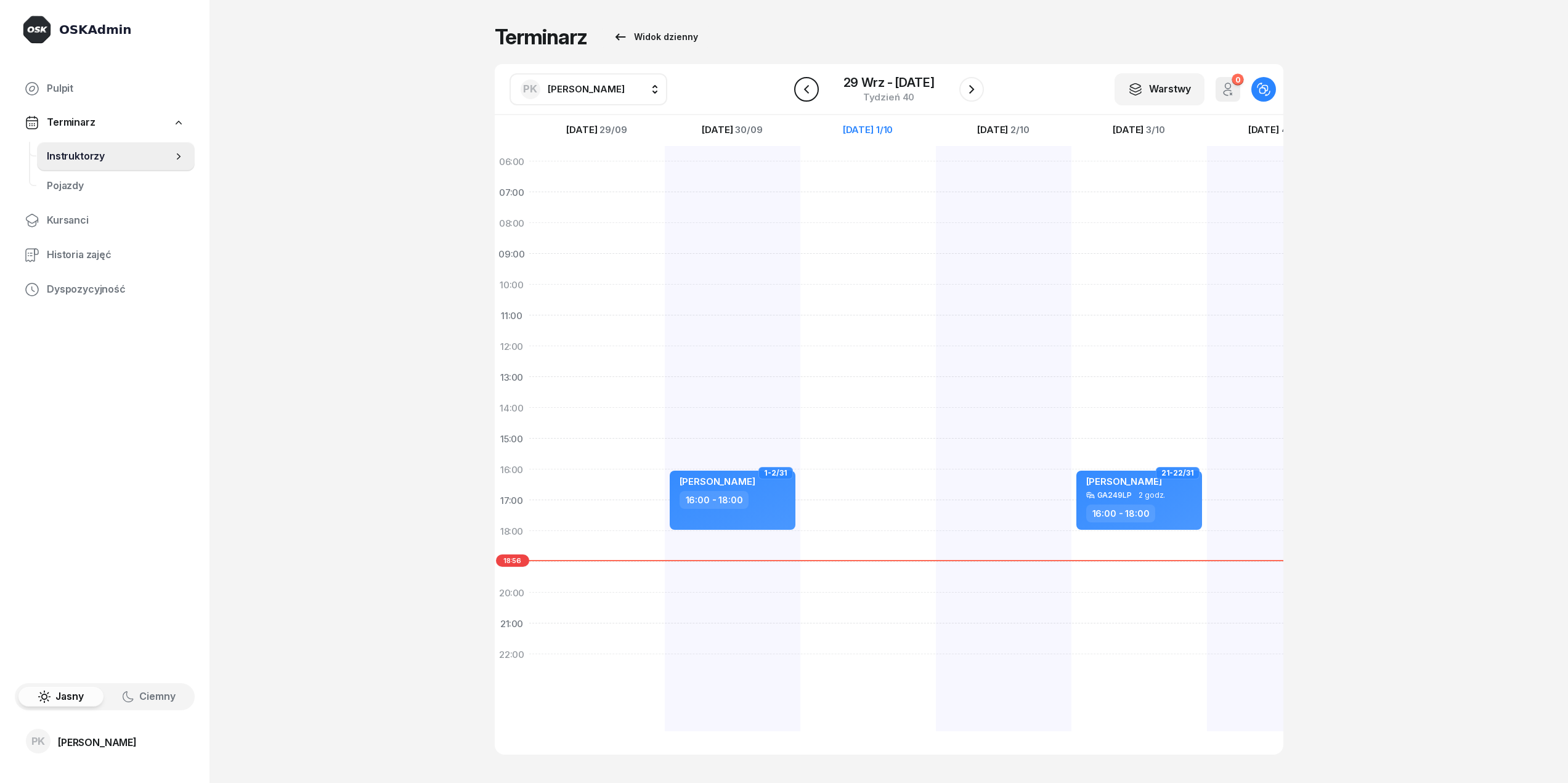
click at [805, 95] on icon "button" at bounding box center [806, 89] width 14 height 14
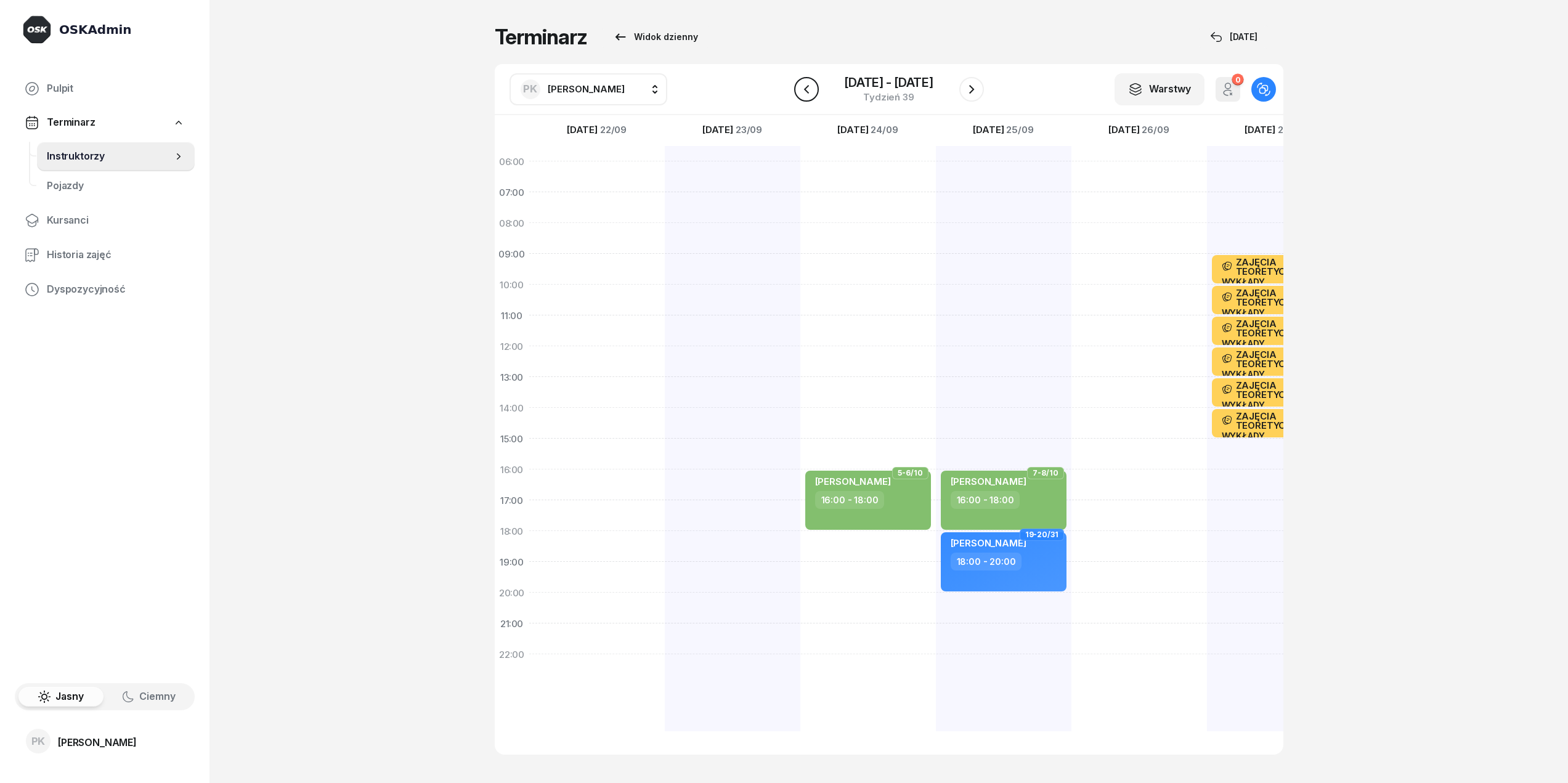
click at [803, 97] on button "button" at bounding box center [806, 89] width 24 height 24
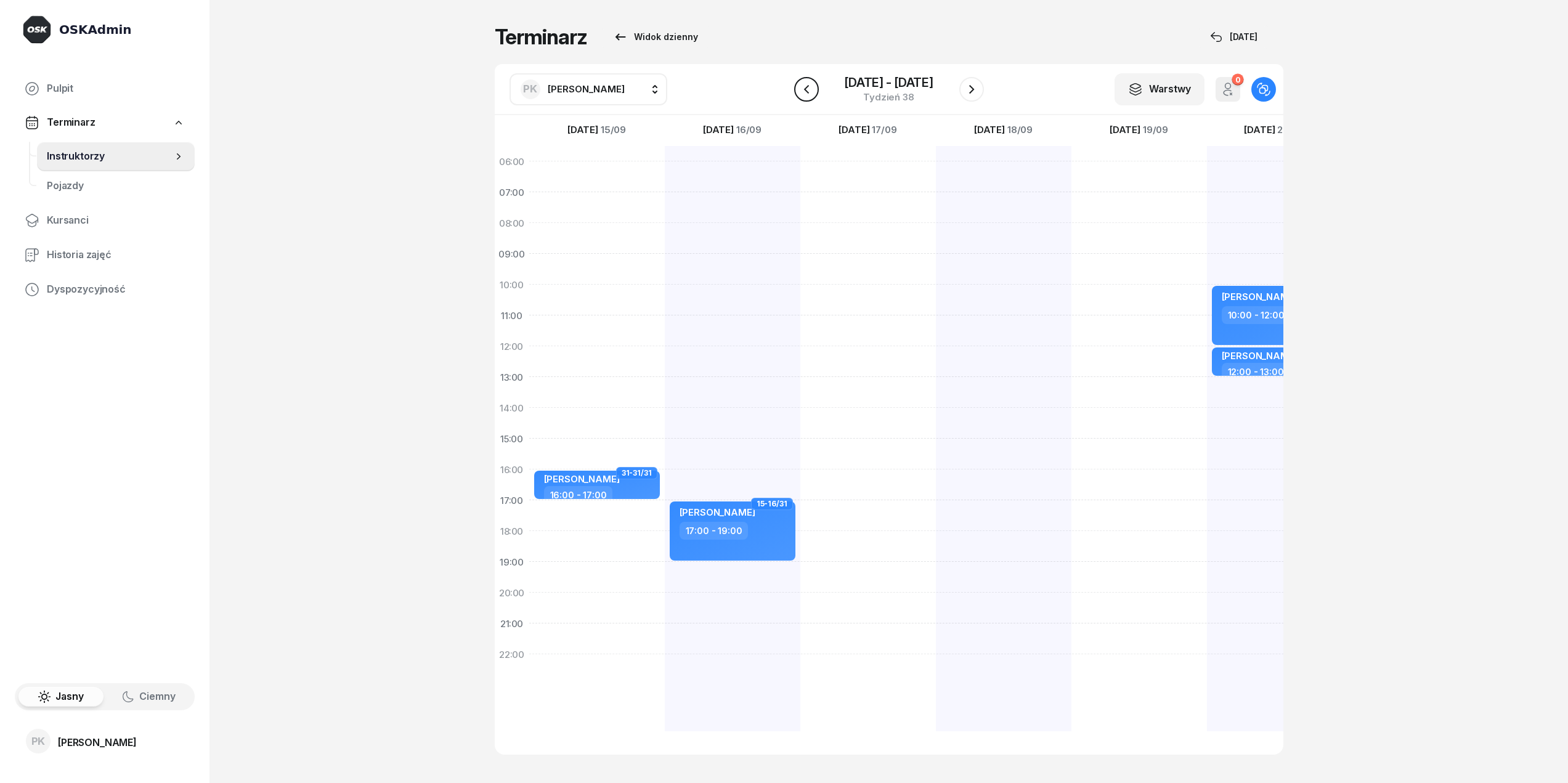
click at [807, 96] on icon "button" at bounding box center [806, 89] width 14 height 14
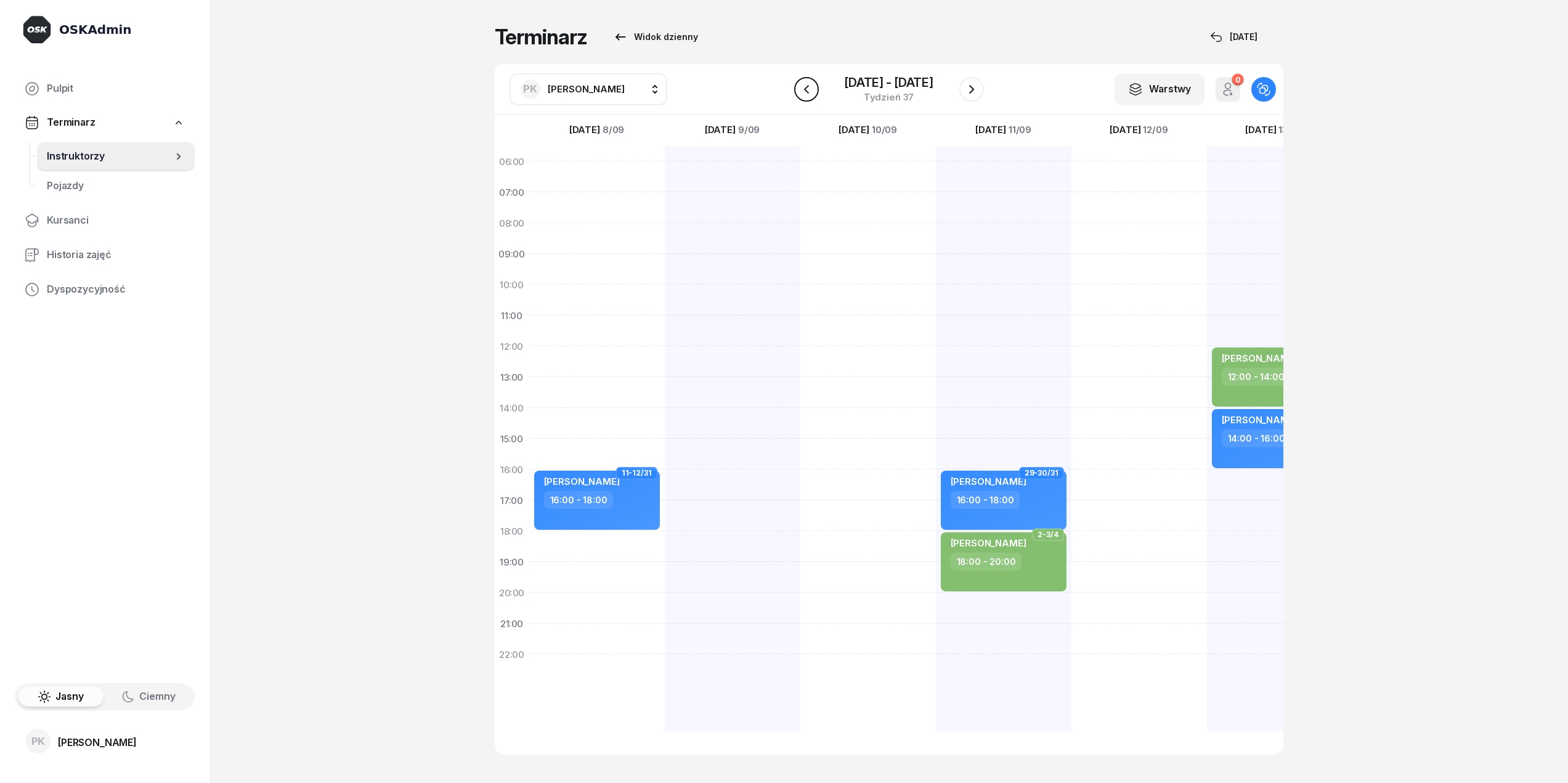
click at [806, 100] on button "button" at bounding box center [806, 89] width 24 height 24
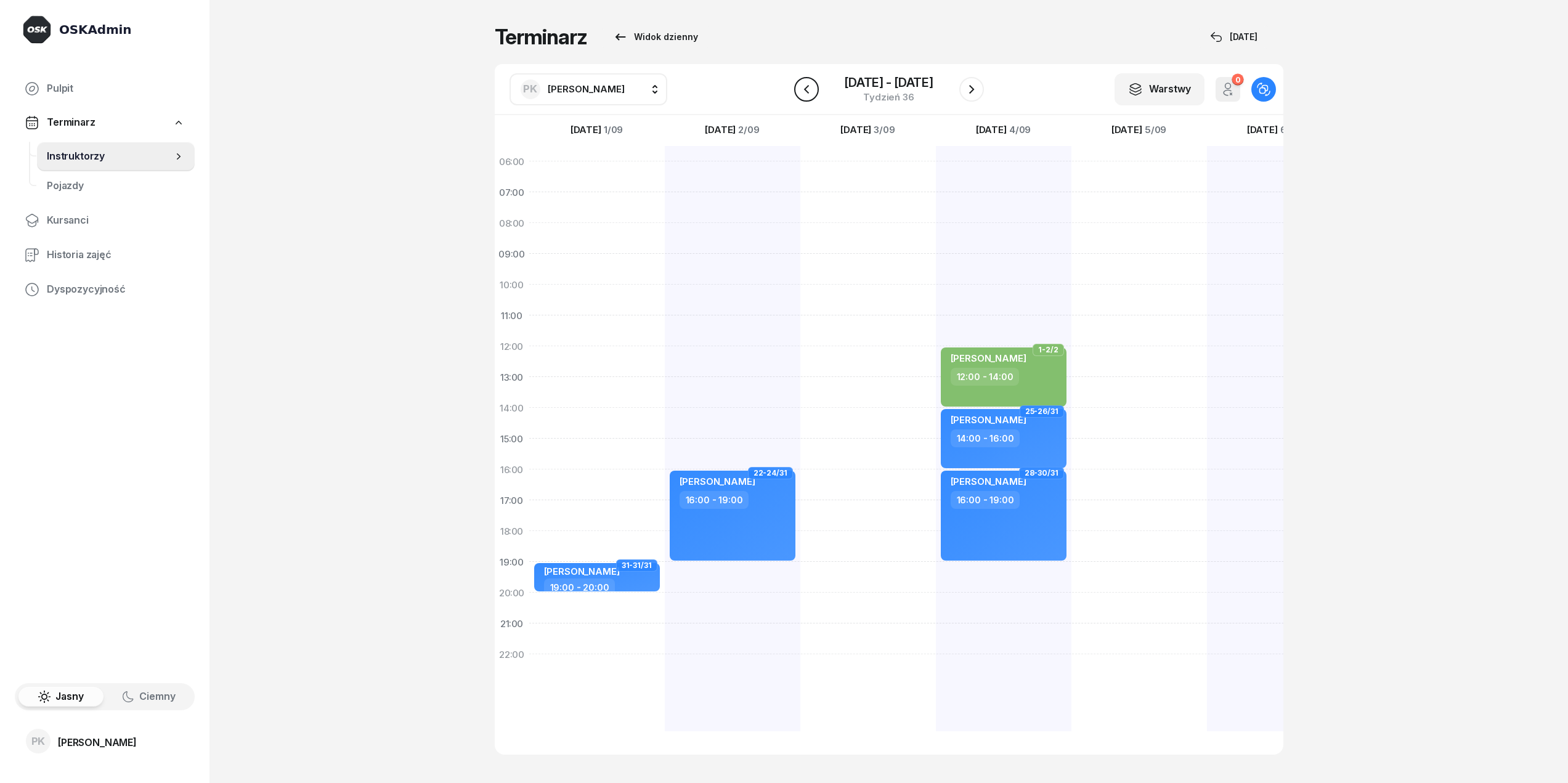
click at [806, 100] on button "button" at bounding box center [806, 89] width 24 height 24
